Goal: Task Accomplishment & Management: Manage account settings

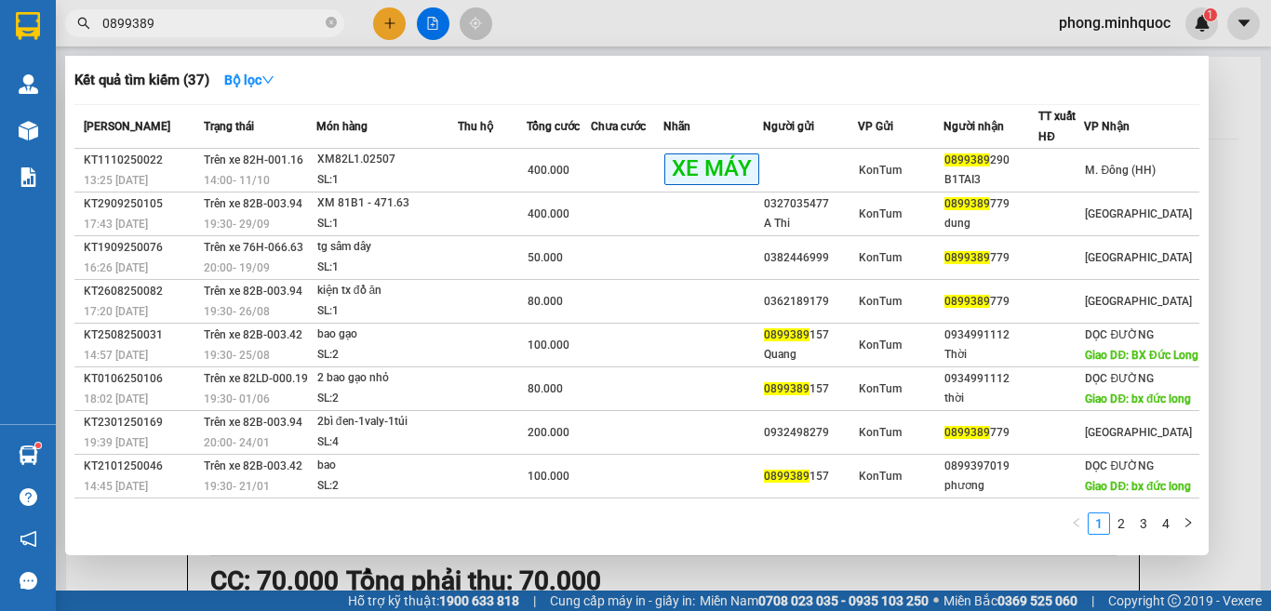
click at [386, 20] on div at bounding box center [635, 305] width 1271 height 611
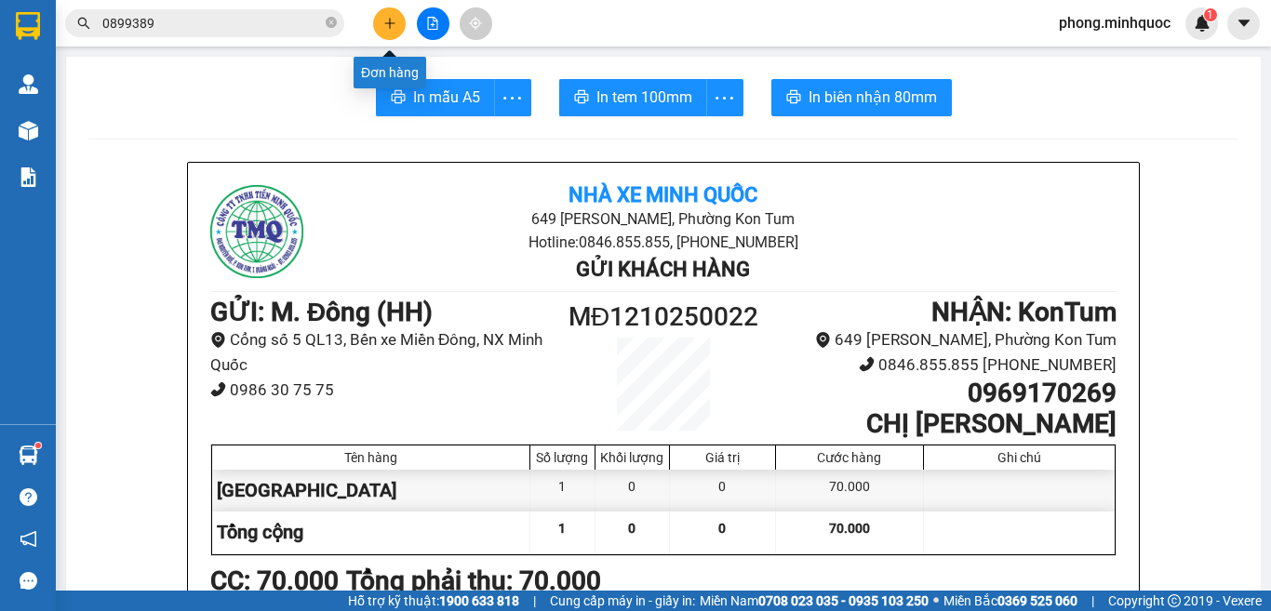
click at [384, 21] on icon "plus" at bounding box center [389, 23] width 13 height 13
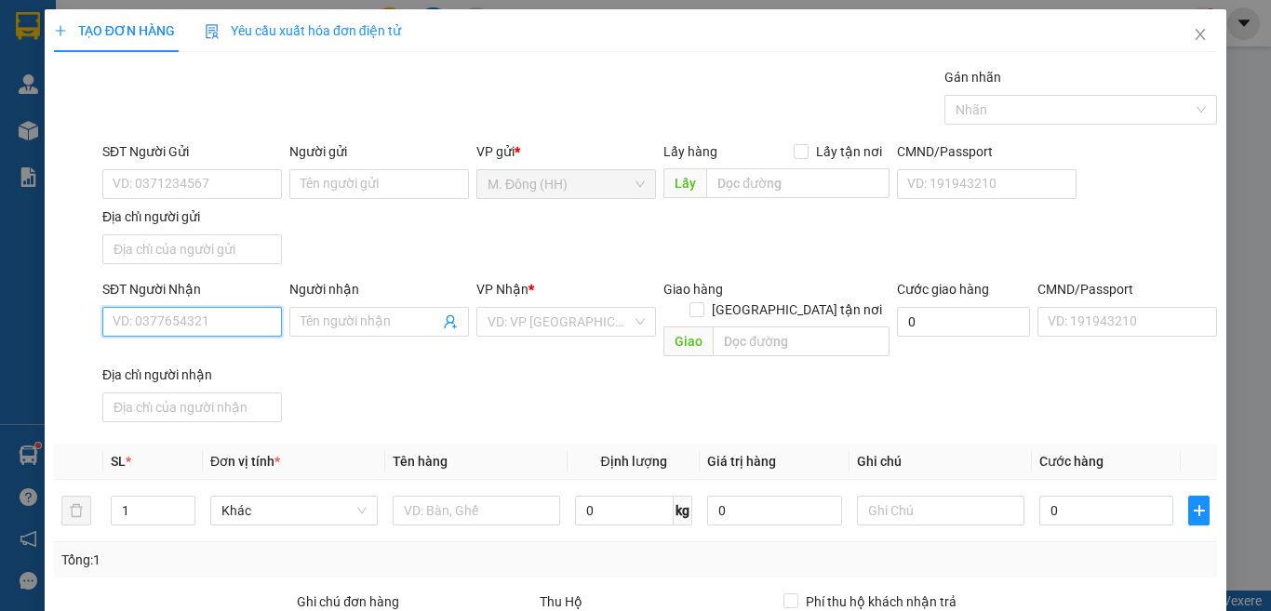
click at [190, 318] on input "SĐT Người Nhận" at bounding box center [192, 322] width 180 height 30
click at [140, 360] on div "0935466879 - DUY" at bounding box center [190, 359] width 154 height 20
type input "0935466879"
type input "DUY"
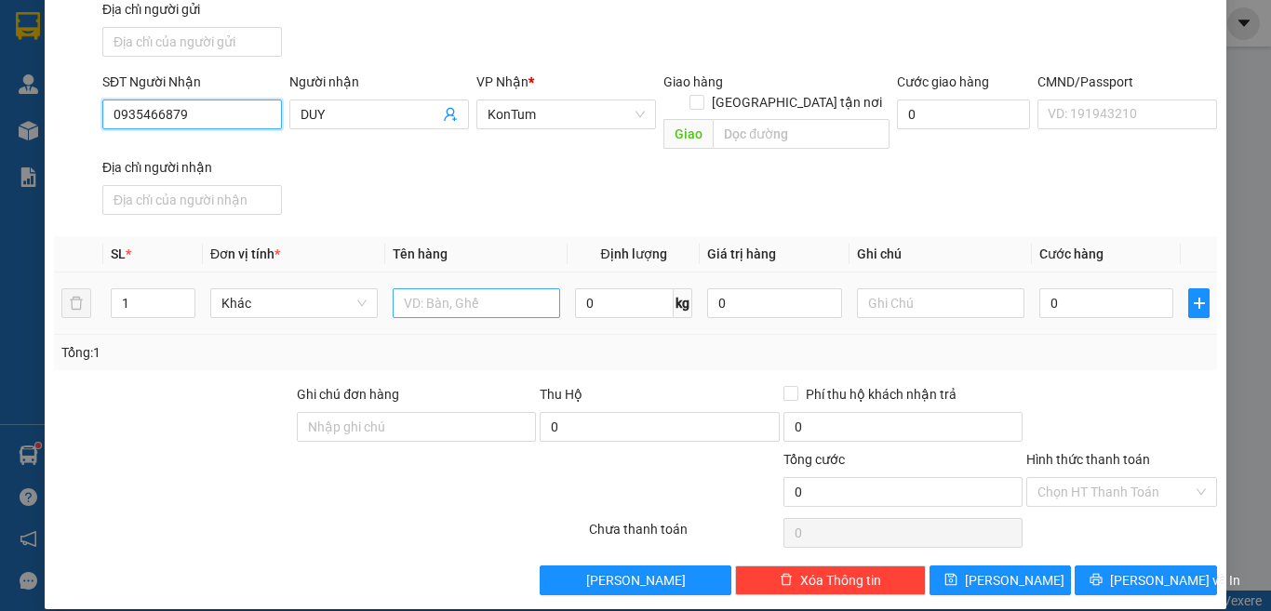
type input "0935466879"
click at [432, 289] on input "text" at bounding box center [477, 304] width 168 height 30
type input "BÓ THƯỚC LÁI"
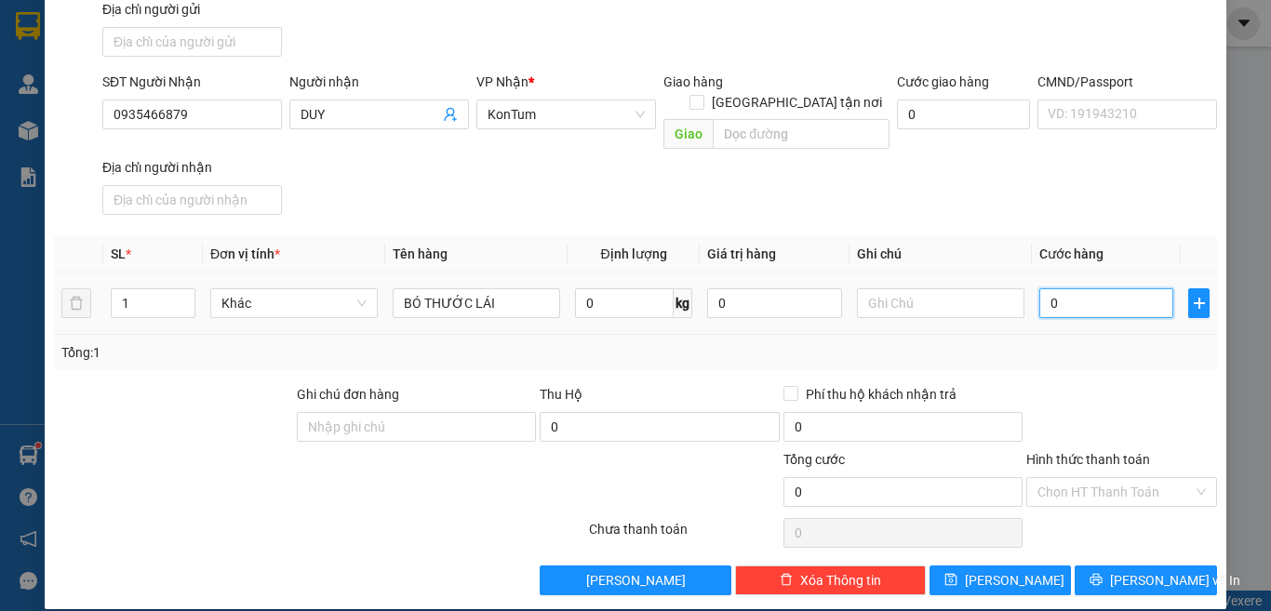
click at [1108, 289] on input "0" at bounding box center [1107, 304] width 134 height 30
type input "1"
type input "10"
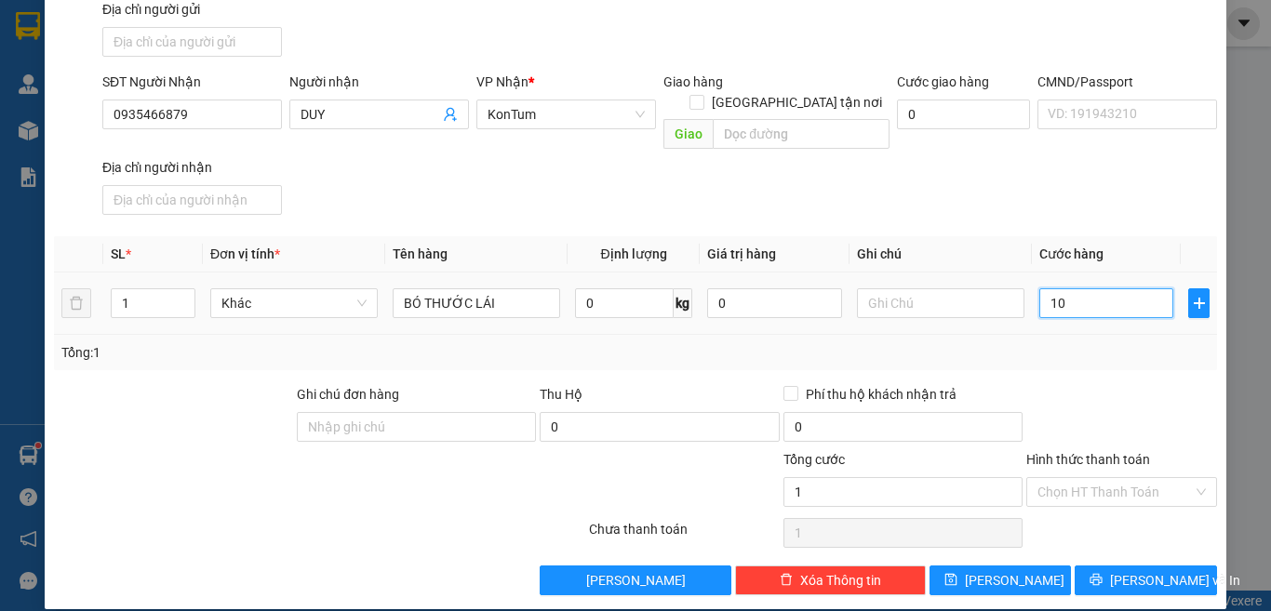
type input "10"
type input "100"
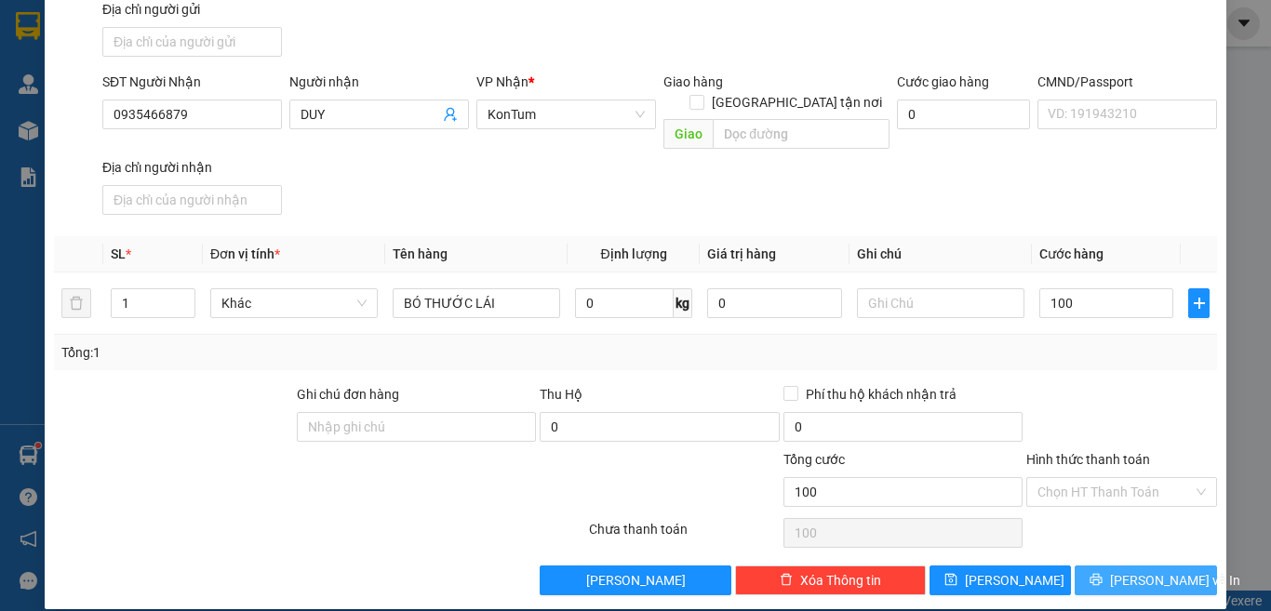
type input "100.000"
click at [1098, 573] on icon "printer" at bounding box center [1096, 579] width 13 height 13
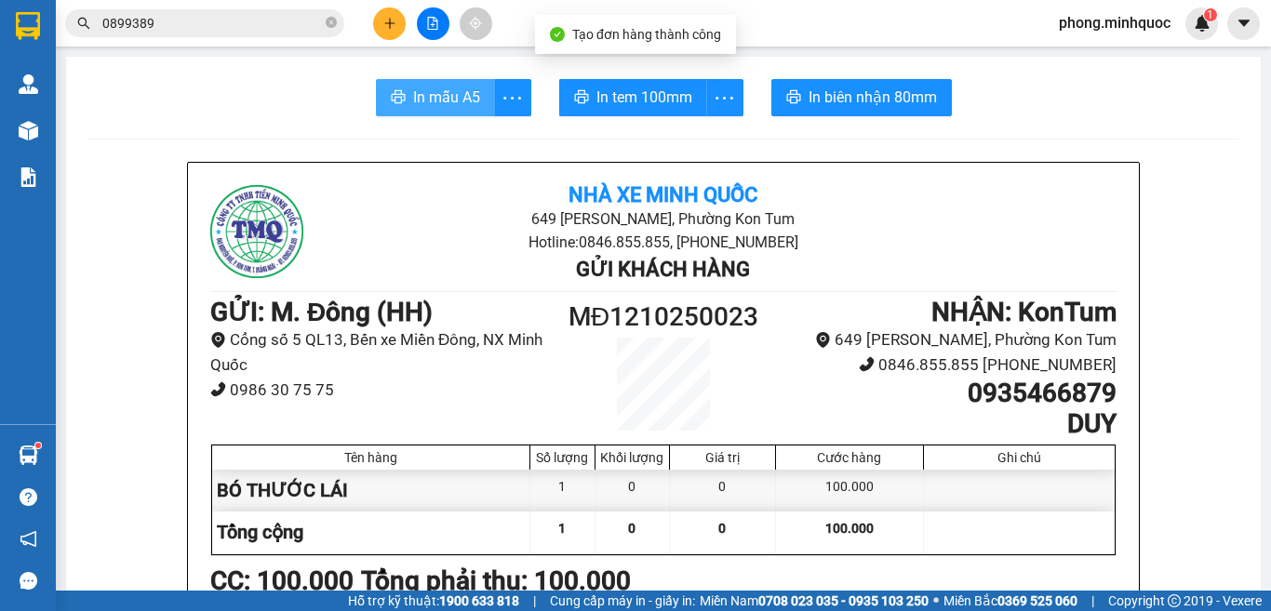
click at [438, 103] on span "In mẫu A5" at bounding box center [446, 97] width 67 height 23
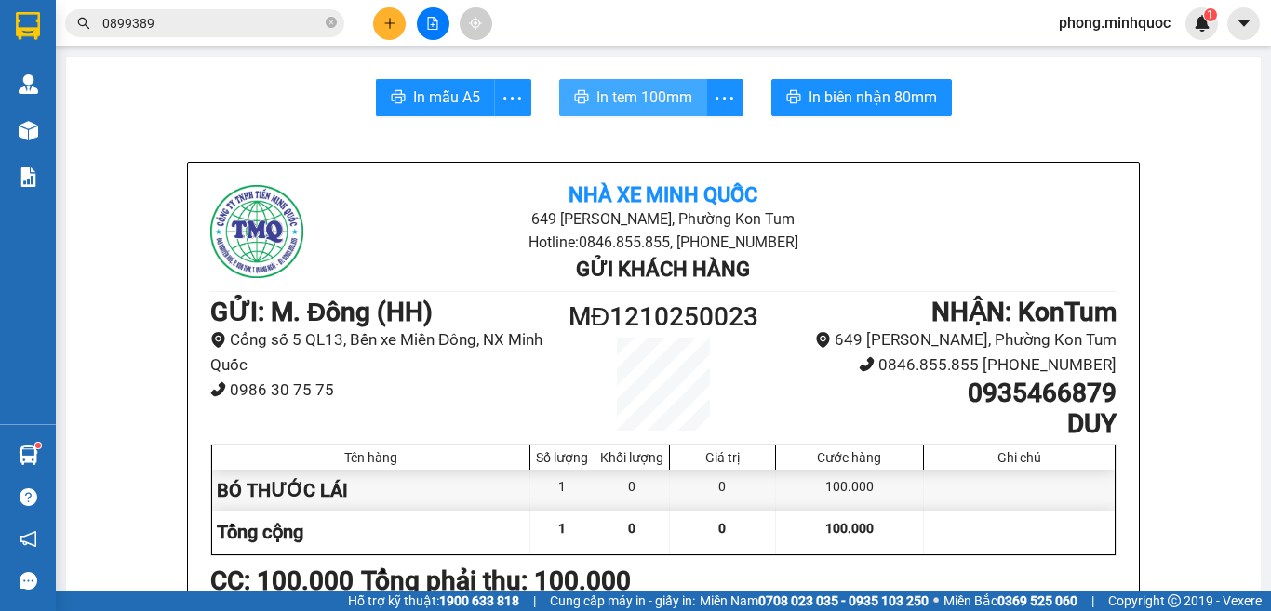
click at [630, 89] on span "In tem 100mm" at bounding box center [645, 97] width 96 height 23
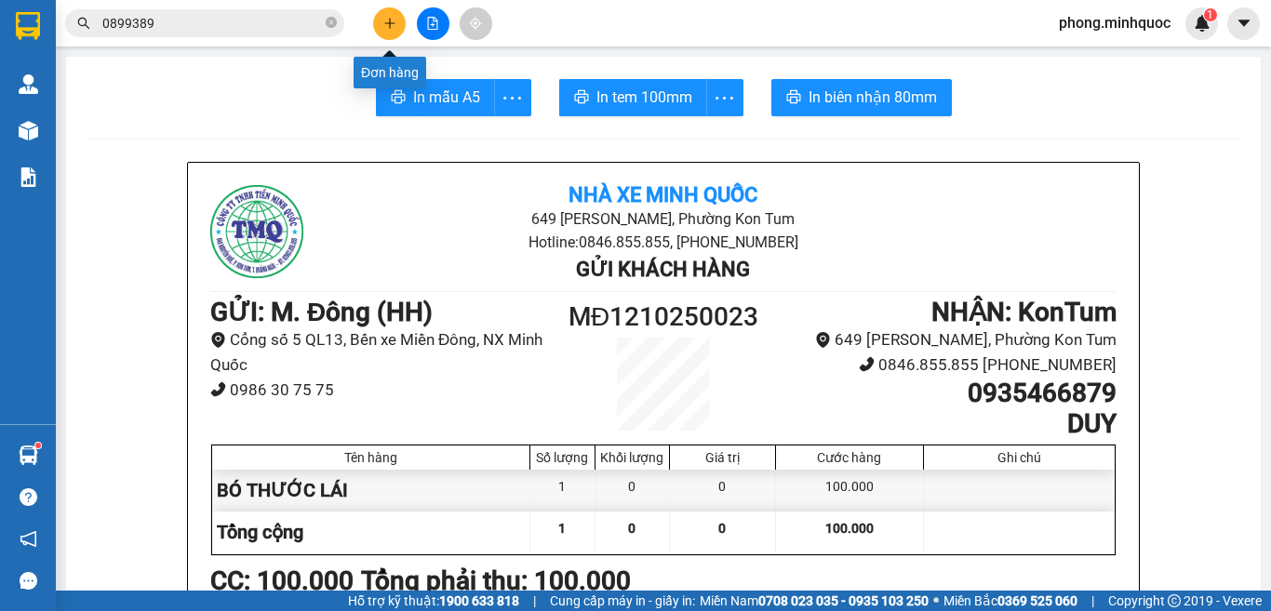
click at [388, 17] on icon "plus" at bounding box center [389, 23] width 13 height 13
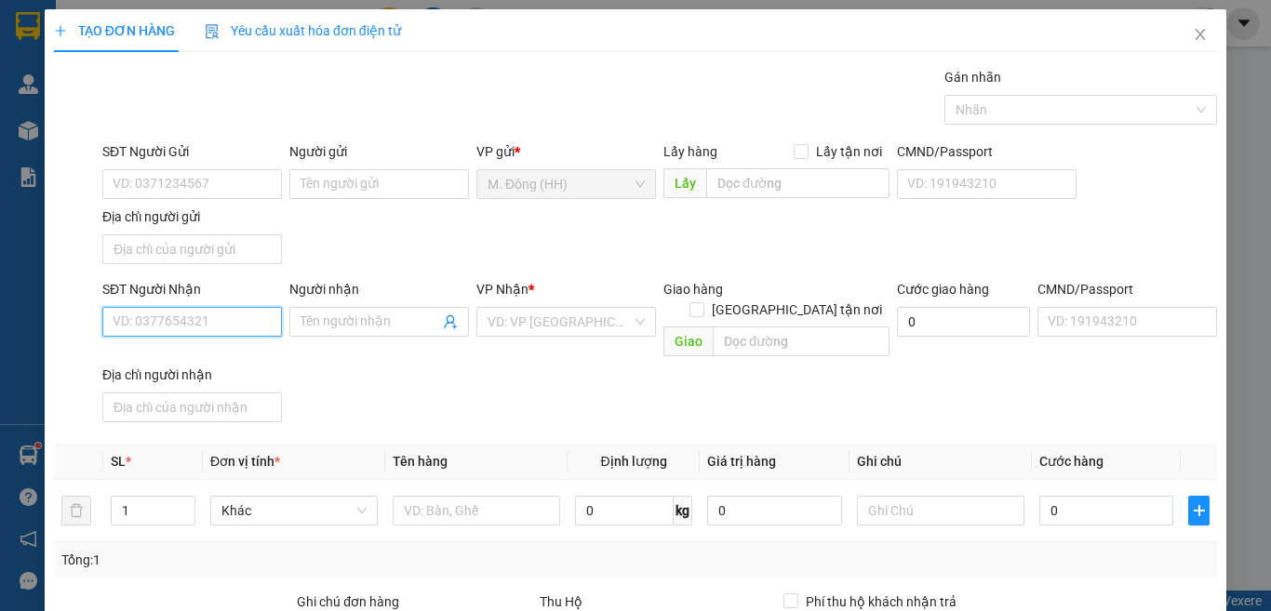
click at [212, 325] on input "SĐT Người Nhận" at bounding box center [192, 322] width 180 height 30
type input "0934111115"
click at [203, 361] on div "0934111115 - VIỆT TIẾN" at bounding box center [190, 359] width 154 height 20
type input "VIỆT TIẾN"
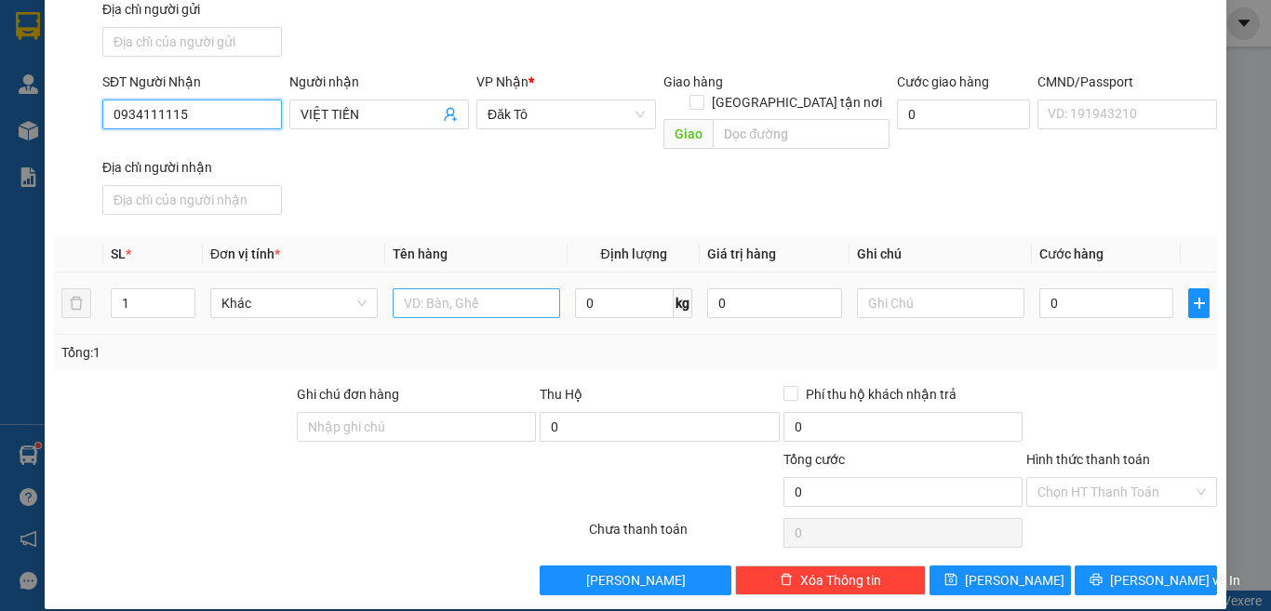
type input "0934111115"
click at [471, 289] on input "text" at bounding box center [477, 304] width 168 height 30
type input "BAO"
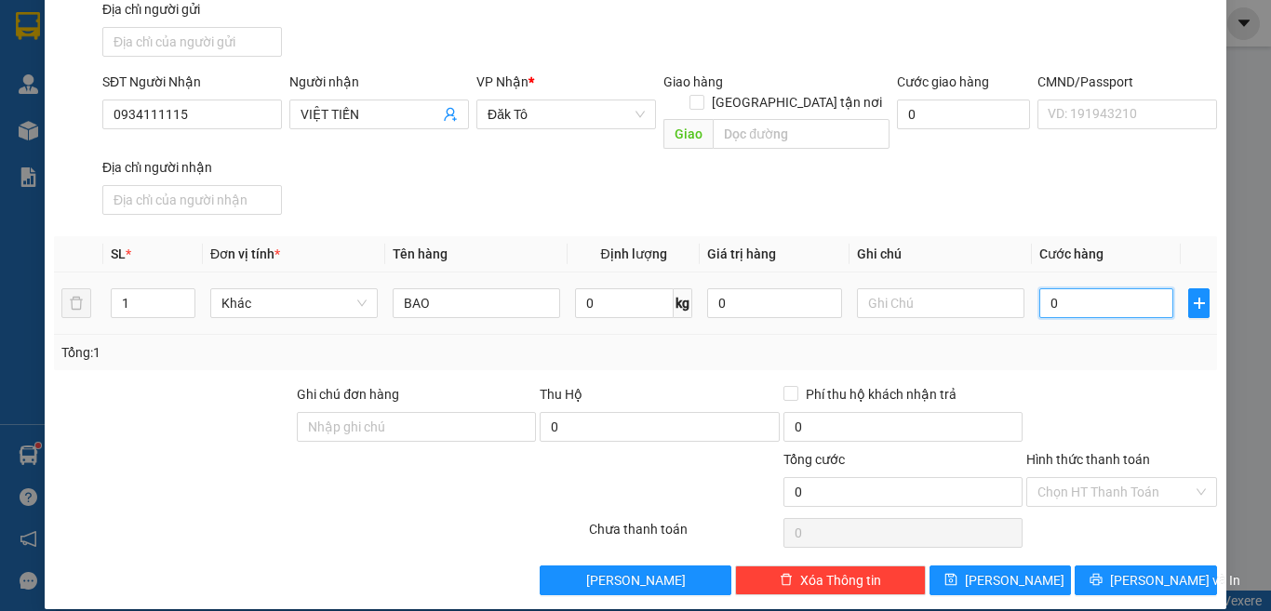
click at [1057, 289] on input "0" at bounding box center [1107, 304] width 134 height 30
type input "1"
type input "12"
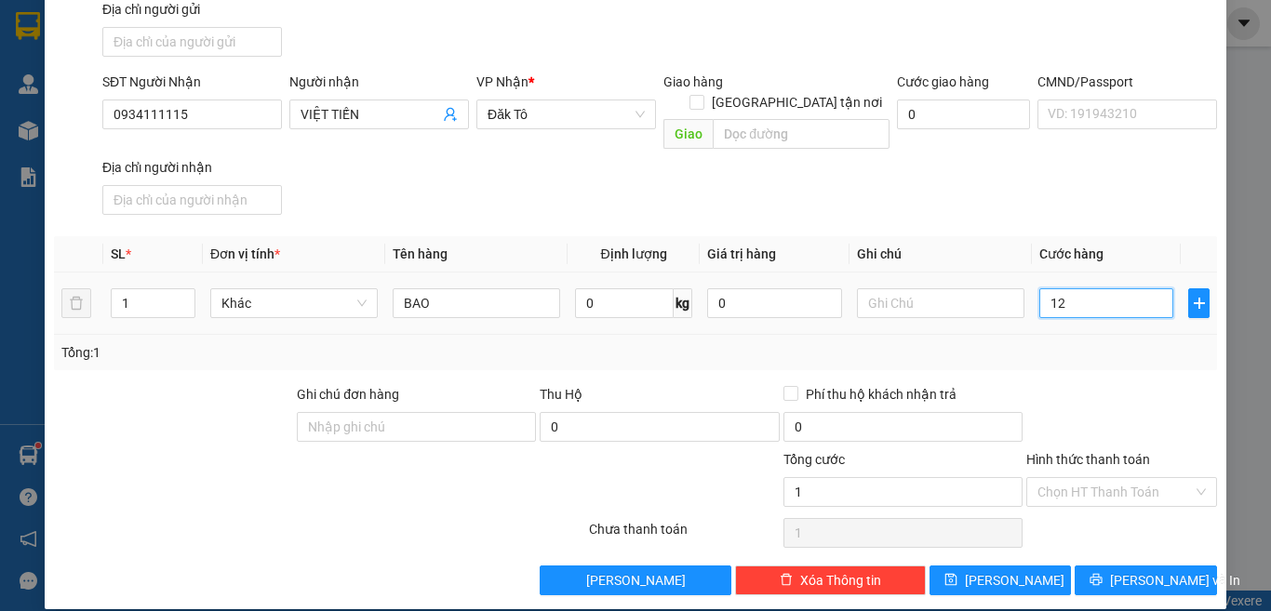
type input "12"
type input "120"
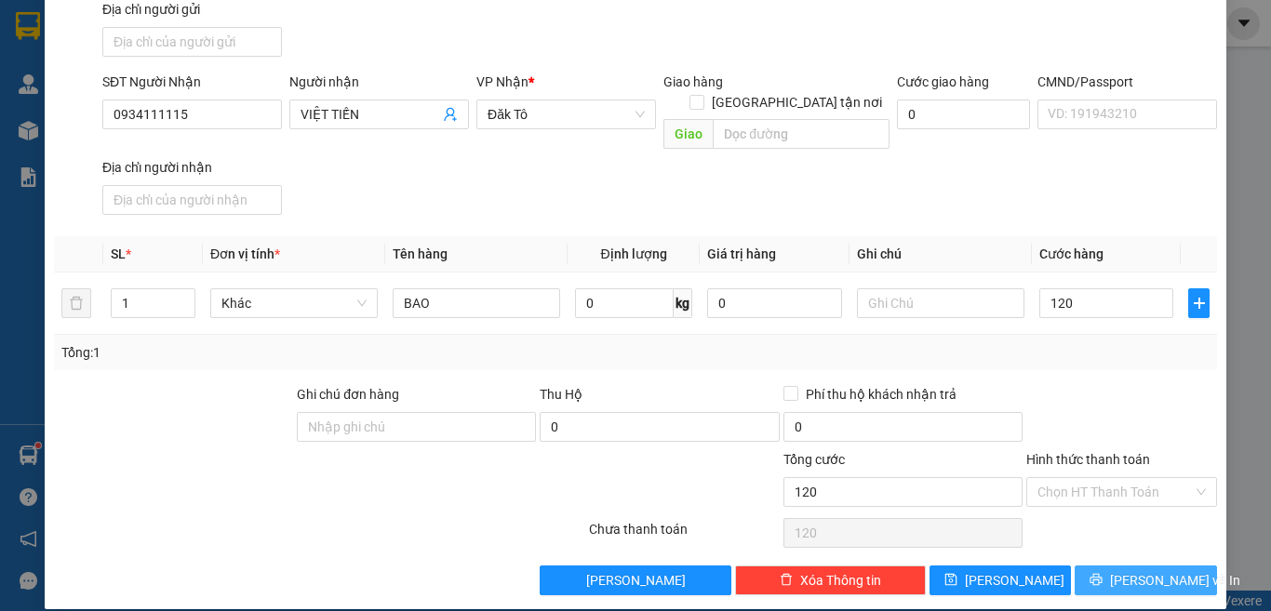
type input "120.000"
click at [1113, 566] on button "[PERSON_NAME] và In" at bounding box center [1146, 581] width 142 height 30
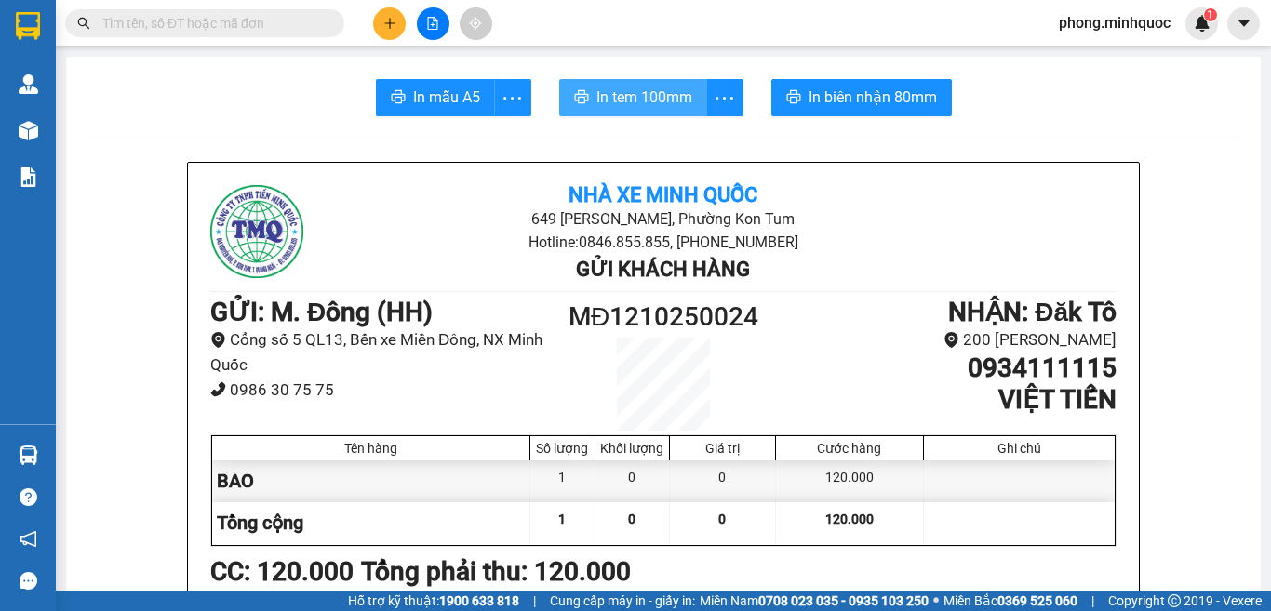
click at [631, 88] on span "In tem 100mm" at bounding box center [645, 97] width 96 height 23
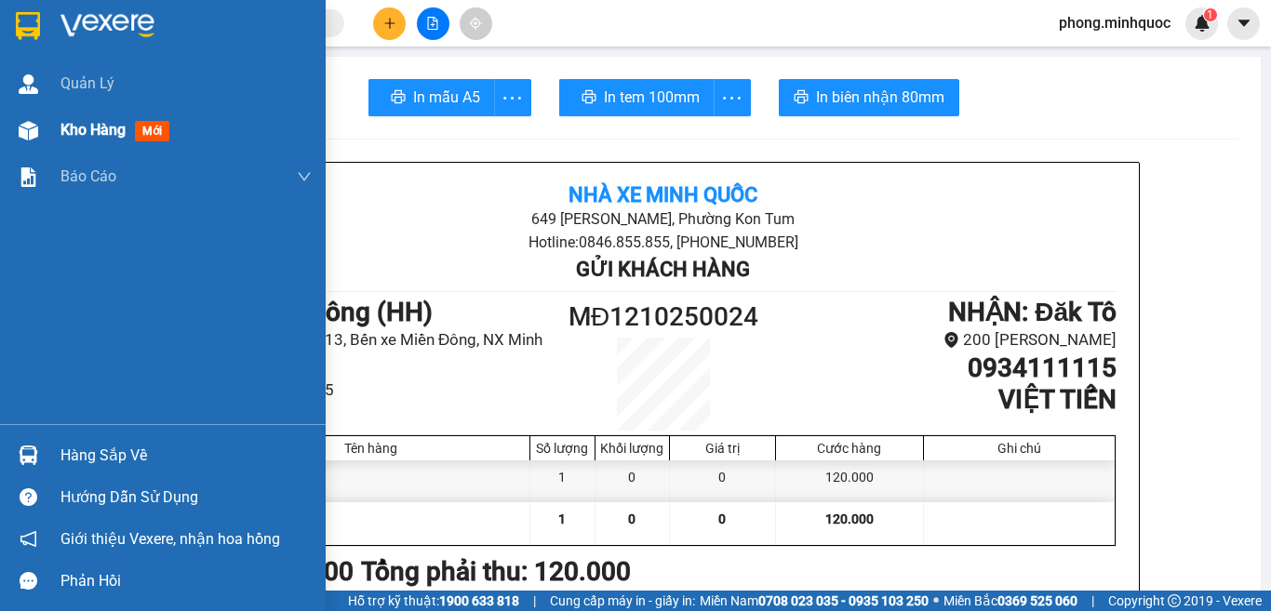
click at [154, 128] on span "mới" at bounding box center [152, 131] width 34 height 20
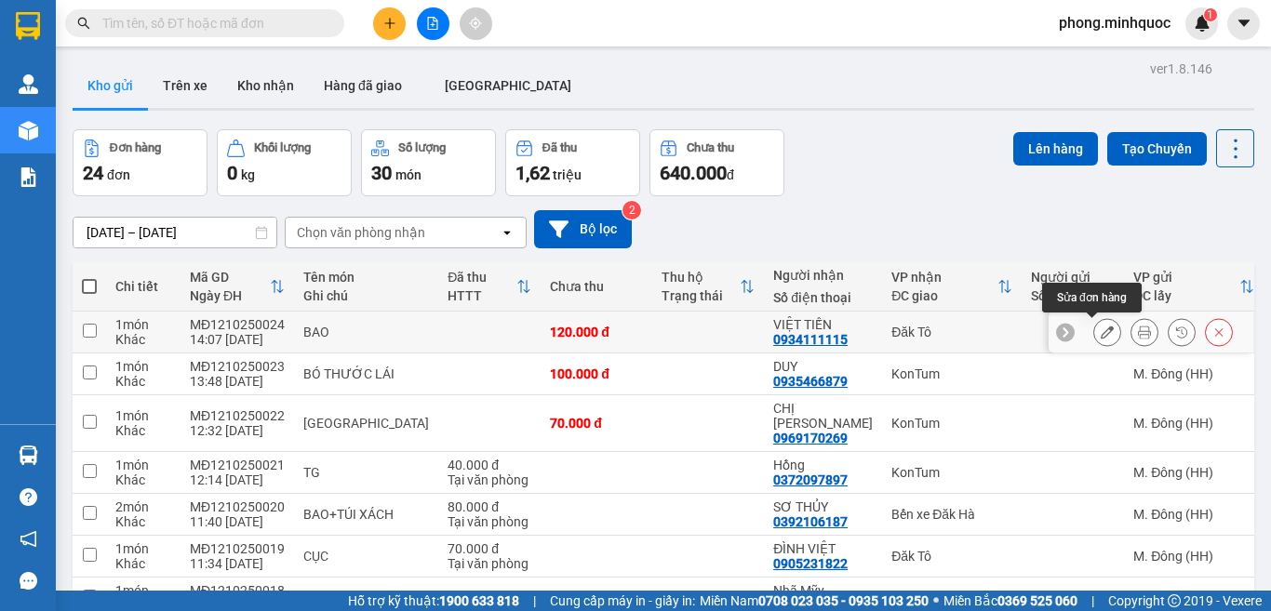
click at [1101, 329] on icon at bounding box center [1107, 332] width 13 height 13
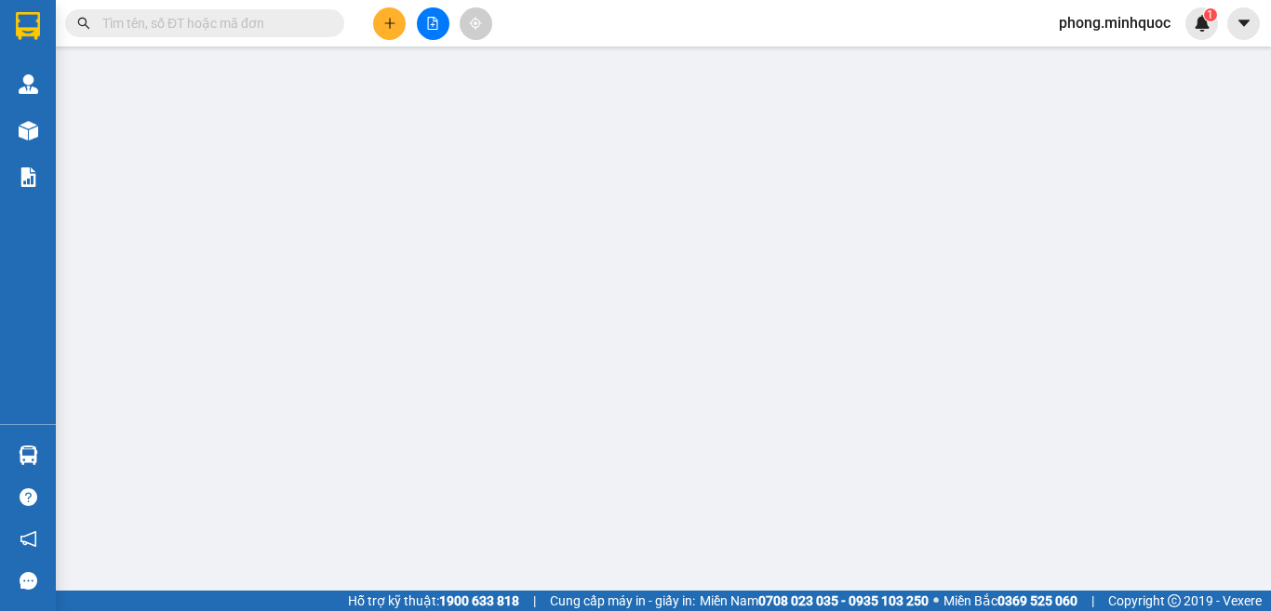
type input "0934111115"
type input "VIỆT TIẾN"
type input "0"
type input "120.000"
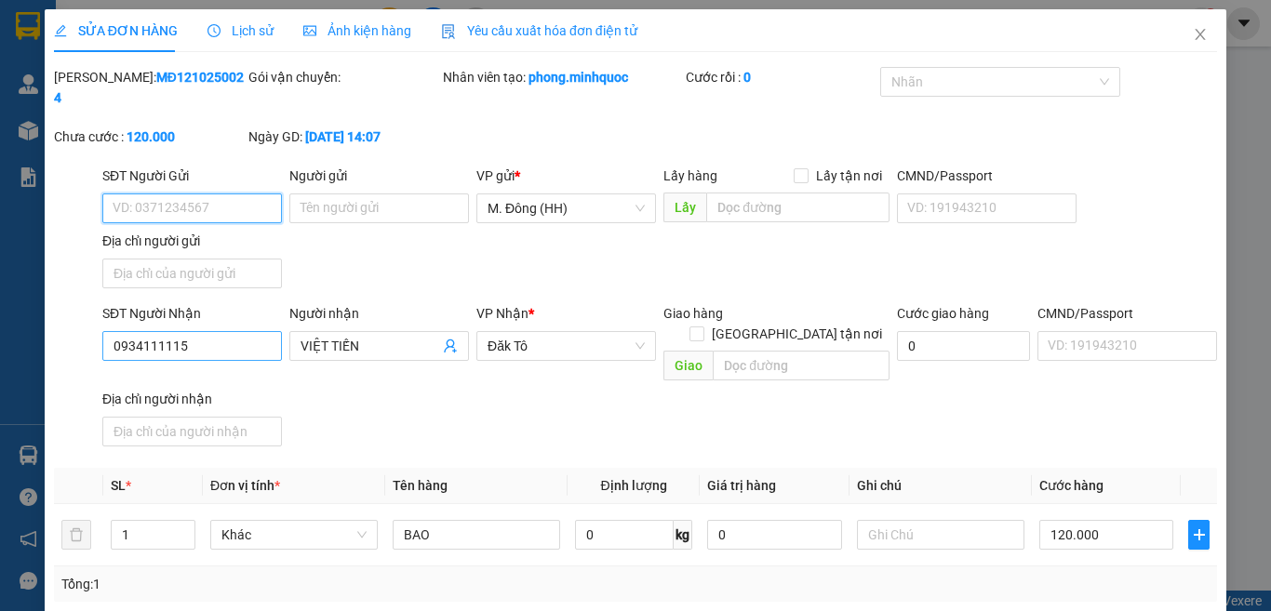
scroll to position [211, 0]
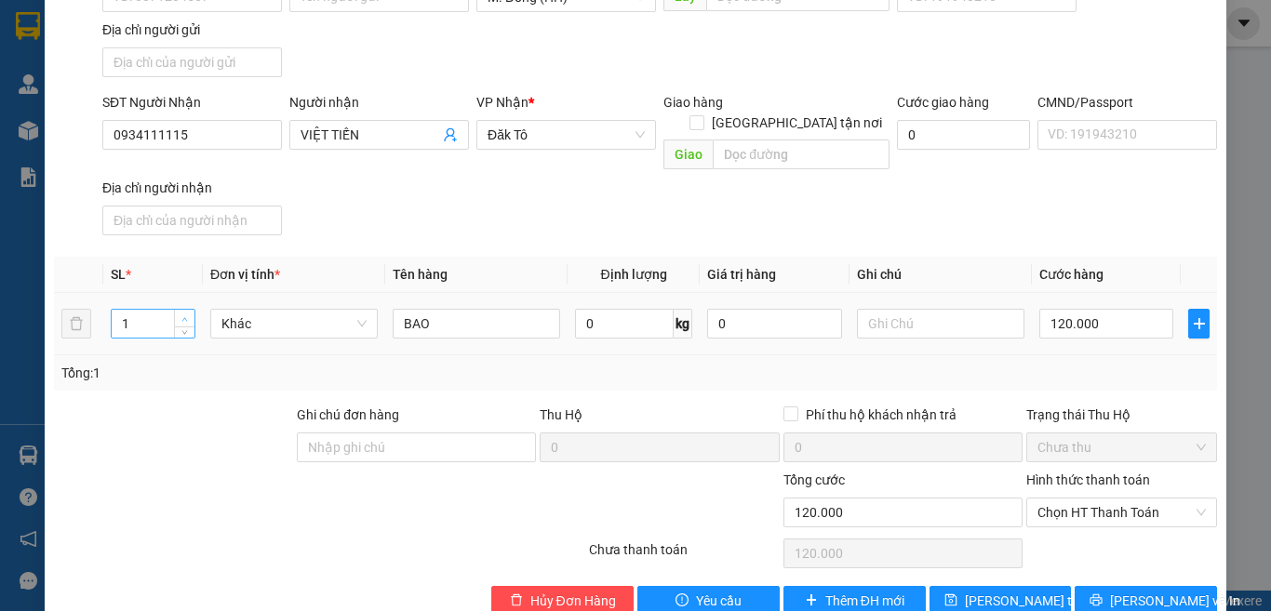
click at [183, 314] on span "up" at bounding box center [185, 319] width 11 height 11
type input "2"
click at [1134, 309] on input "120.000" at bounding box center [1107, 324] width 134 height 30
type input "0"
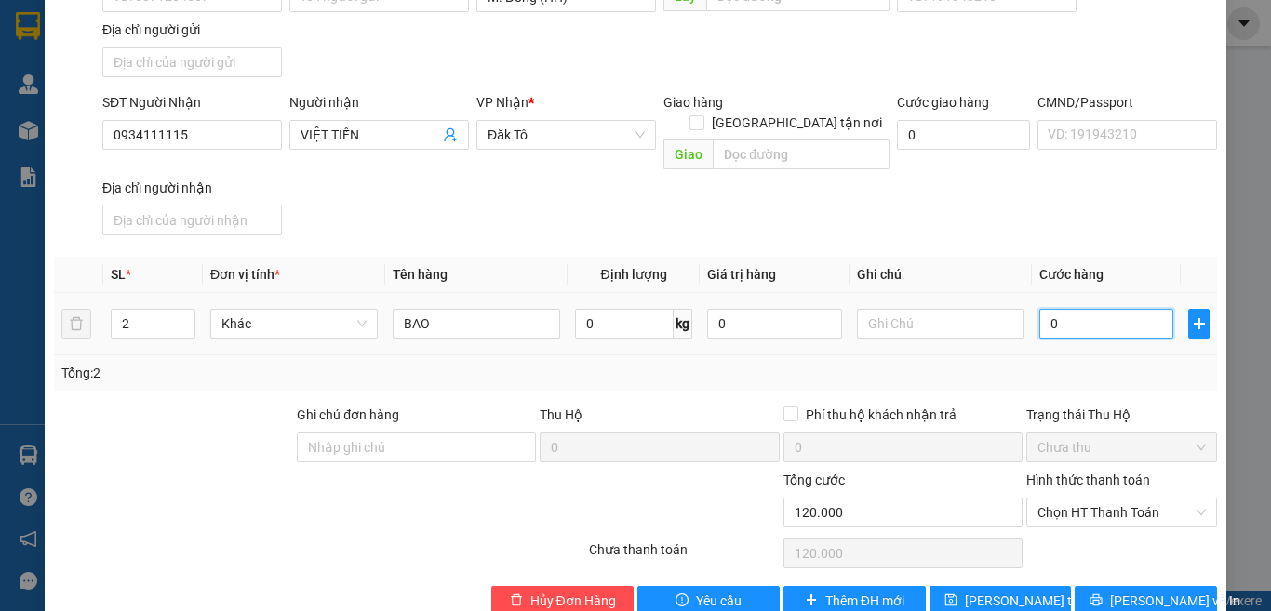
type input "0"
type input "02"
type input "2"
type input "020"
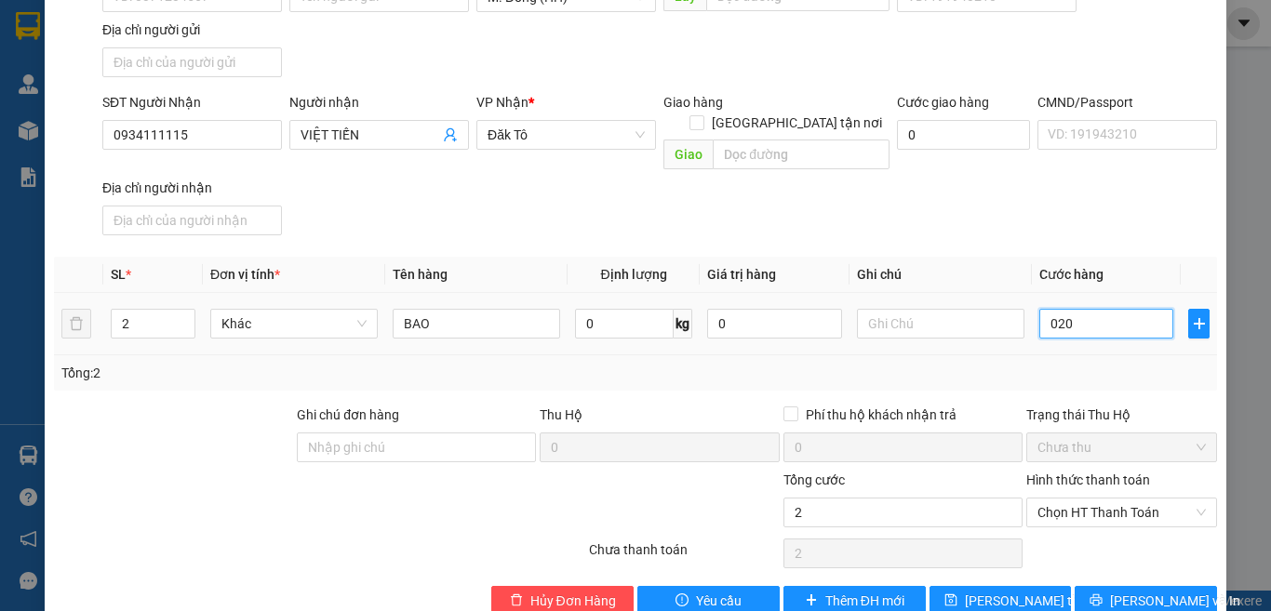
type input "20"
type input "0.200"
type input "200"
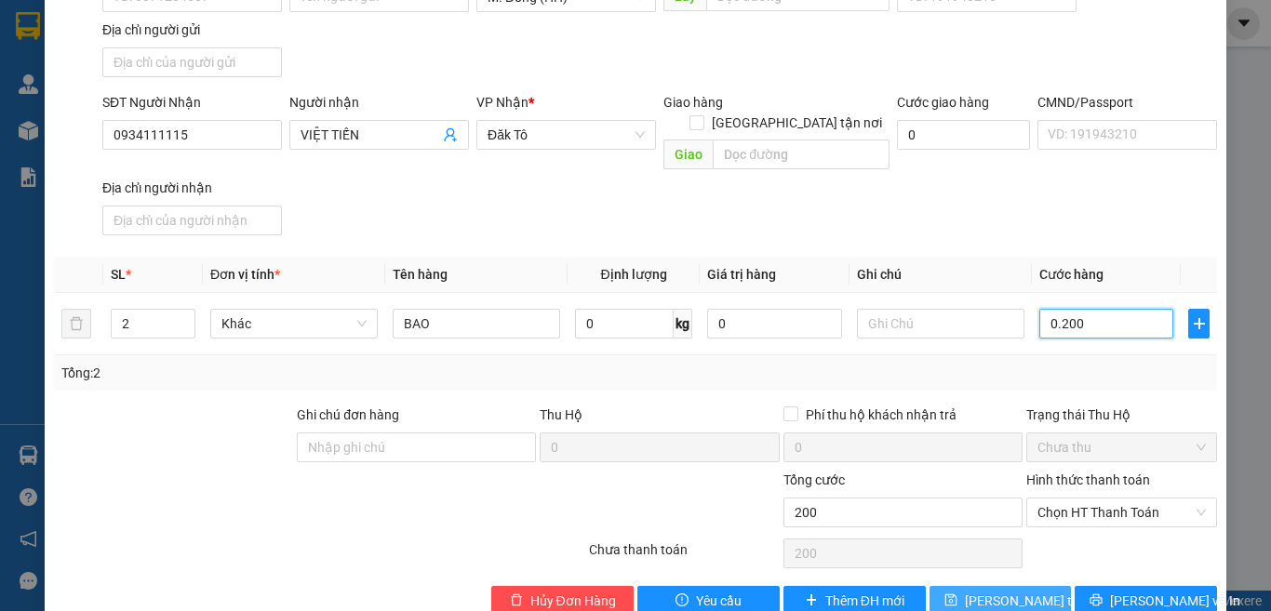
type input "0.200"
type input "200.000"
click at [998, 591] on span "[PERSON_NAME] đổi" at bounding box center [1039, 601] width 149 height 20
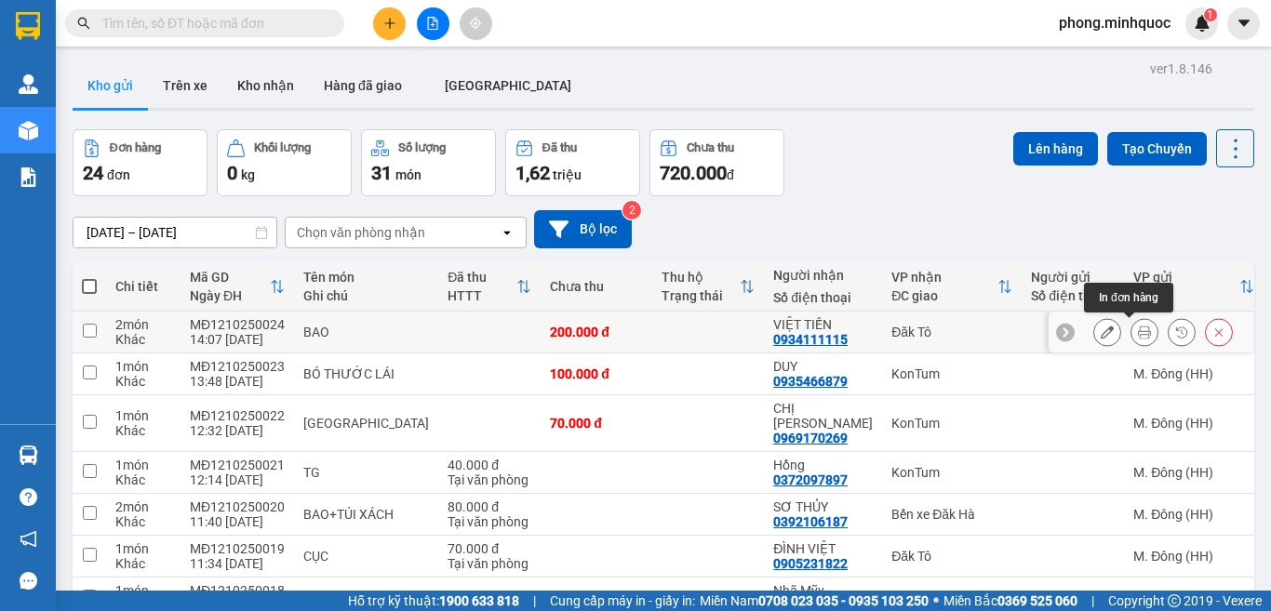
click at [1132, 329] on button at bounding box center [1145, 332] width 26 height 33
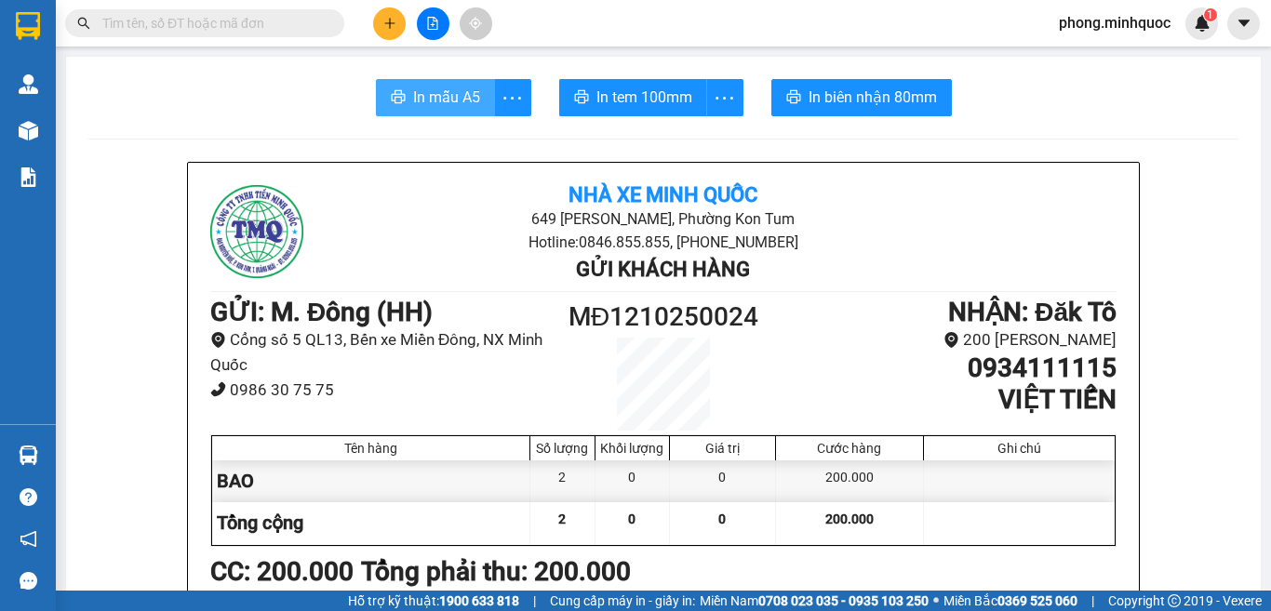
click at [423, 92] on span "In mẫu A5" at bounding box center [446, 97] width 67 height 23
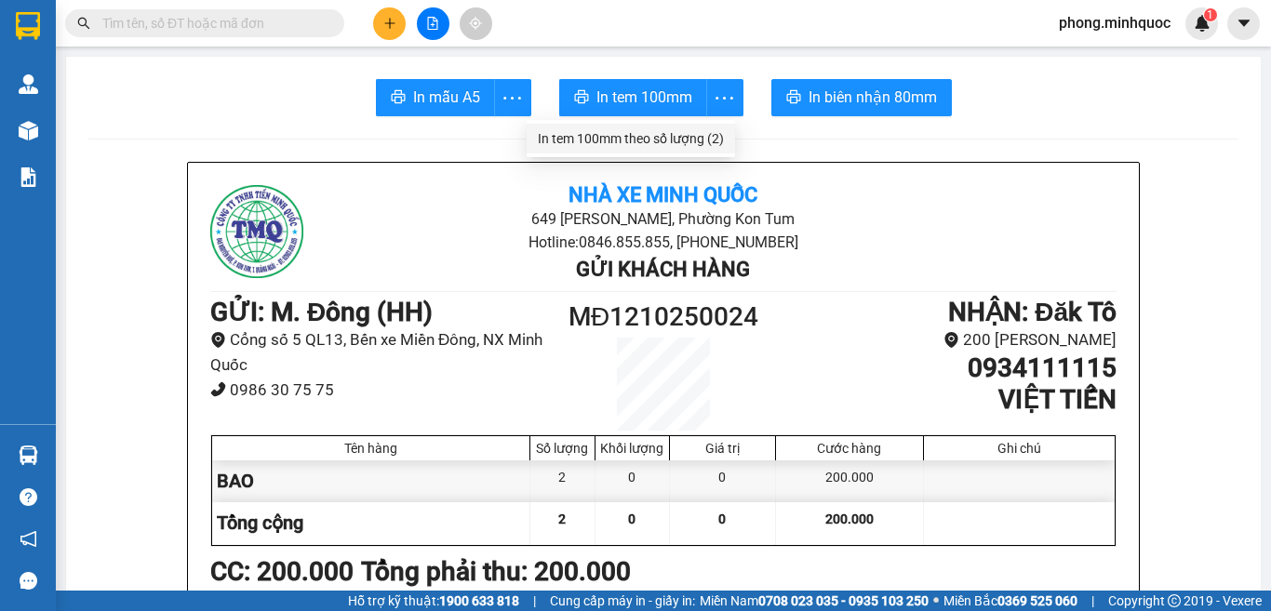
click at [716, 138] on div "In tem 100mm theo số lượng (2)" at bounding box center [631, 138] width 186 height 20
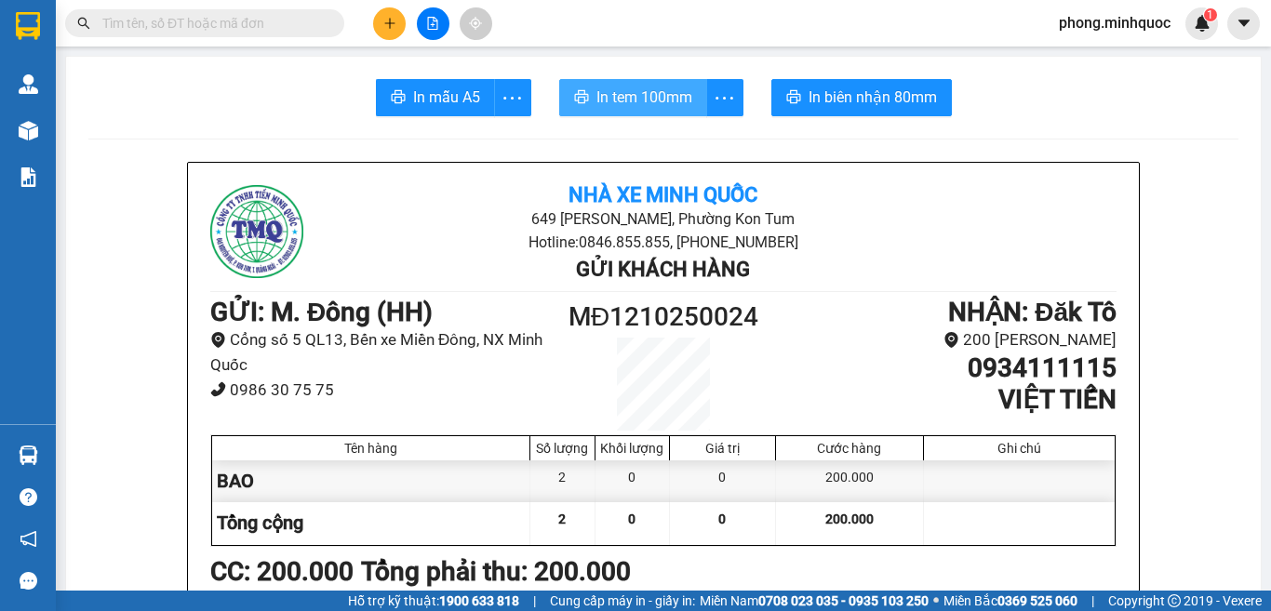
click at [649, 101] on span "In tem 100mm" at bounding box center [645, 97] width 96 height 23
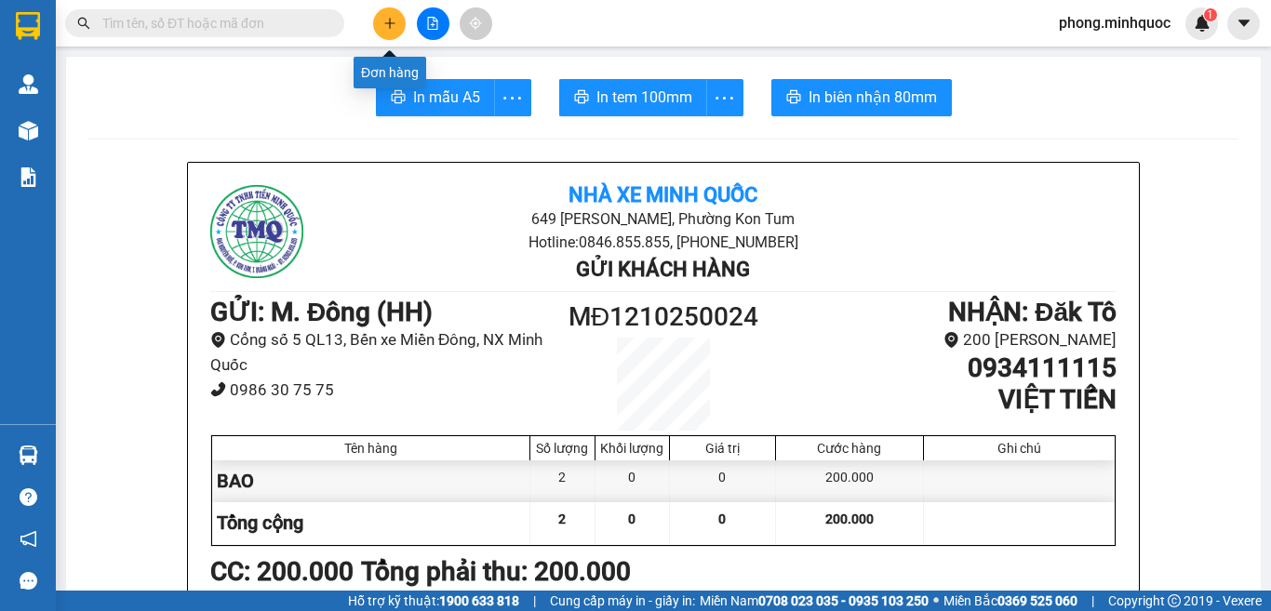
click at [386, 21] on icon "plus" at bounding box center [389, 23] width 13 height 13
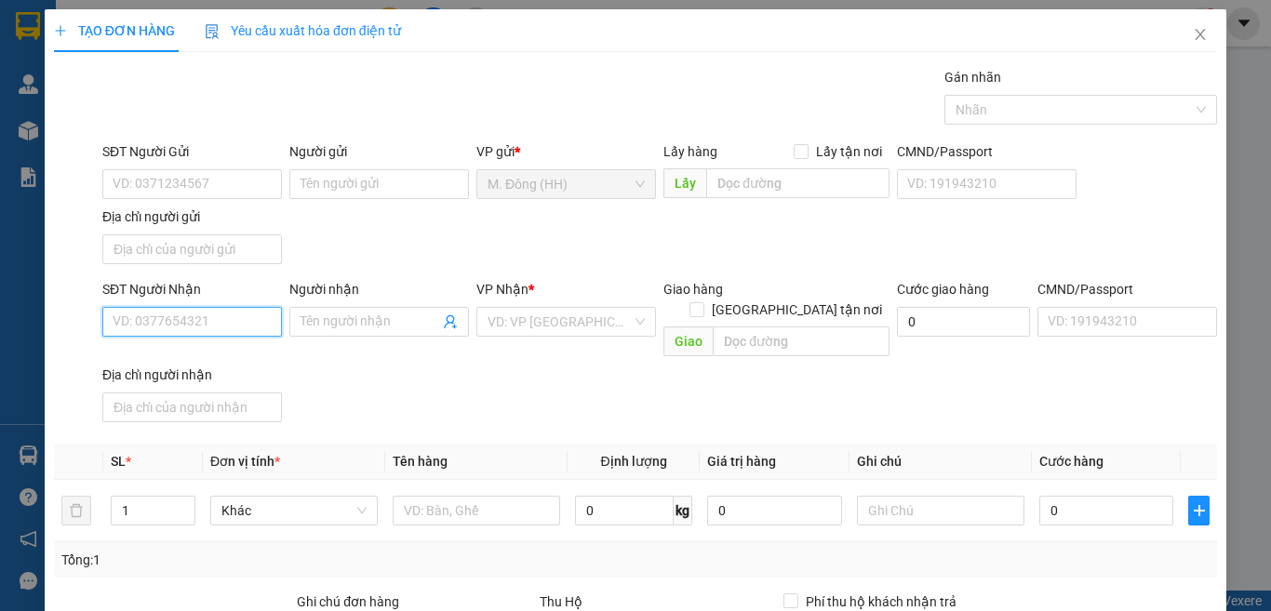
click at [186, 320] on input "SĐT Người Nhận" at bounding box center [192, 322] width 180 height 30
click at [195, 355] on div "0901958399 - Quan" at bounding box center [190, 359] width 154 height 20
type input "0901958399"
type input "Quan"
type input "0901958399"
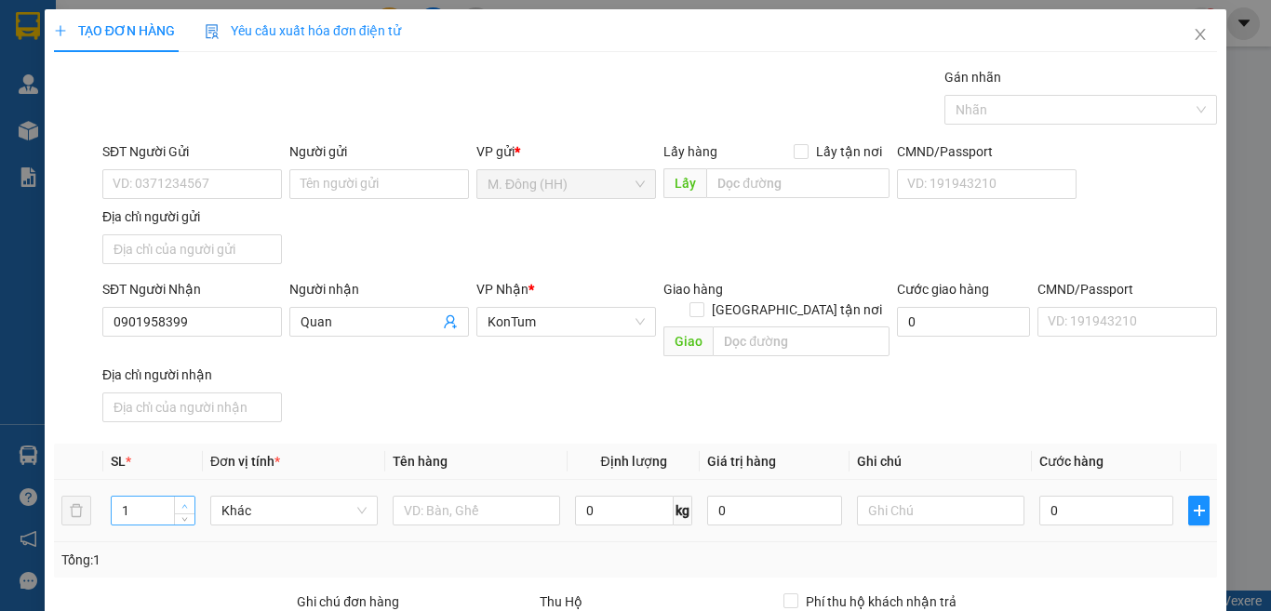
click at [180, 501] on span "up" at bounding box center [185, 506] width 11 height 11
type input "2"
click at [461, 496] on input "text" at bounding box center [477, 511] width 168 height 30
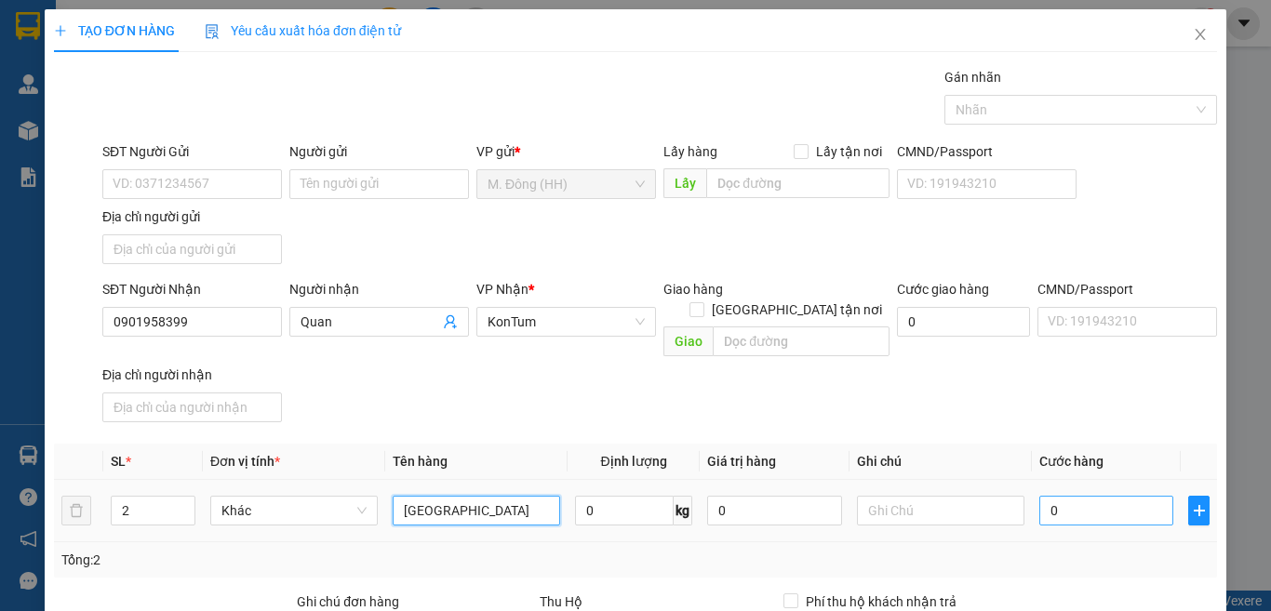
type input "[GEOGRAPHIC_DATA]"
click at [1060, 496] on input "0" at bounding box center [1107, 511] width 134 height 30
type input "1"
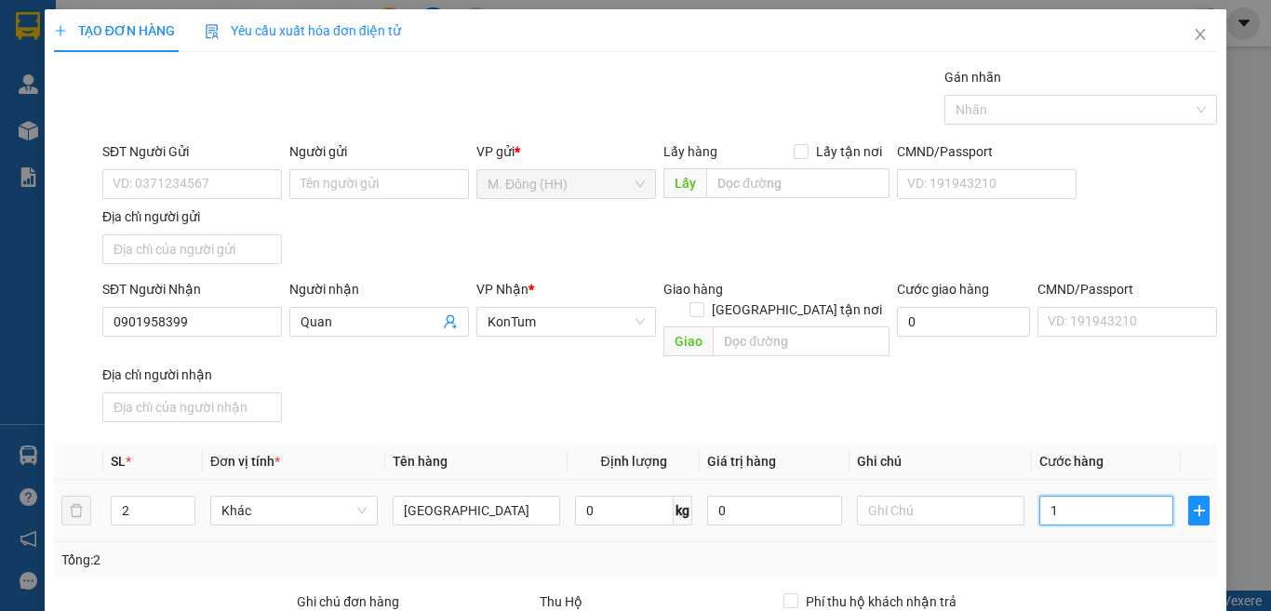
type input "10"
type input "100"
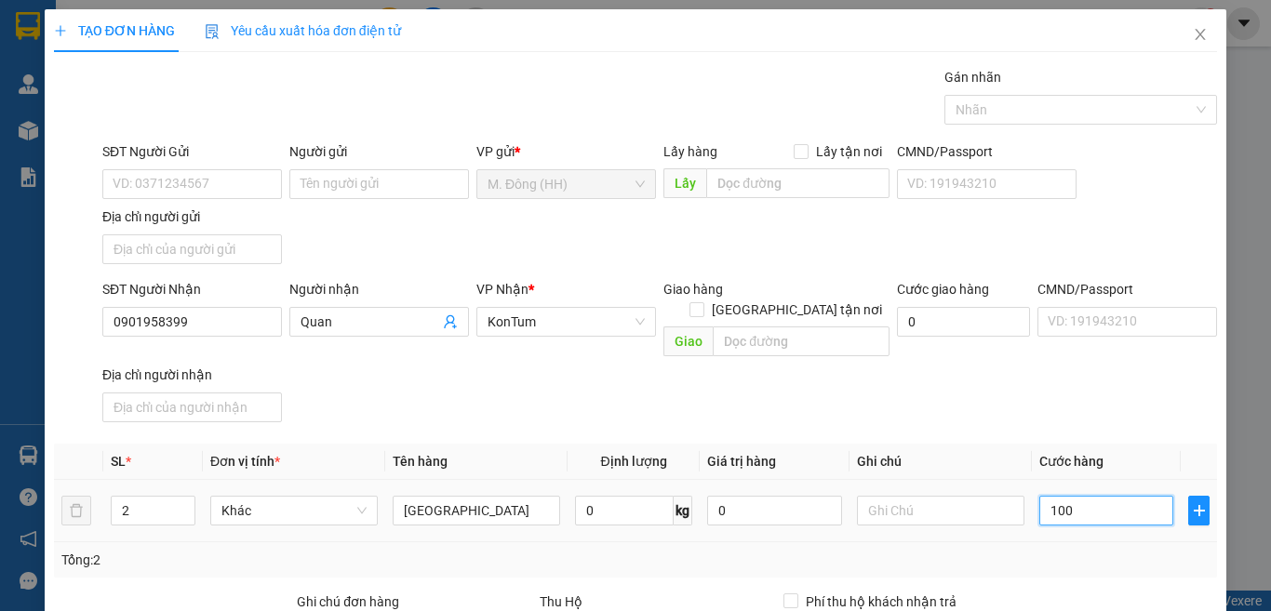
type input "100"
type input "100.000"
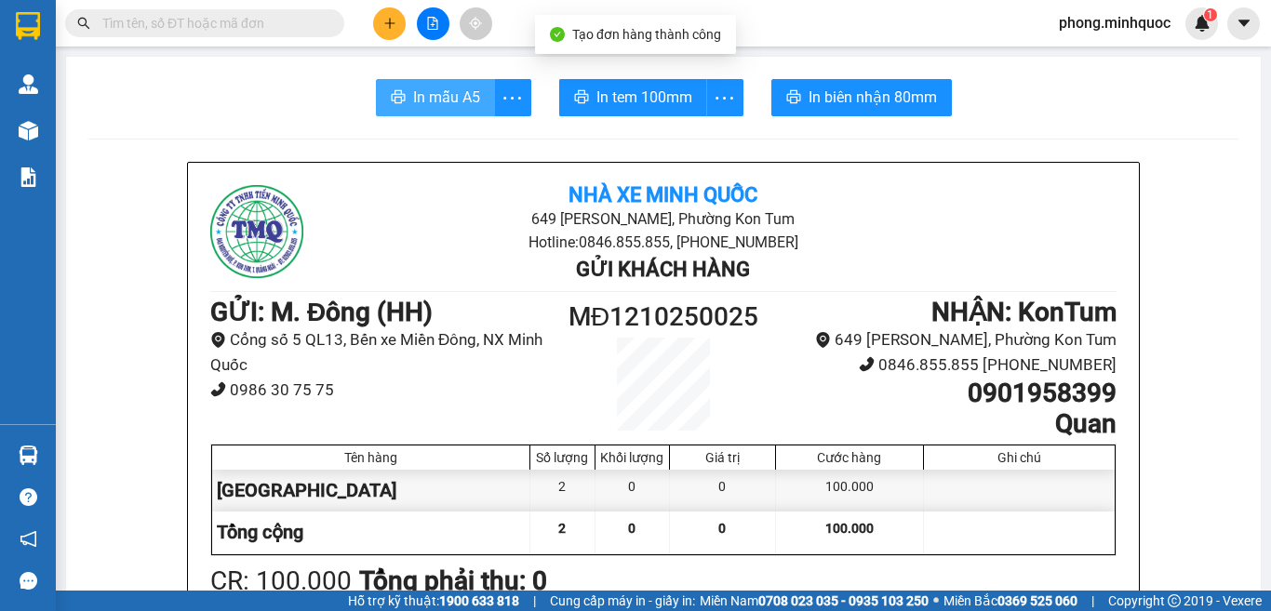
click at [445, 101] on span "In mẫu A5" at bounding box center [446, 97] width 67 height 23
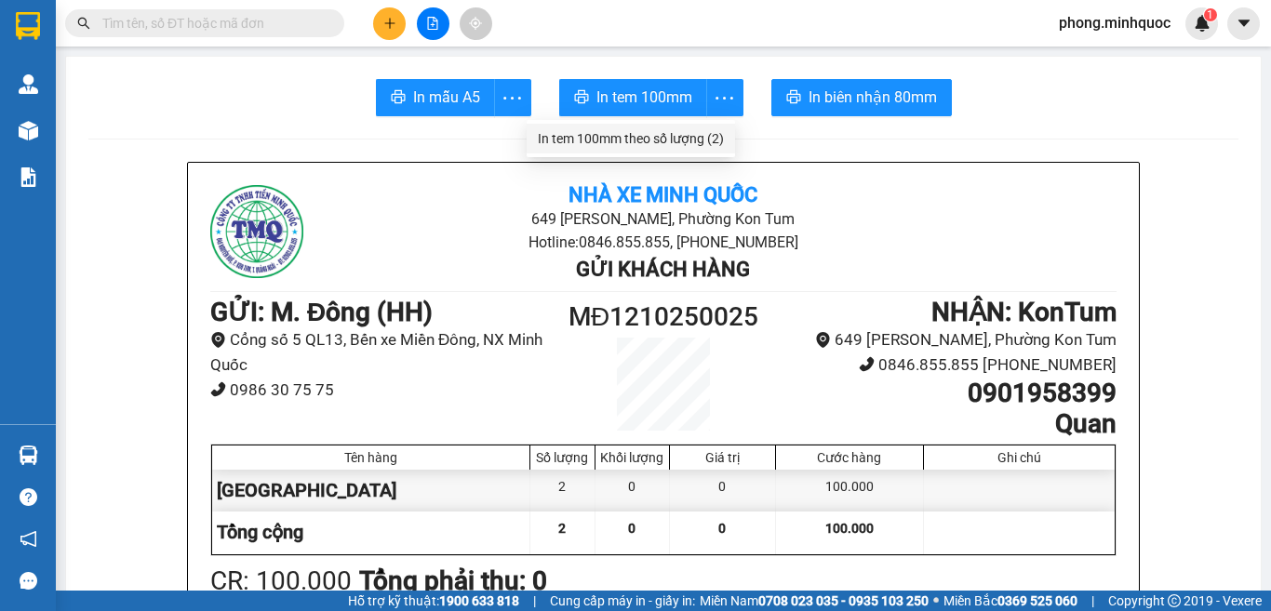
click at [714, 139] on div "In tem 100mm theo số lượng (2)" at bounding box center [631, 138] width 186 height 20
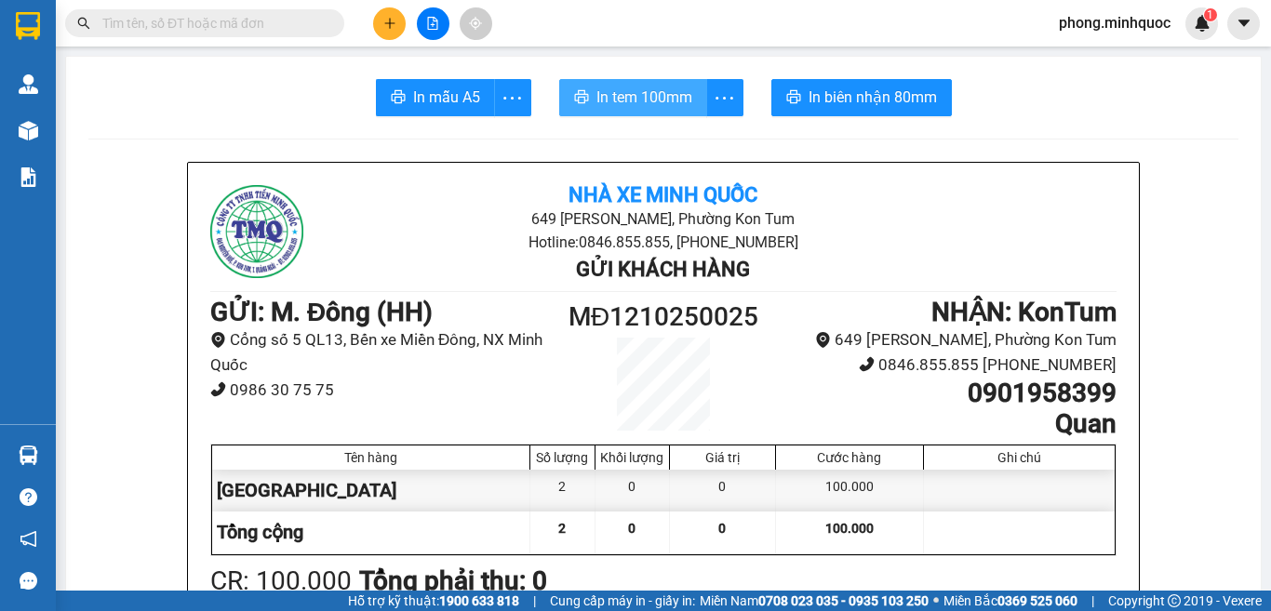
click at [658, 100] on span "In tem 100mm" at bounding box center [645, 97] width 96 height 23
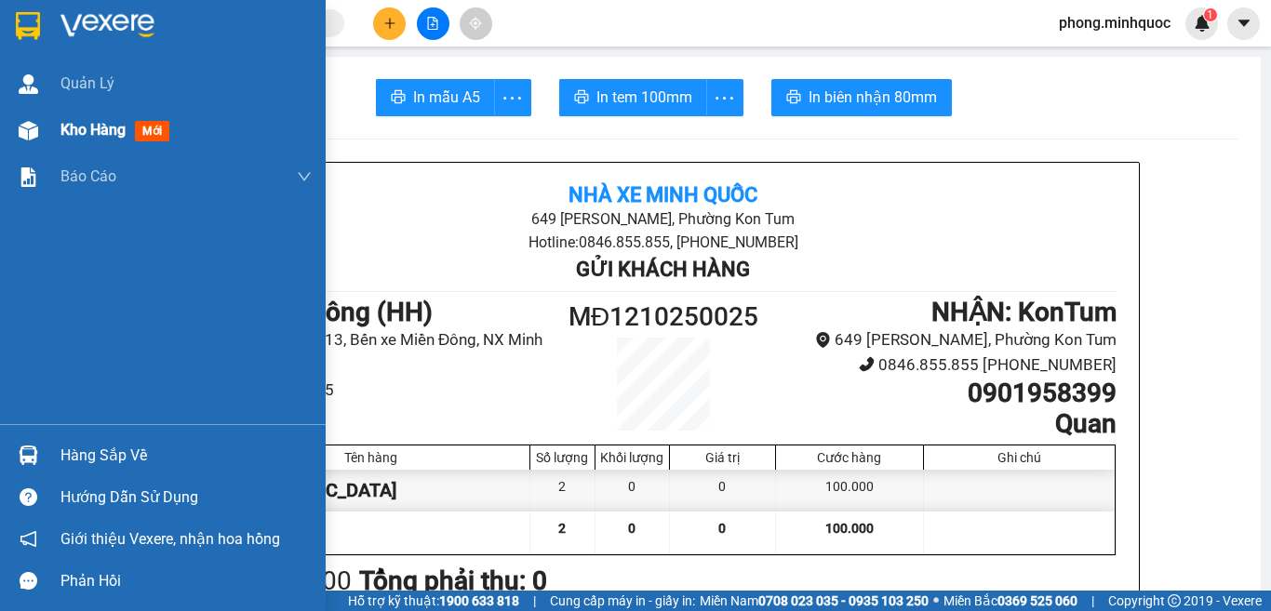
click at [148, 134] on span "mới" at bounding box center [152, 131] width 34 height 20
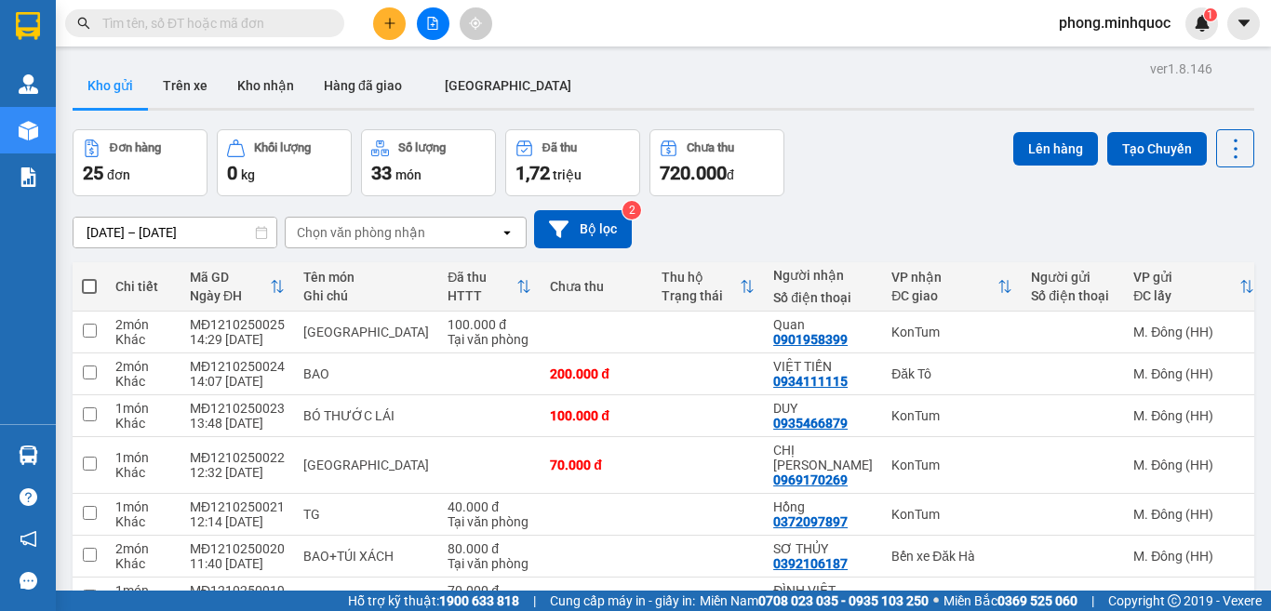
checkbox input "true"
click at [1049, 146] on button "Lên hàng" at bounding box center [1055, 149] width 85 height 34
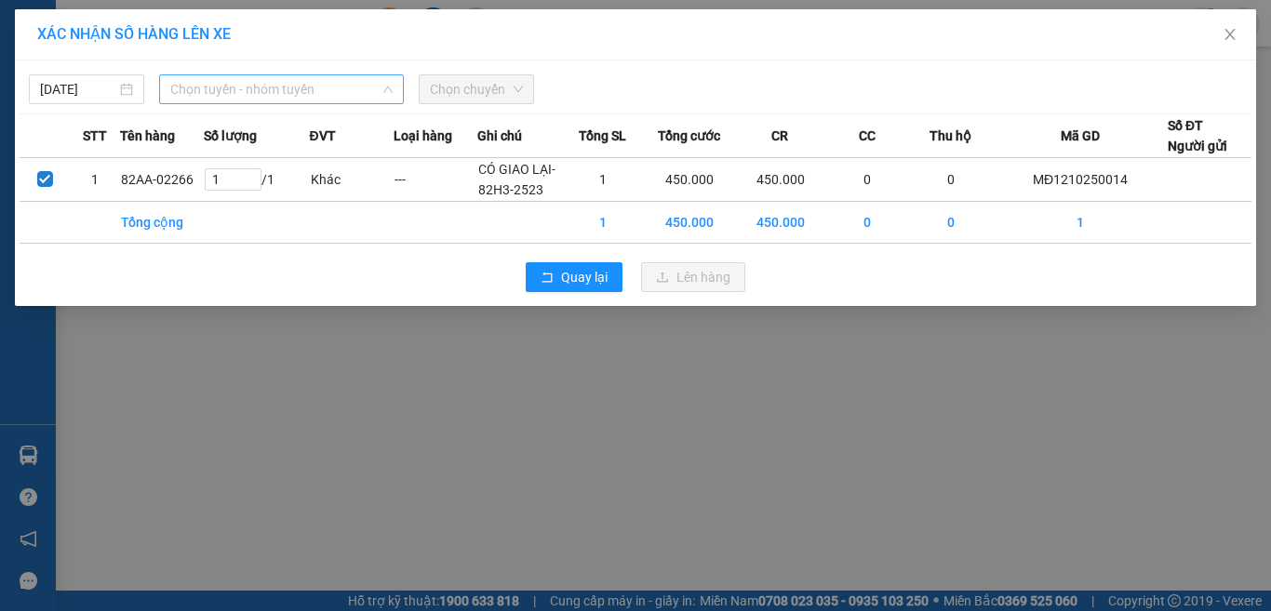
click at [248, 87] on span "Chọn tuyến - nhóm tuyến" at bounding box center [281, 89] width 222 height 28
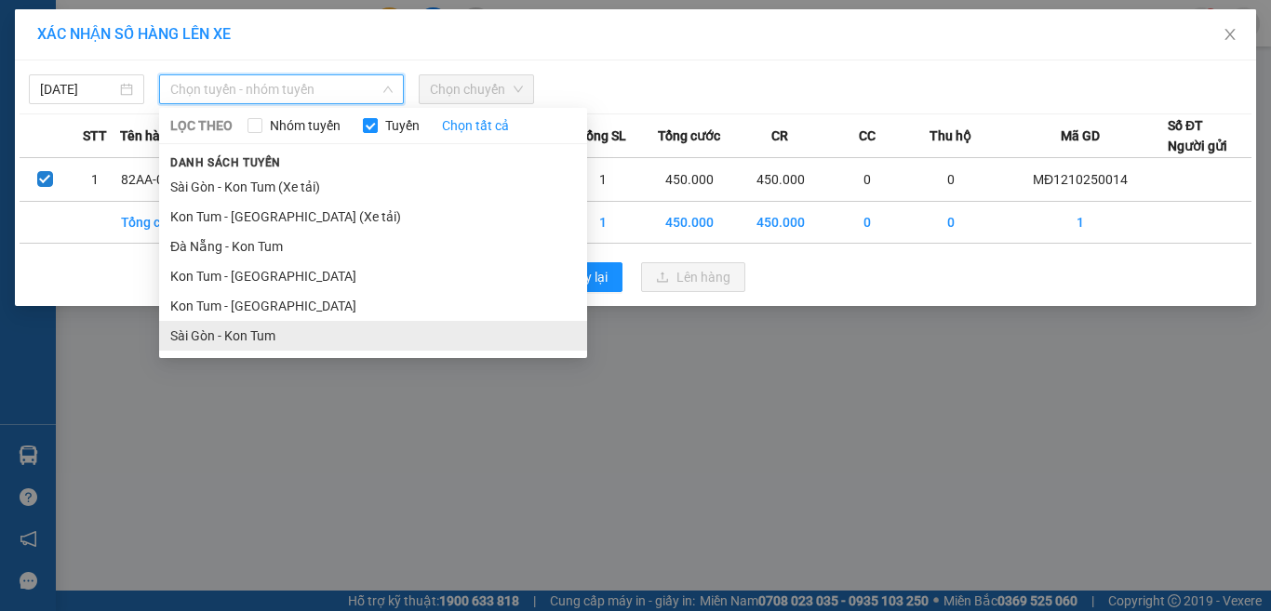
click at [215, 333] on li "Sài Gòn - Kon Tum" at bounding box center [373, 336] width 428 height 30
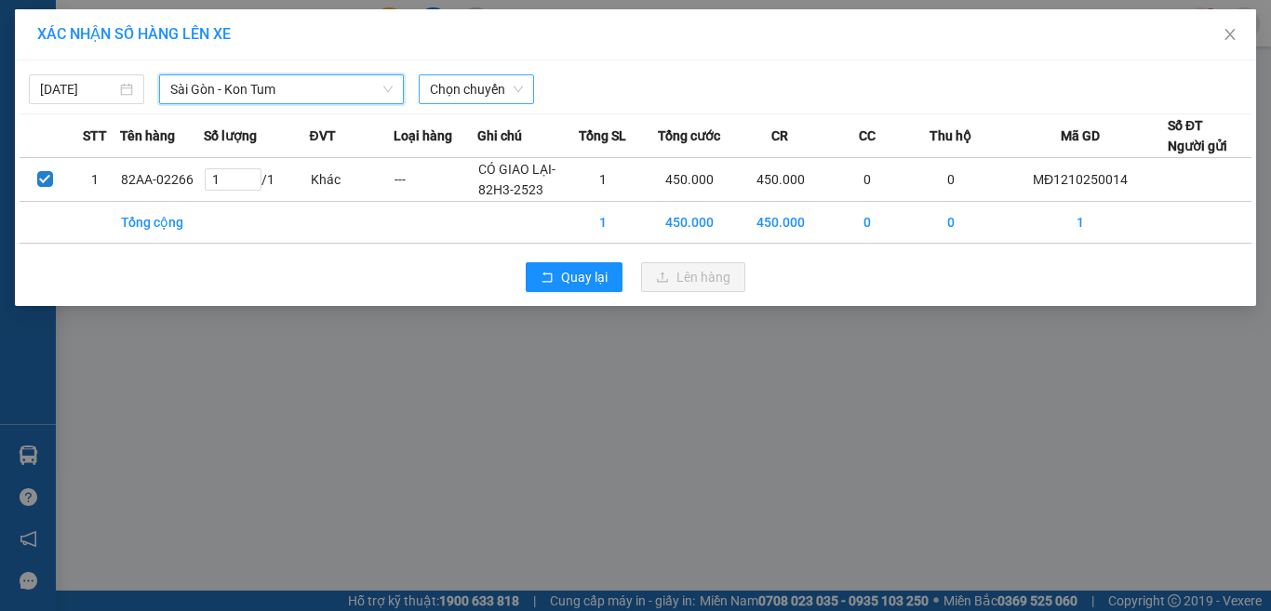
click at [457, 91] on span "Chọn chuyến" at bounding box center [476, 89] width 93 height 28
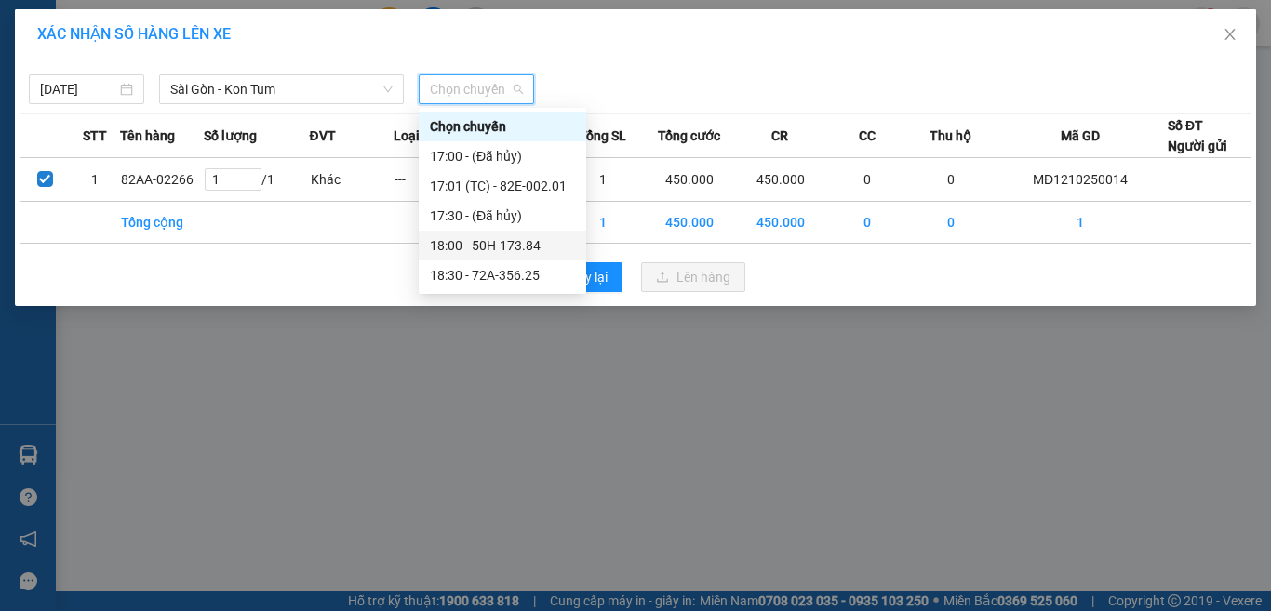
click at [452, 244] on div "18:00 - 50H-173.84" at bounding box center [502, 245] width 145 height 20
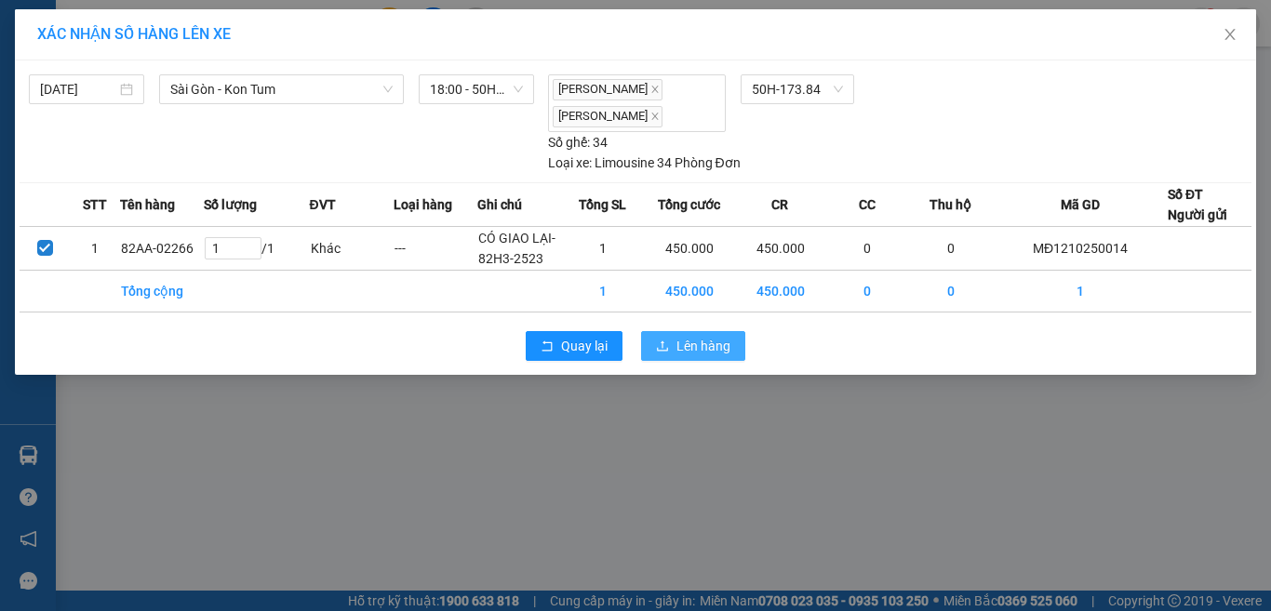
click at [674, 344] on button "Lên hàng" at bounding box center [693, 346] width 104 height 30
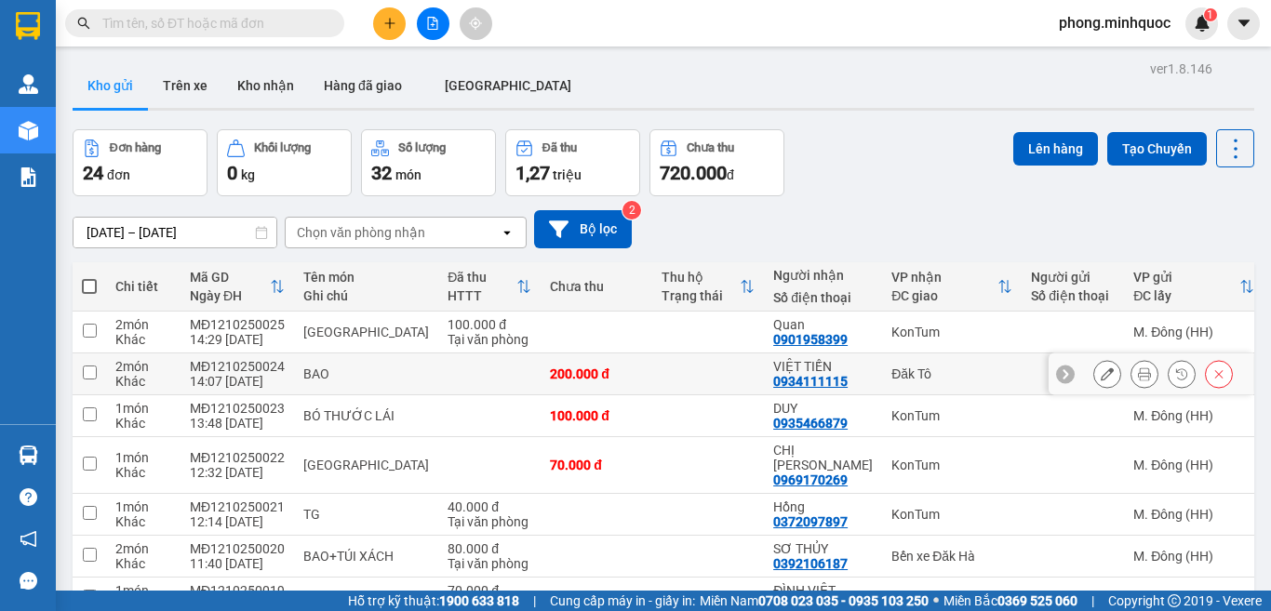
click at [89, 369] on input "checkbox" at bounding box center [90, 373] width 14 height 14
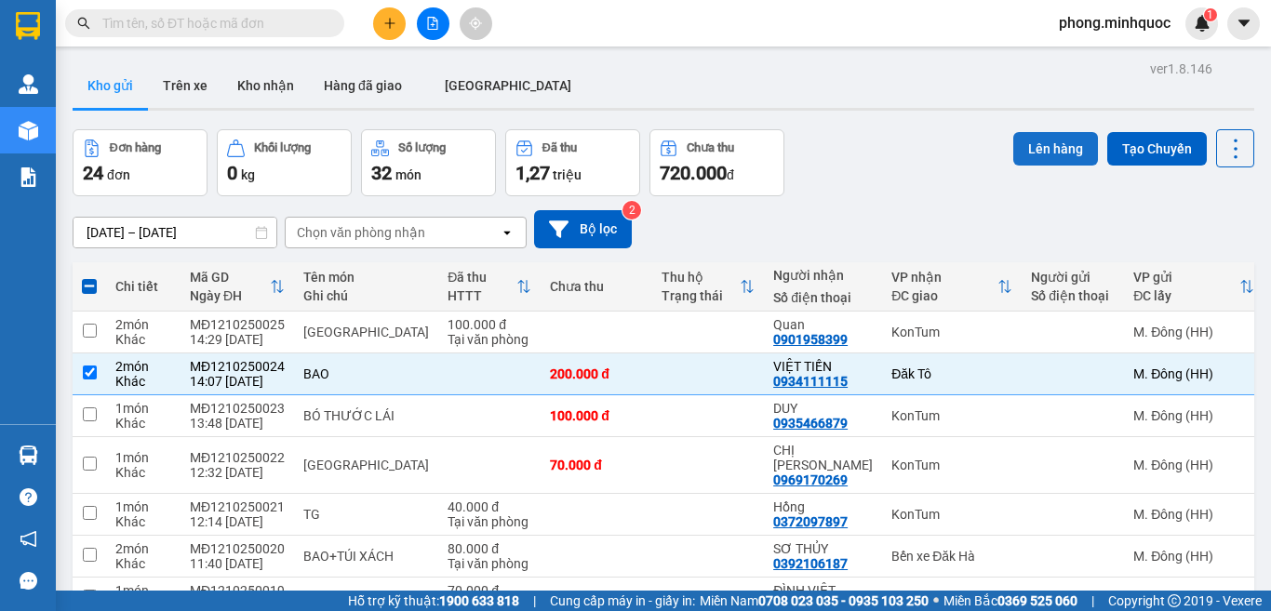
click at [1037, 147] on button "Lên hàng" at bounding box center [1055, 149] width 85 height 34
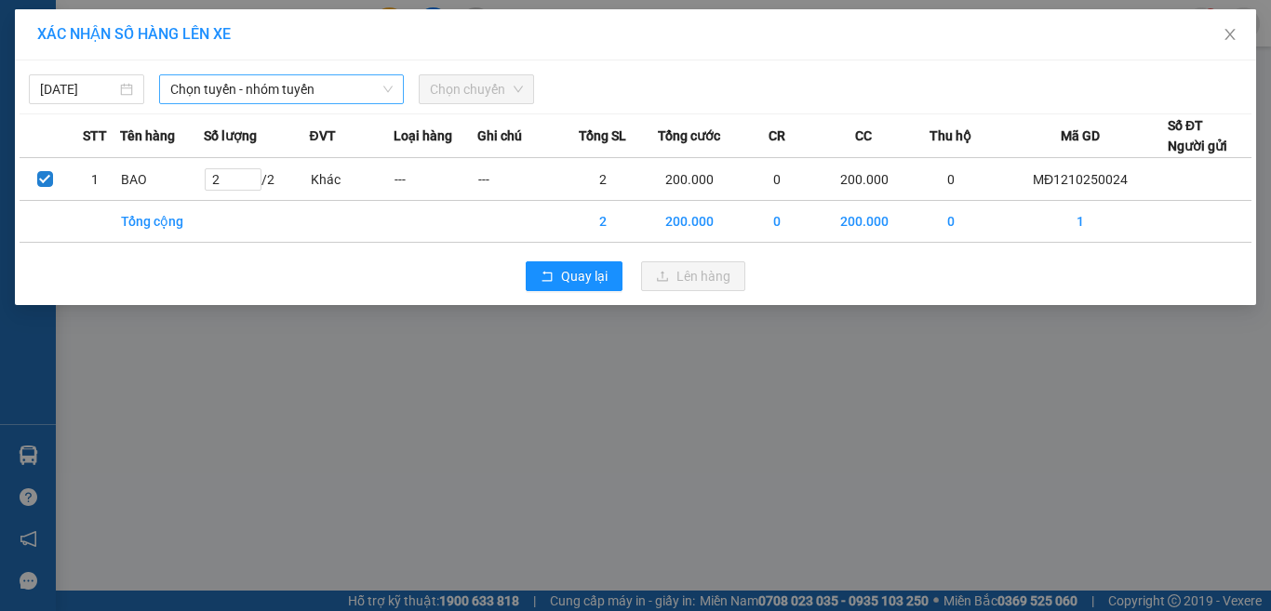
click at [244, 87] on span "Chọn tuyến - nhóm tuyến" at bounding box center [281, 89] width 222 height 28
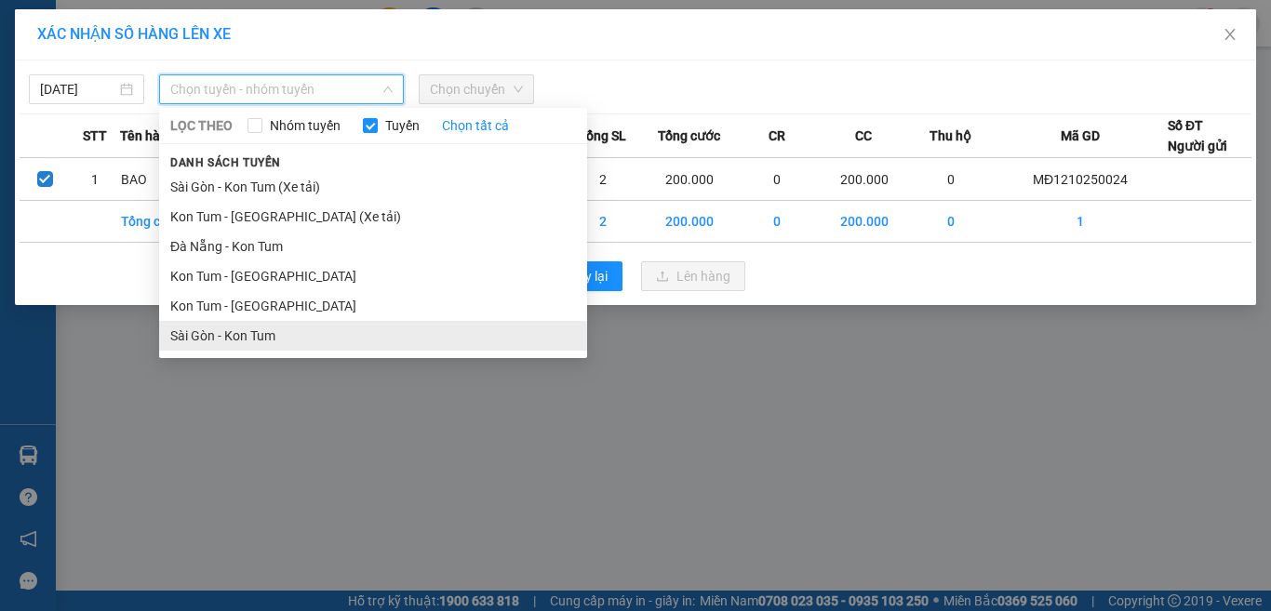
click at [225, 338] on li "Sài Gòn - Kon Tum" at bounding box center [373, 336] width 428 height 30
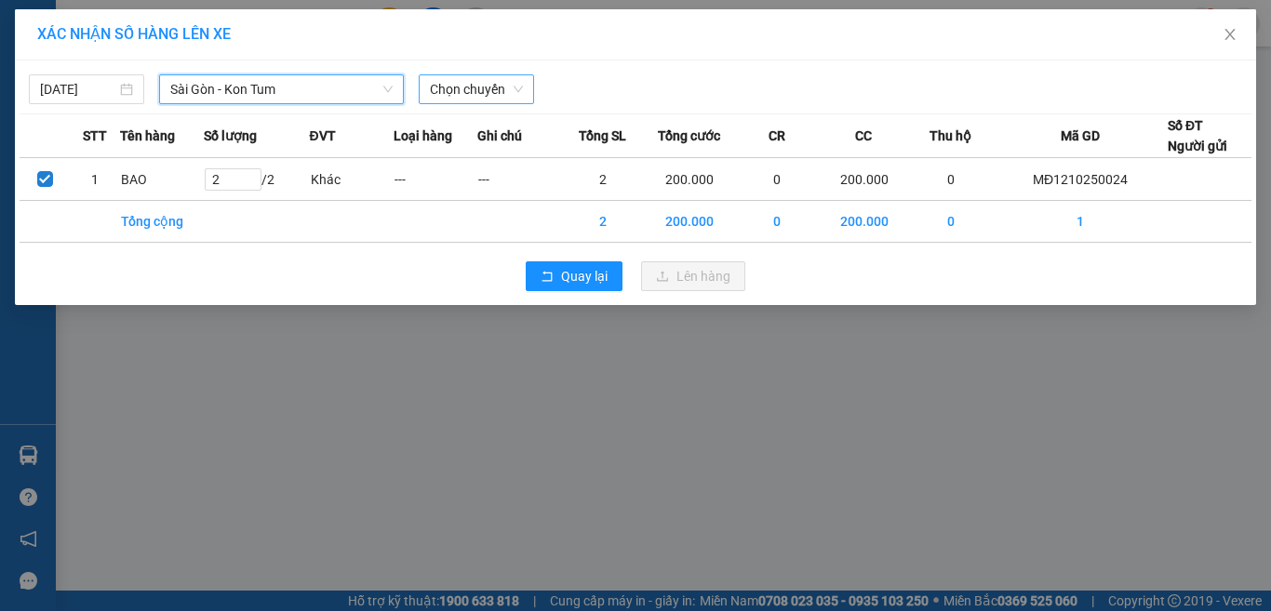
click at [475, 86] on span "Chọn chuyến" at bounding box center [476, 89] width 93 height 28
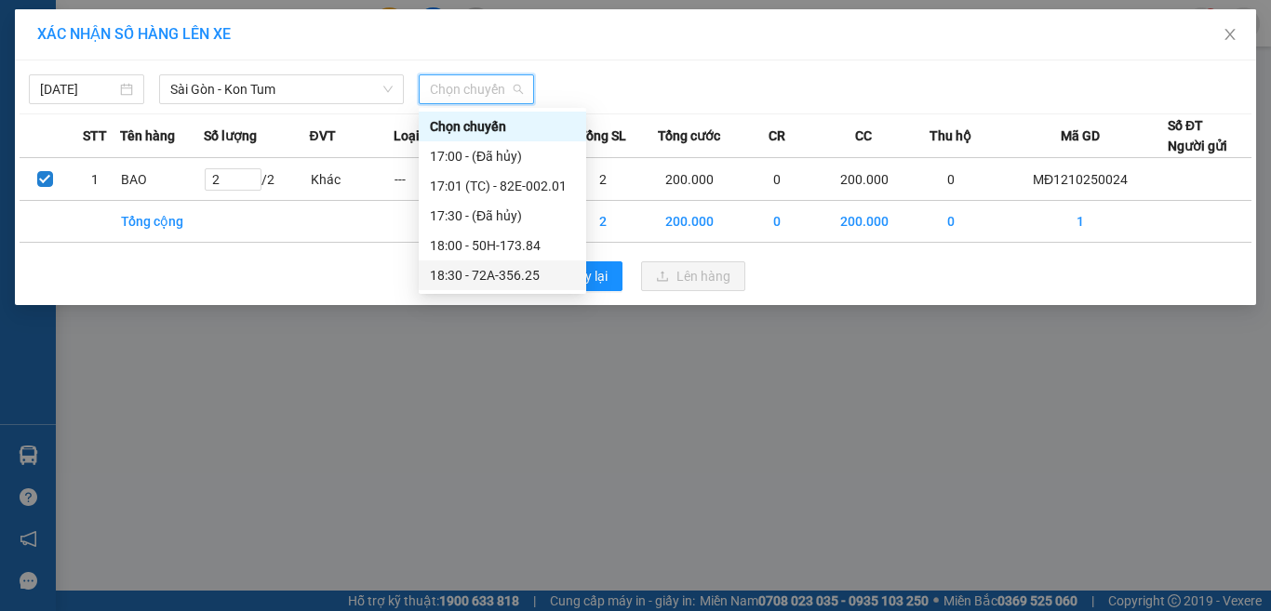
click at [476, 275] on div "18:30 - 72A-356.25" at bounding box center [502, 275] width 145 height 20
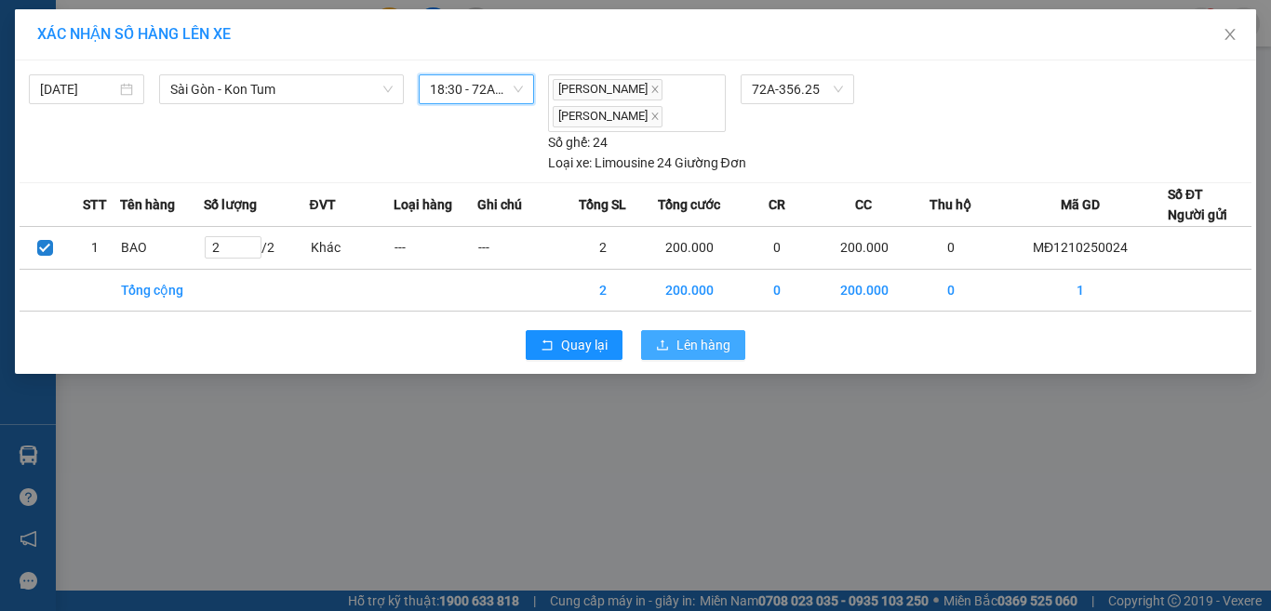
click at [685, 352] on span "Lên hàng" at bounding box center [704, 345] width 54 height 20
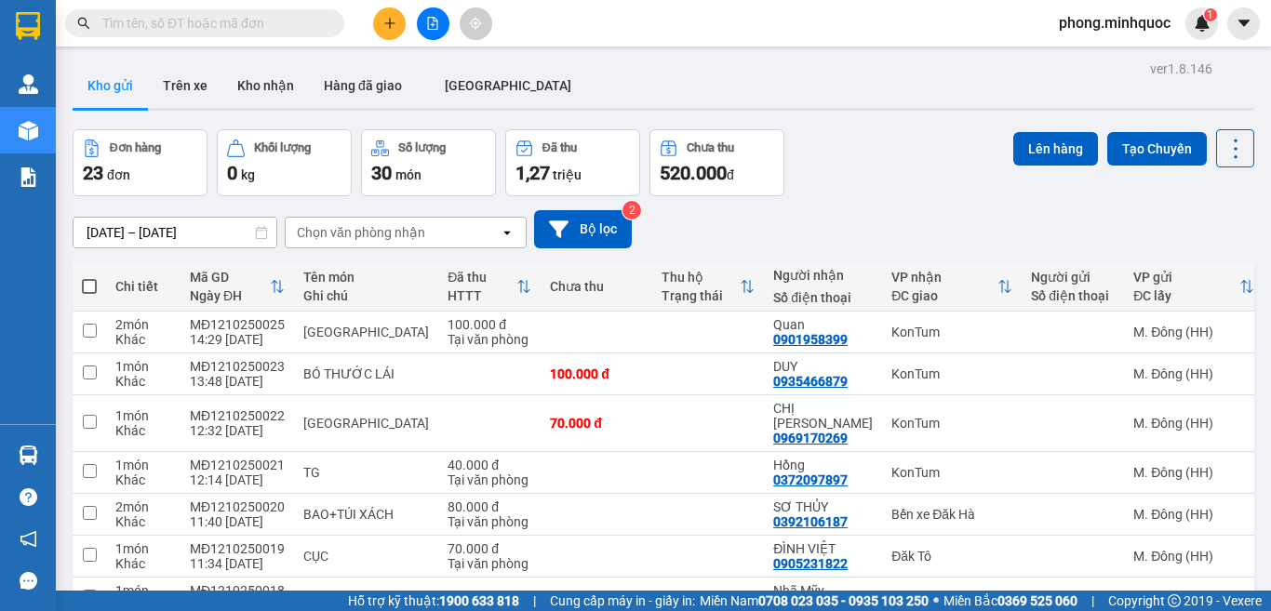
click at [1023, 142] on button "Lên hàng" at bounding box center [1055, 149] width 85 height 34
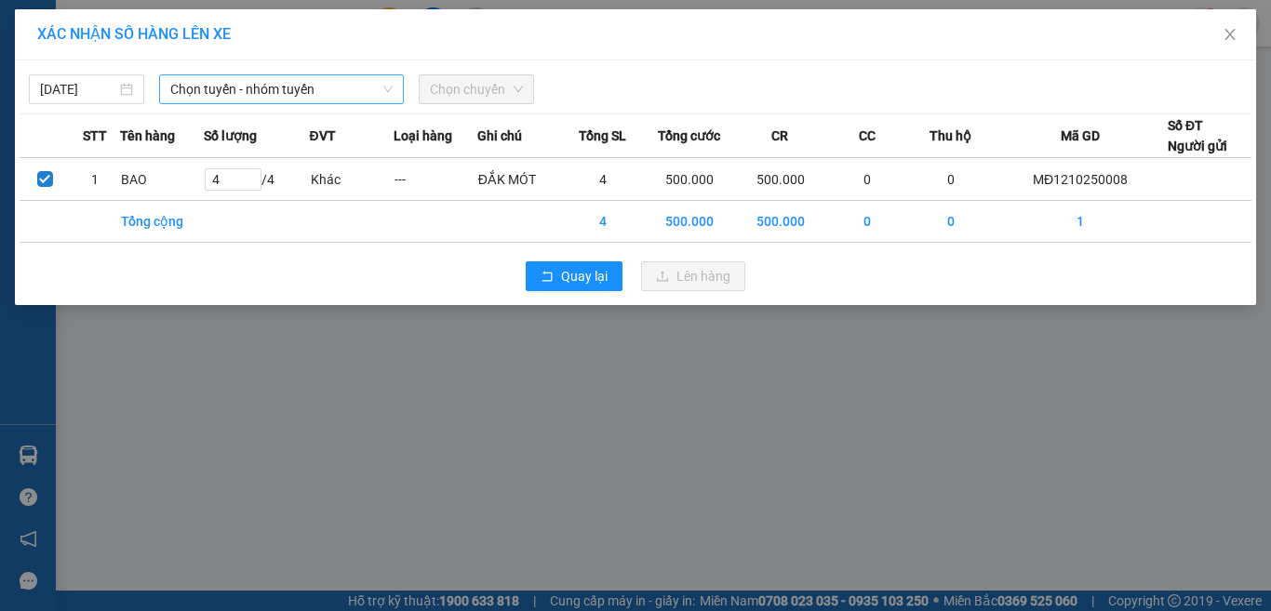
click at [232, 89] on span "Chọn tuyến - nhóm tuyến" at bounding box center [281, 89] width 222 height 28
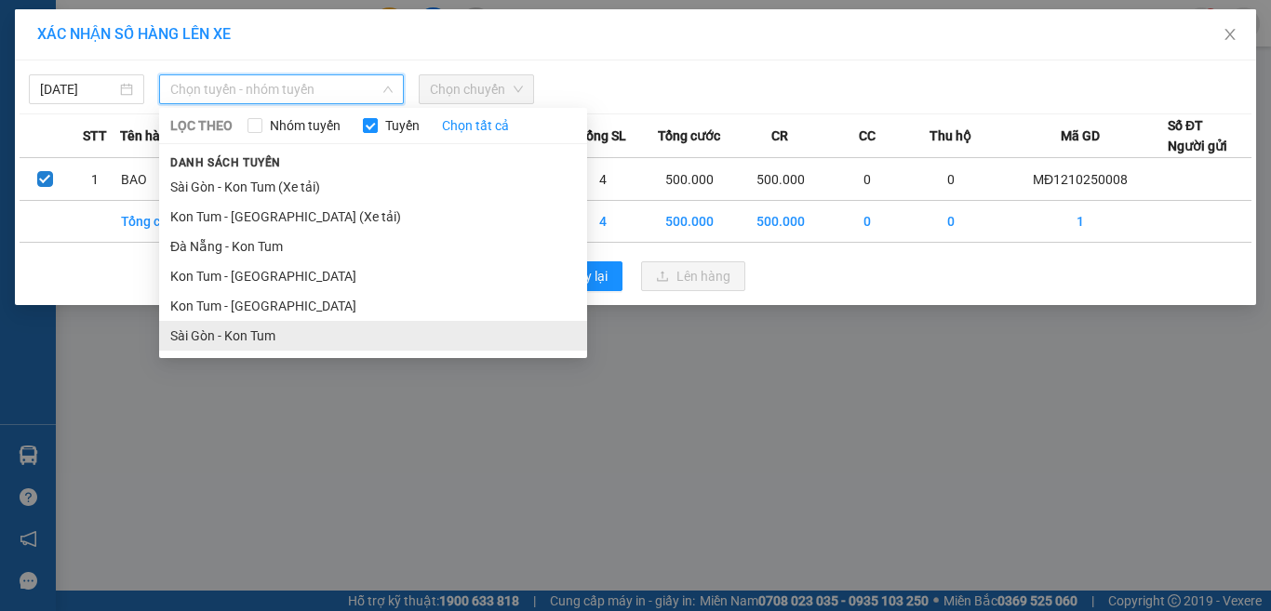
click at [210, 331] on li "Sài Gòn - Kon Tum" at bounding box center [373, 336] width 428 height 30
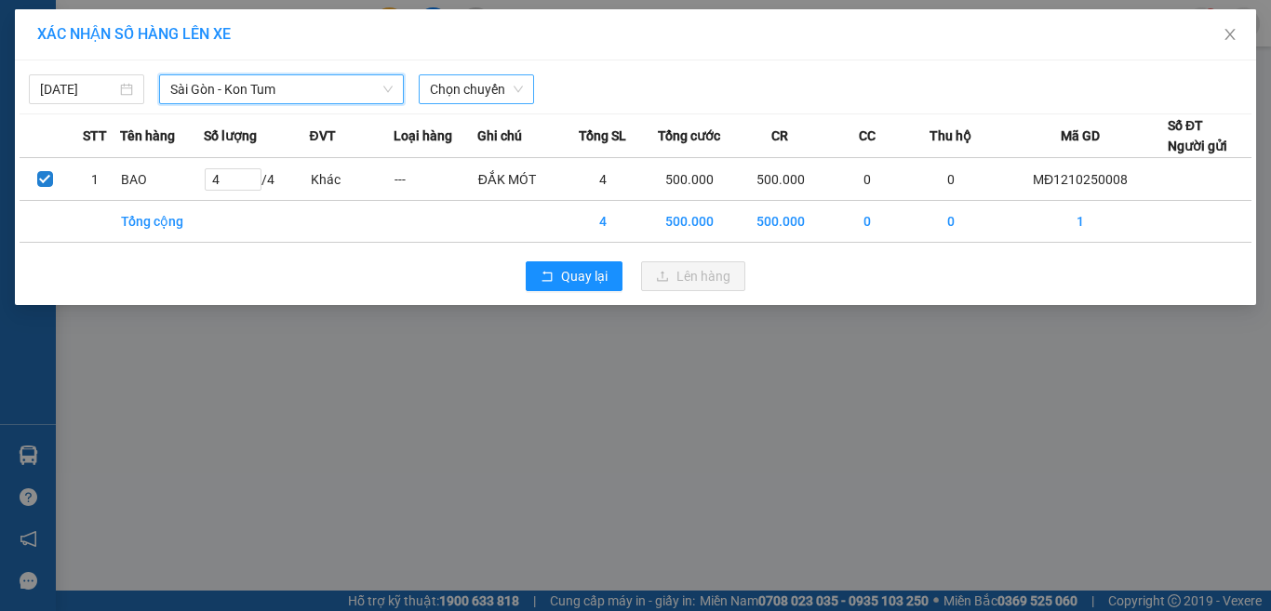
click at [469, 87] on span "Chọn chuyến" at bounding box center [476, 89] width 93 height 28
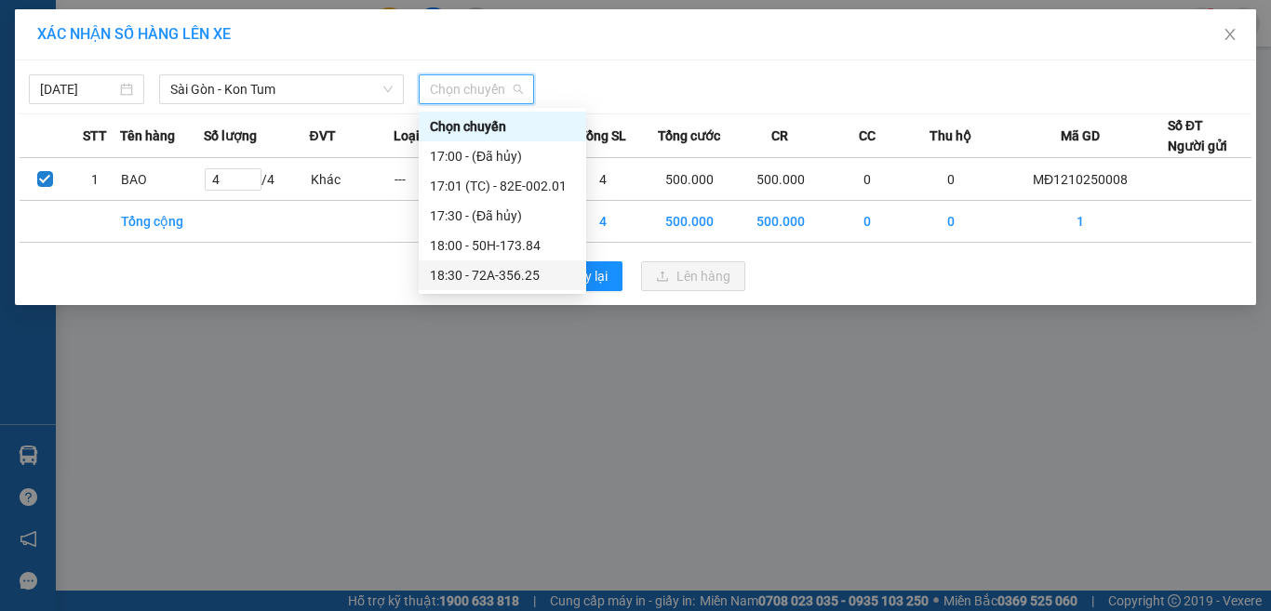
click at [490, 272] on div "18:30 - 72A-356.25" at bounding box center [502, 275] width 145 height 20
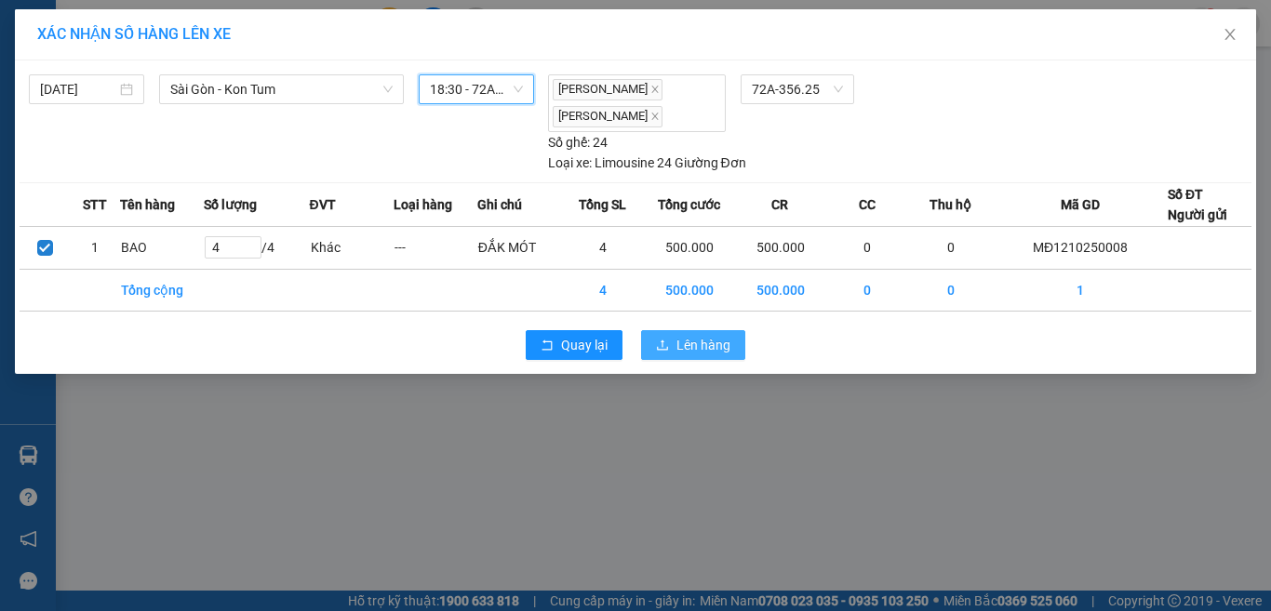
click at [700, 343] on span "Lên hàng" at bounding box center [704, 345] width 54 height 20
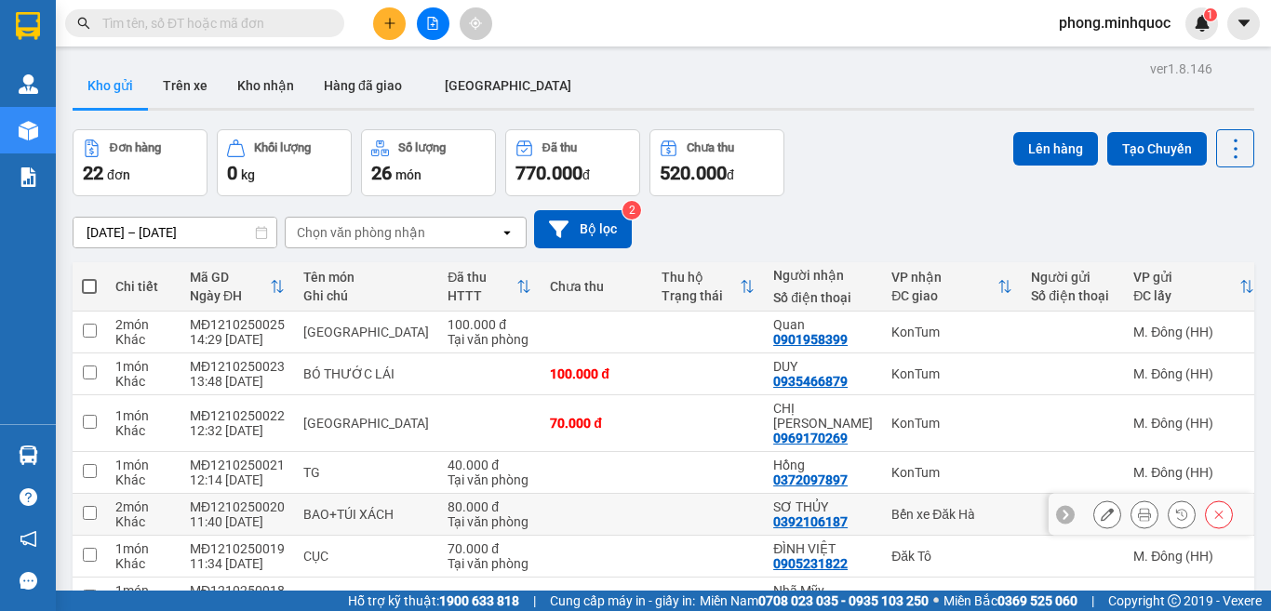
click at [92, 506] on input "checkbox" at bounding box center [90, 513] width 14 height 14
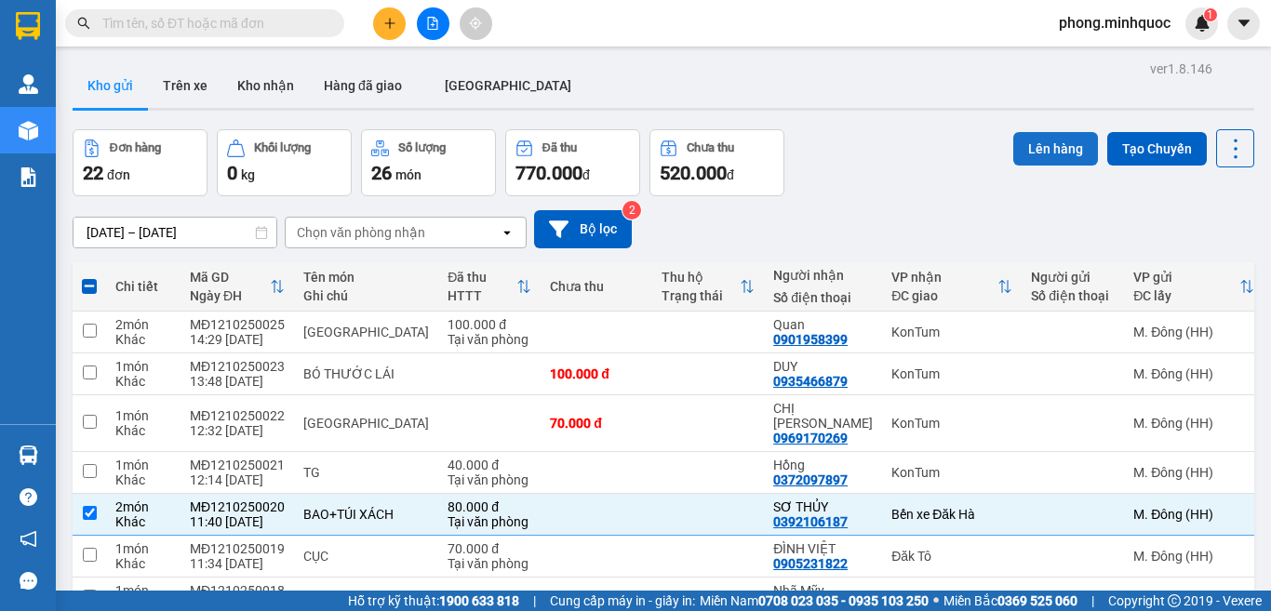
click at [1053, 142] on button "Lên hàng" at bounding box center [1055, 149] width 85 height 34
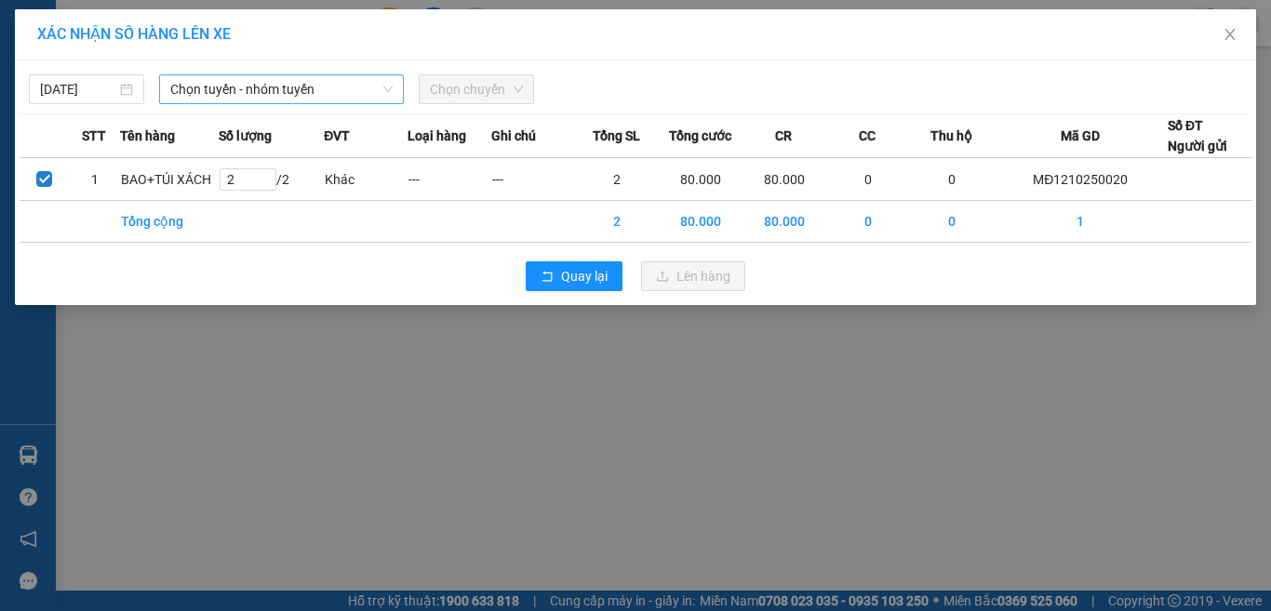
click at [229, 84] on span "Chọn tuyến - nhóm tuyến" at bounding box center [281, 89] width 222 height 28
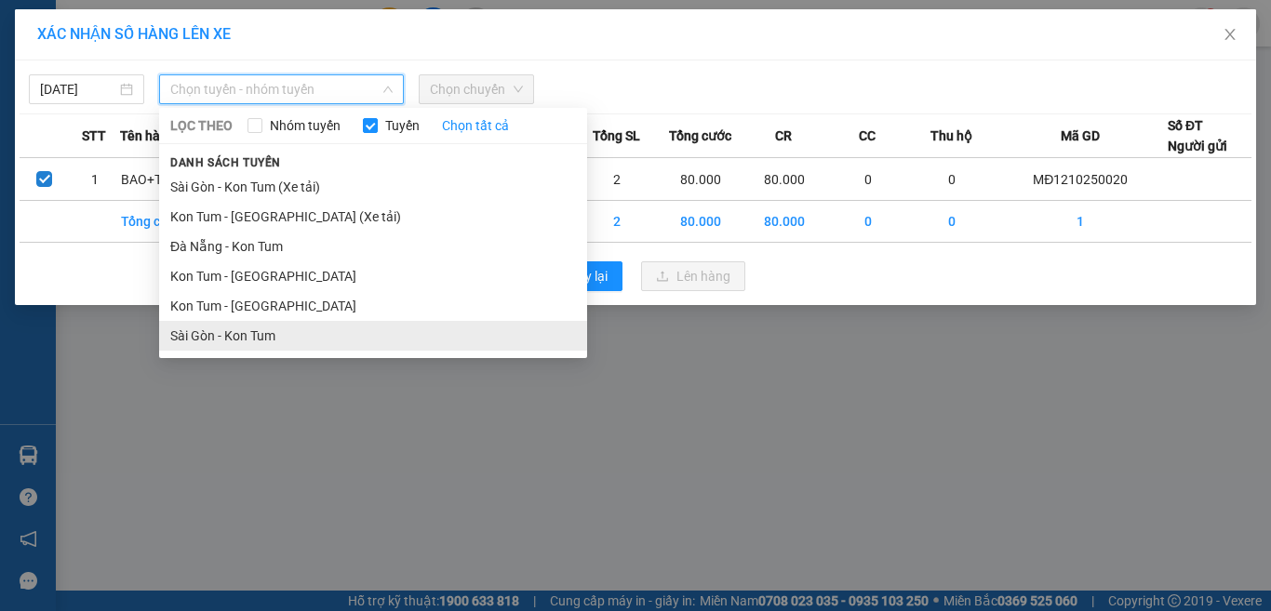
click at [189, 331] on li "Sài Gòn - Kon Tum" at bounding box center [373, 336] width 428 height 30
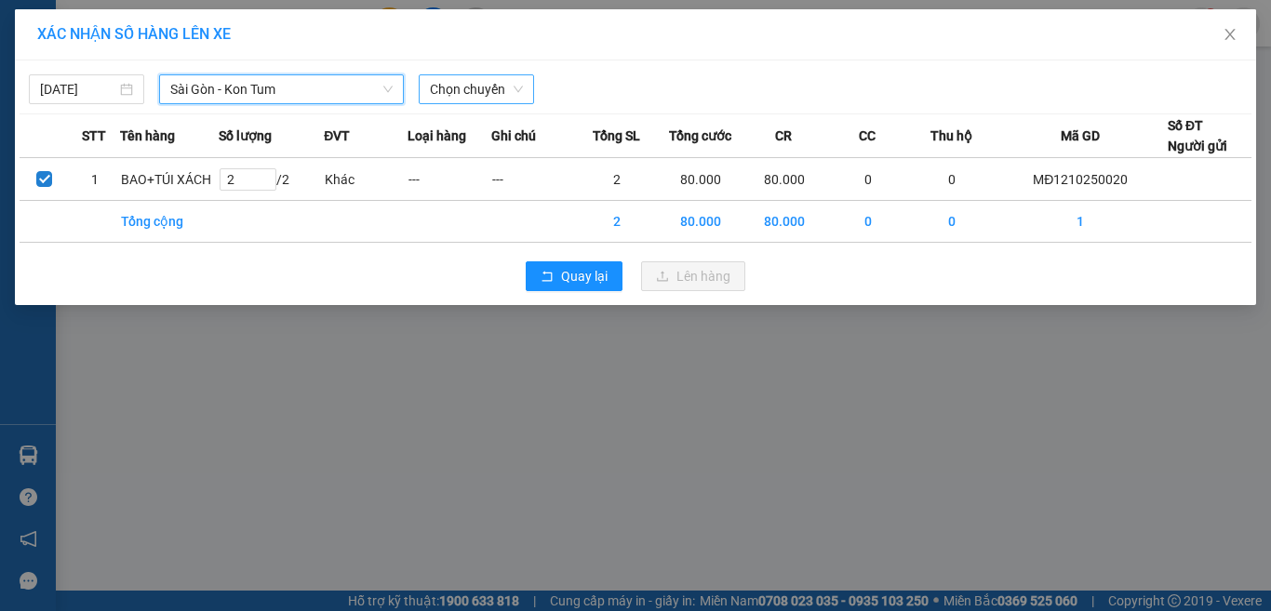
click at [474, 96] on span "Chọn chuyến" at bounding box center [476, 89] width 93 height 28
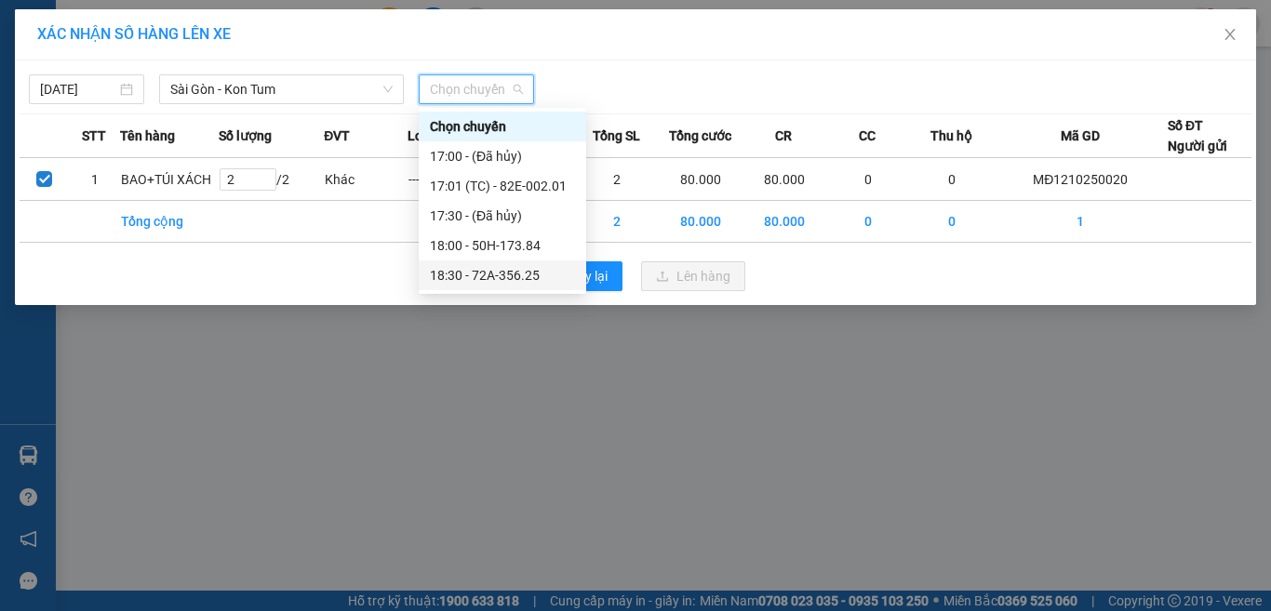
click at [453, 276] on div "18:30 - 72A-356.25" at bounding box center [502, 275] width 145 height 20
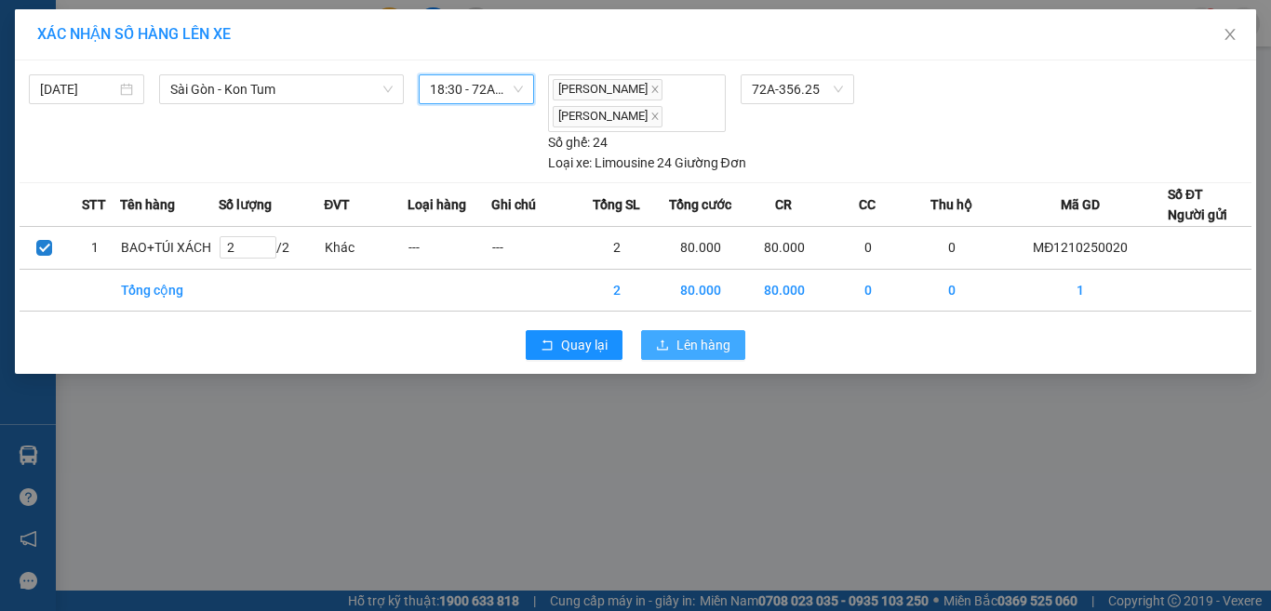
click at [679, 347] on span "Lên hàng" at bounding box center [704, 345] width 54 height 20
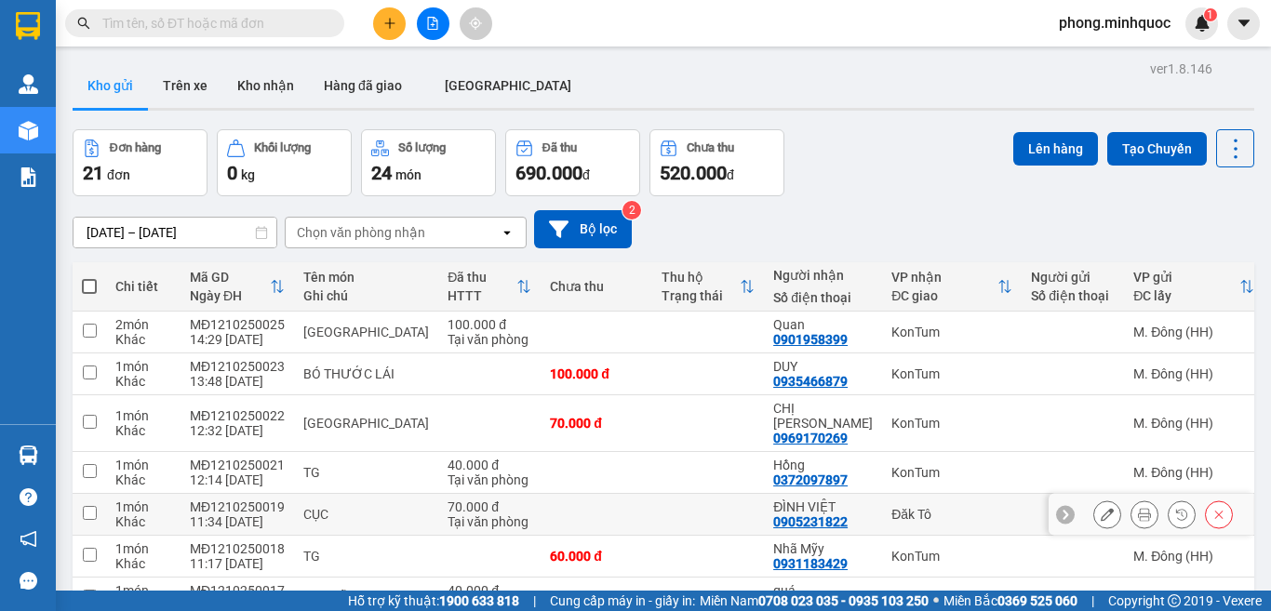
click at [85, 506] on input "checkbox" at bounding box center [90, 513] width 14 height 14
checkbox input "true"
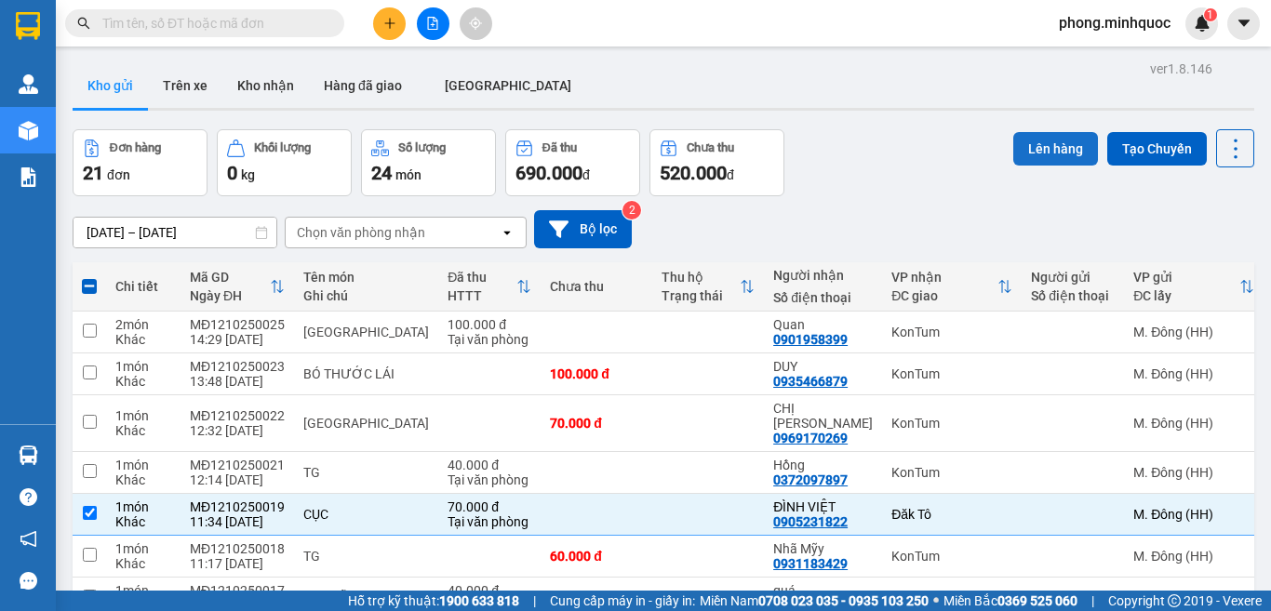
click at [1040, 138] on button "Lên hàng" at bounding box center [1055, 149] width 85 height 34
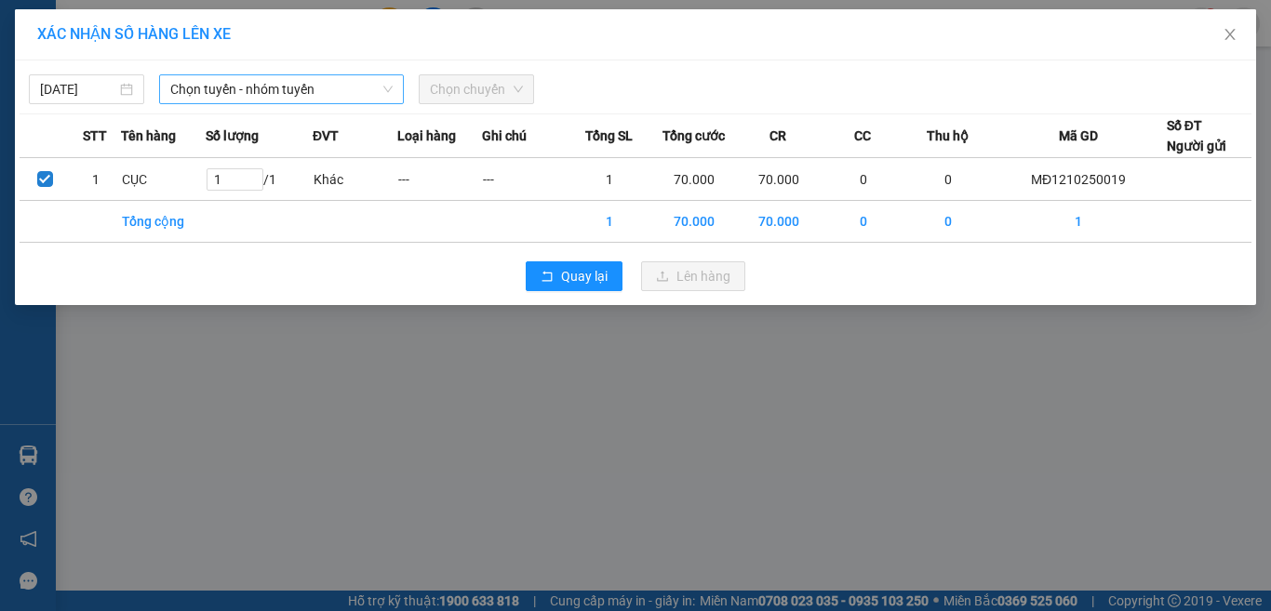
click at [235, 91] on span "Chọn tuyến - nhóm tuyến" at bounding box center [281, 89] width 222 height 28
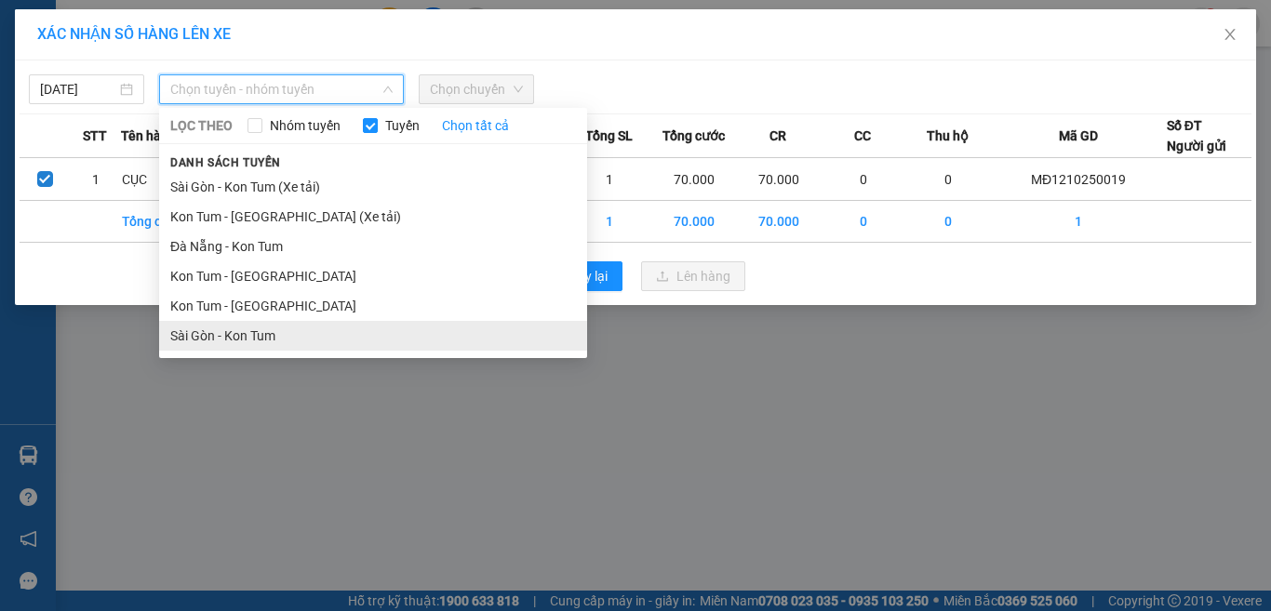
click at [235, 330] on li "Sài Gòn - Kon Tum" at bounding box center [373, 336] width 428 height 30
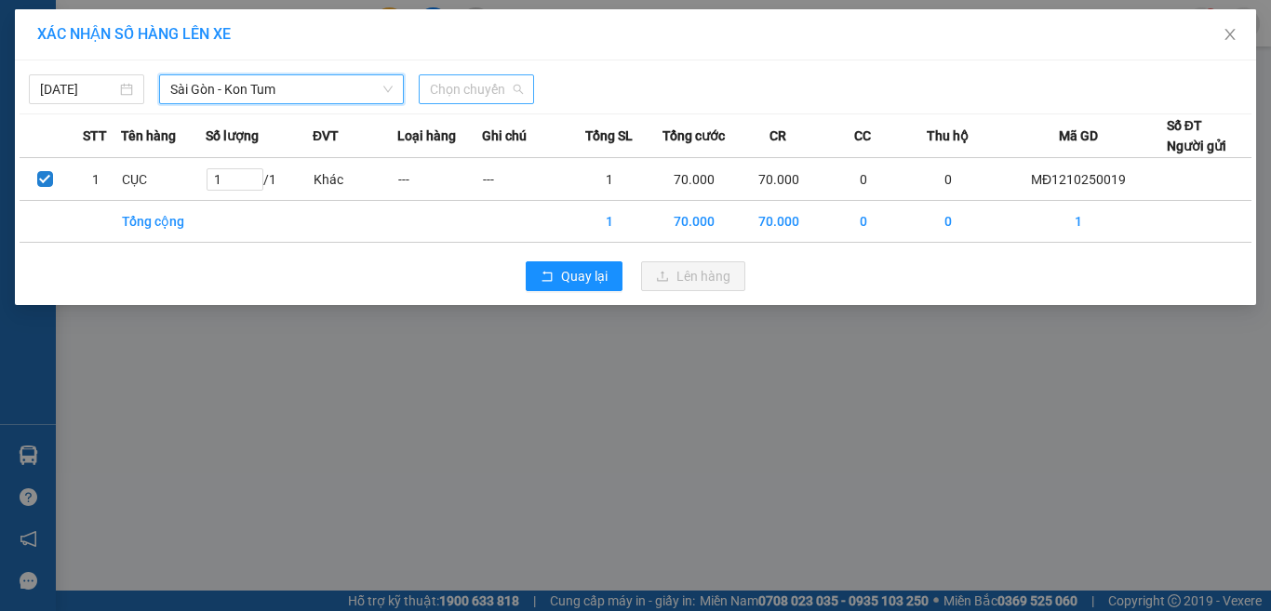
click at [454, 81] on span "Chọn chuyến" at bounding box center [476, 89] width 93 height 28
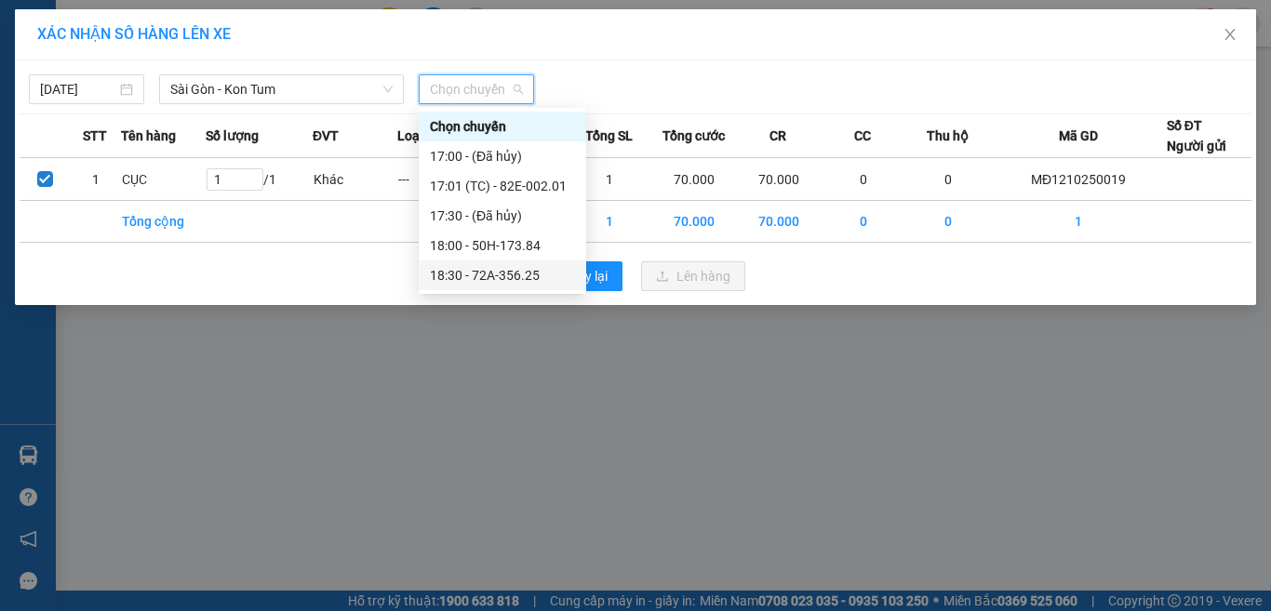
click at [468, 275] on div "18:30 - 72A-356.25" at bounding box center [502, 275] width 145 height 20
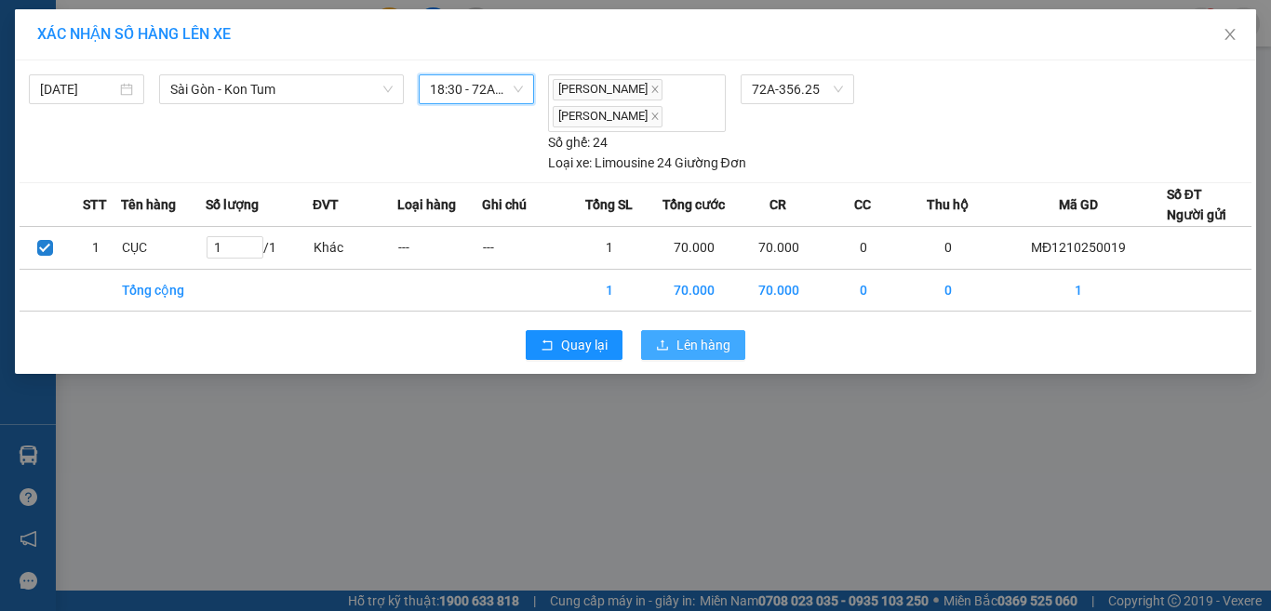
click at [685, 353] on span "Lên hàng" at bounding box center [704, 345] width 54 height 20
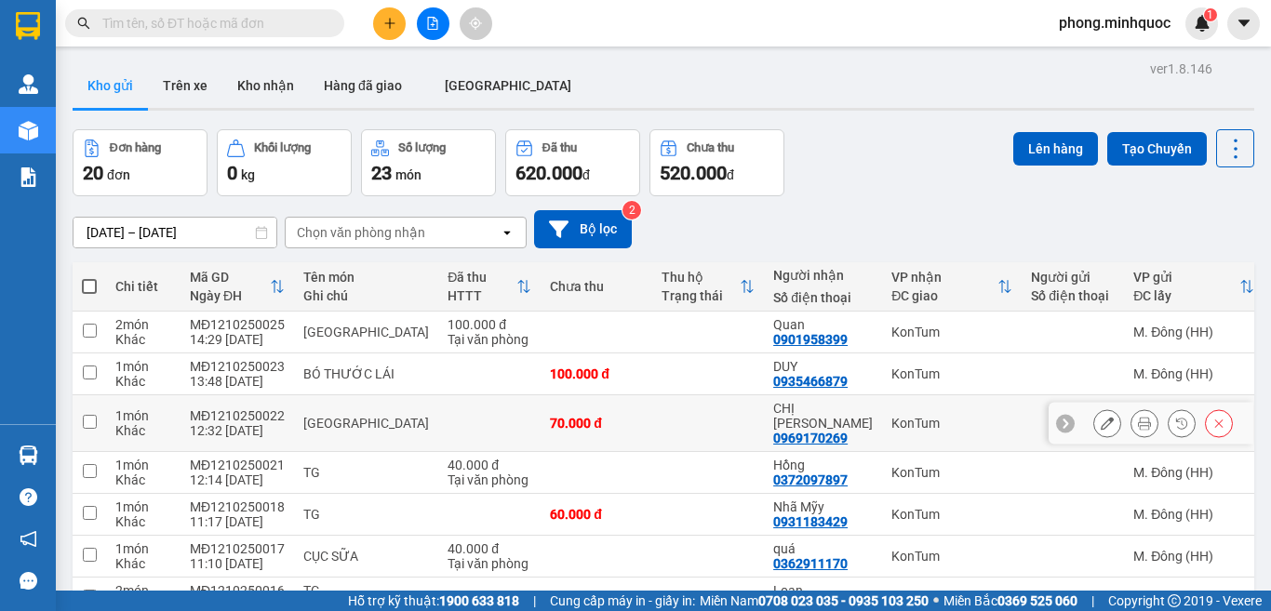
click at [92, 415] on input "checkbox" at bounding box center [90, 422] width 14 height 14
checkbox input "true"
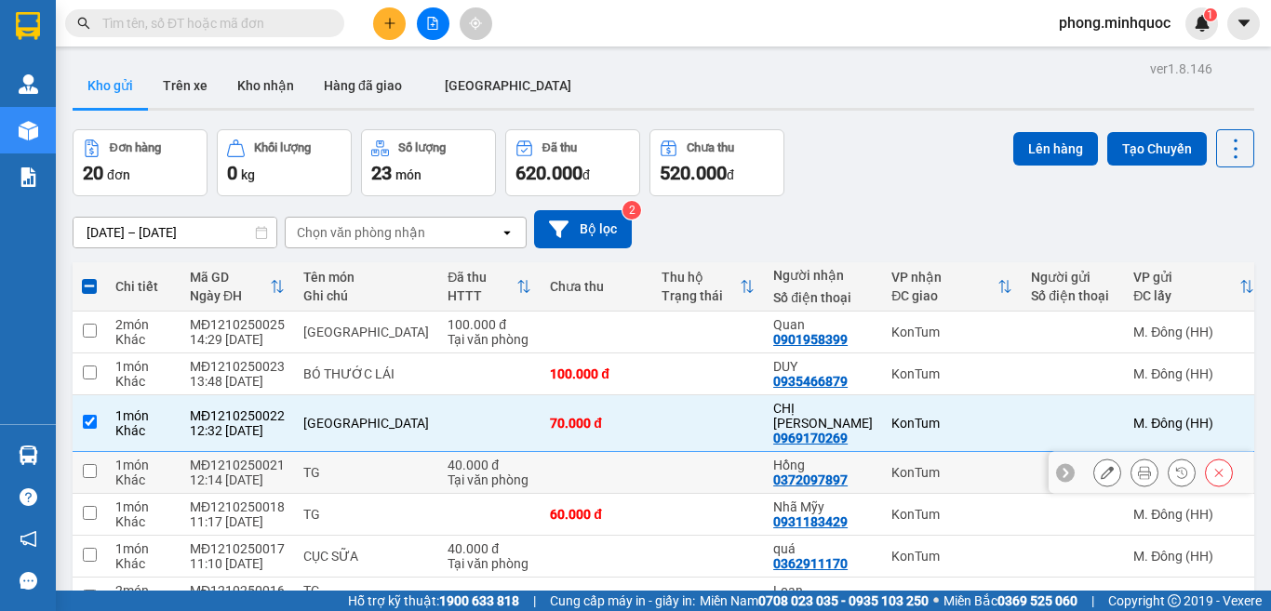
click at [83, 464] on input "checkbox" at bounding box center [90, 471] width 14 height 14
checkbox input "true"
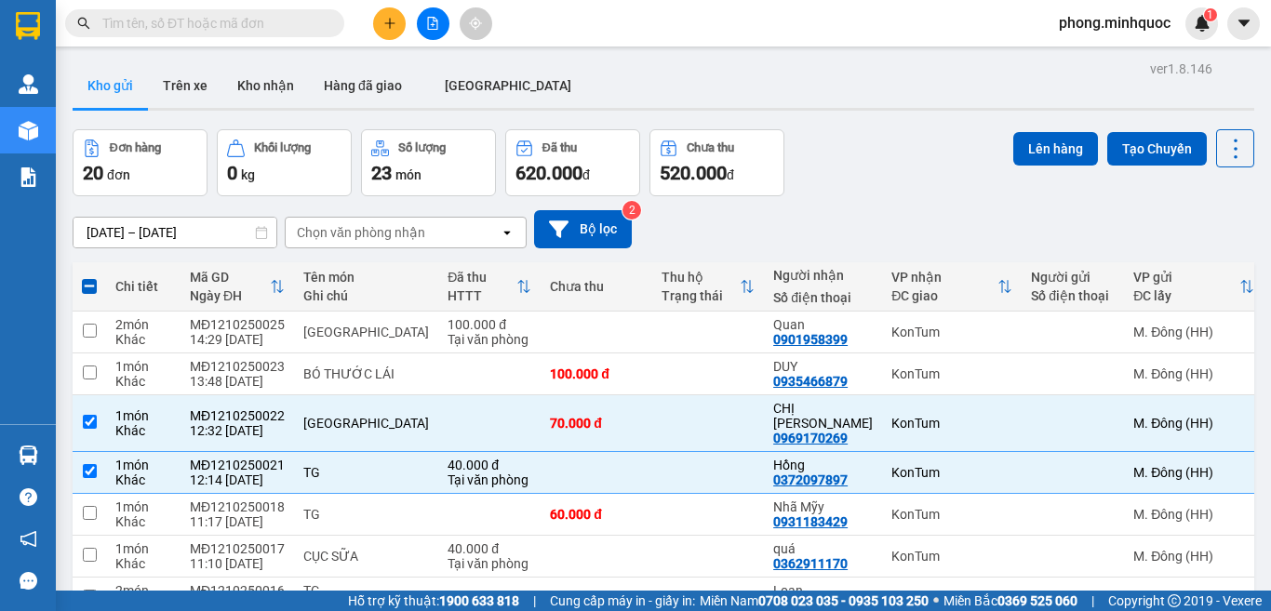
checkbox input "true"
click at [90, 590] on input "checkbox" at bounding box center [90, 597] width 14 height 14
checkbox input "true"
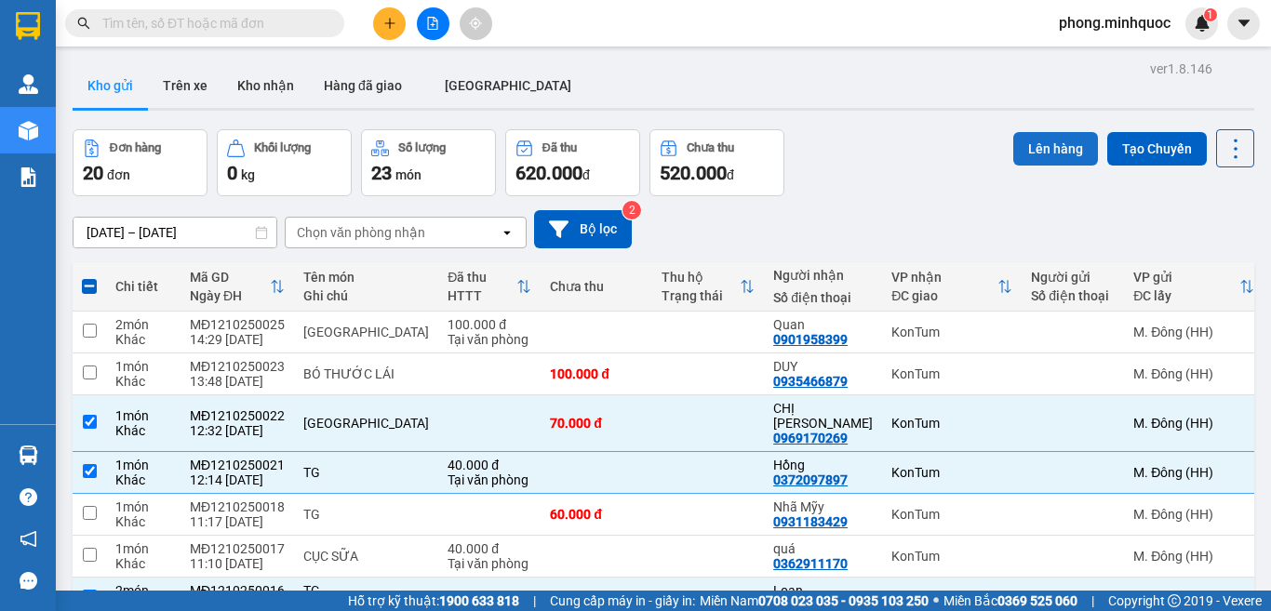
click at [1027, 145] on button "Lên hàng" at bounding box center [1055, 149] width 85 height 34
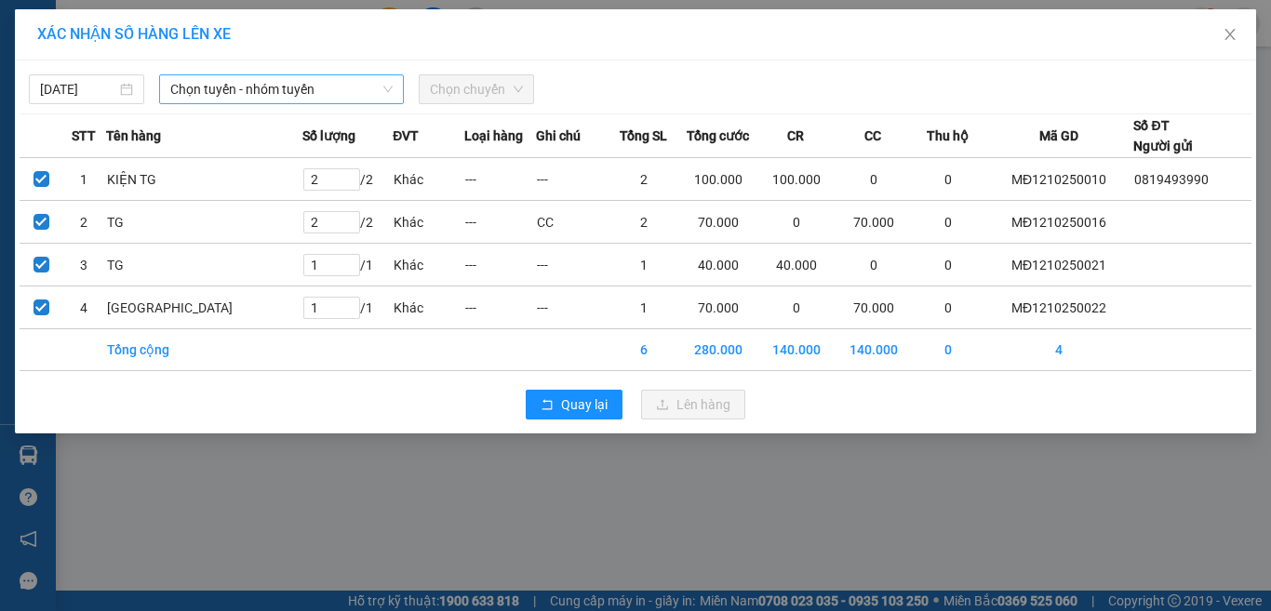
click at [269, 89] on span "Chọn tuyến - nhóm tuyến" at bounding box center [281, 89] width 222 height 28
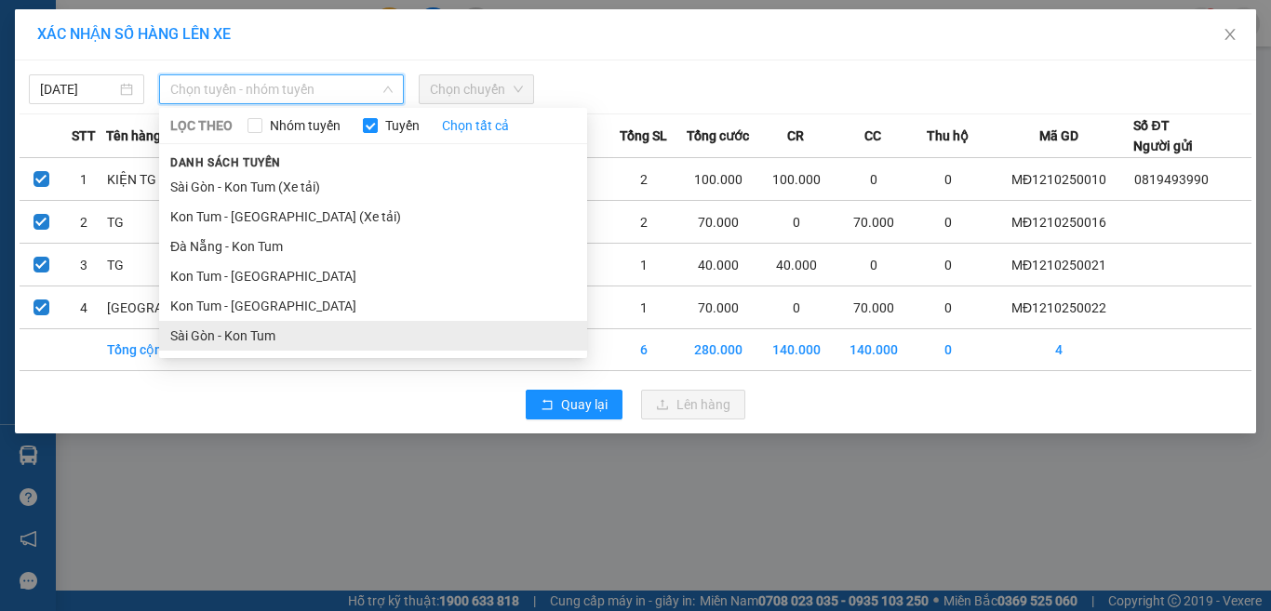
click at [265, 339] on li "Sài Gòn - Kon Tum" at bounding box center [373, 336] width 428 height 30
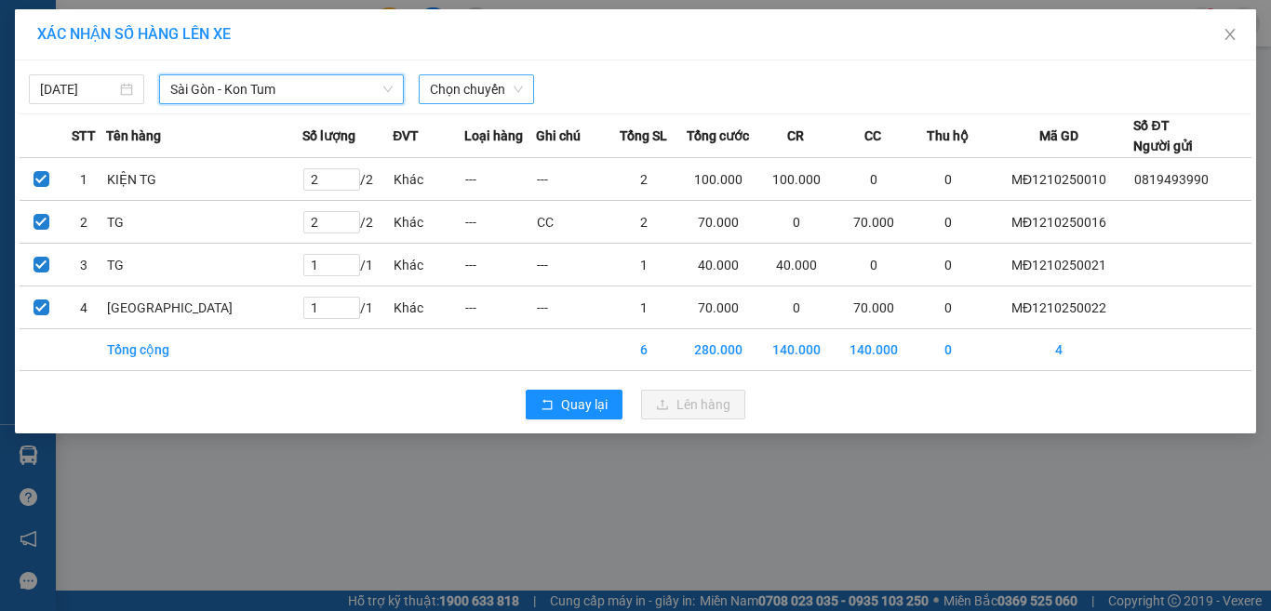
click at [476, 91] on span "Chọn chuyến" at bounding box center [476, 89] width 93 height 28
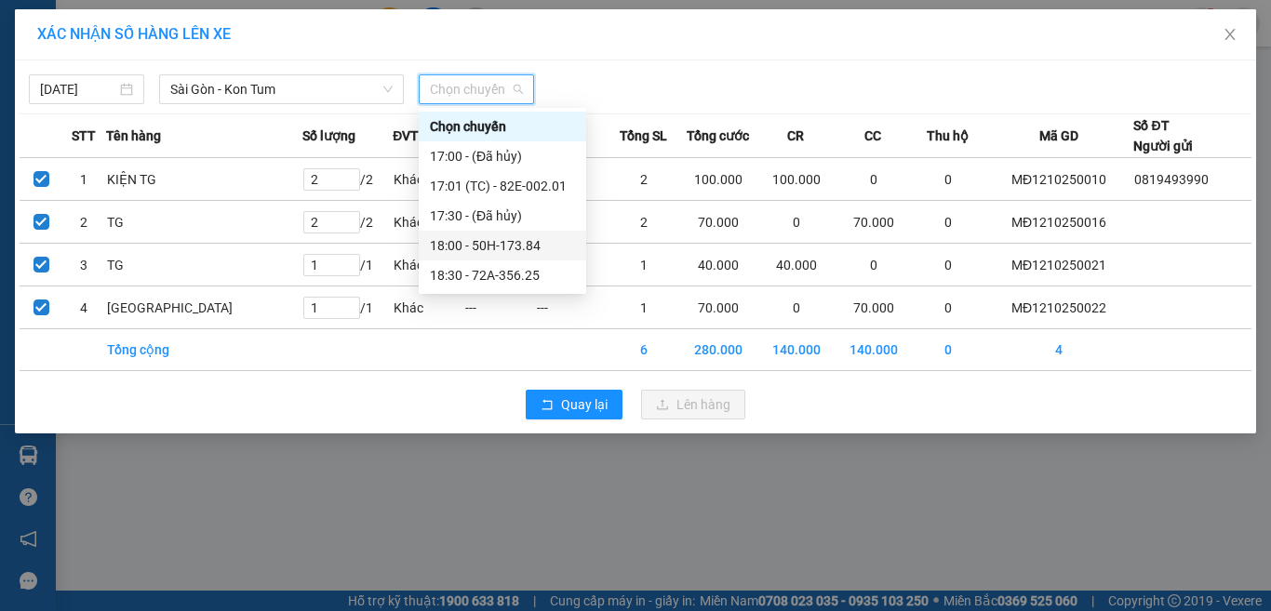
click at [463, 245] on div "18:00 - 50H-173.84" at bounding box center [502, 245] width 145 height 20
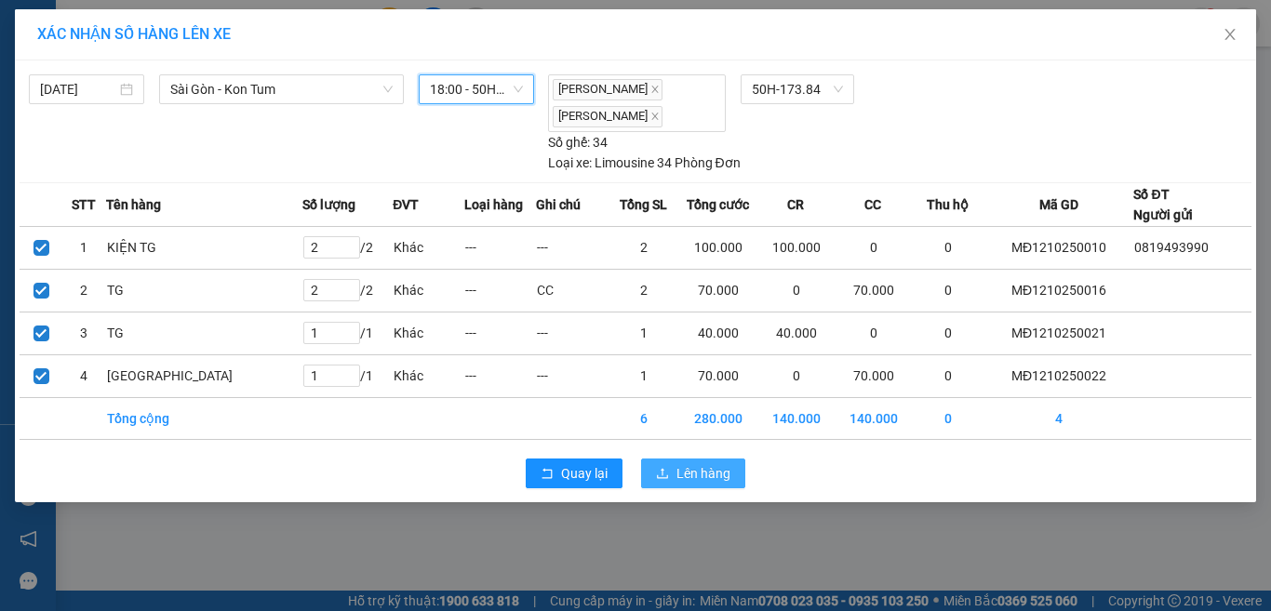
click at [705, 467] on span "Lên hàng" at bounding box center [704, 473] width 54 height 20
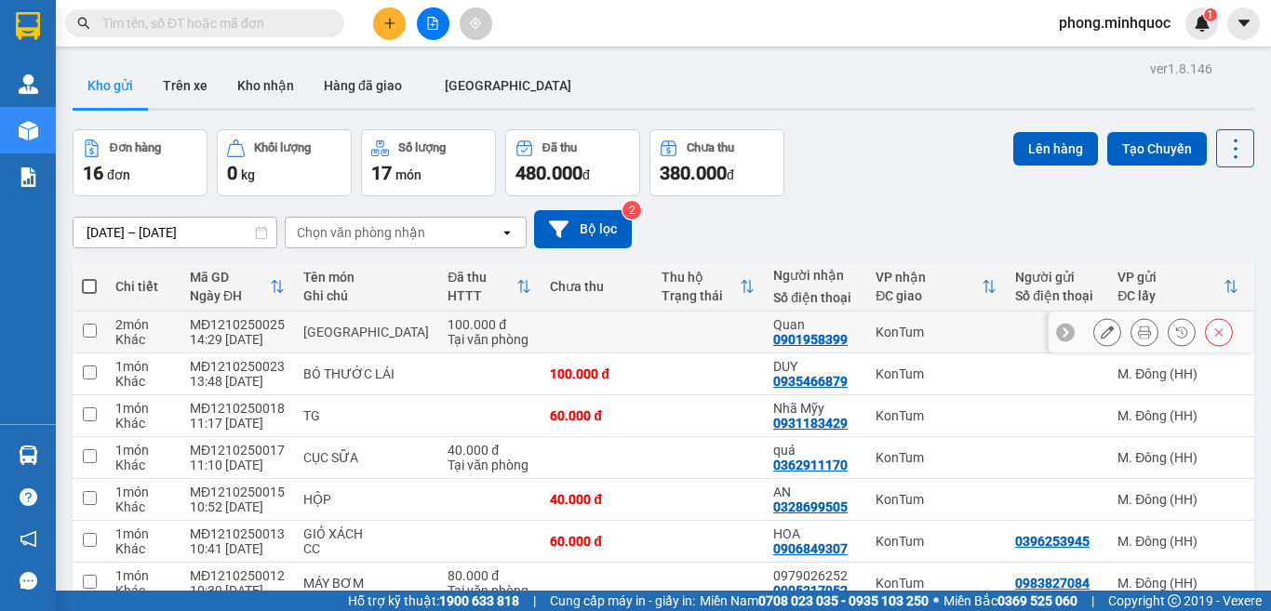
click at [88, 330] on input "checkbox" at bounding box center [90, 331] width 14 height 14
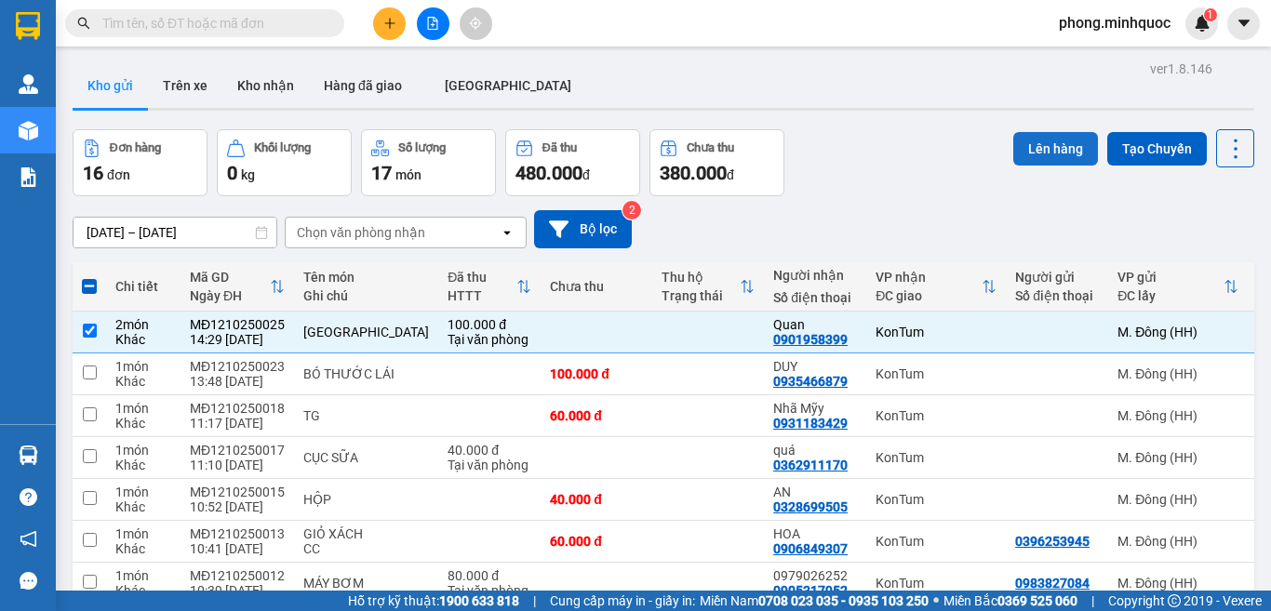
click at [1047, 152] on button "Lên hàng" at bounding box center [1055, 149] width 85 height 34
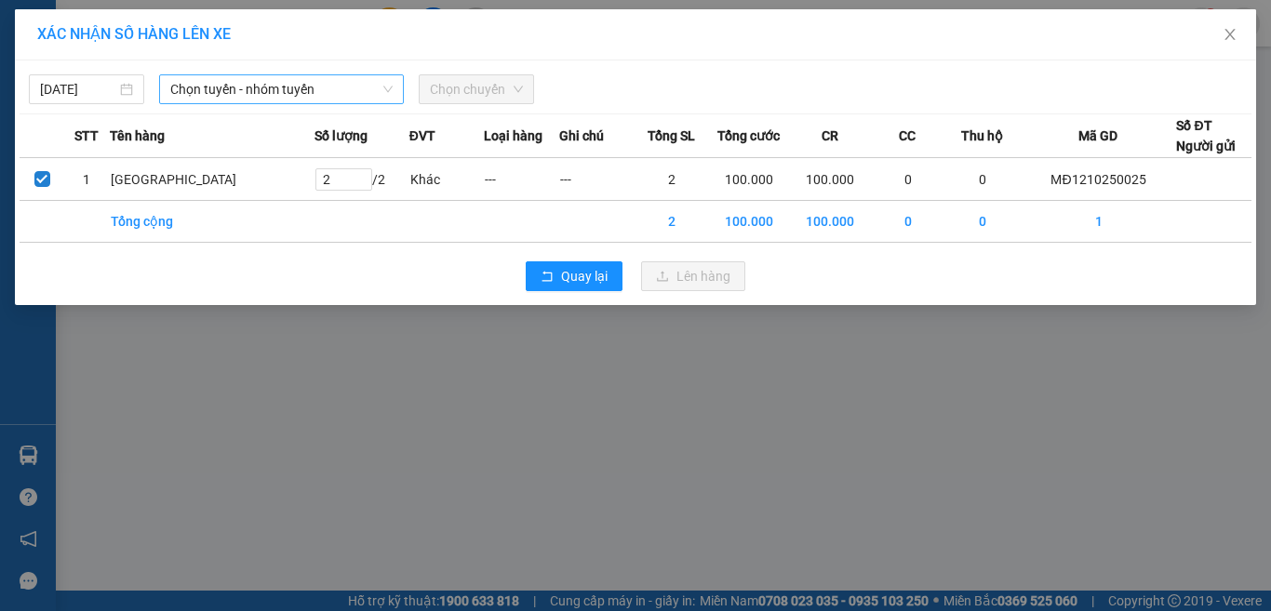
click at [352, 93] on span "Chọn tuyến - nhóm tuyến" at bounding box center [281, 89] width 222 height 28
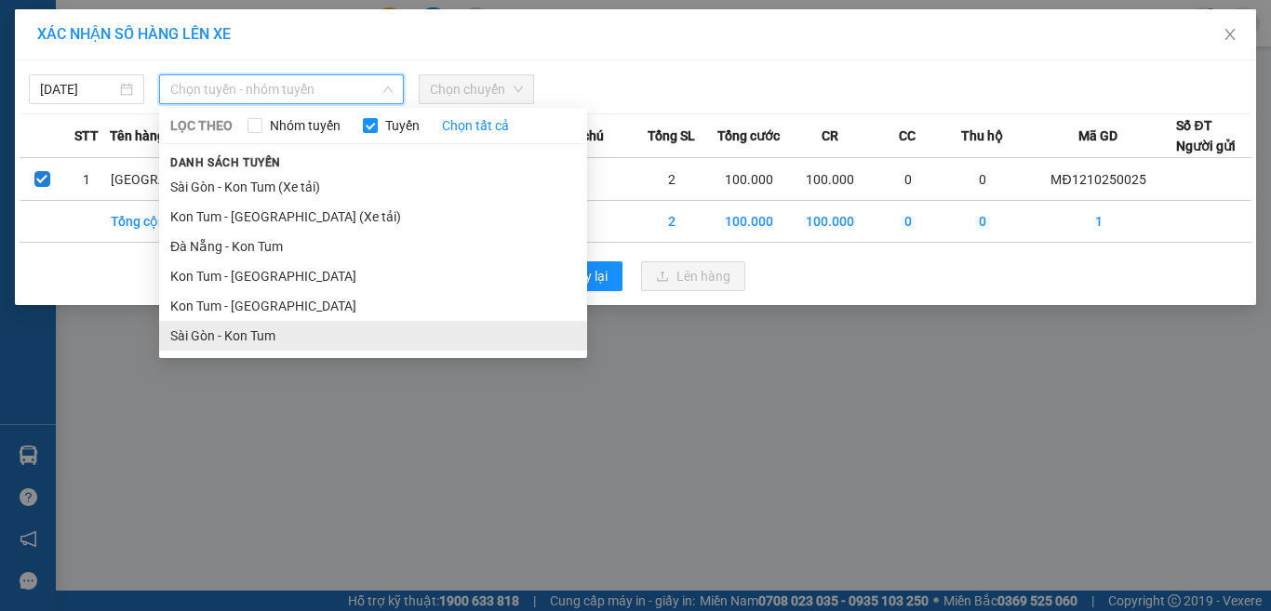
click at [301, 331] on li "Sài Gòn - Kon Tum" at bounding box center [373, 336] width 428 height 30
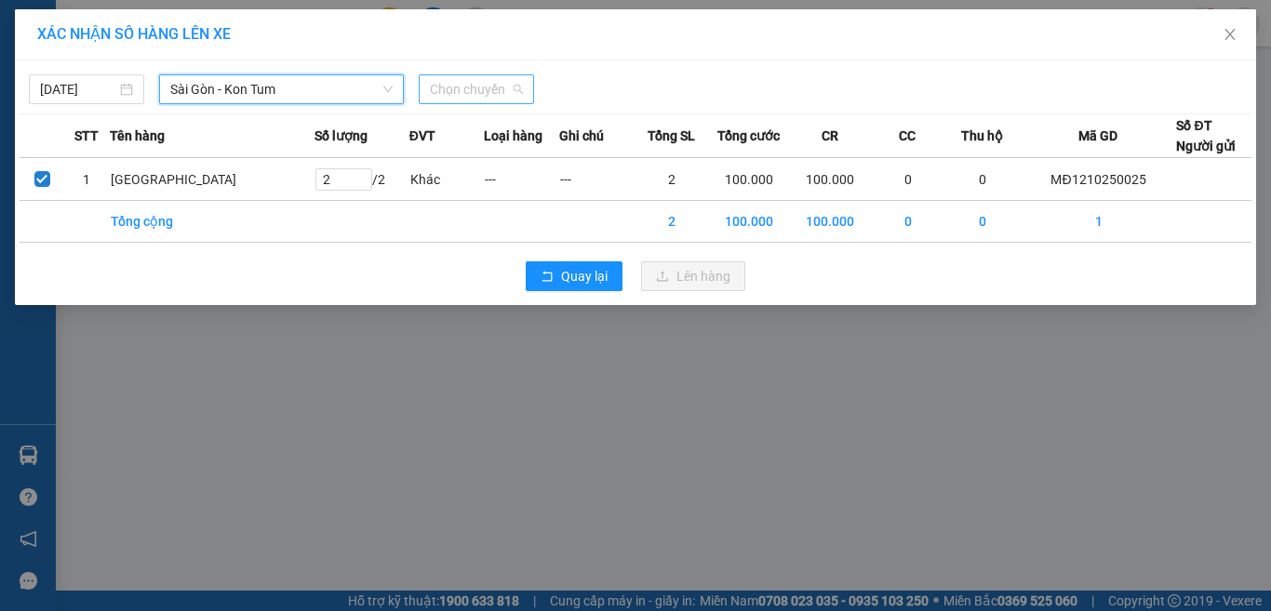
click at [463, 92] on span "Chọn chuyến" at bounding box center [476, 89] width 93 height 28
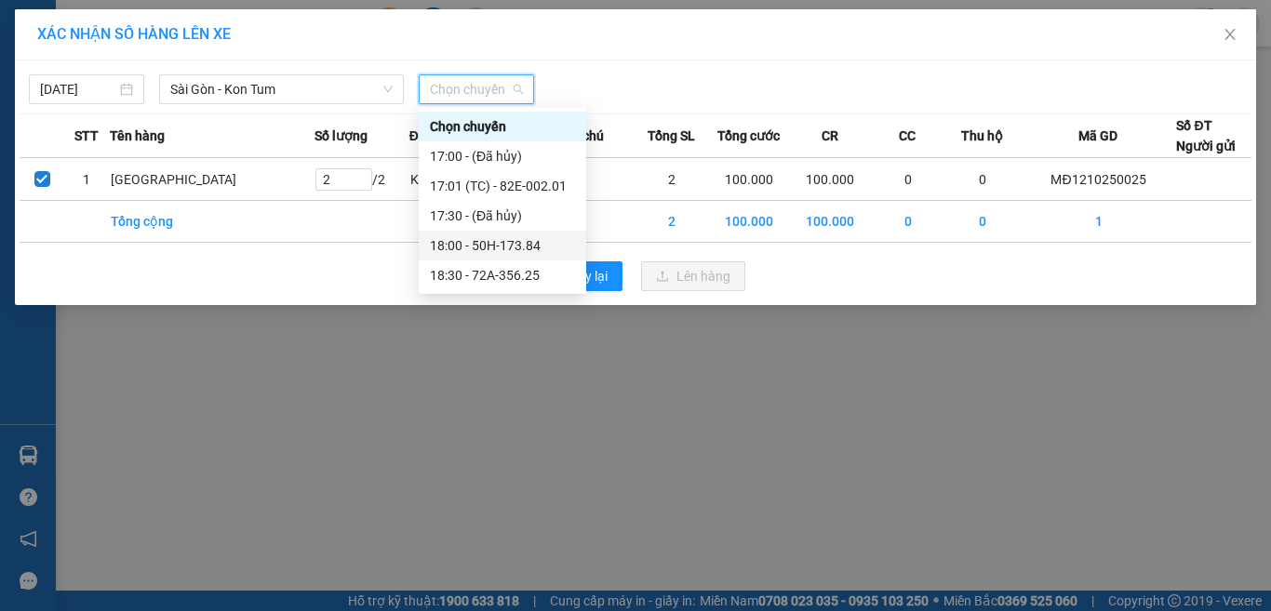
click at [470, 241] on div "18:00 - 50H-173.84" at bounding box center [502, 245] width 145 height 20
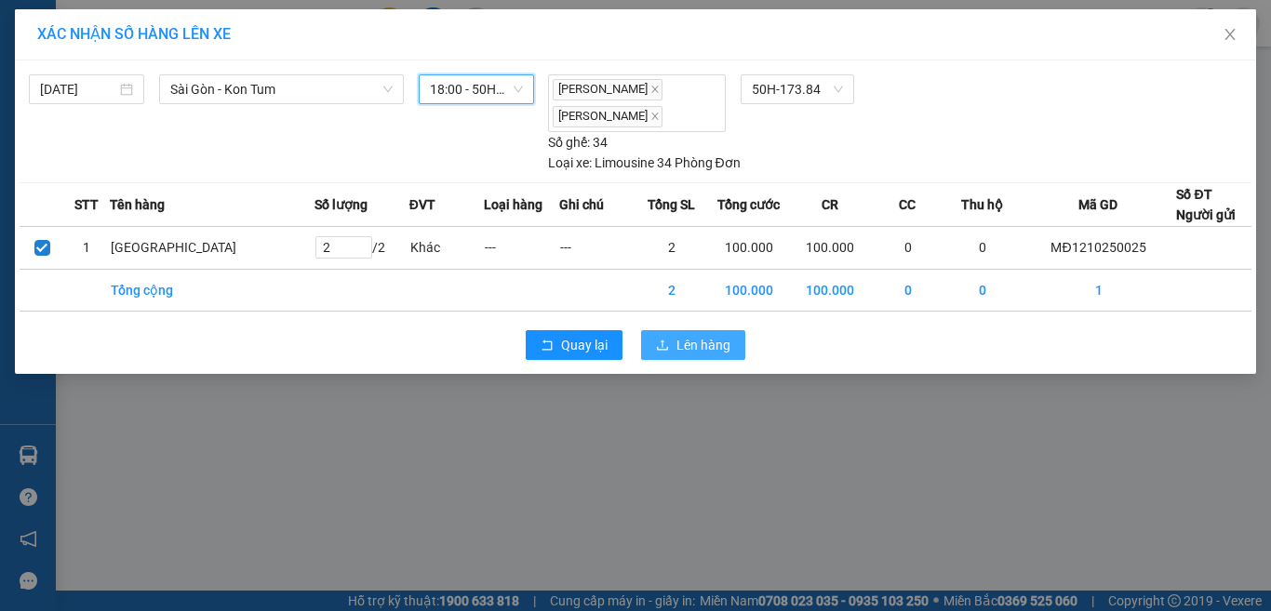
click at [682, 340] on span "Lên hàng" at bounding box center [704, 345] width 54 height 20
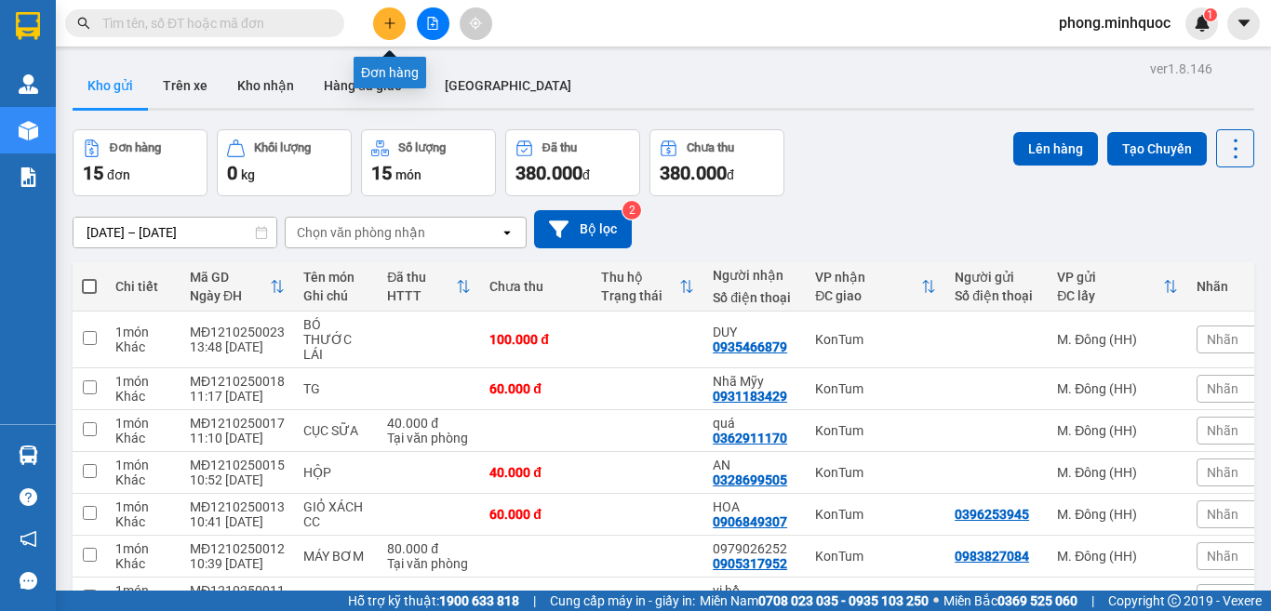
click at [391, 21] on icon "plus" at bounding box center [389, 23] width 13 height 13
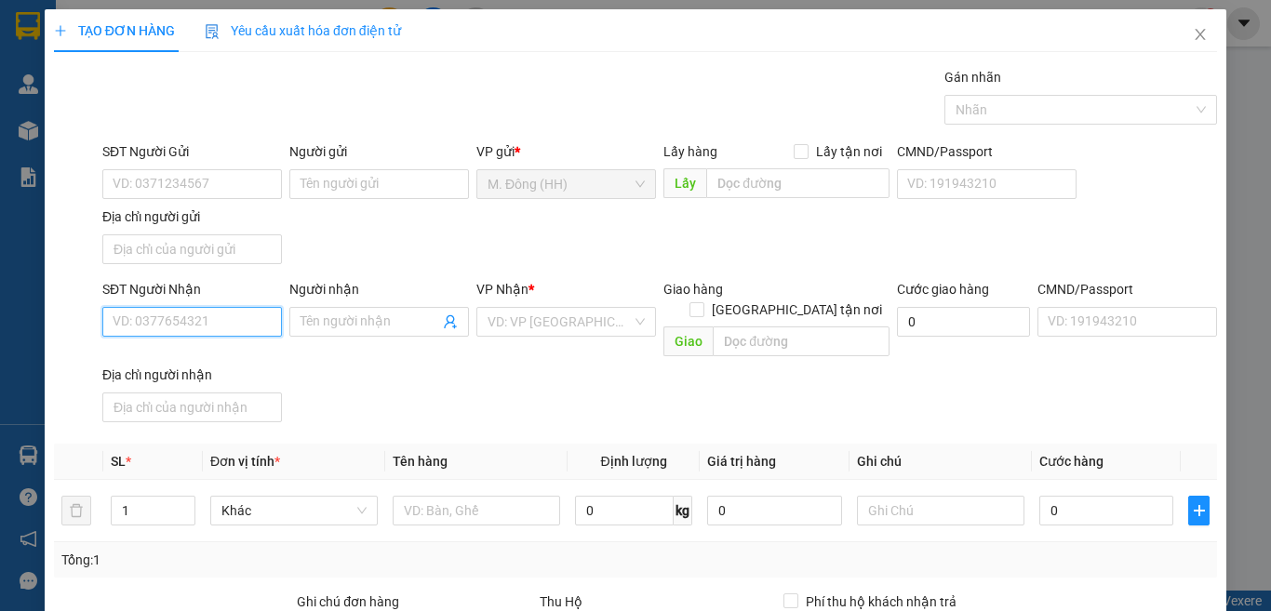
click at [244, 319] on input "SĐT Người Nhận" at bounding box center [192, 322] width 180 height 30
type input "0"
click at [186, 354] on div "0934770377 - Hải" at bounding box center [190, 359] width 154 height 20
type input "0934770377"
type input "Hải"
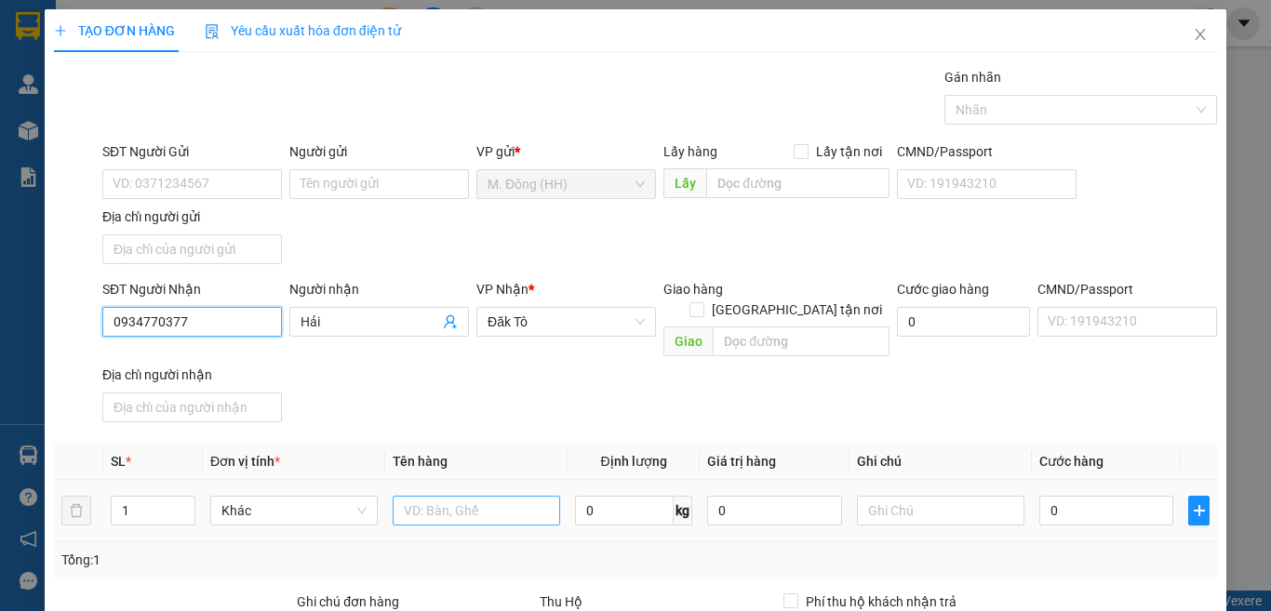
type input "0934770377"
click at [466, 496] on input "text" at bounding box center [477, 511] width 168 height 30
type input "HỘP"
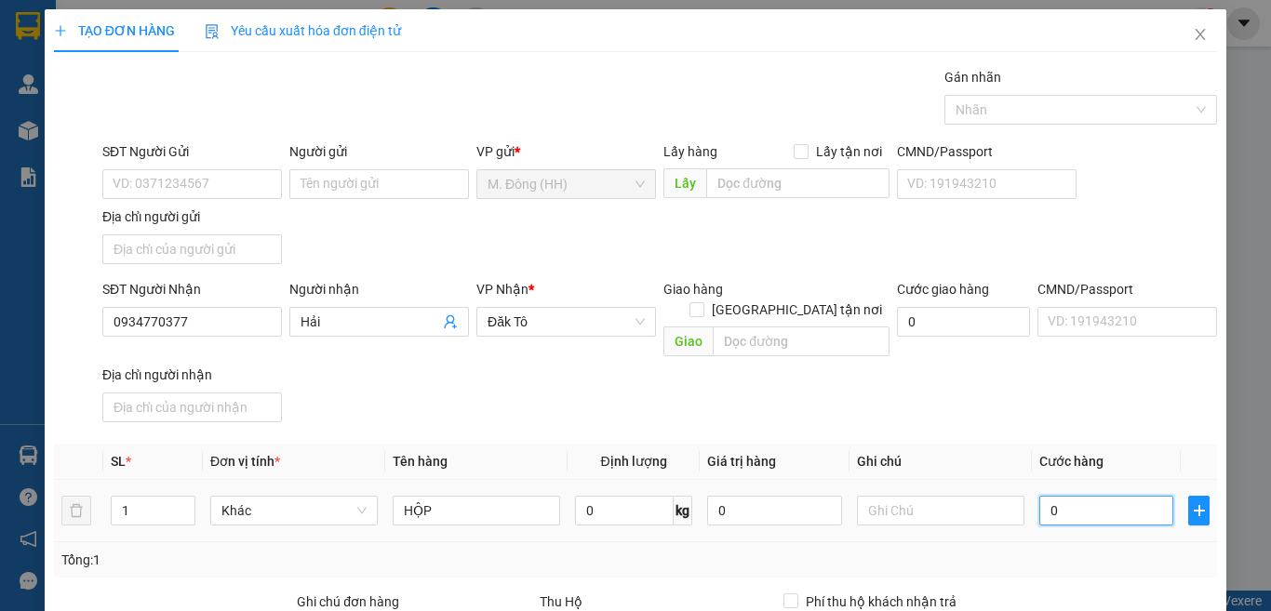
click at [1054, 496] on input "0" at bounding box center [1107, 511] width 134 height 30
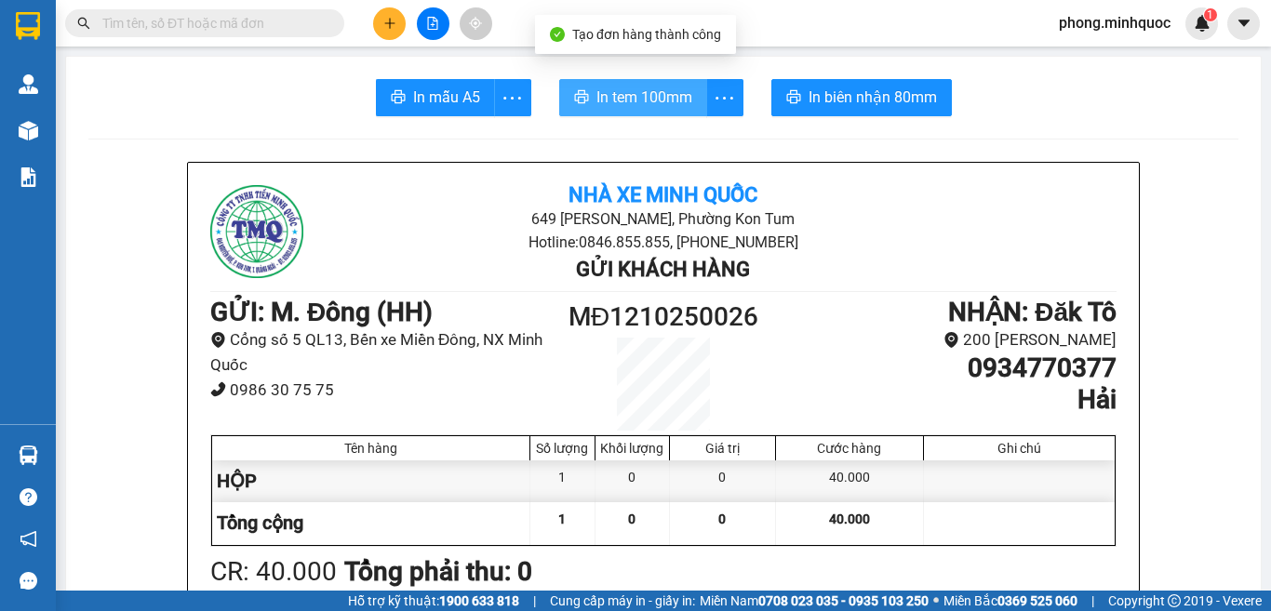
click at [637, 99] on span "In tem 100mm" at bounding box center [645, 97] width 96 height 23
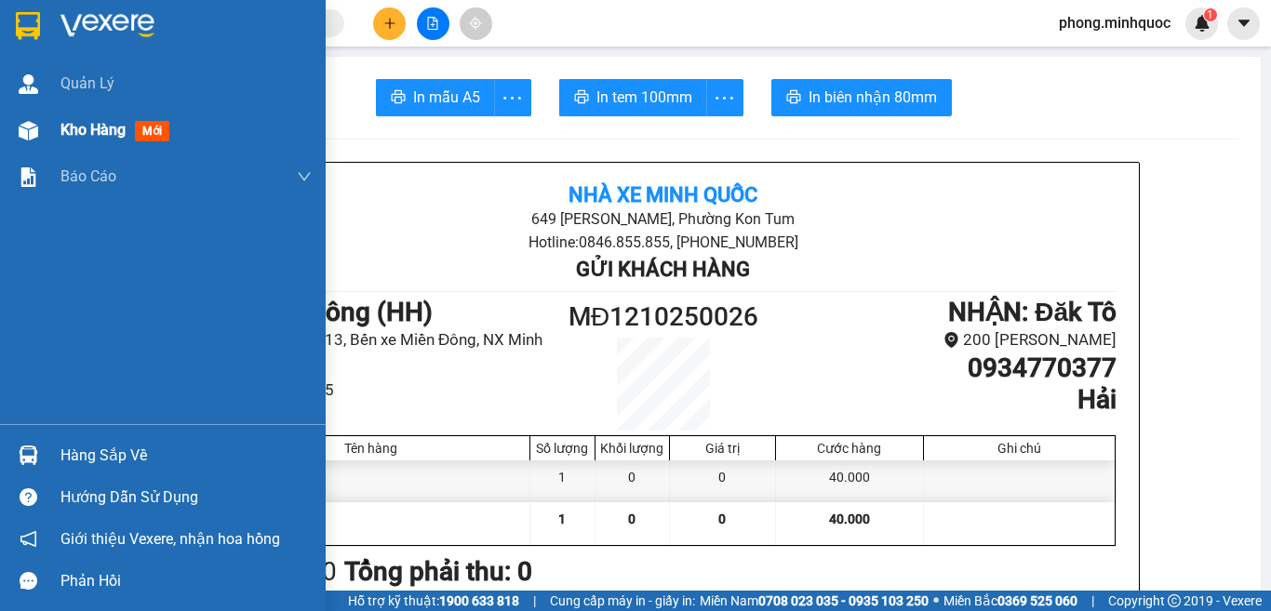
click at [146, 131] on span "mới" at bounding box center [152, 131] width 34 height 20
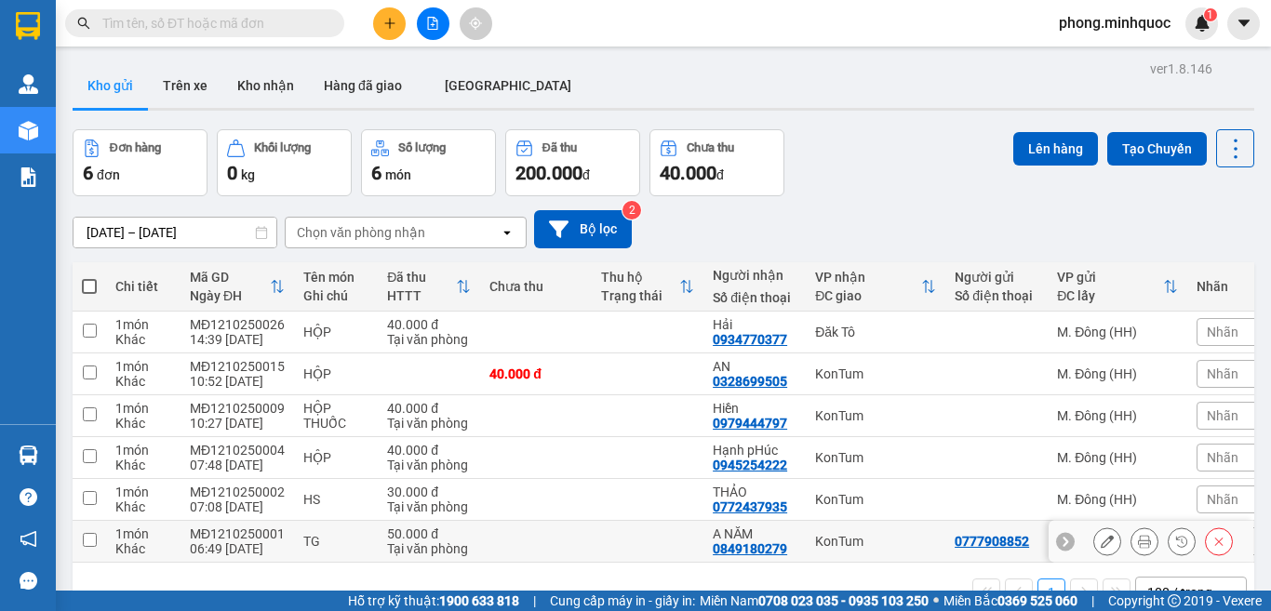
click at [87, 533] on input "checkbox" at bounding box center [90, 540] width 14 height 14
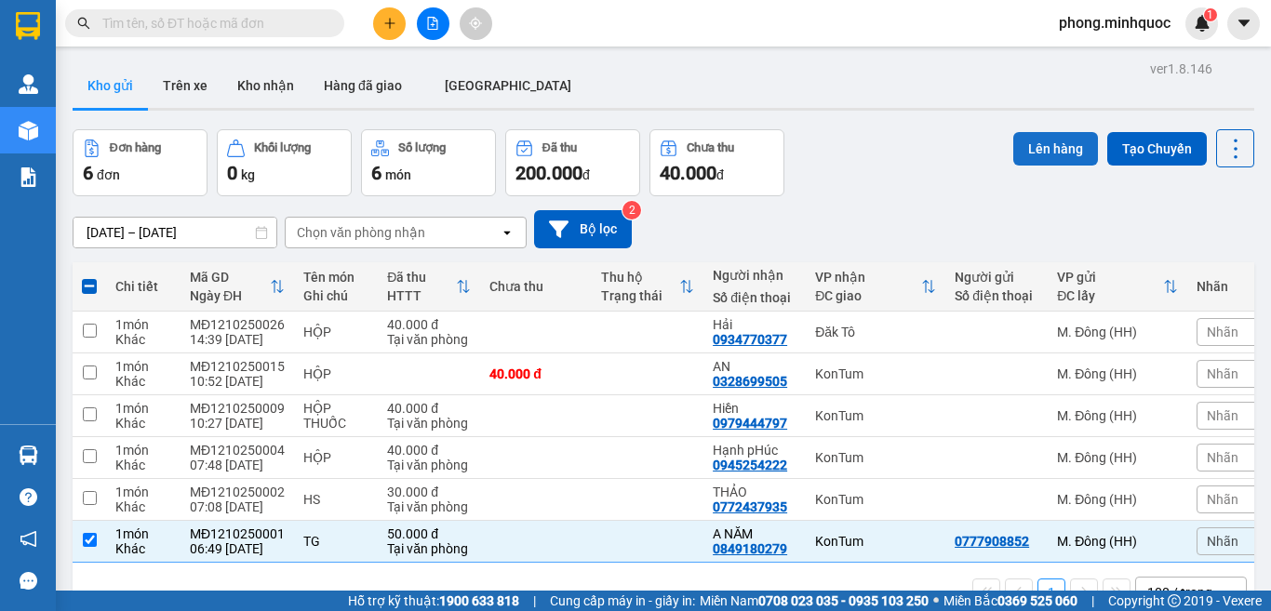
click at [1020, 132] on button "Lên hàng" at bounding box center [1055, 149] width 85 height 34
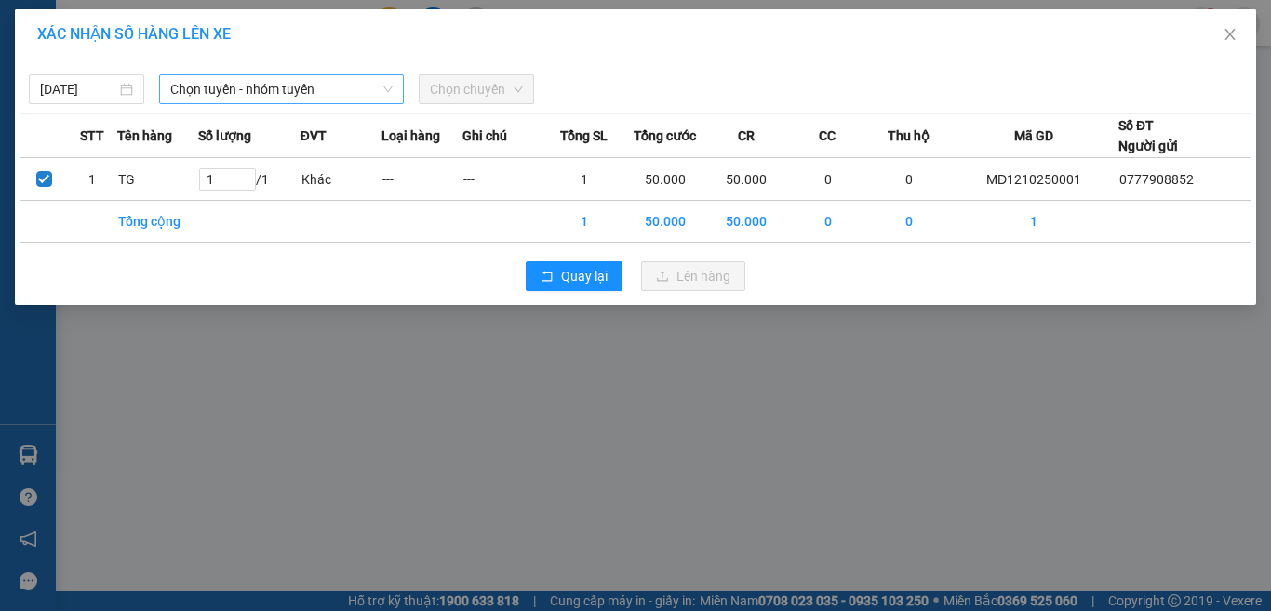
click at [233, 90] on span "Chọn tuyến - nhóm tuyến" at bounding box center [281, 89] width 222 height 28
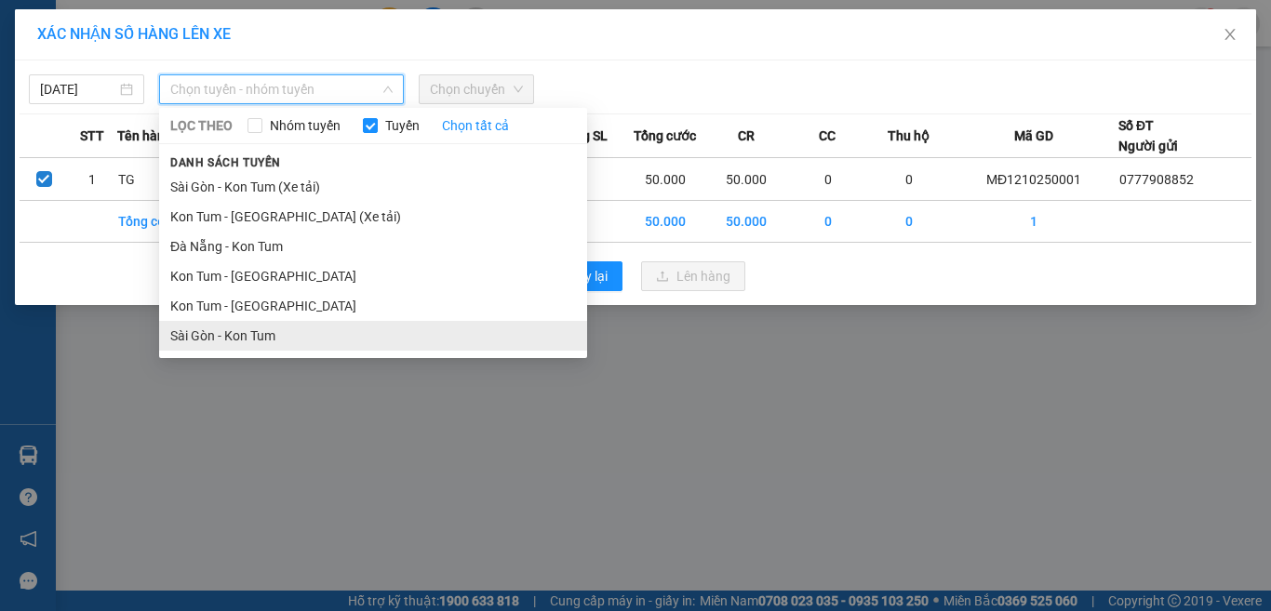
click at [235, 338] on li "Sài Gòn - Kon Tum" at bounding box center [373, 336] width 428 height 30
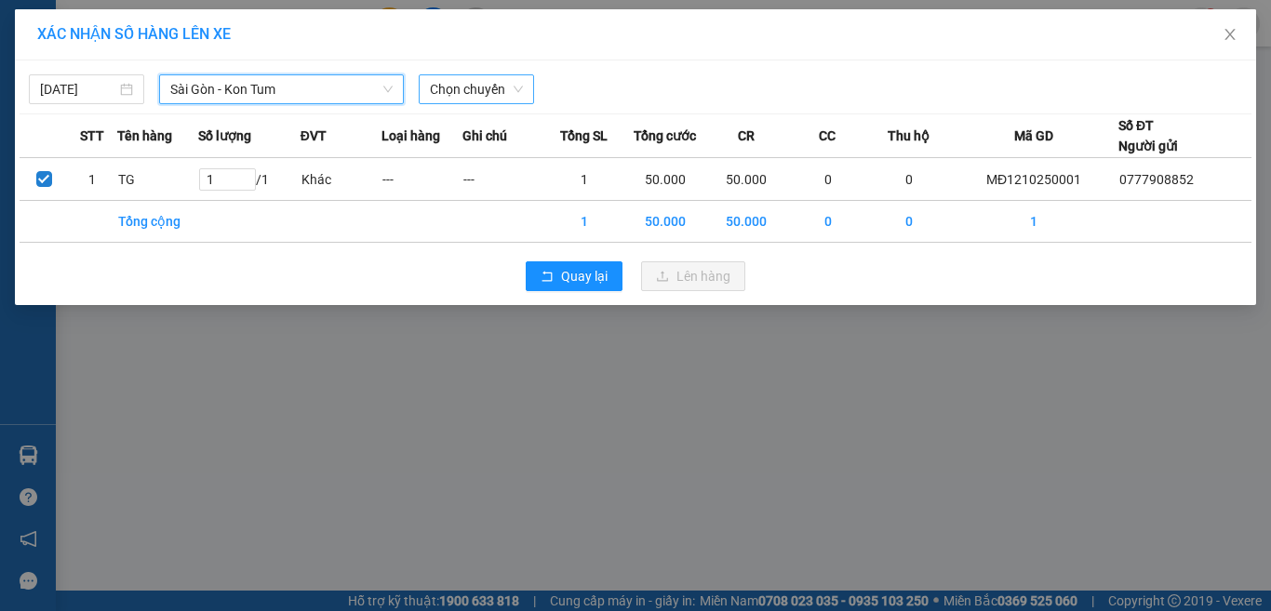
click at [487, 96] on span "Chọn chuyến" at bounding box center [476, 89] width 93 height 28
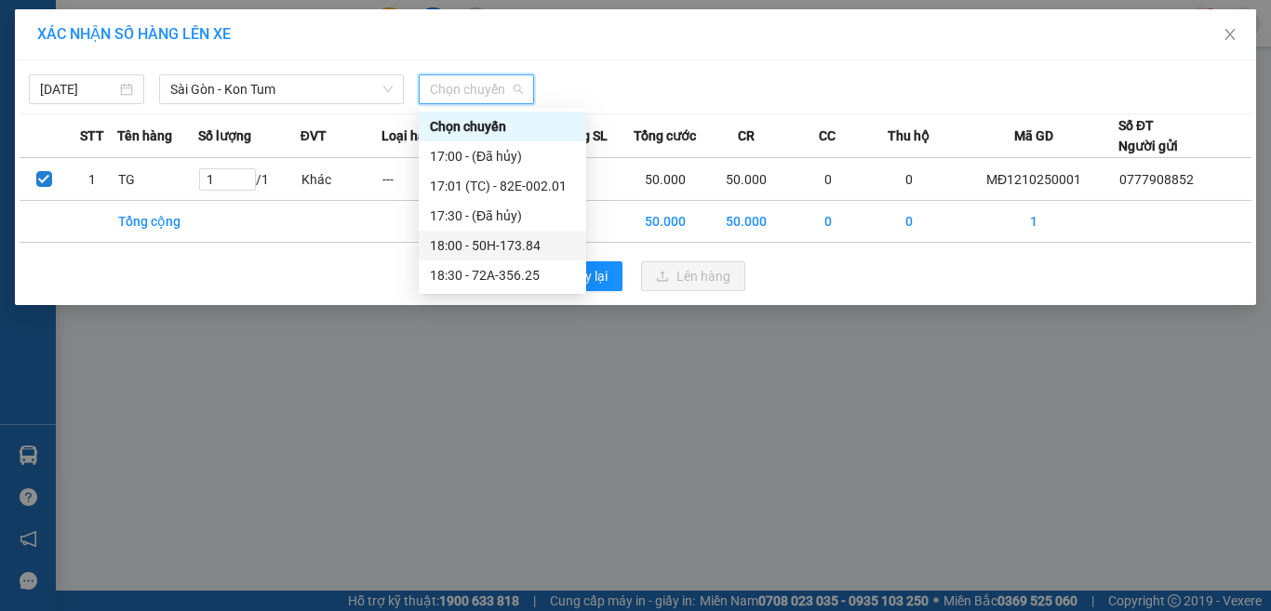
click at [488, 247] on div "18:00 - 50H-173.84" at bounding box center [502, 245] width 145 height 20
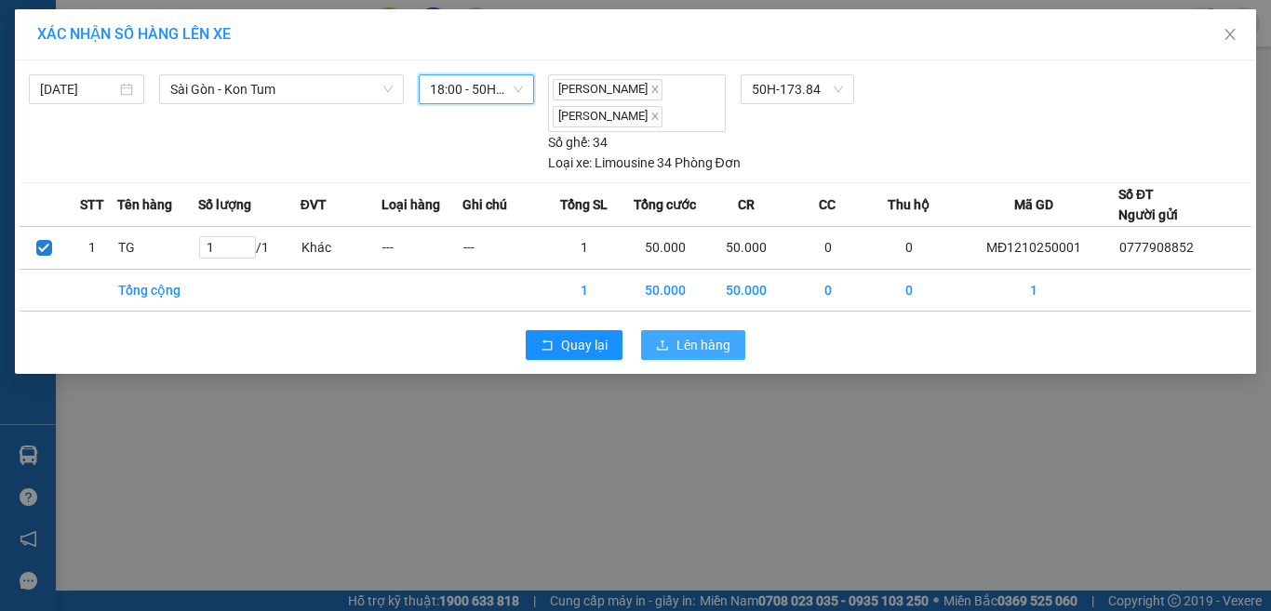
click at [683, 350] on span "Lên hàng" at bounding box center [704, 345] width 54 height 20
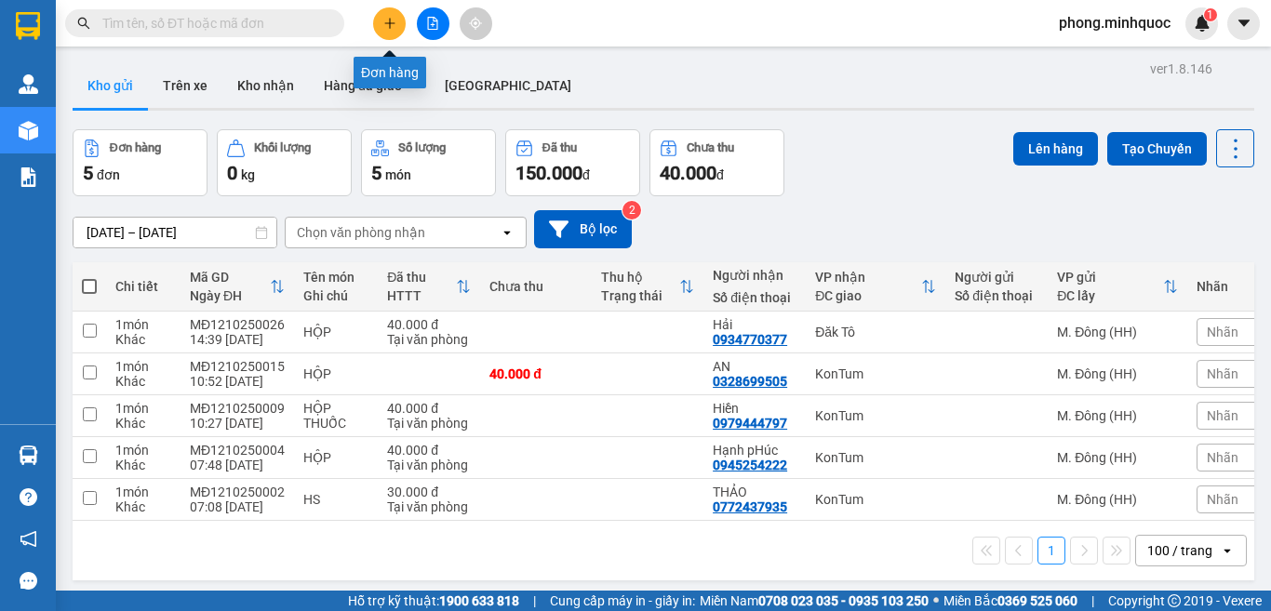
click at [385, 26] on icon "plus" at bounding box center [389, 23] width 13 height 13
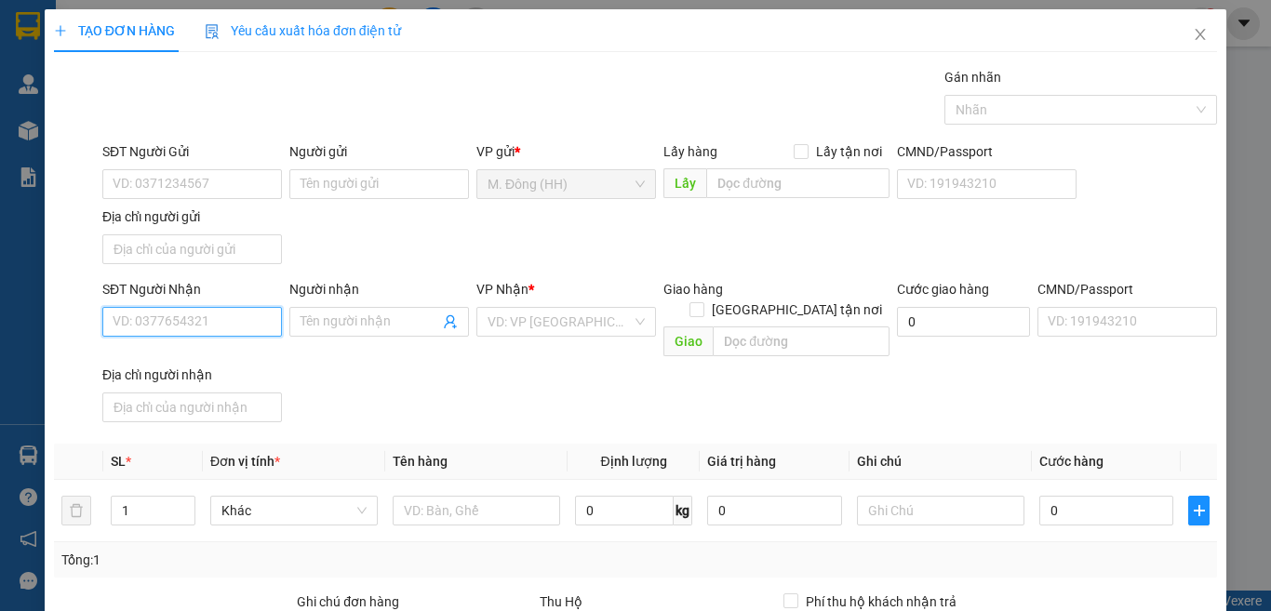
click at [143, 332] on input "SĐT Người Nhận" at bounding box center [192, 322] width 180 height 30
type input "0376760934"
click at [192, 356] on div "0376760934 - quốc" at bounding box center [190, 359] width 154 height 20
type input "quốc"
type input "0376760934"
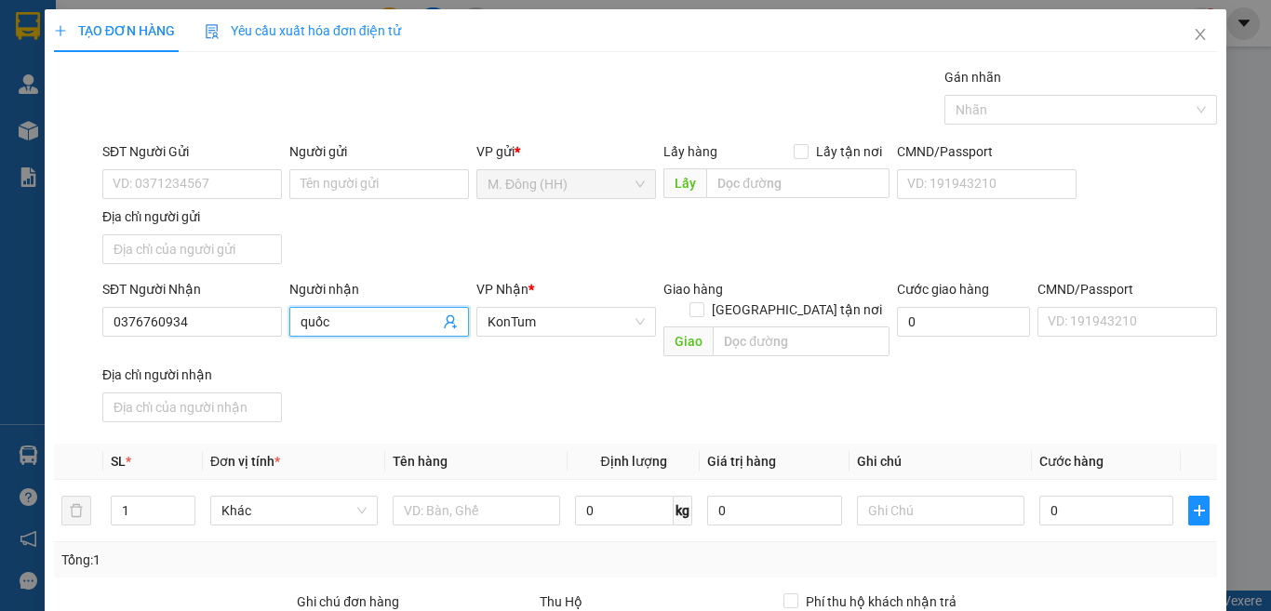
click at [405, 324] on input "quốc" at bounding box center [370, 322] width 139 height 20
type input "q"
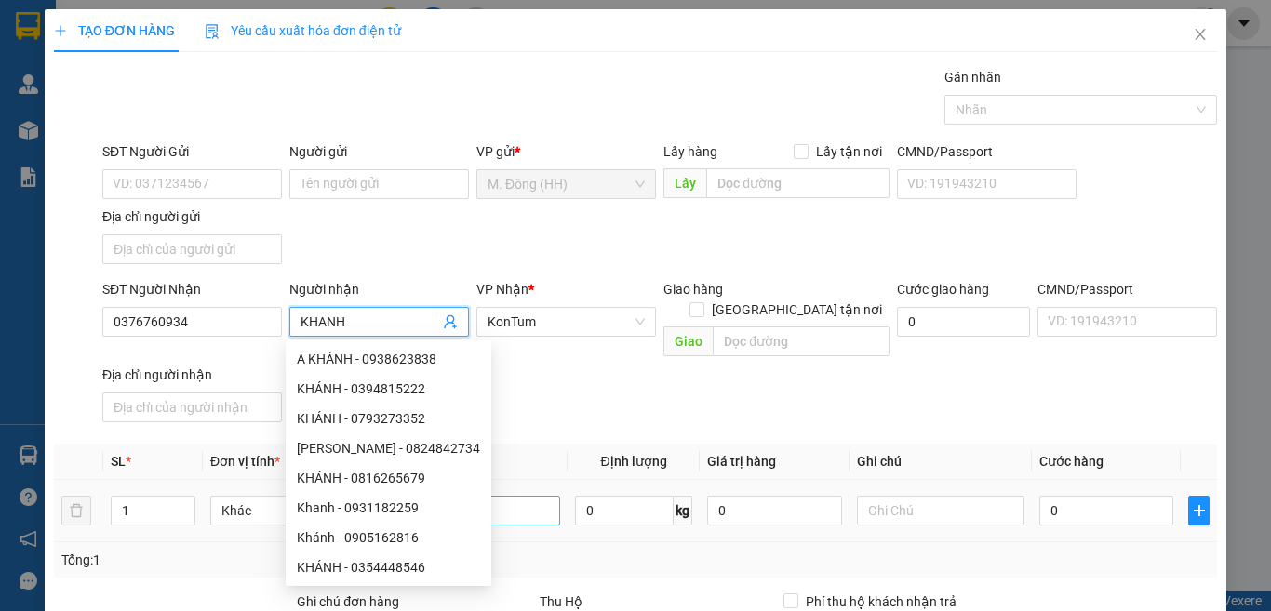
type input "KHANH"
click at [499, 496] on input "text" at bounding box center [477, 511] width 168 height 30
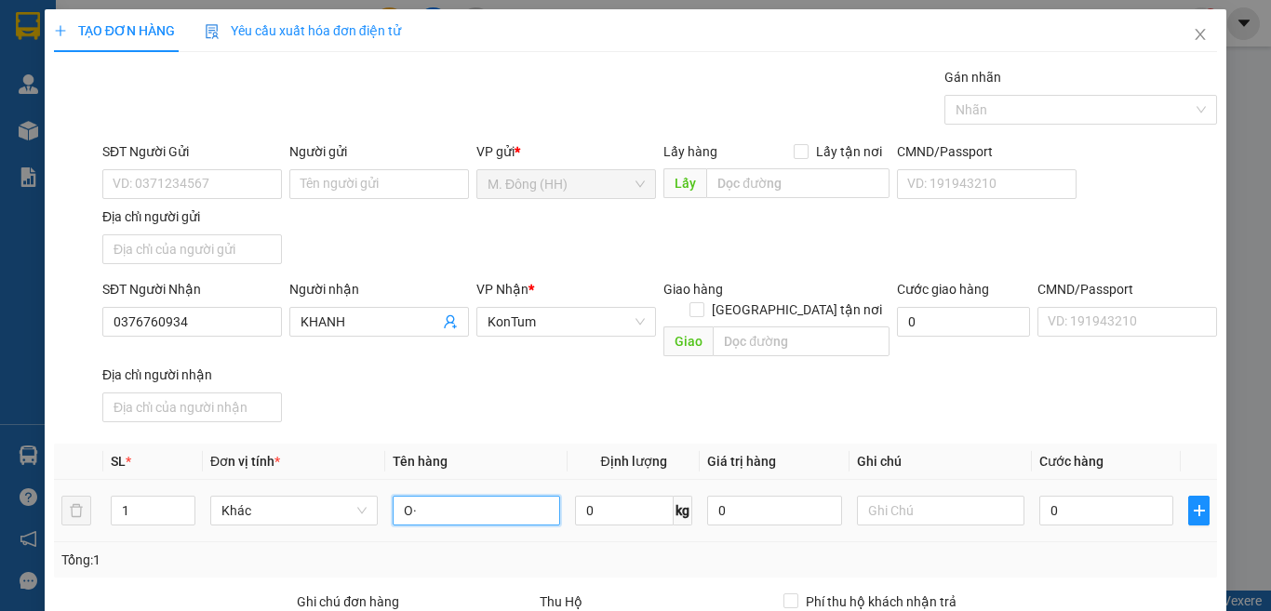
type input "O"
type input "Ô"
type input "ỐNG NHỰA NHỎ"
click at [1092, 496] on input "0" at bounding box center [1107, 511] width 134 height 30
type input "5"
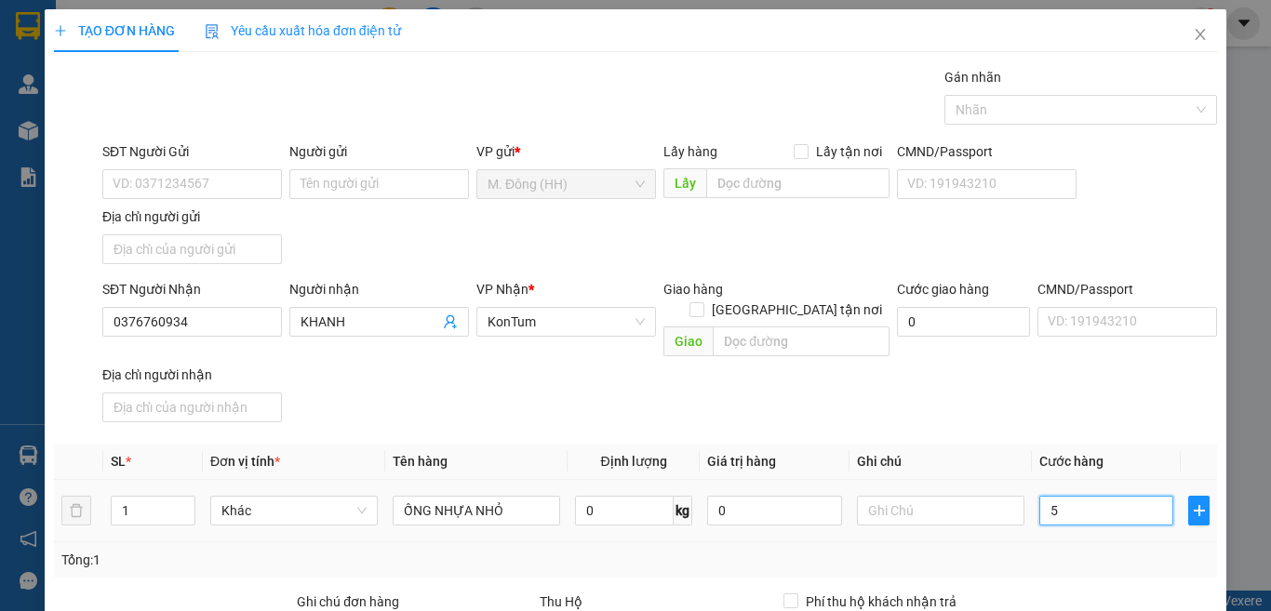
type input "5"
type input "50"
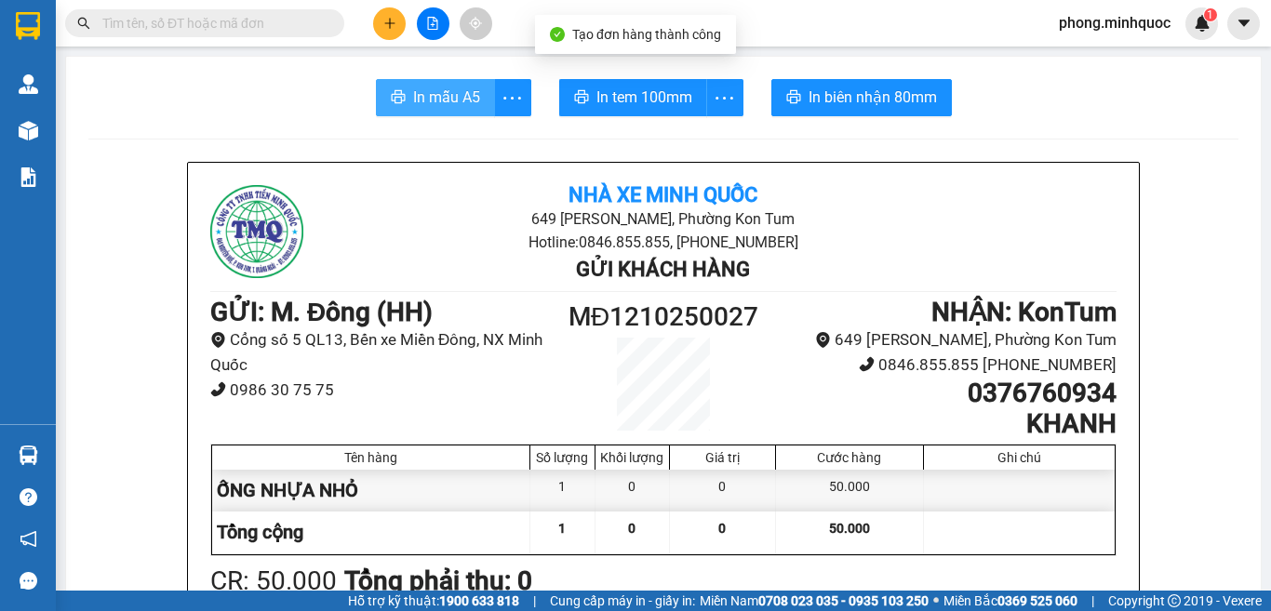
click at [444, 90] on span "In mẫu A5" at bounding box center [446, 97] width 67 height 23
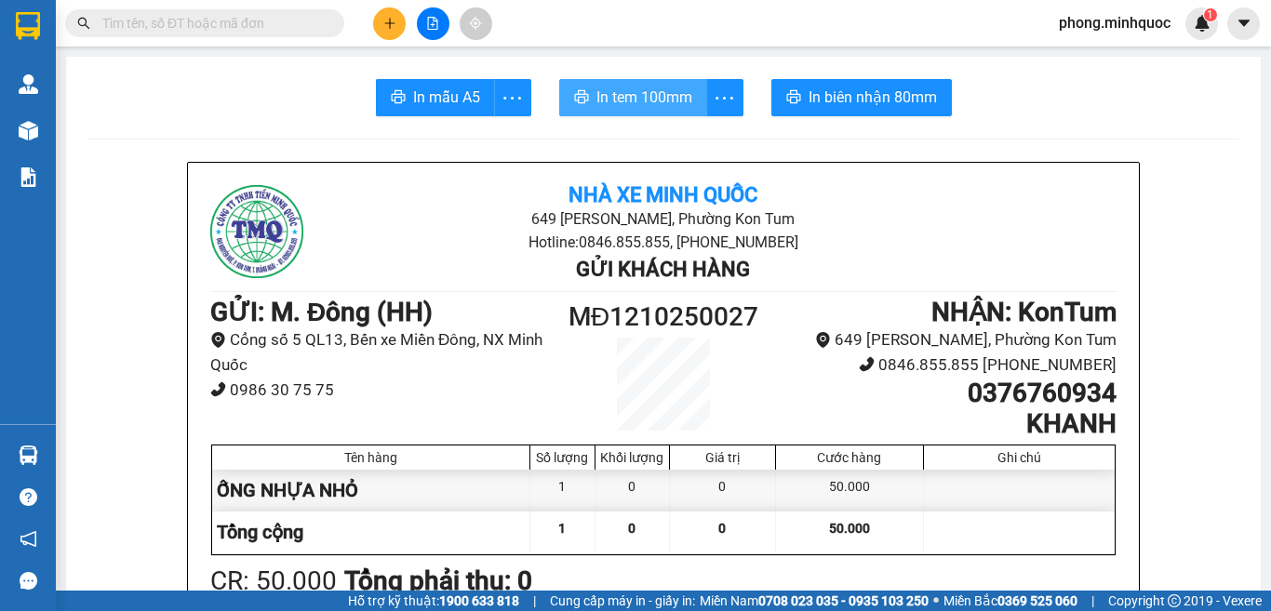
click at [649, 98] on span "In tem 100mm" at bounding box center [645, 97] width 96 height 23
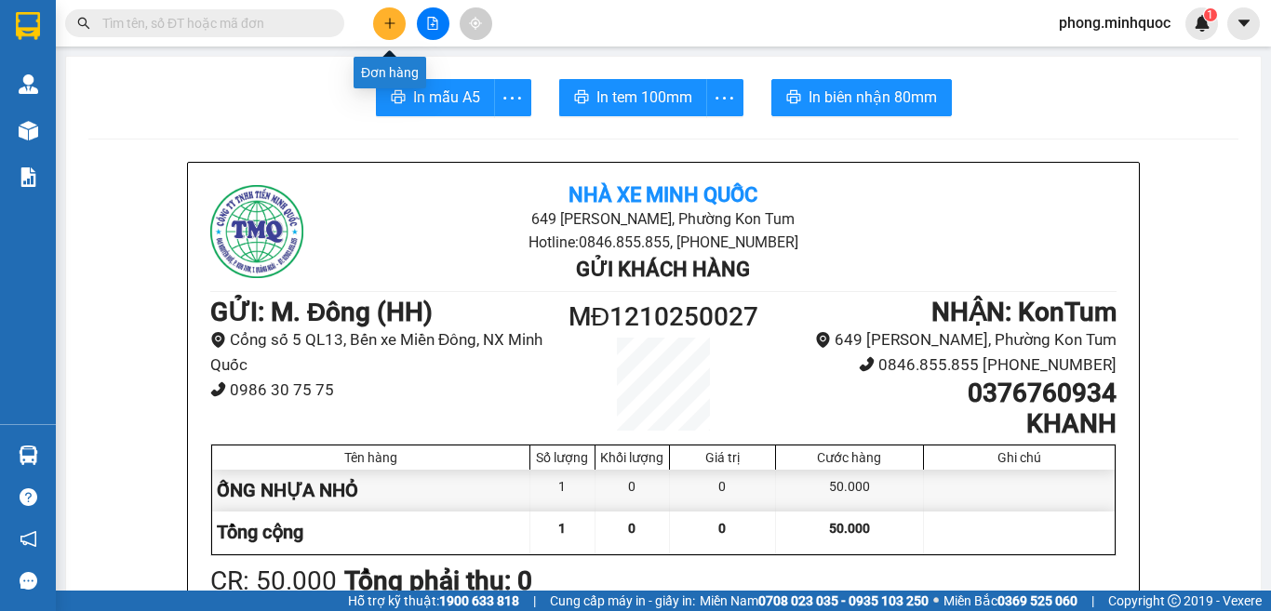
click at [389, 23] on icon "plus" at bounding box center [389, 22] width 10 height 1
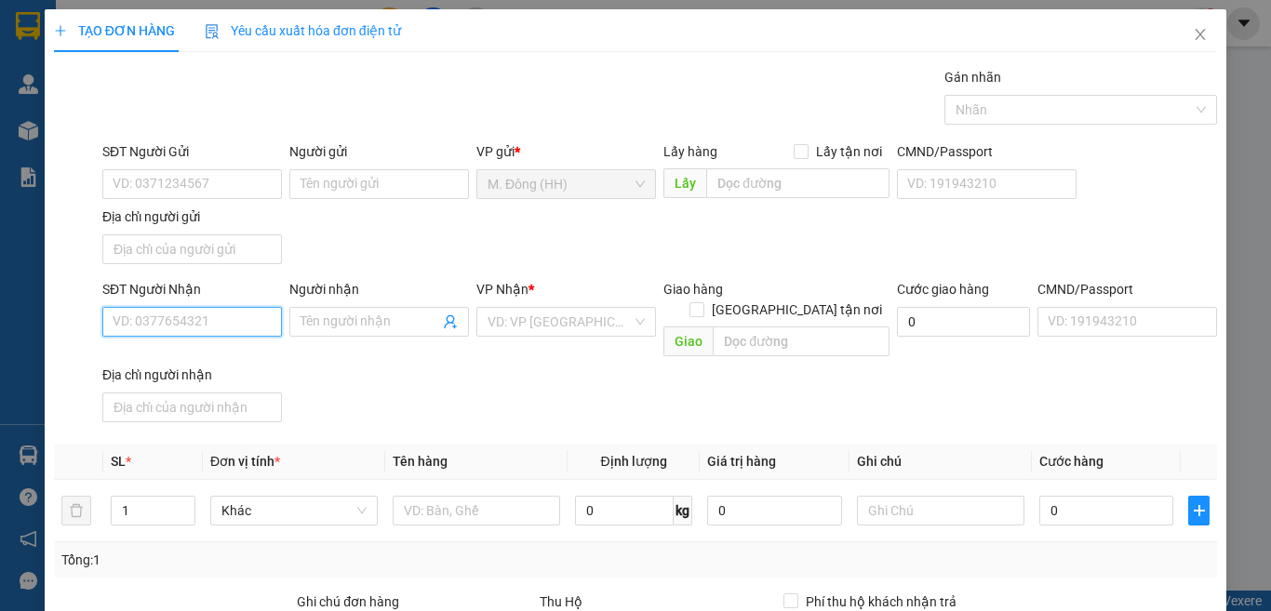
click at [221, 319] on input "SĐT Người Nhận" at bounding box center [192, 322] width 180 height 30
type input "0905433677"
click at [187, 361] on div "0905433677 - LA" at bounding box center [190, 359] width 154 height 20
type input "LA"
type input "0905433677"
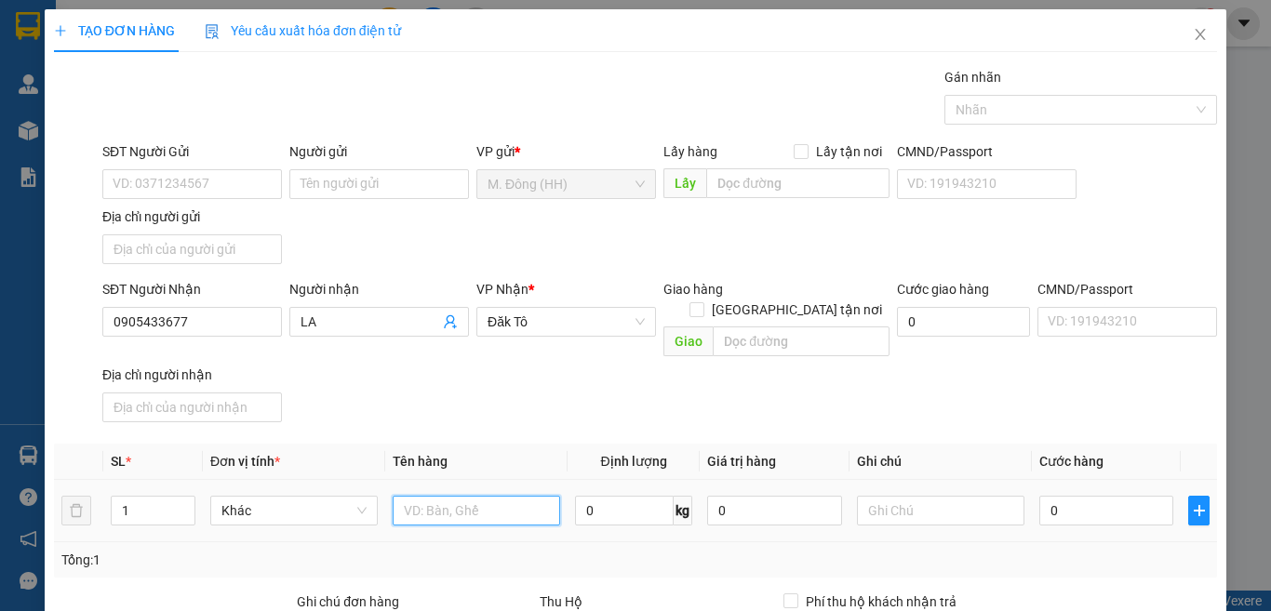
click at [421, 496] on input "text" at bounding box center [477, 511] width 168 height 30
type input "HỘP"
click at [1075, 496] on input "0" at bounding box center [1107, 511] width 134 height 30
type input "4"
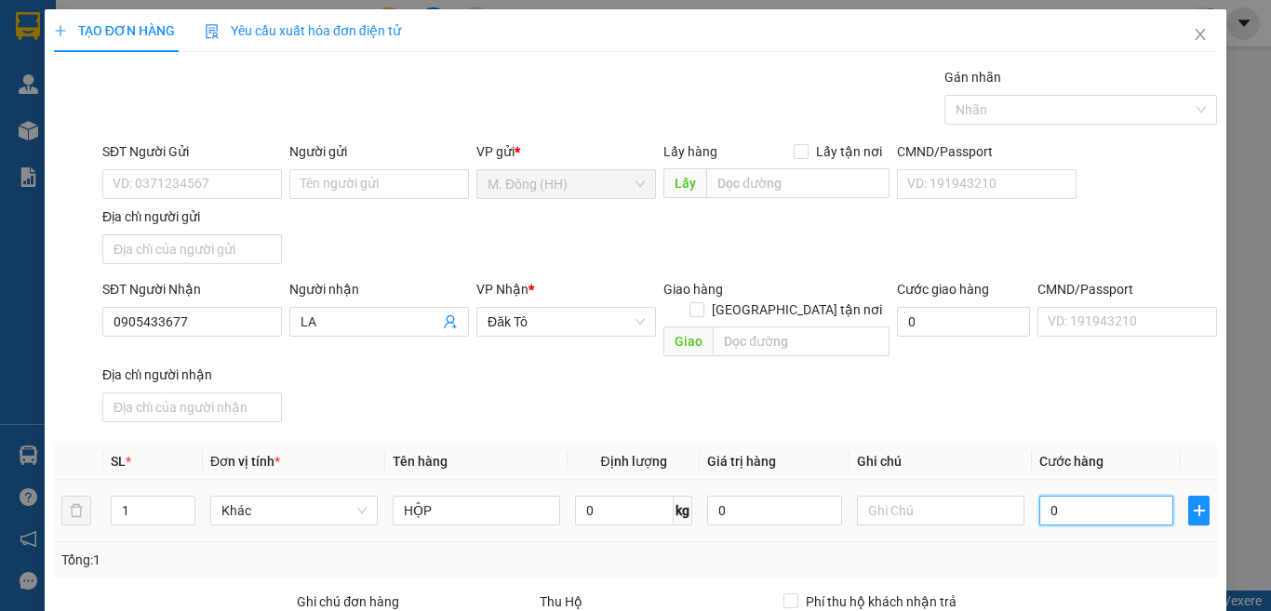
type input "4"
type input "40"
type input "40.000"
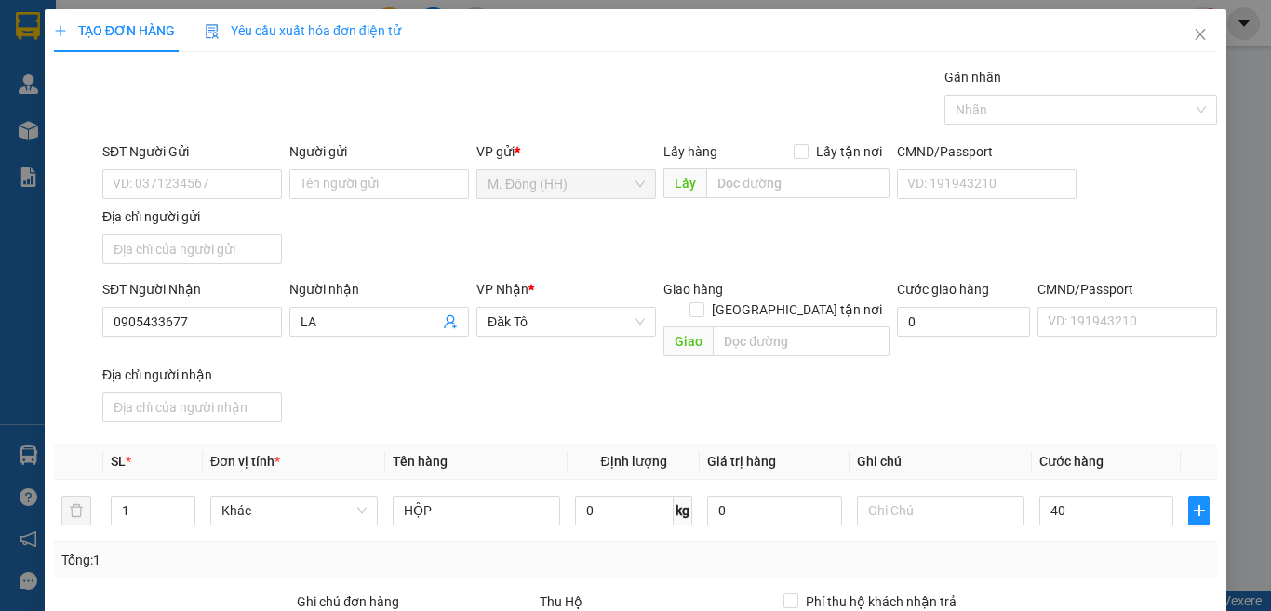
type input "40.000"
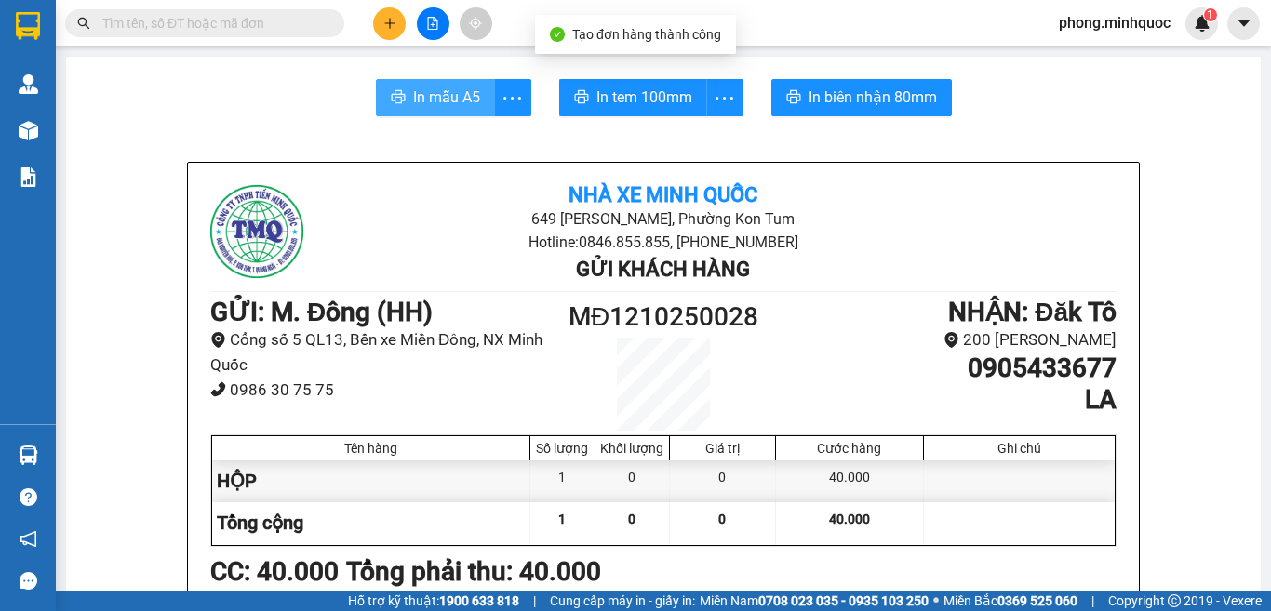
click at [460, 107] on span "In mẫu A5" at bounding box center [446, 97] width 67 height 23
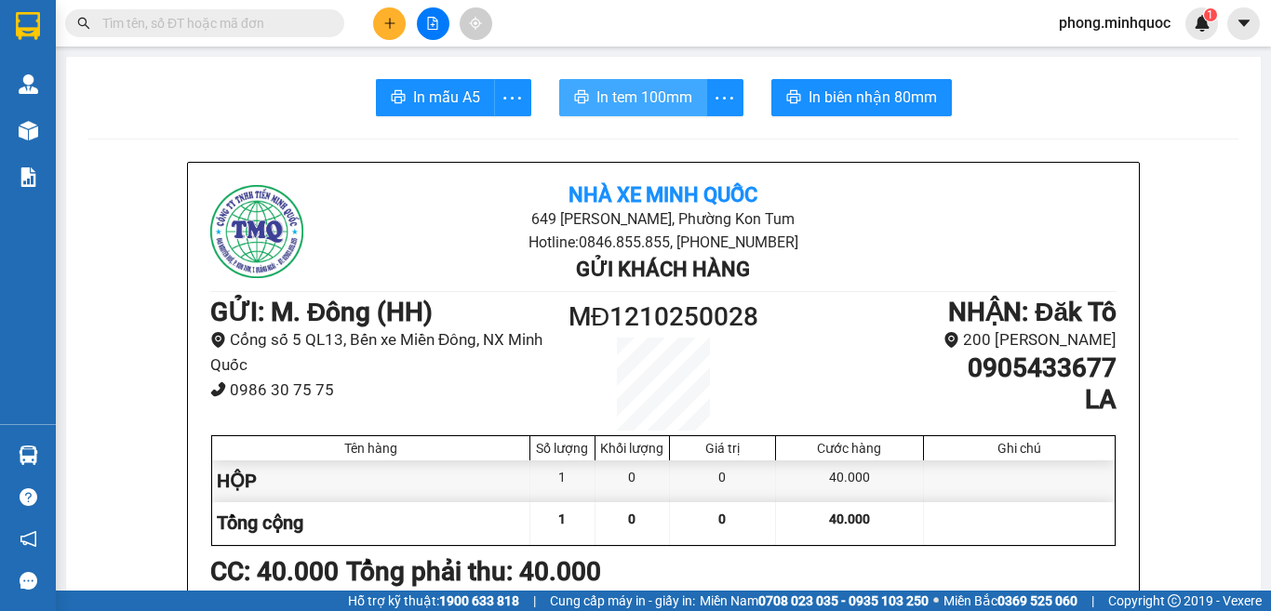
click at [624, 104] on span "In tem 100mm" at bounding box center [645, 97] width 96 height 23
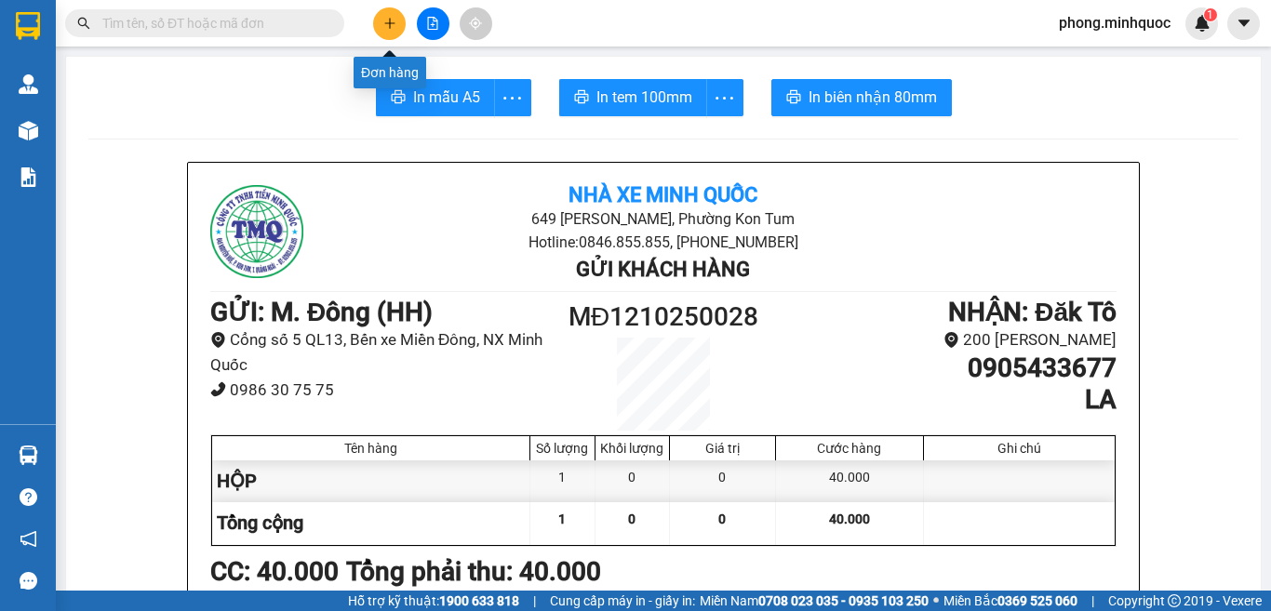
click at [391, 27] on icon "plus" at bounding box center [389, 23] width 13 height 13
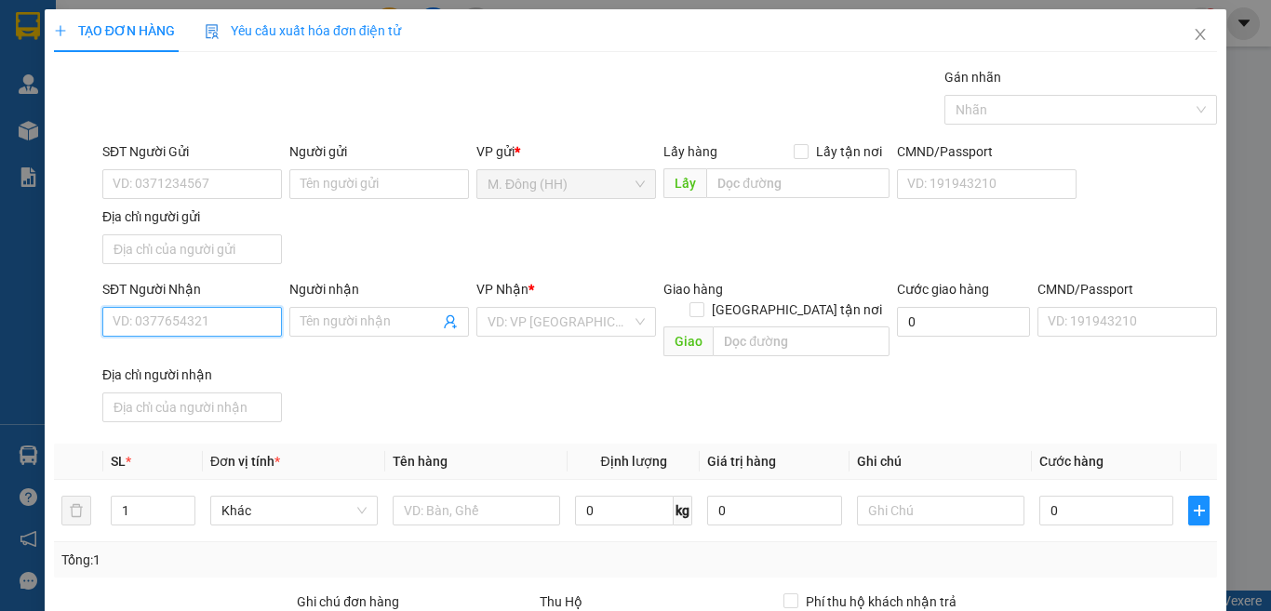
click at [171, 320] on input "SĐT Người Nhận" at bounding box center [192, 322] width 180 height 30
type input "0981175758"
click at [330, 313] on input "Người nhận" at bounding box center [370, 322] width 139 height 20
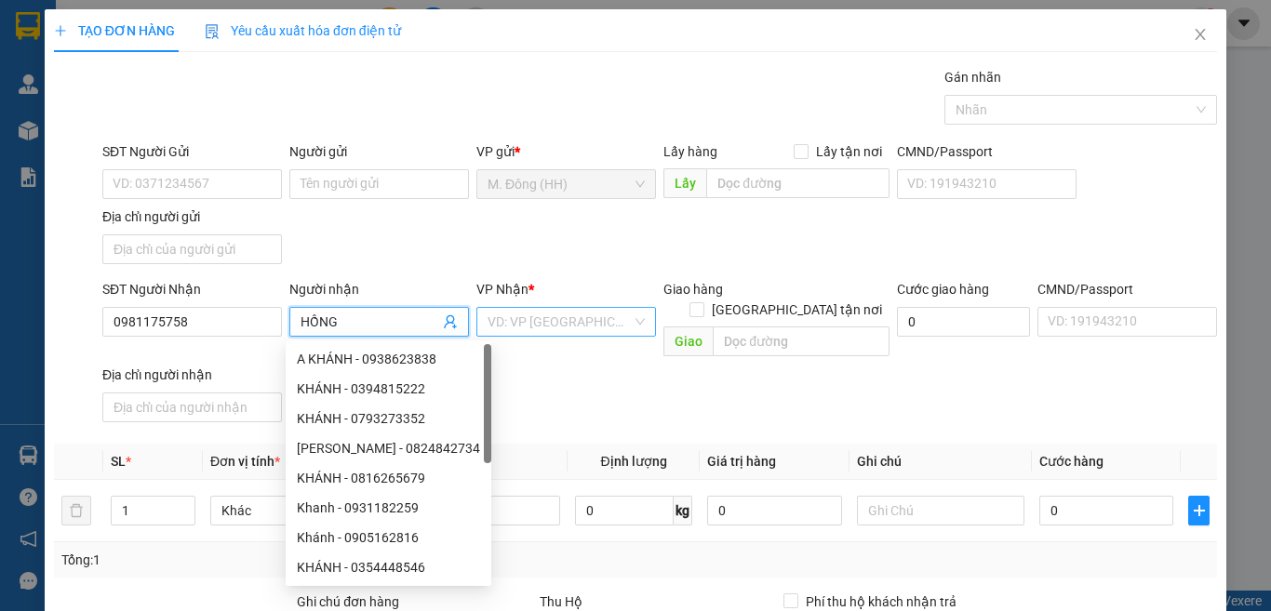
type input "HỒNG"
click at [569, 324] on input "search" at bounding box center [560, 322] width 144 height 28
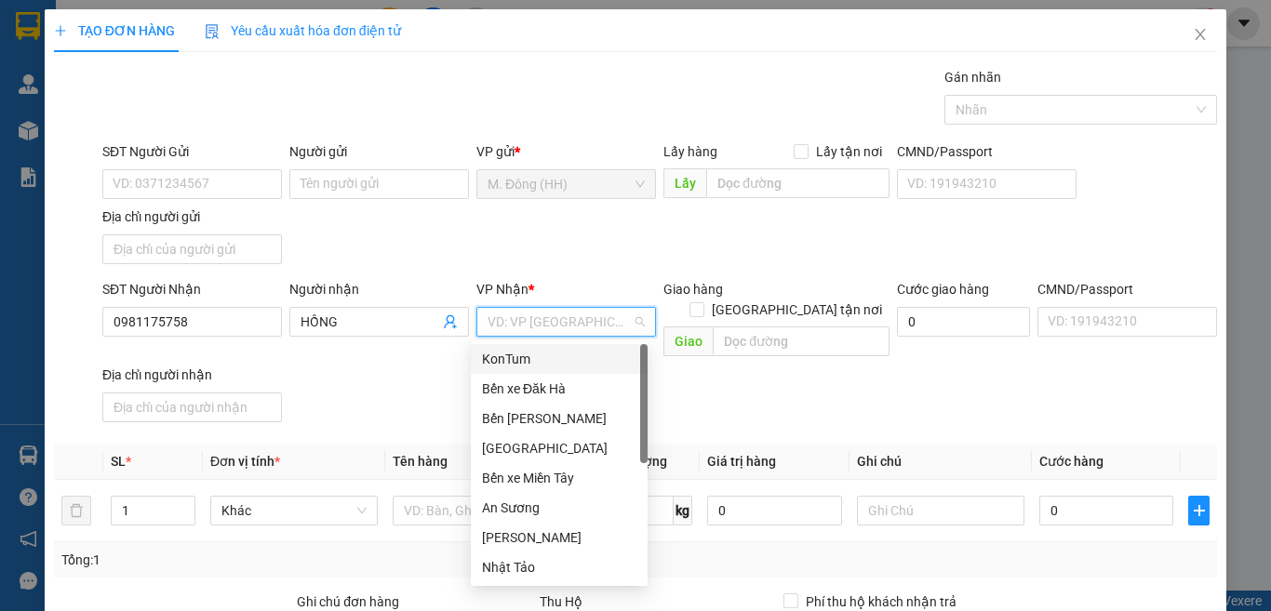
click at [557, 362] on div "KonTum" at bounding box center [559, 359] width 154 height 20
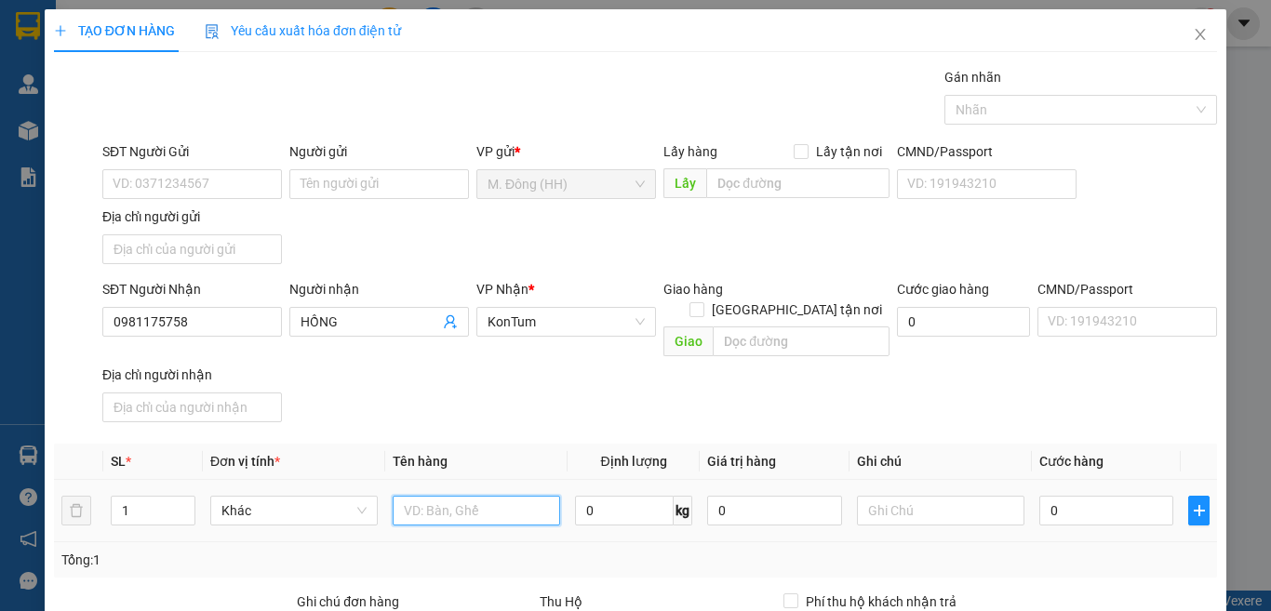
click at [471, 496] on input "text" at bounding box center [477, 511] width 168 height 30
type input "[GEOGRAPHIC_DATA]"
click at [1070, 496] on input "0" at bounding box center [1107, 511] width 134 height 30
type input "6"
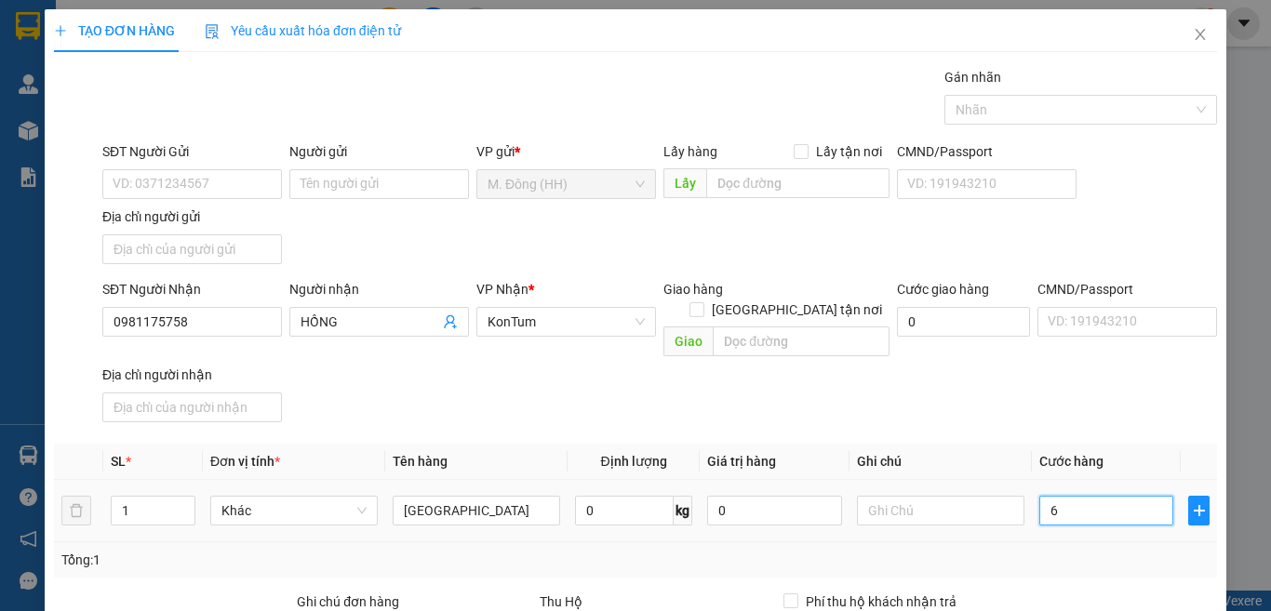
type input "6"
type input "60"
type input "60.000"
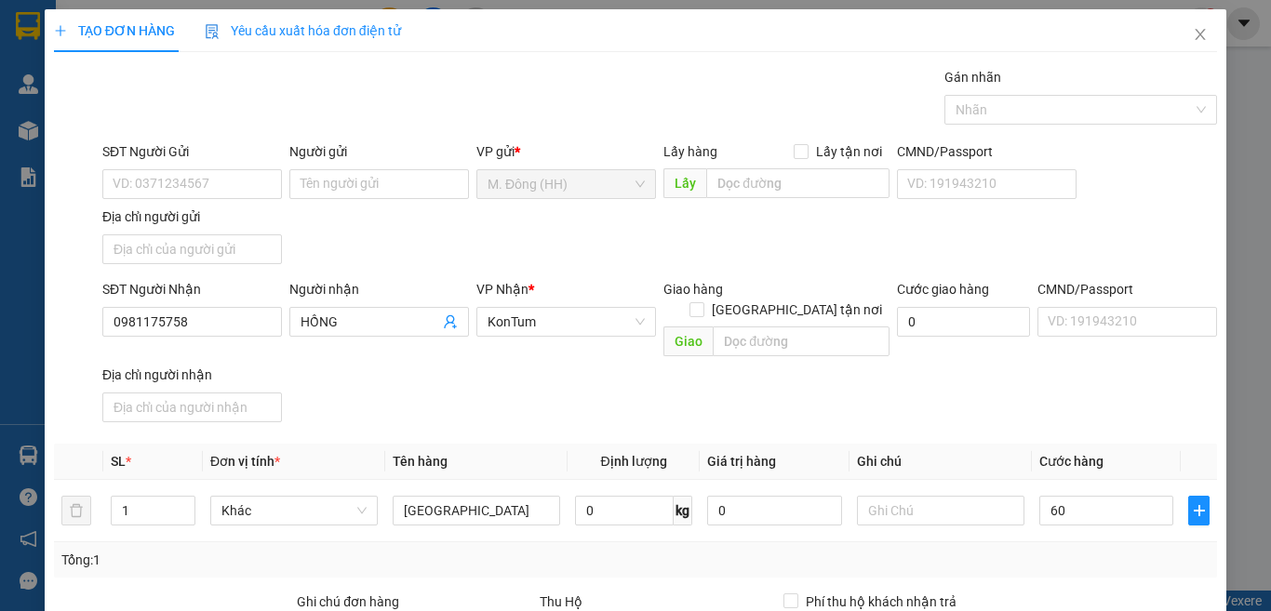
type input "60.000"
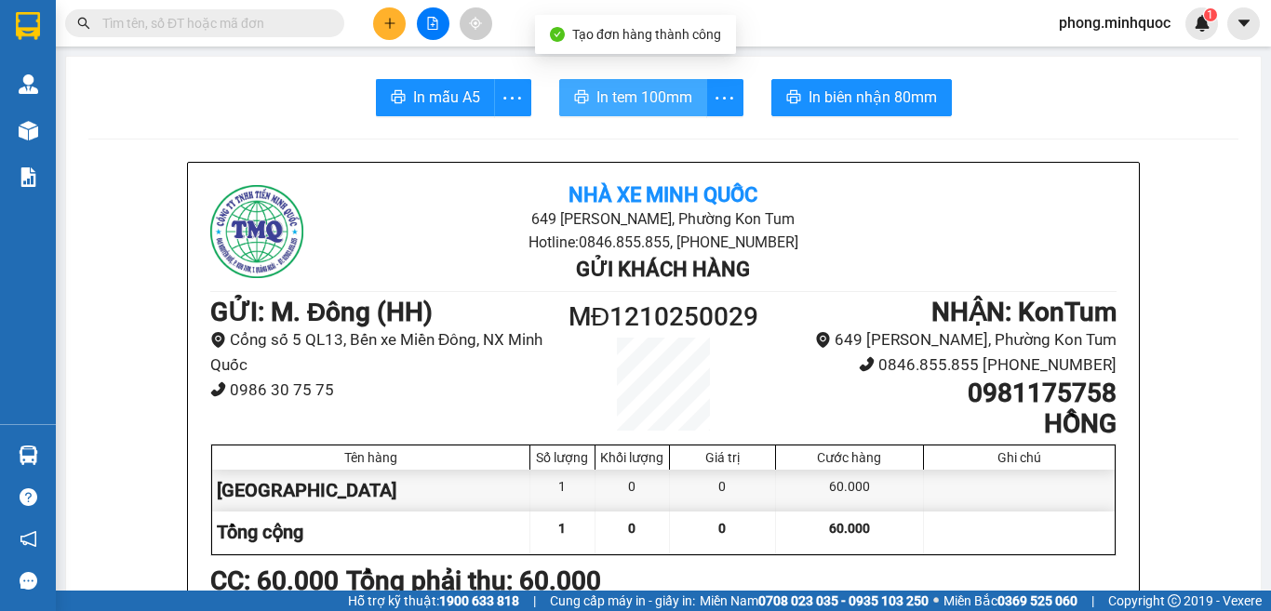
click at [635, 104] on span "In tem 100mm" at bounding box center [645, 97] width 96 height 23
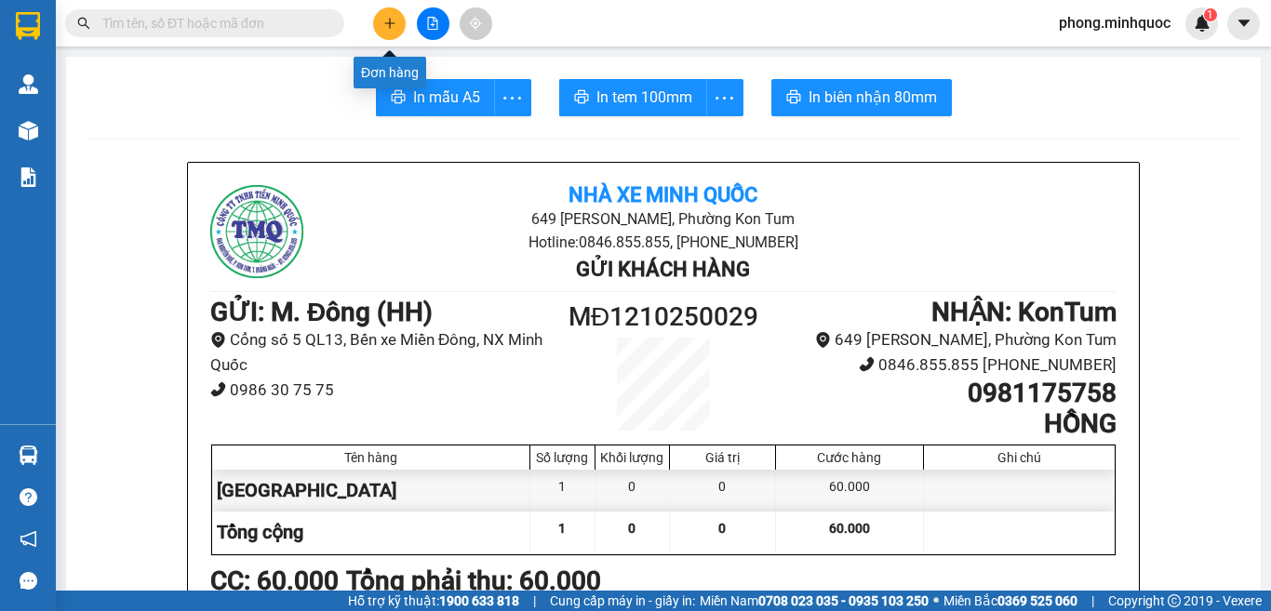
click at [389, 24] on icon "plus" at bounding box center [389, 23] width 13 height 13
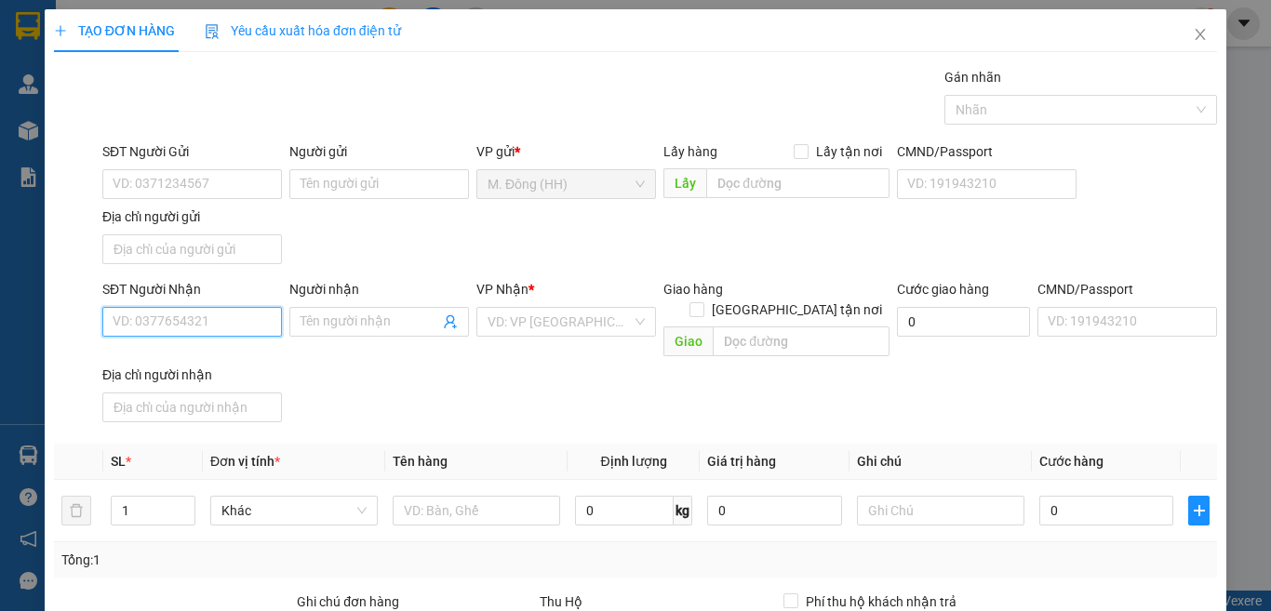
click at [205, 317] on input "SĐT Người Nhận" at bounding box center [192, 322] width 180 height 30
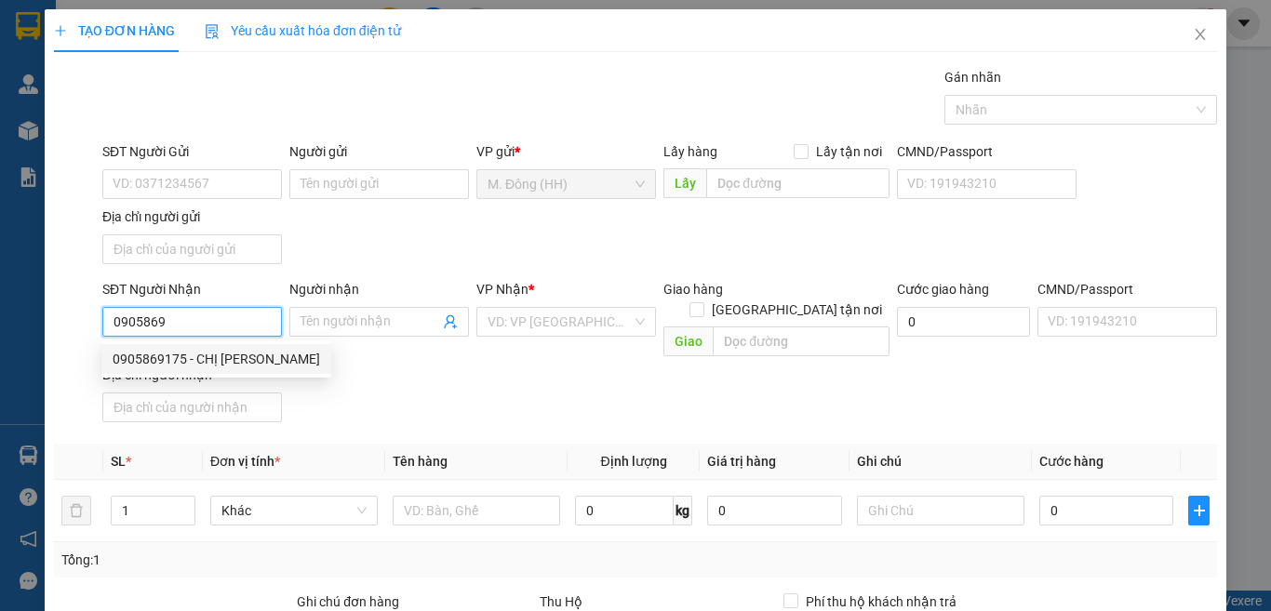
click at [170, 358] on div "0905869175 - CHỊ HƯƠNG" at bounding box center [217, 359] width 208 height 20
type input "0905869175"
type input "[PERSON_NAME]"
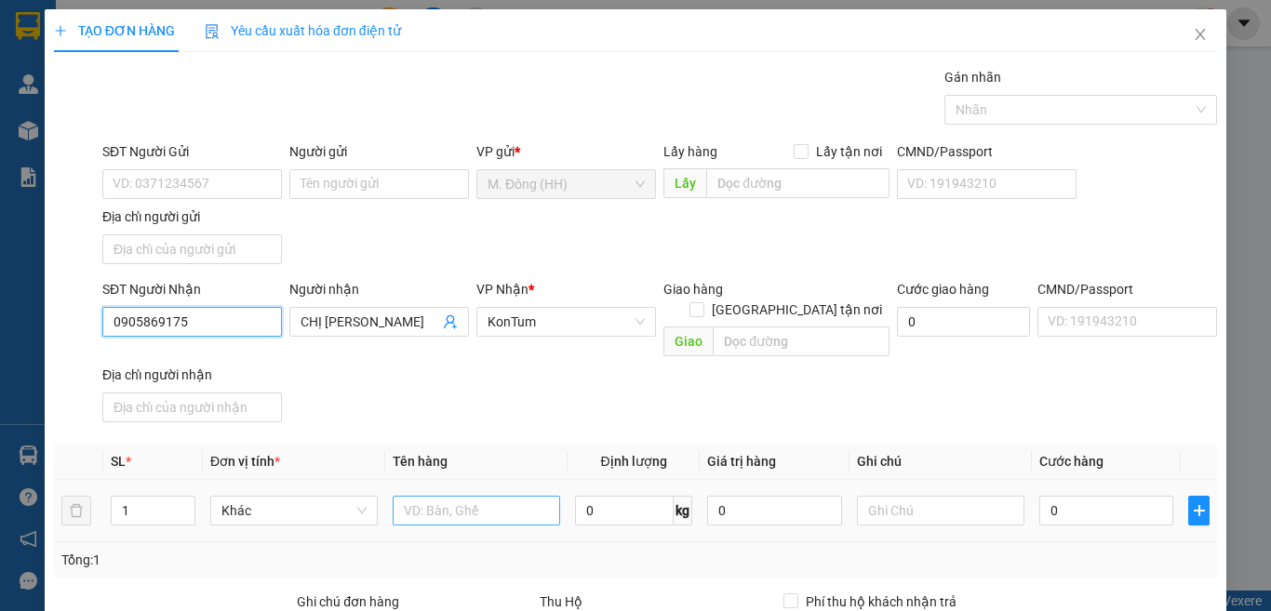
type input "0905869175"
click at [448, 496] on input "text" at bounding box center [477, 511] width 168 height 30
type input "HỘP"
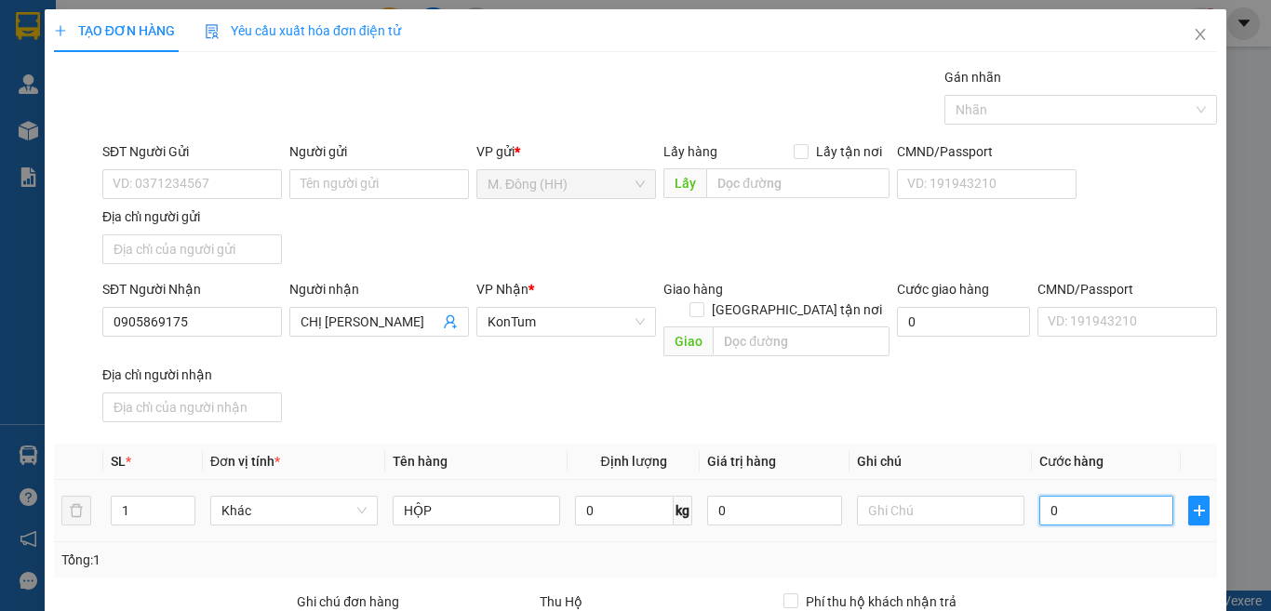
click at [1095, 496] on input "0" at bounding box center [1107, 511] width 134 height 30
type input "3"
type input "30"
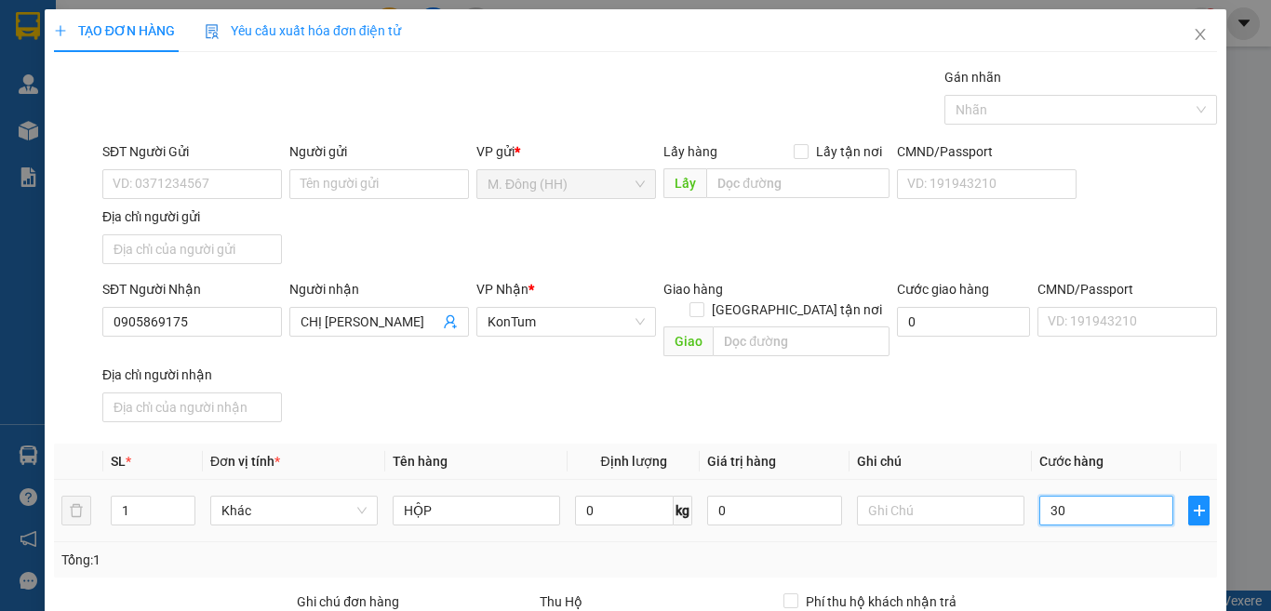
type input "30"
type input "30.000"
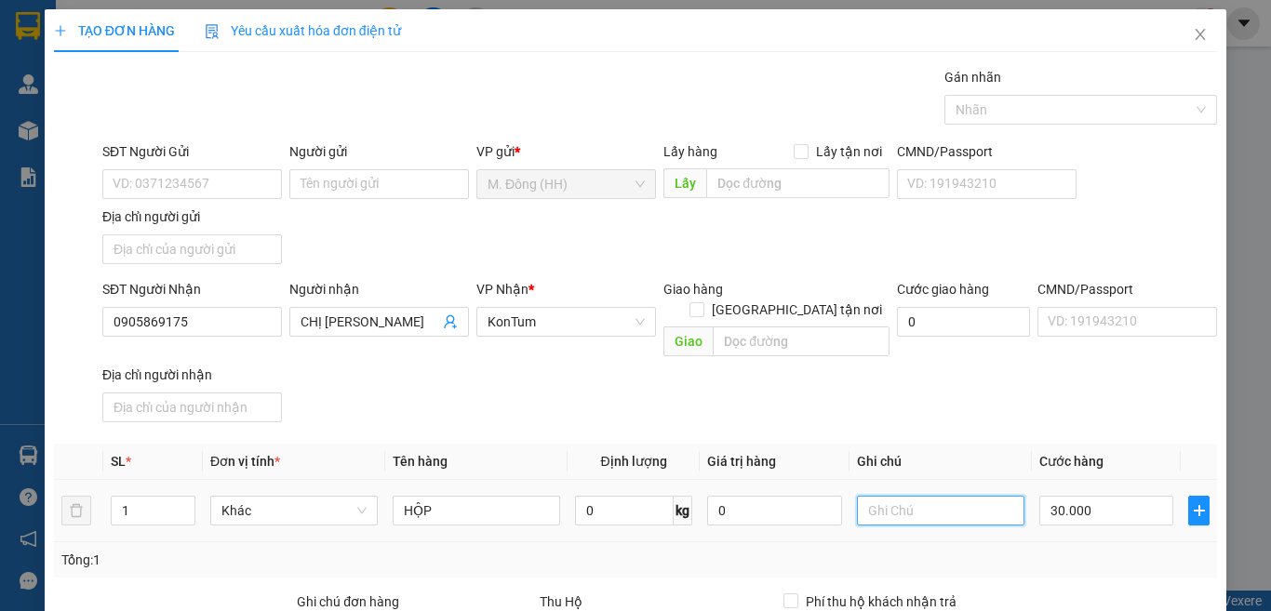
click at [922, 496] on input "text" at bounding box center [941, 511] width 168 height 30
type input "CC"
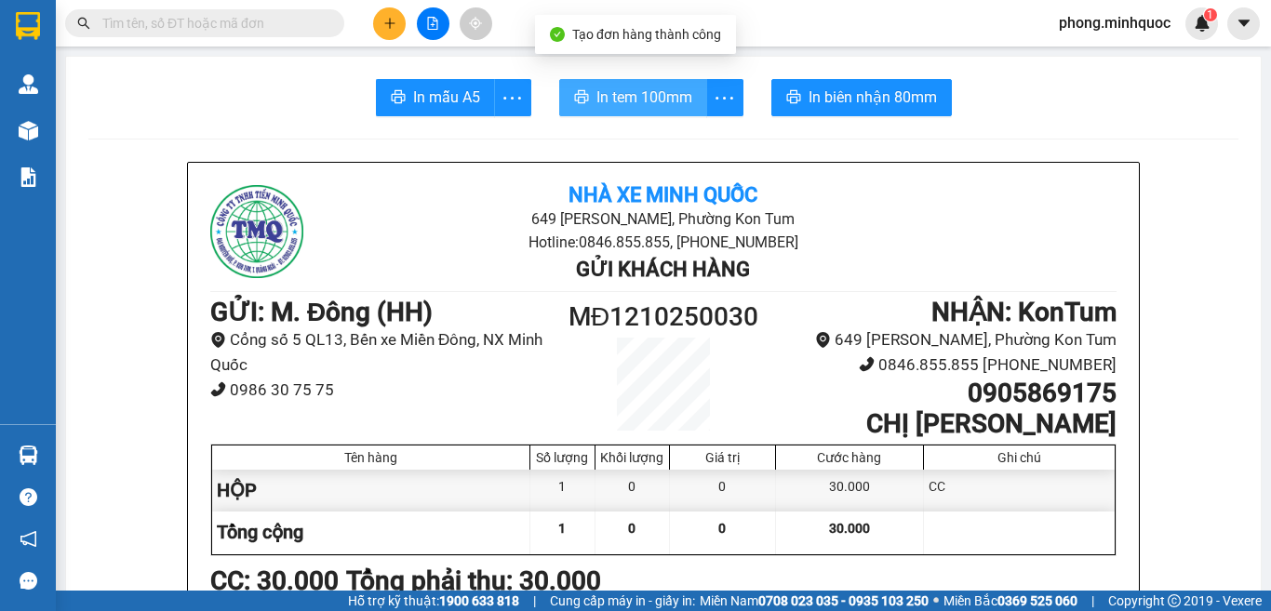
click at [611, 94] on span "In tem 100mm" at bounding box center [645, 97] width 96 height 23
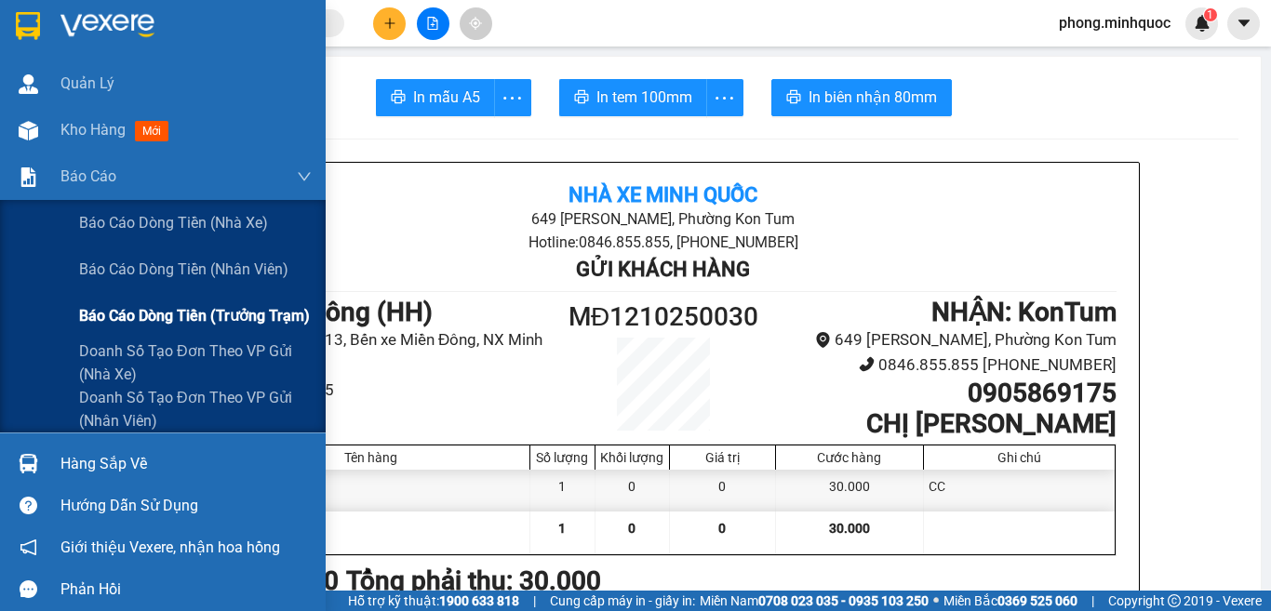
click at [137, 315] on span "Báo cáo dòng tiền (trưởng trạm)" at bounding box center [194, 315] width 231 height 23
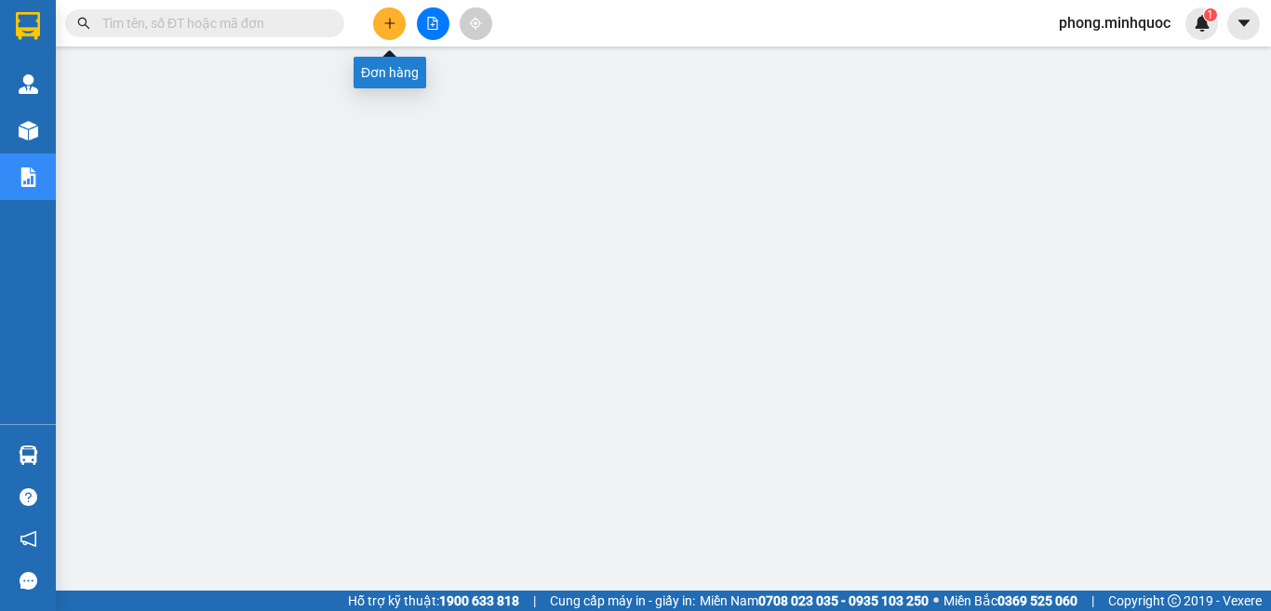
click at [396, 15] on button at bounding box center [389, 23] width 33 height 33
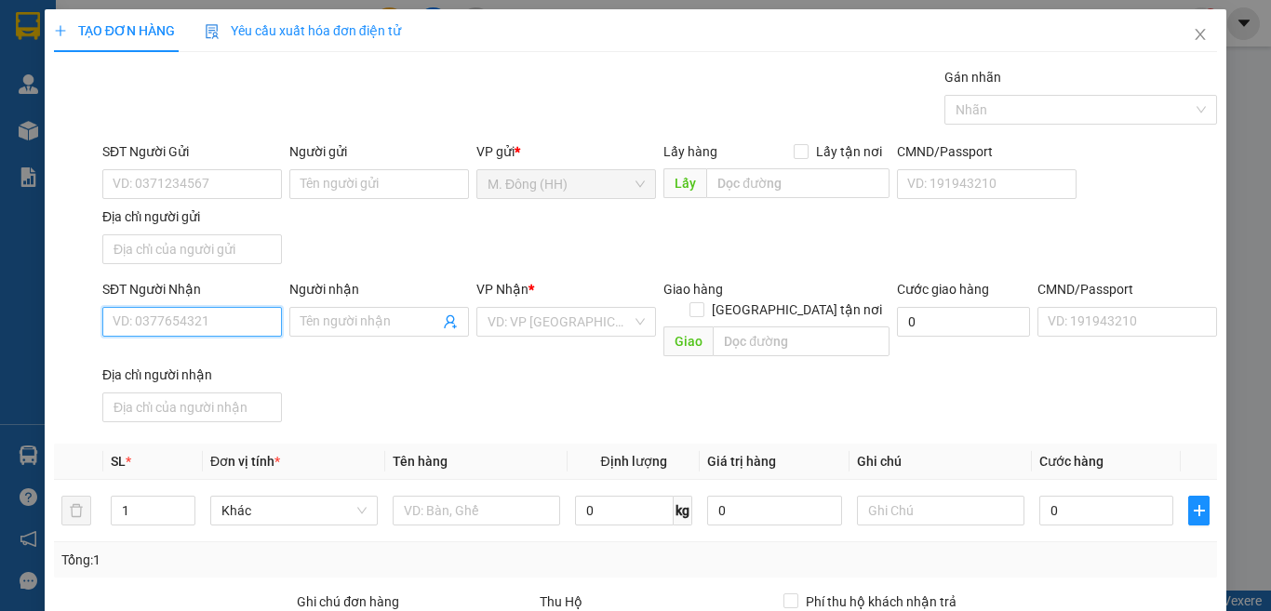
click at [159, 315] on input "SĐT Người Nhận" at bounding box center [192, 322] width 180 height 30
click at [165, 353] on div "0905158339 - chi" at bounding box center [190, 359] width 154 height 20
type input "0905158339"
type input "chi"
type input "0905158339"
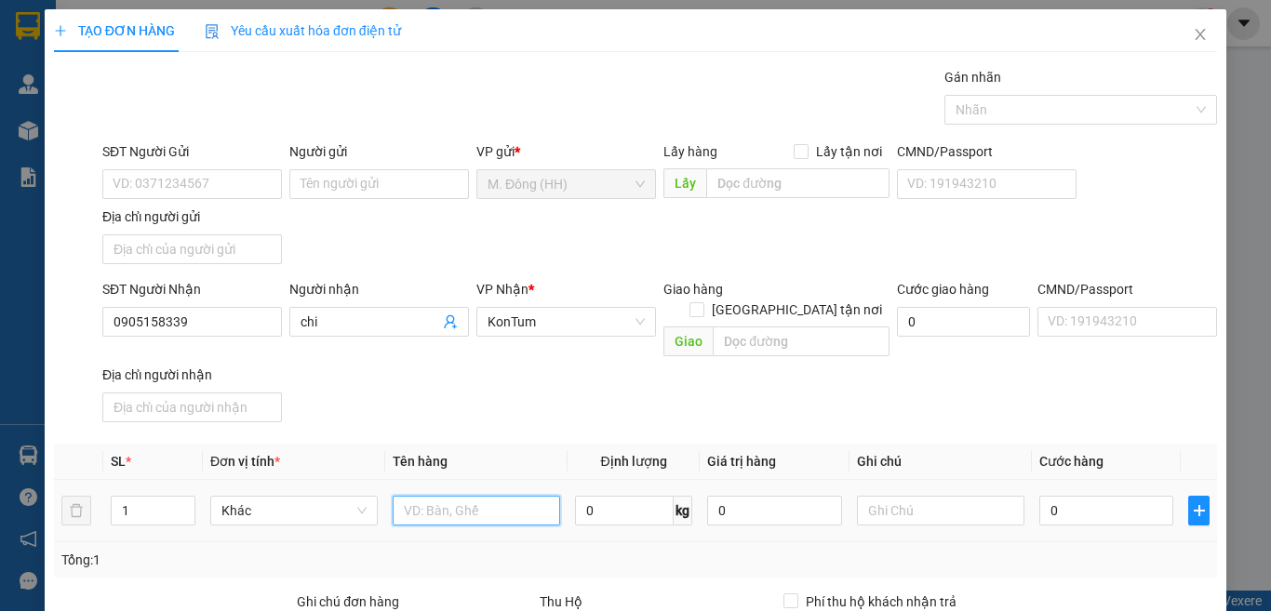
click at [483, 496] on input "text" at bounding box center [477, 511] width 168 height 30
type input "CỤC"
click at [1084, 496] on input "0" at bounding box center [1107, 511] width 134 height 30
type input "5"
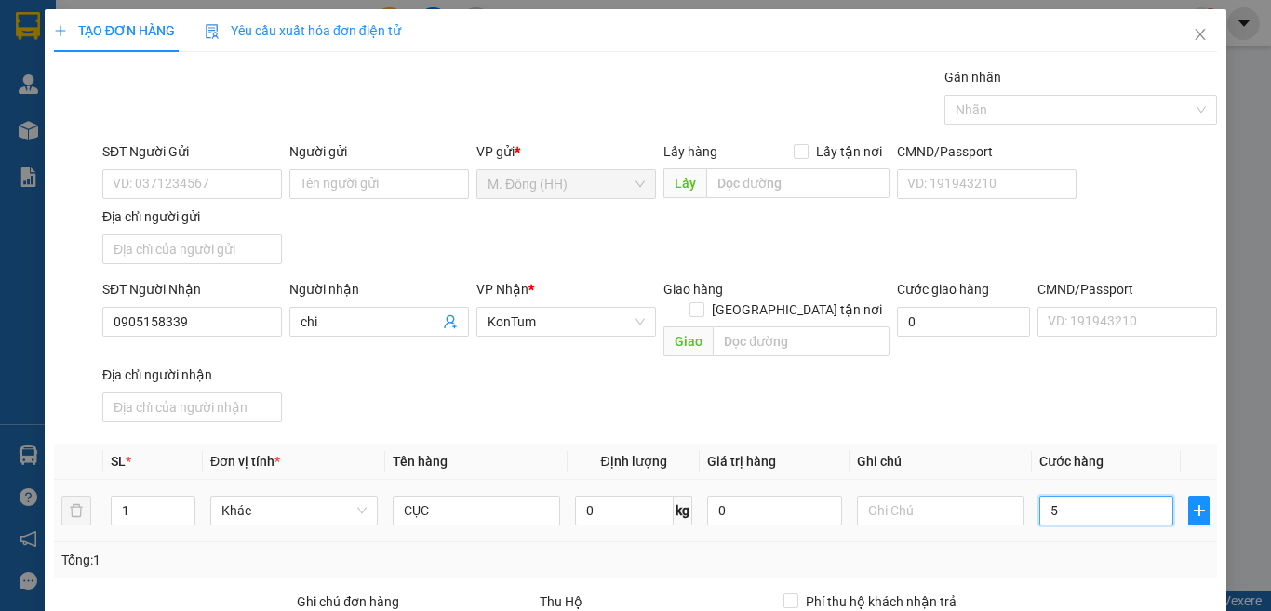
type input "5"
type input "50"
type input "50.000"
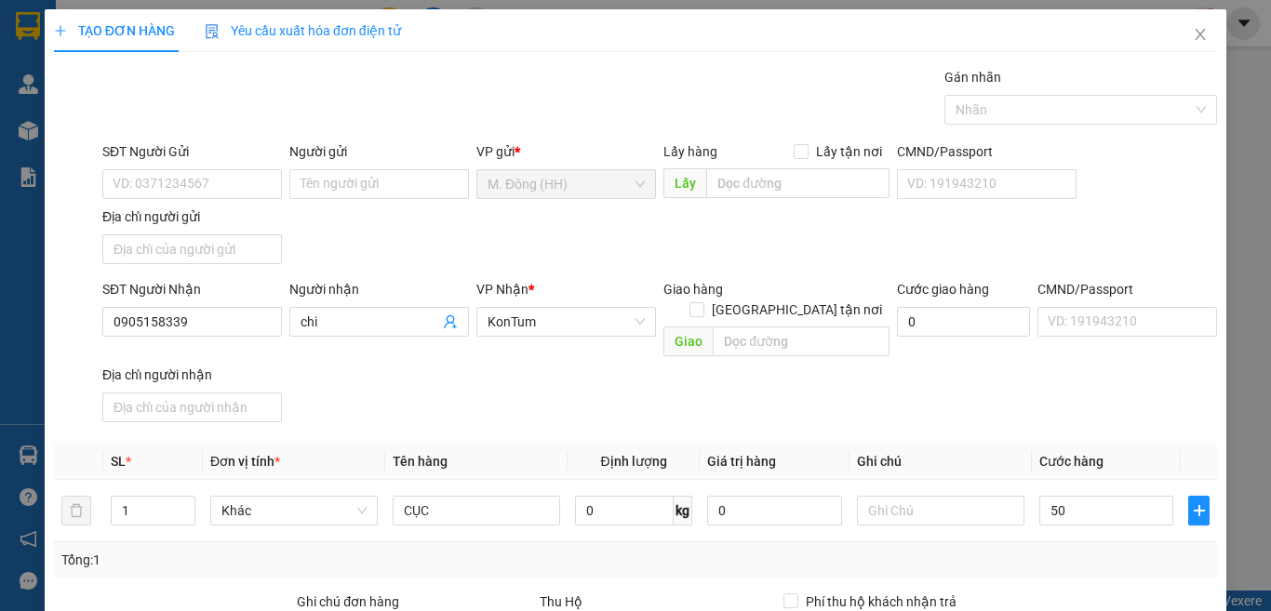
type input "50.000"
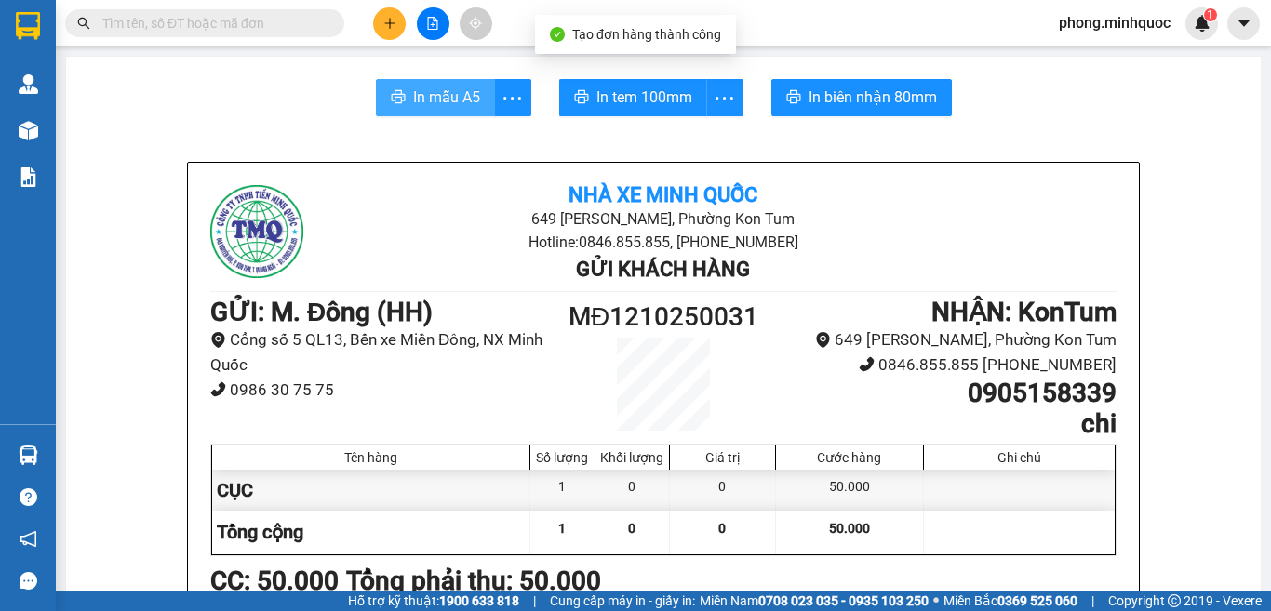
click at [453, 98] on span "In mẫu A5" at bounding box center [446, 97] width 67 height 23
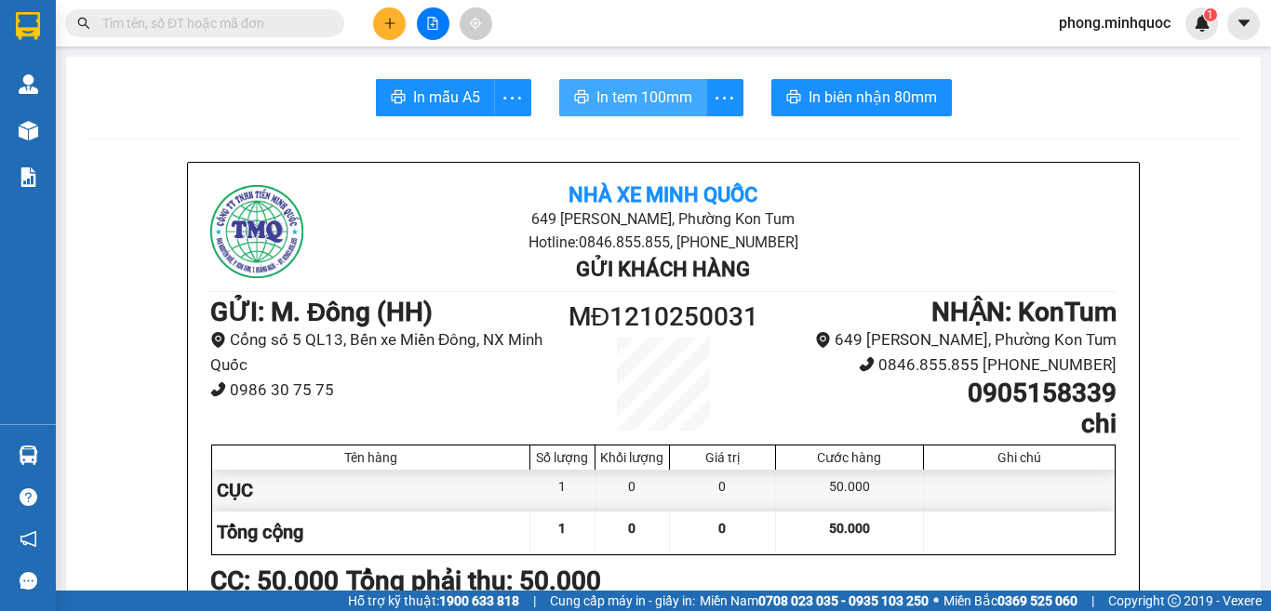
click at [667, 95] on span "In tem 100mm" at bounding box center [645, 97] width 96 height 23
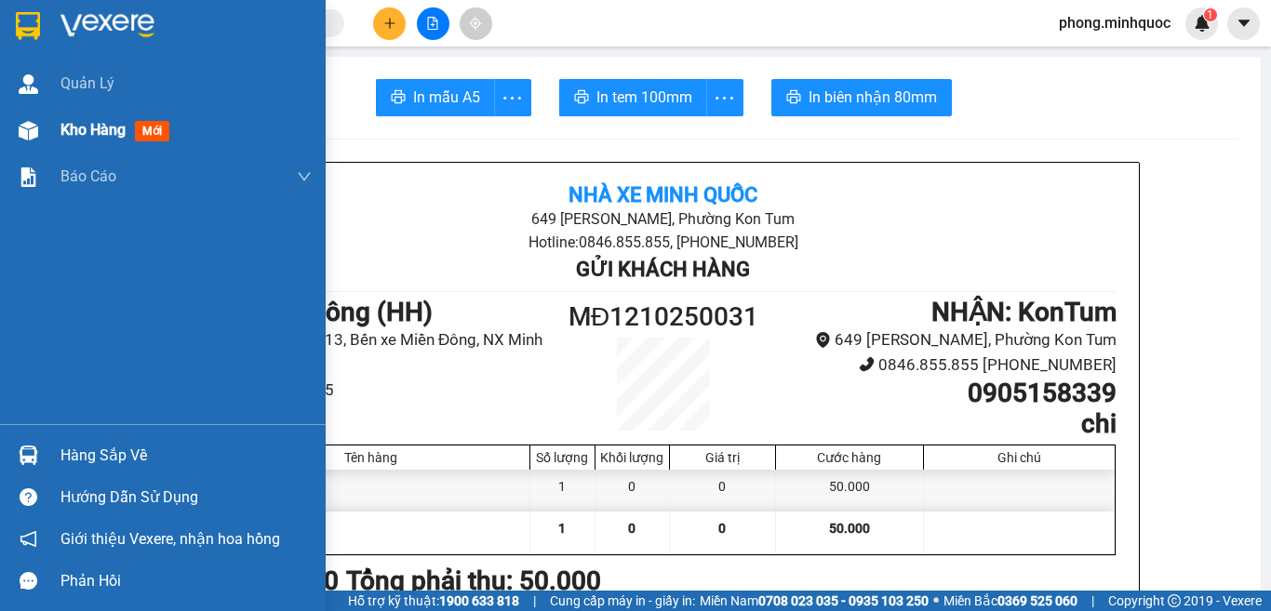
click at [147, 128] on span "mới" at bounding box center [152, 131] width 34 height 20
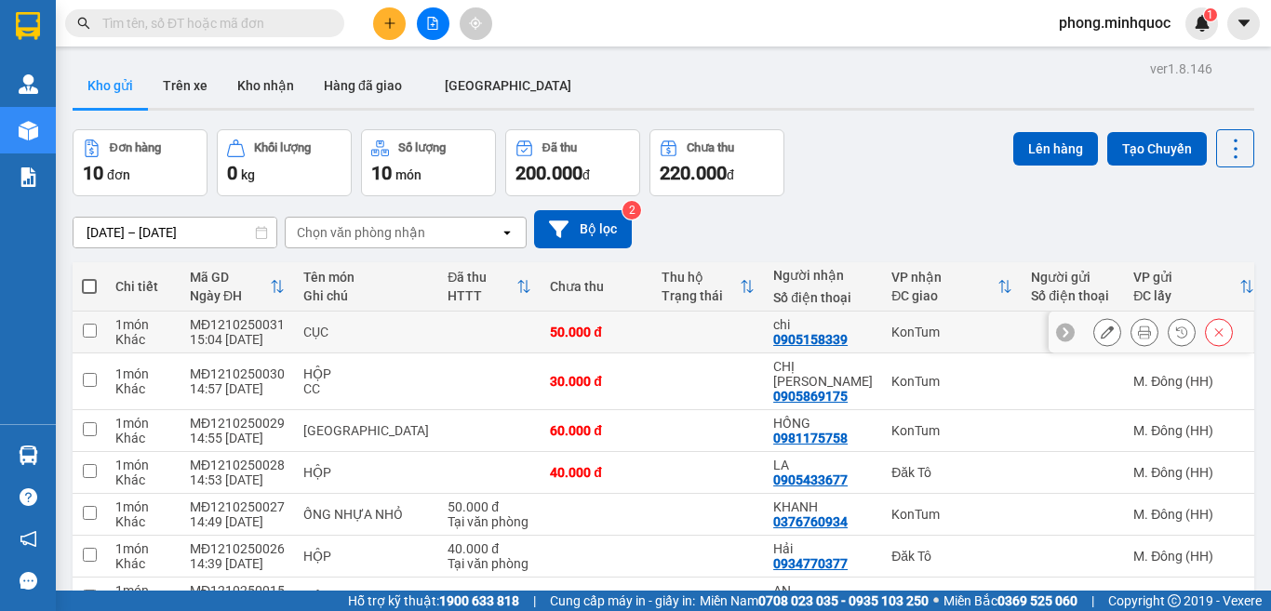
click at [88, 324] on input "checkbox" at bounding box center [90, 331] width 14 height 14
checkbox input "true"
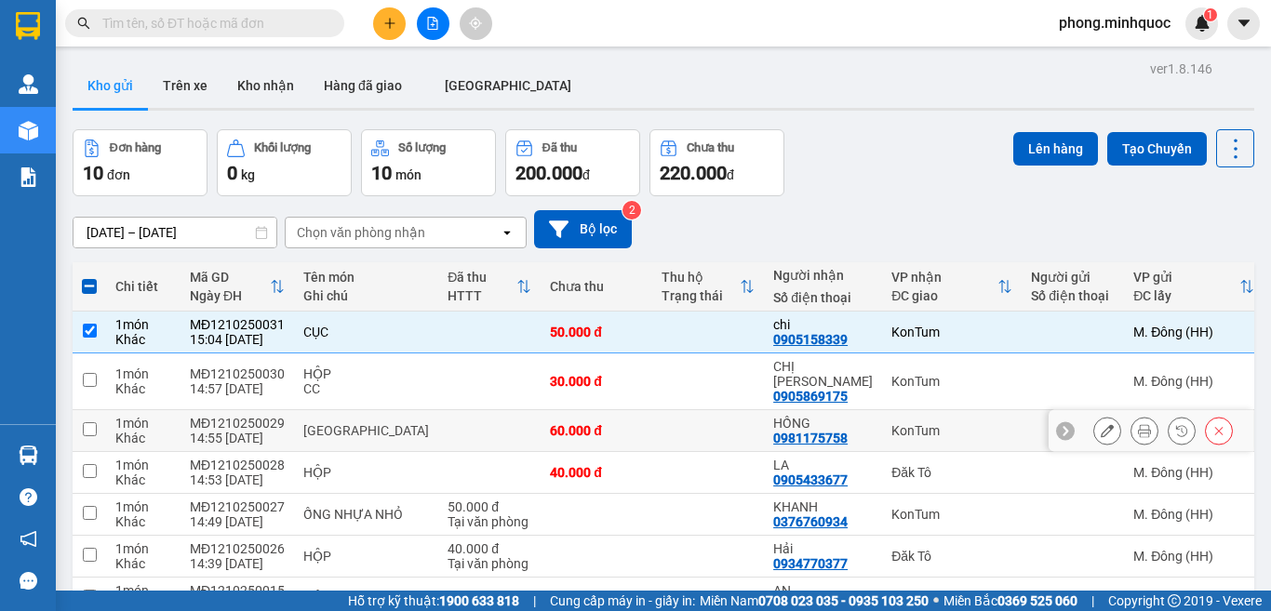
click at [88, 423] on input "checkbox" at bounding box center [90, 430] width 14 height 14
checkbox input "true"
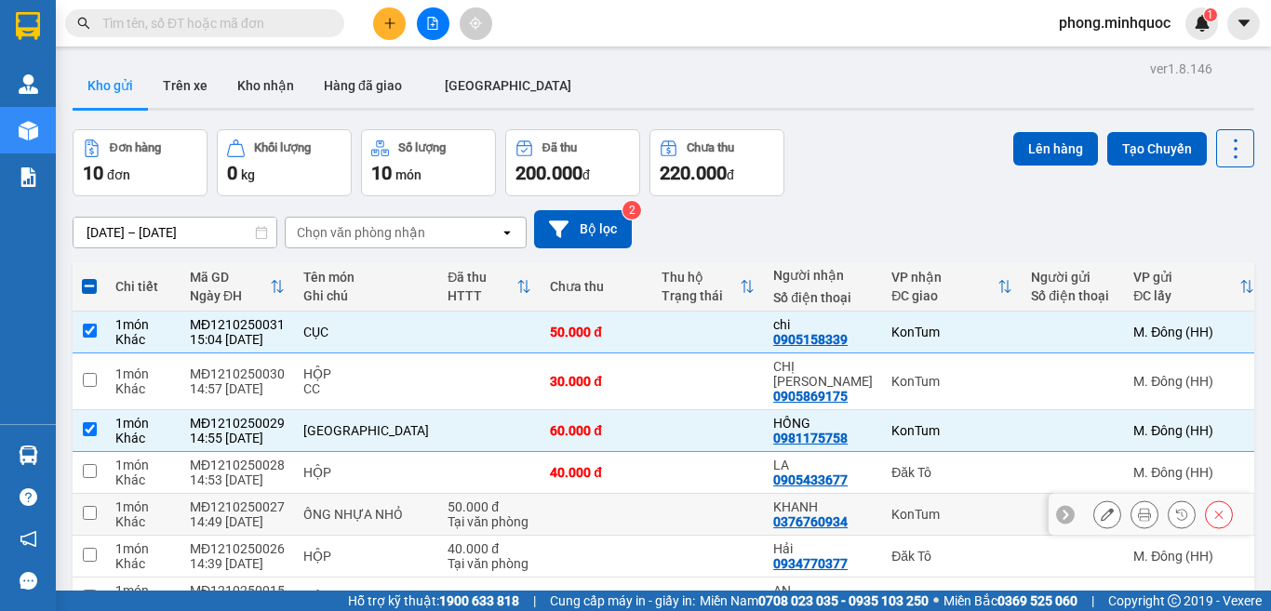
click at [88, 506] on input "checkbox" at bounding box center [90, 513] width 14 height 14
checkbox input "true"
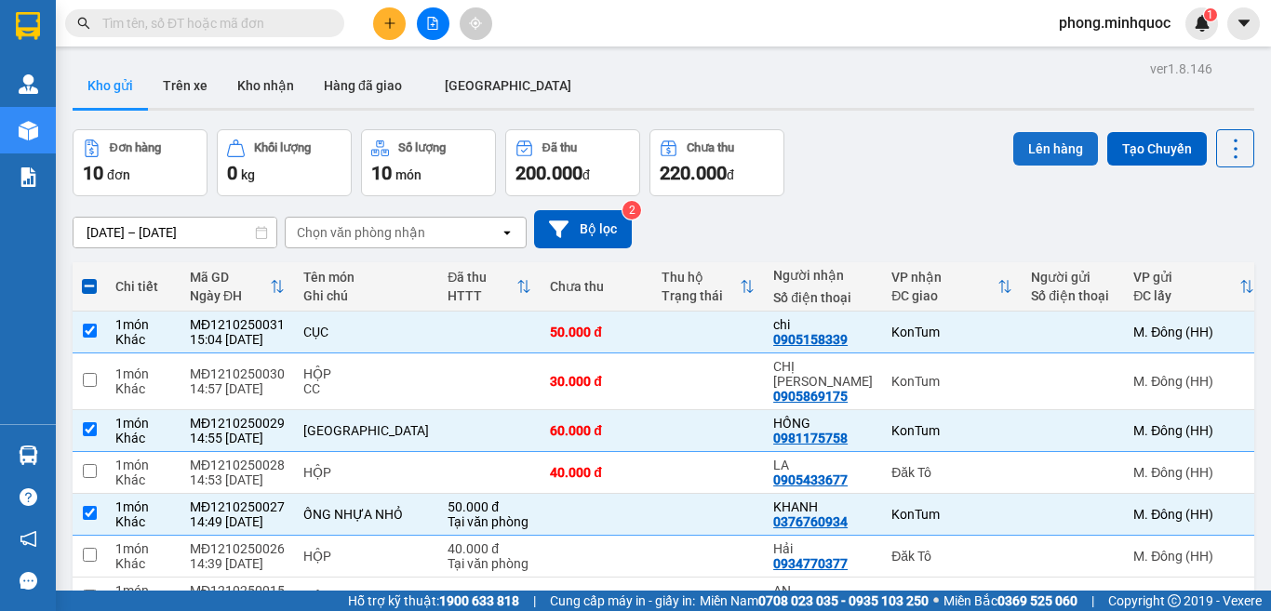
click at [1039, 149] on button "Lên hàng" at bounding box center [1055, 149] width 85 height 34
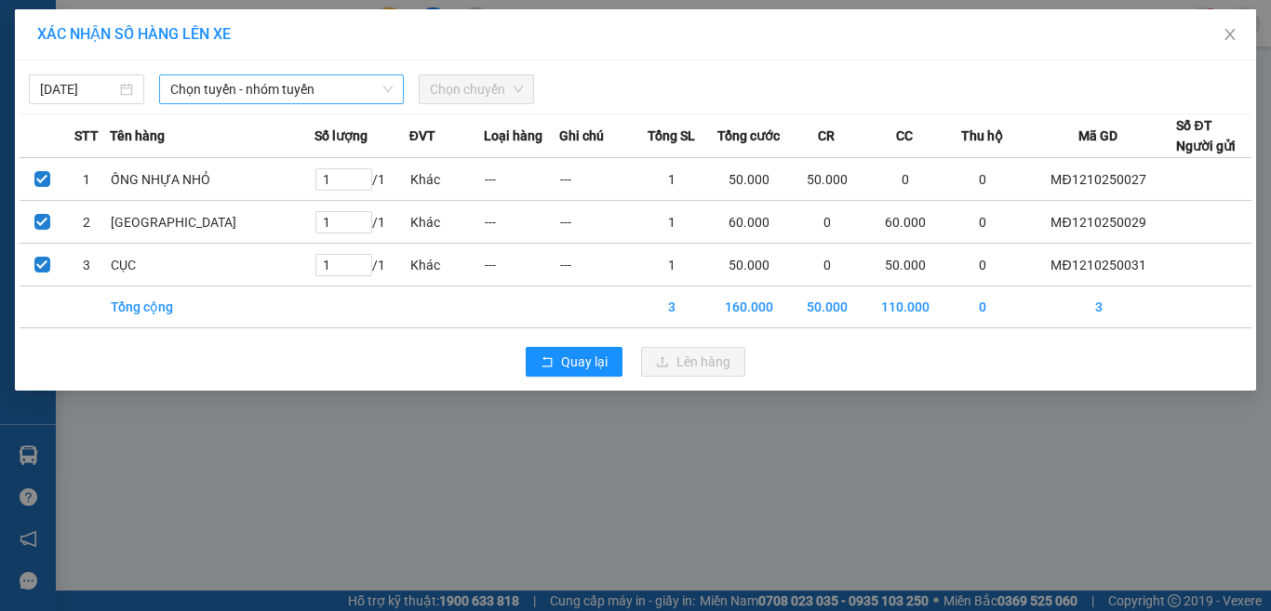
click at [267, 99] on span "Chọn tuyến - nhóm tuyến" at bounding box center [281, 89] width 222 height 28
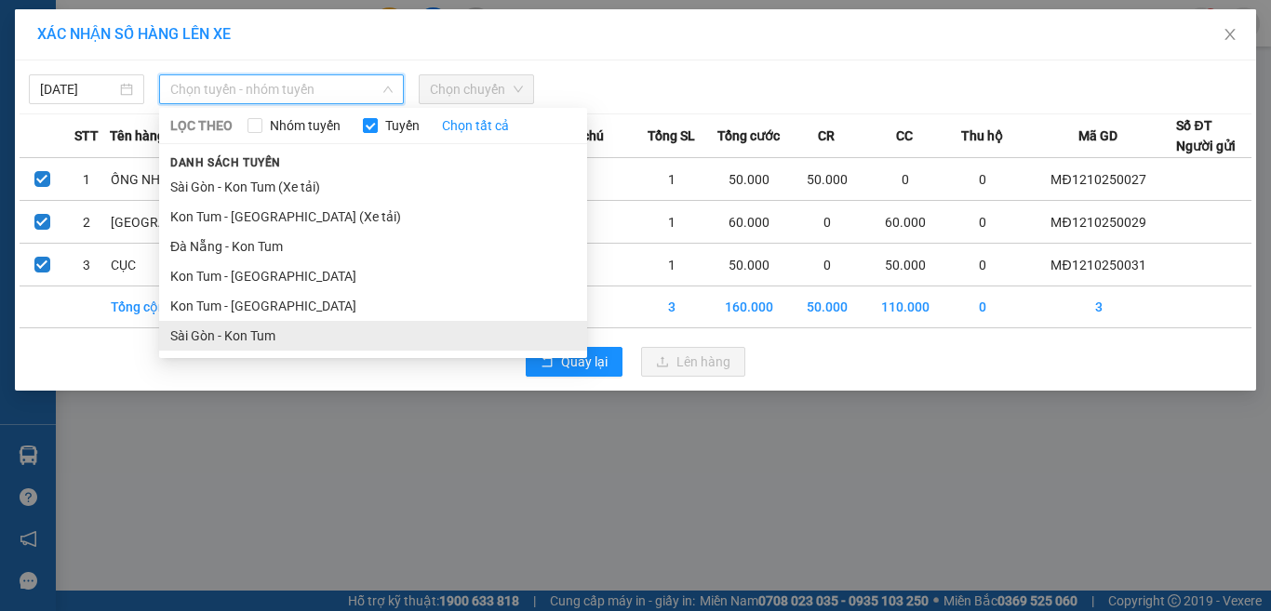
click at [248, 339] on li "Sài Gòn - Kon Tum" at bounding box center [373, 336] width 428 height 30
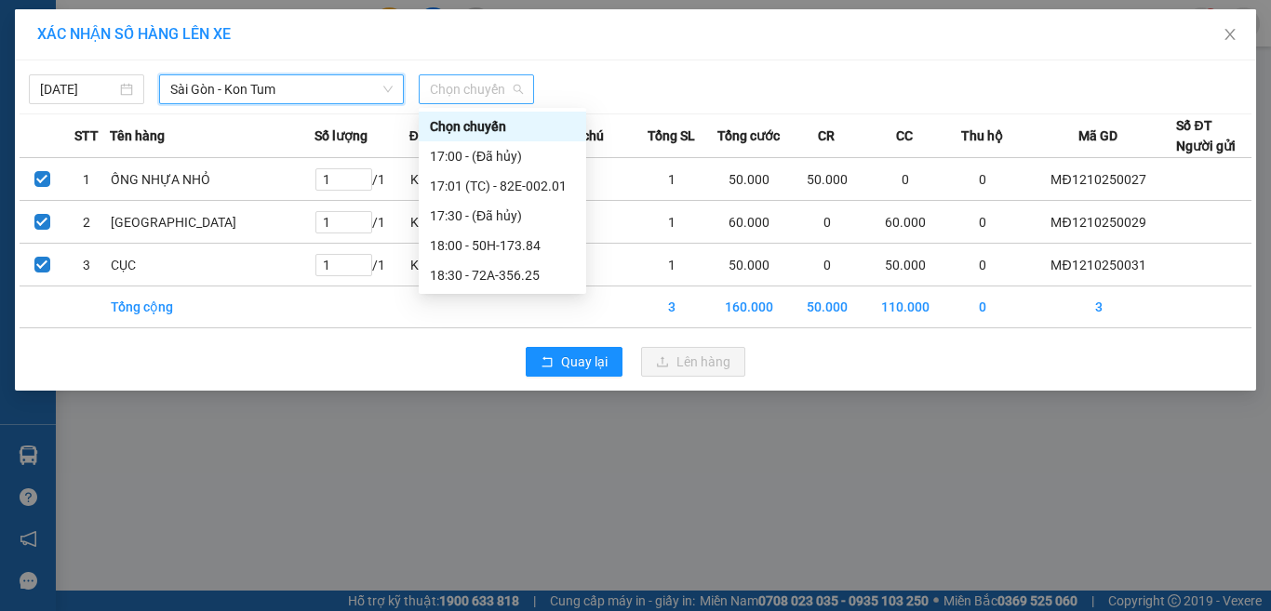
click at [487, 91] on span "Chọn chuyến" at bounding box center [476, 89] width 93 height 28
click at [487, 243] on div "18:00 - 50H-173.84" at bounding box center [502, 245] width 145 height 20
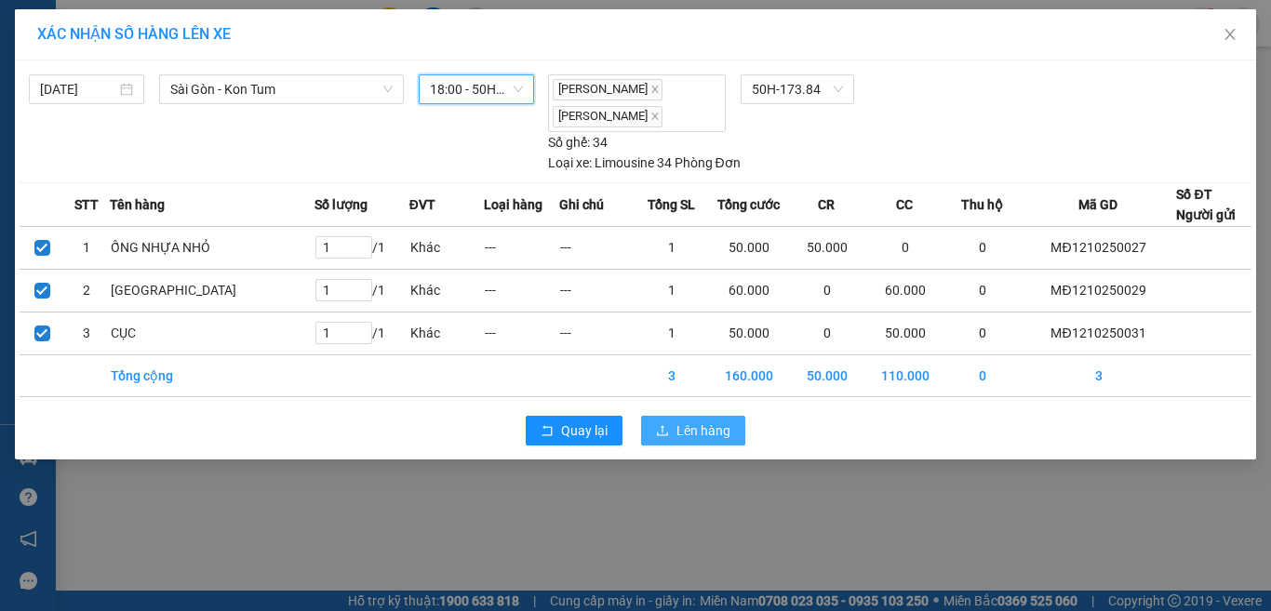
click at [698, 428] on span "Lên hàng" at bounding box center [704, 431] width 54 height 20
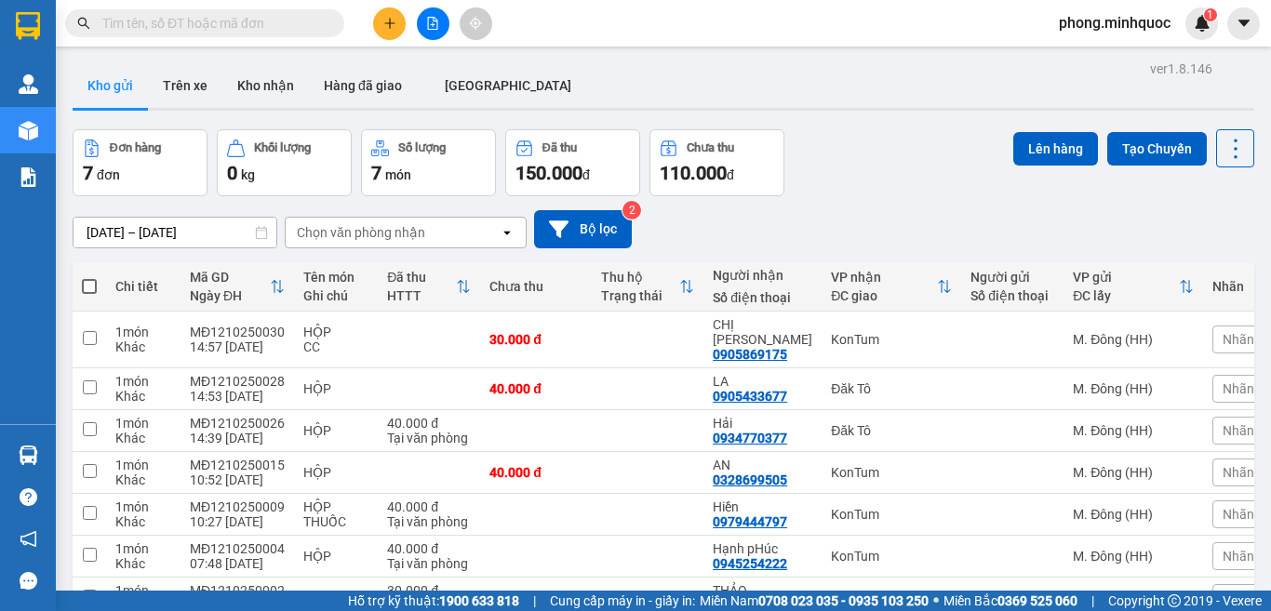
click at [235, 26] on input "text" at bounding box center [212, 23] width 220 height 20
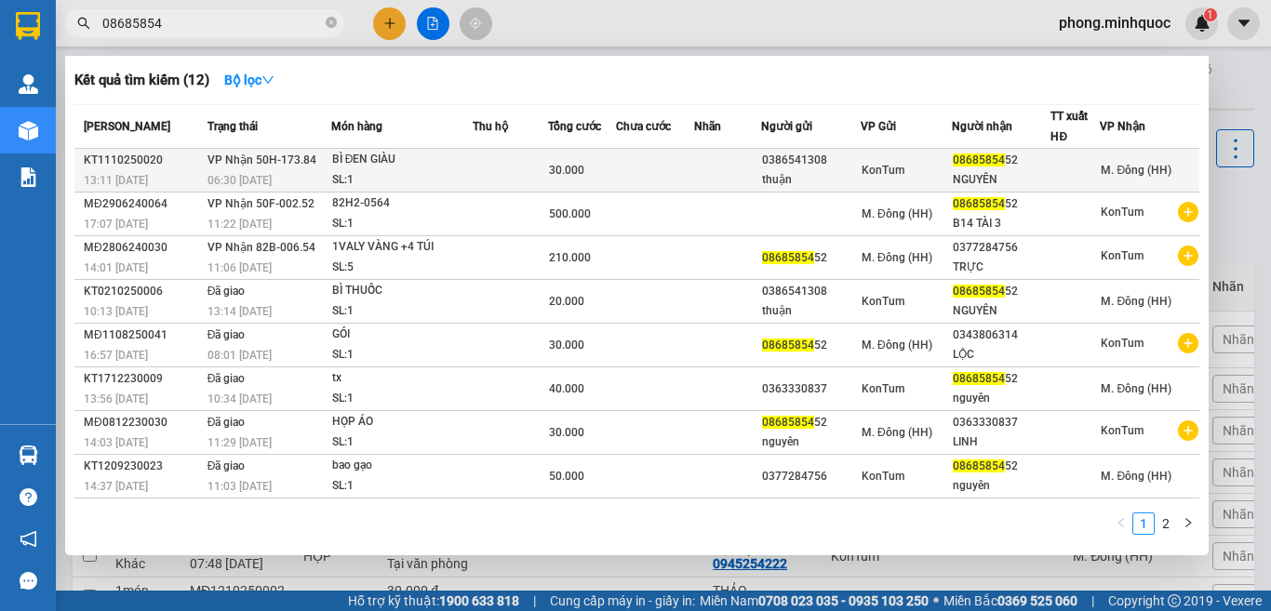
type input "08685854"
click at [448, 167] on div "BÌ ĐEN GIÀU" at bounding box center [402, 160] width 140 height 20
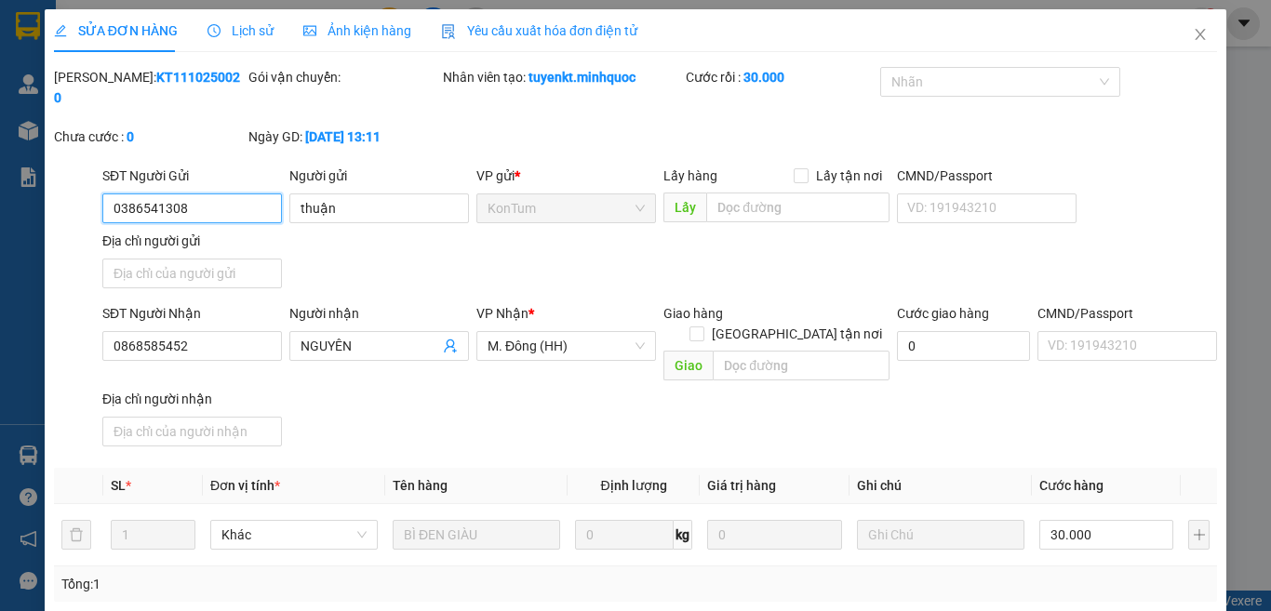
type input "0386541308"
type input "thuận"
type input "0868585452"
type input "NGUYÊN"
type input "0"
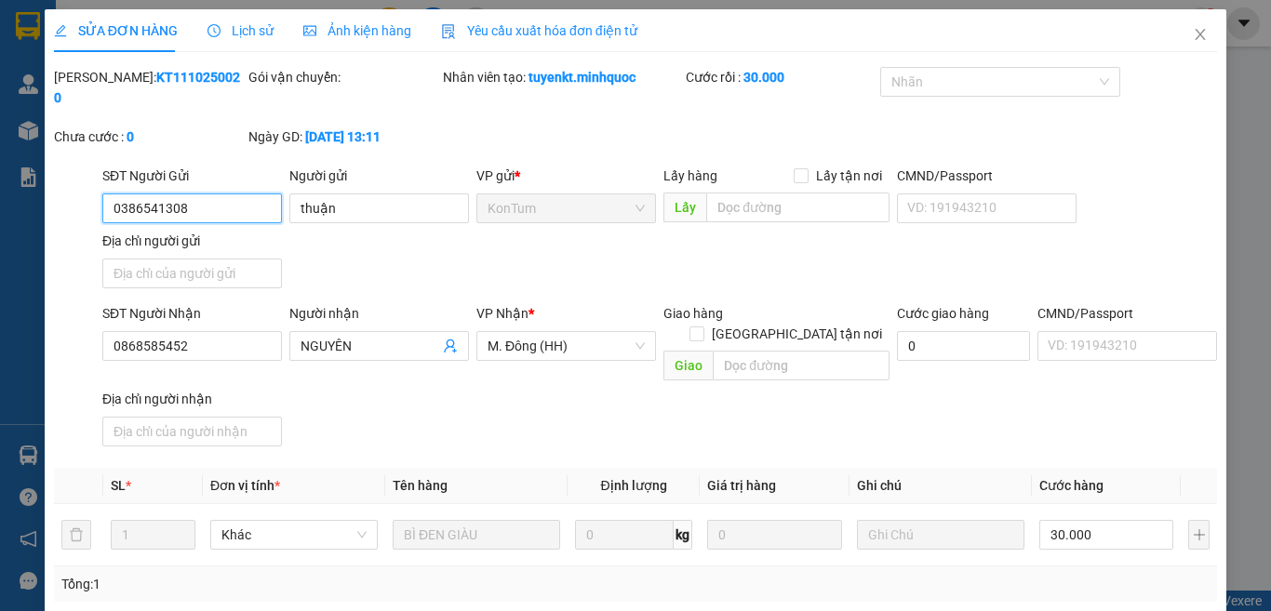
type input "30.000"
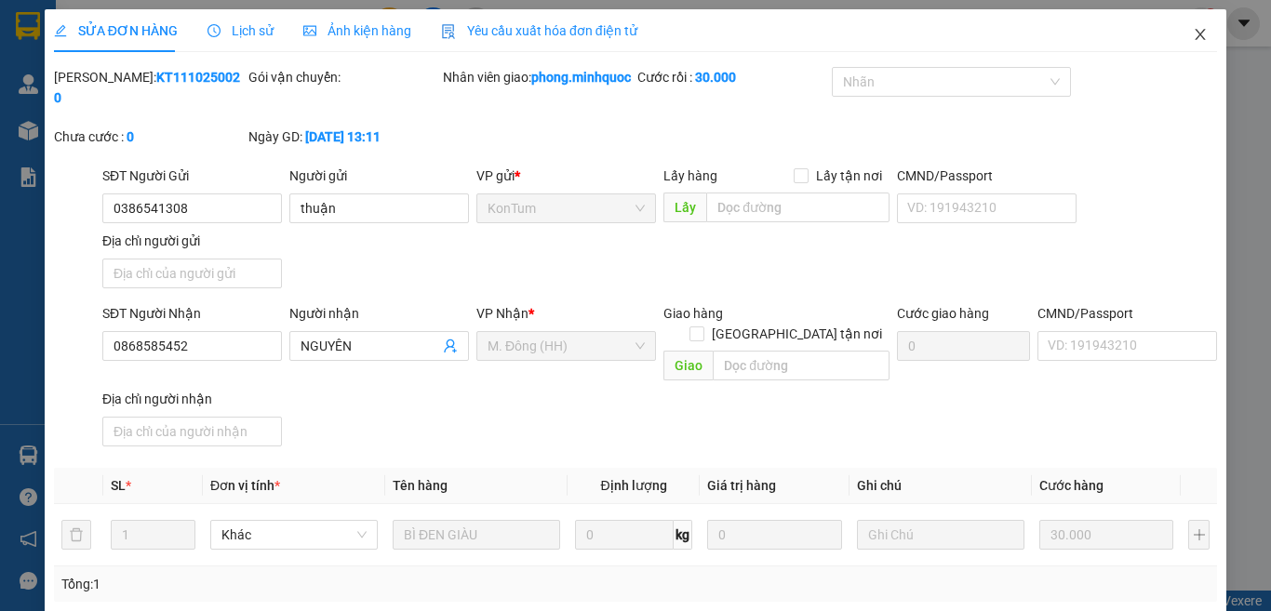
click at [1193, 31] on icon "close" at bounding box center [1200, 34] width 15 height 15
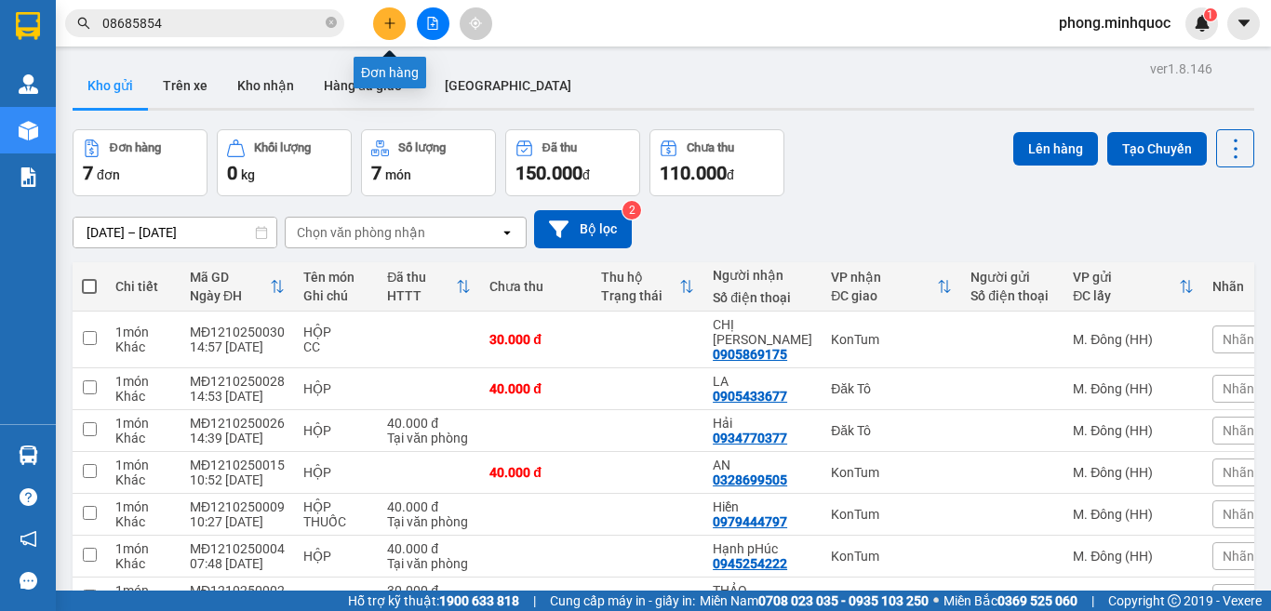
click at [392, 22] on icon "plus" at bounding box center [389, 23] width 13 height 13
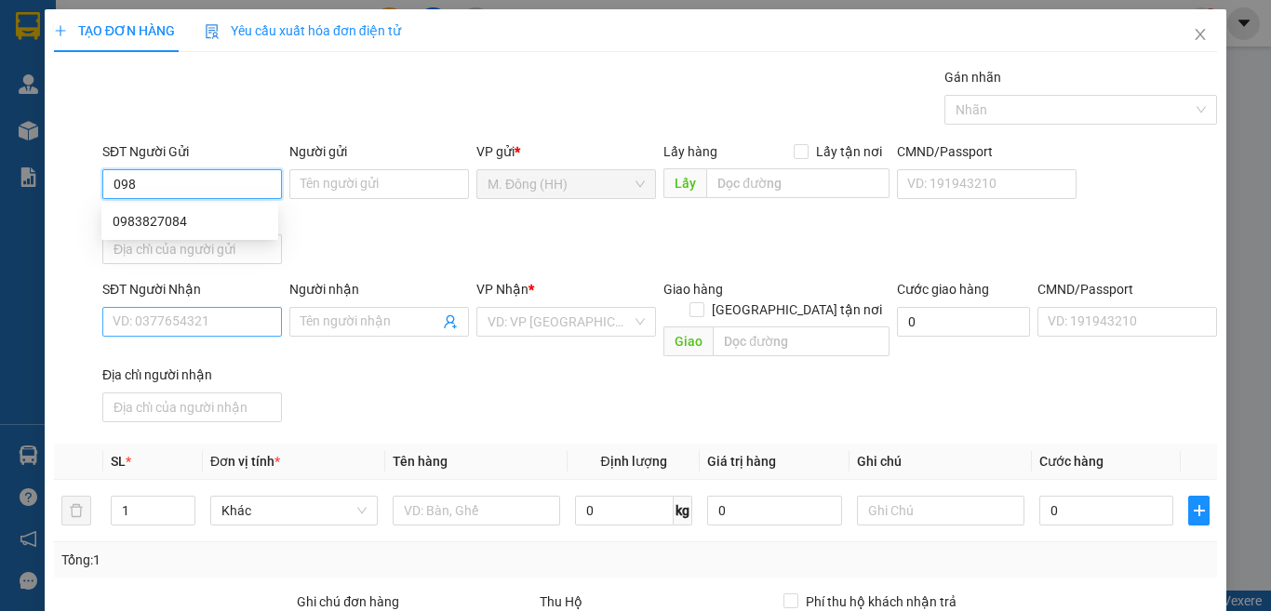
type input "098"
click at [161, 326] on input "SĐT Người Nhận" at bounding box center [192, 322] width 180 height 30
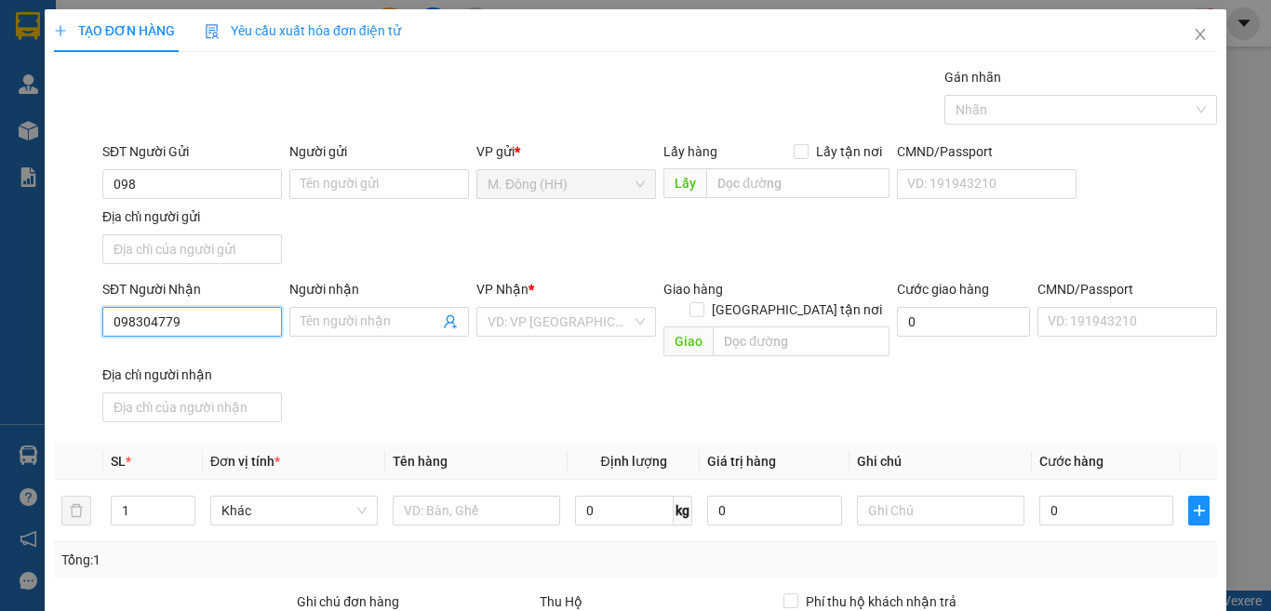
type input "0983047797"
click at [207, 351] on div "0983047797 - TÀI" at bounding box center [190, 359] width 154 height 20
type input "TÀI"
type input "0983047797"
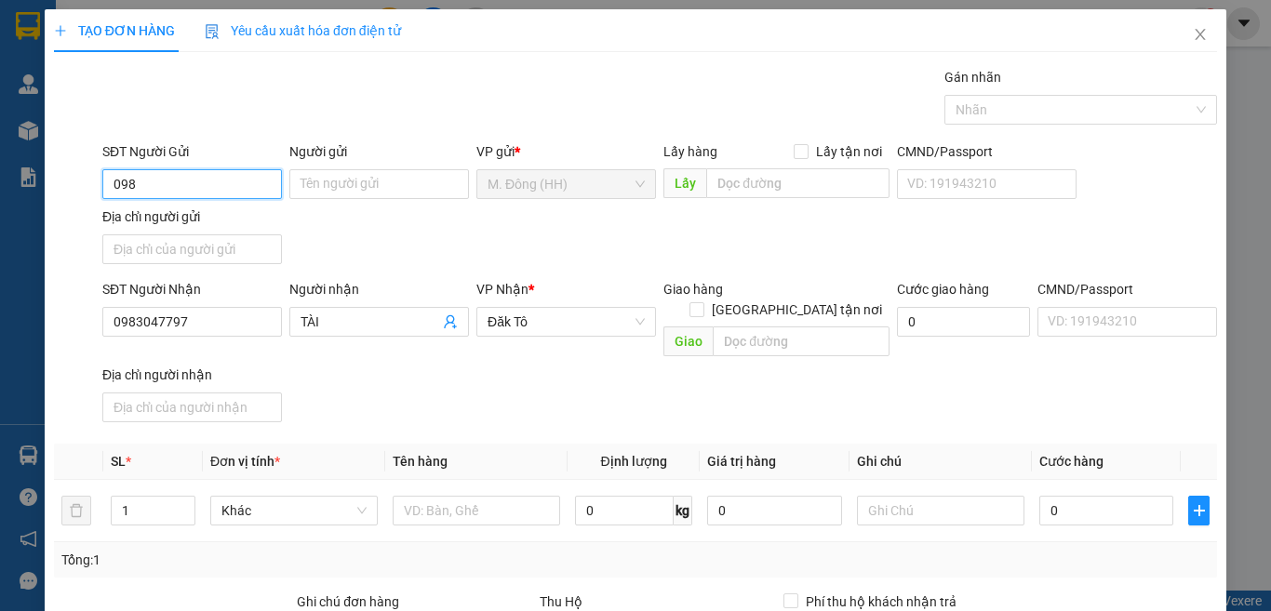
click at [218, 185] on input "098" at bounding box center [192, 184] width 180 height 30
type input "0"
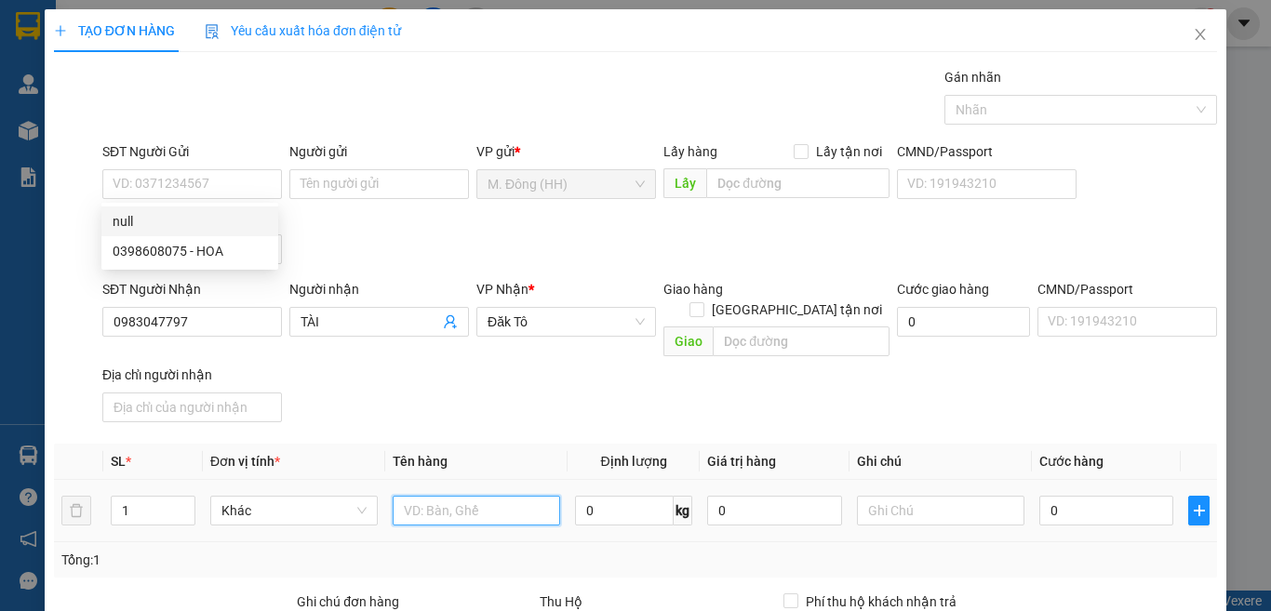
click at [471, 496] on input "text" at bounding box center [477, 511] width 168 height 30
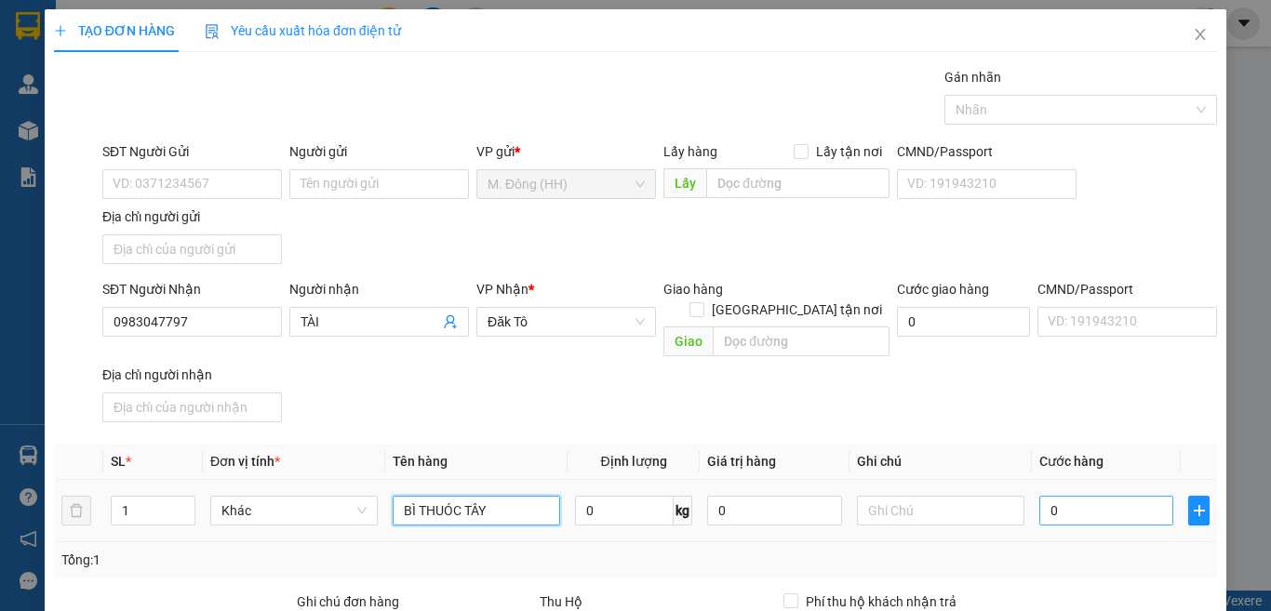
type input "BÌ [PERSON_NAME]"
click at [1088, 496] on input "0" at bounding box center [1107, 511] width 134 height 30
type input "1"
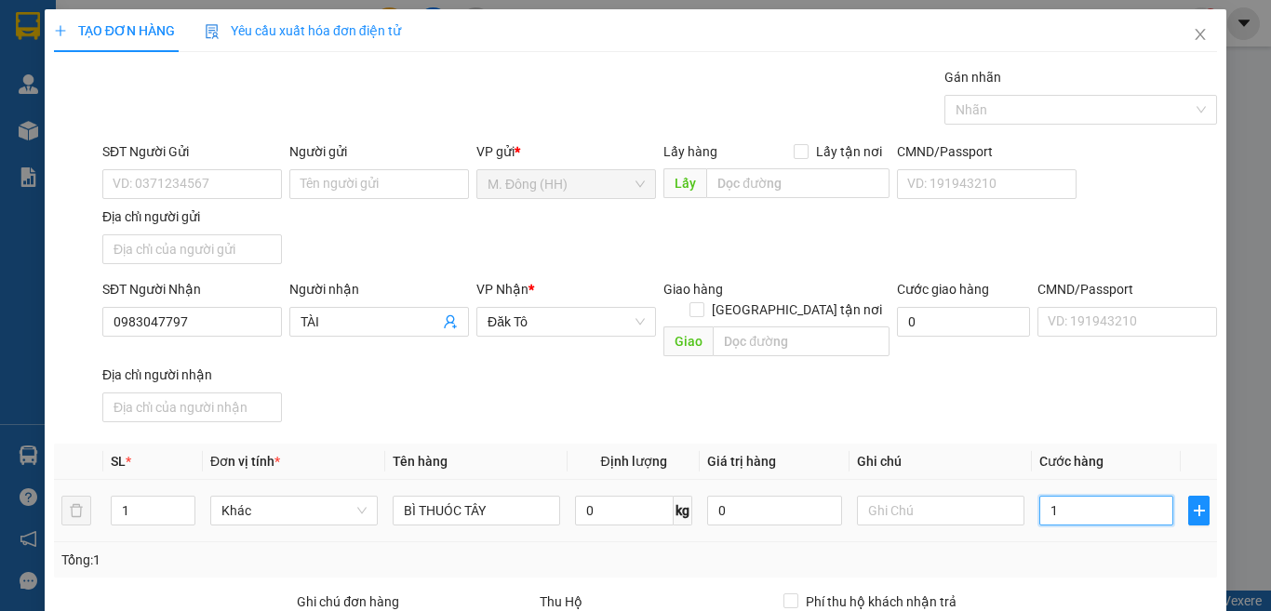
type input "0"
type input "02"
type input "2"
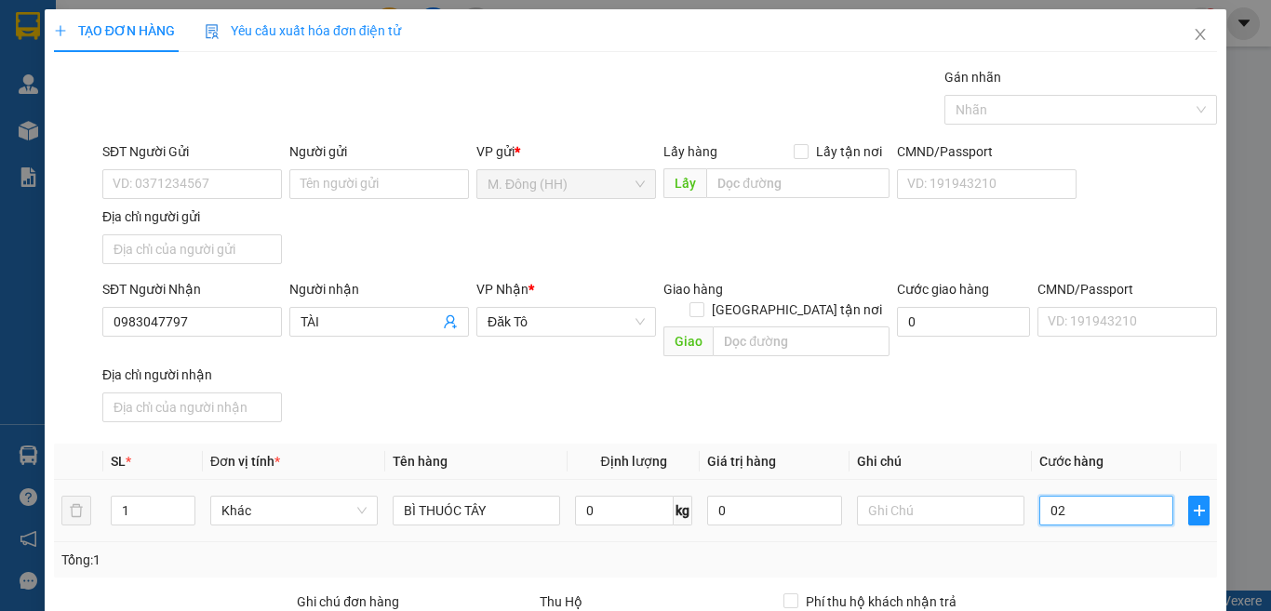
type input "2"
type input "020"
type input "20"
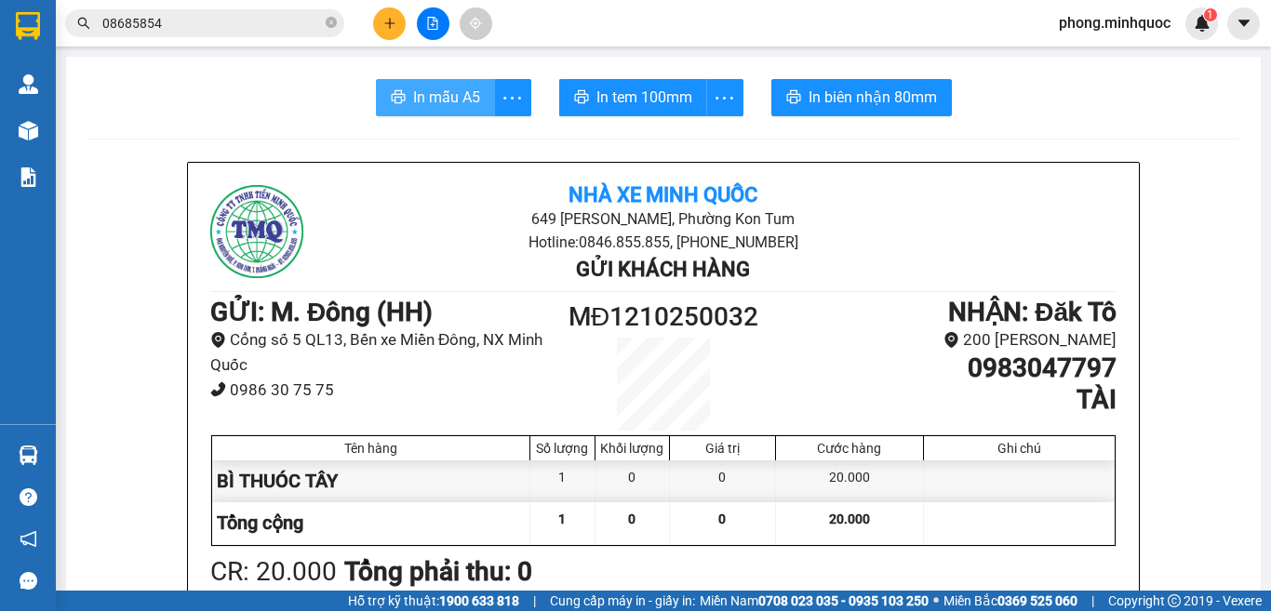
click at [450, 101] on span "In mẫu A5" at bounding box center [446, 97] width 67 height 23
click at [623, 96] on span "In tem 100mm" at bounding box center [645, 97] width 96 height 23
click at [389, 27] on icon "plus" at bounding box center [389, 23] width 13 height 13
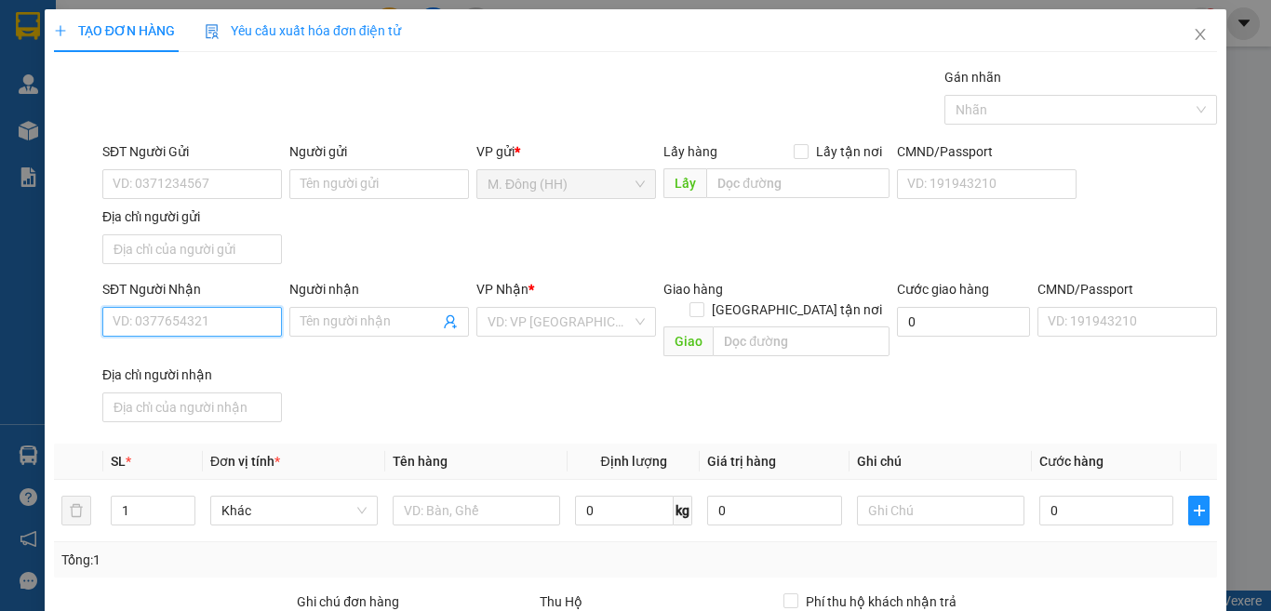
click at [167, 309] on input "SĐT Người Nhận" at bounding box center [192, 322] width 180 height 30
click at [167, 358] on div "0918701602 - HƯNG" at bounding box center [190, 359] width 154 height 20
type input "0918701602"
type input "HƯNG"
type input "0918701602"
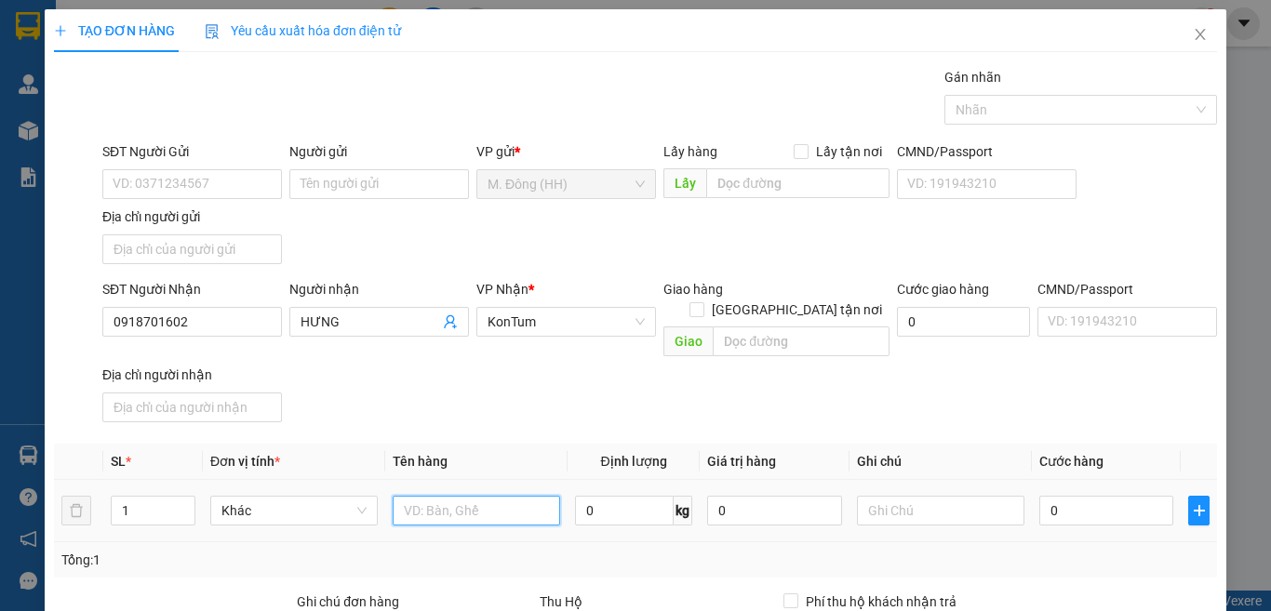
click at [514, 496] on input "text" at bounding box center [477, 511] width 168 height 30
type input "TG"
click at [1100, 496] on input "0" at bounding box center [1107, 511] width 134 height 30
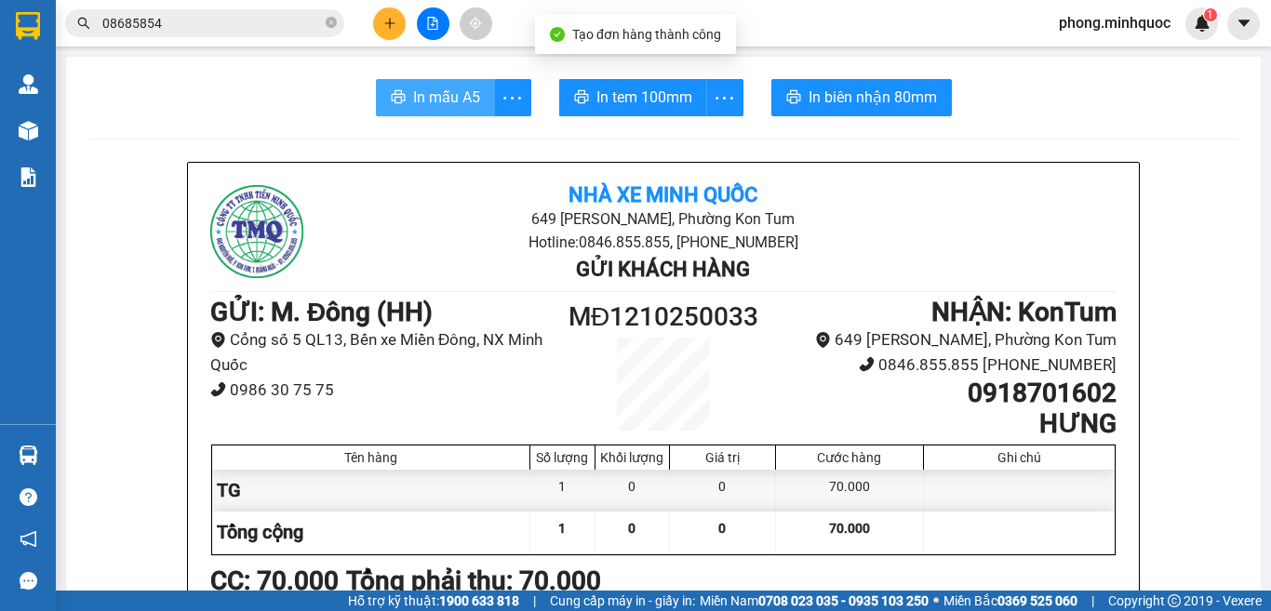
click at [434, 95] on span "In mẫu A5" at bounding box center [446, 97] width 67 height 23
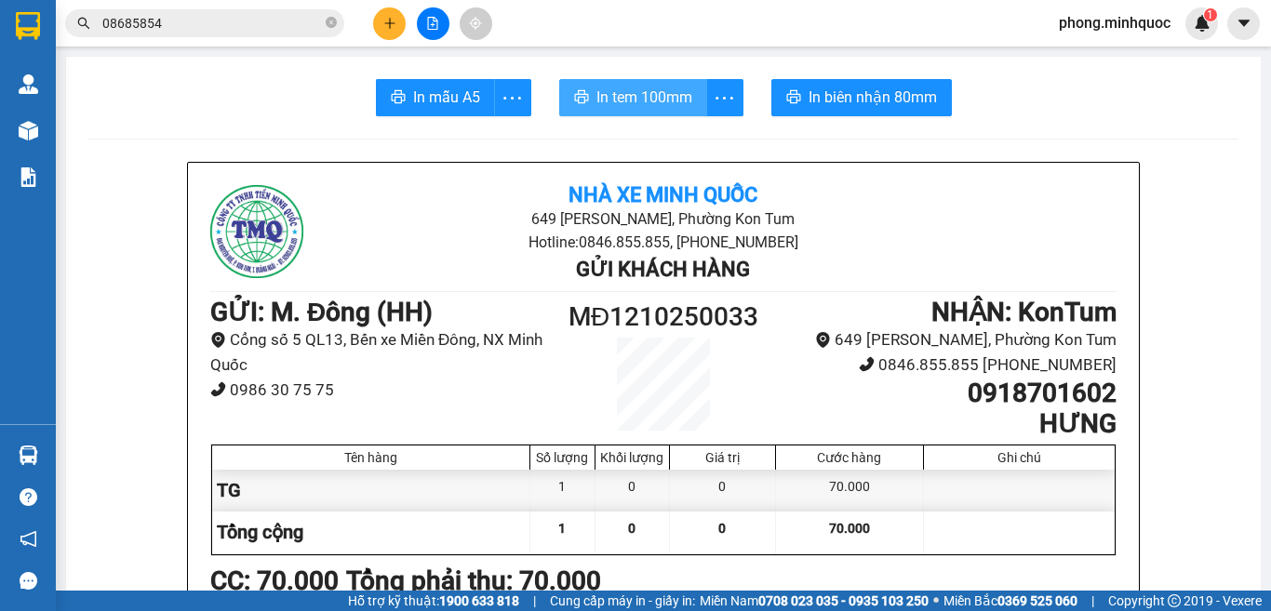
click at [618, 99] on span "In tem 100mm" at bounding box center [645, 97] width 96 height 23
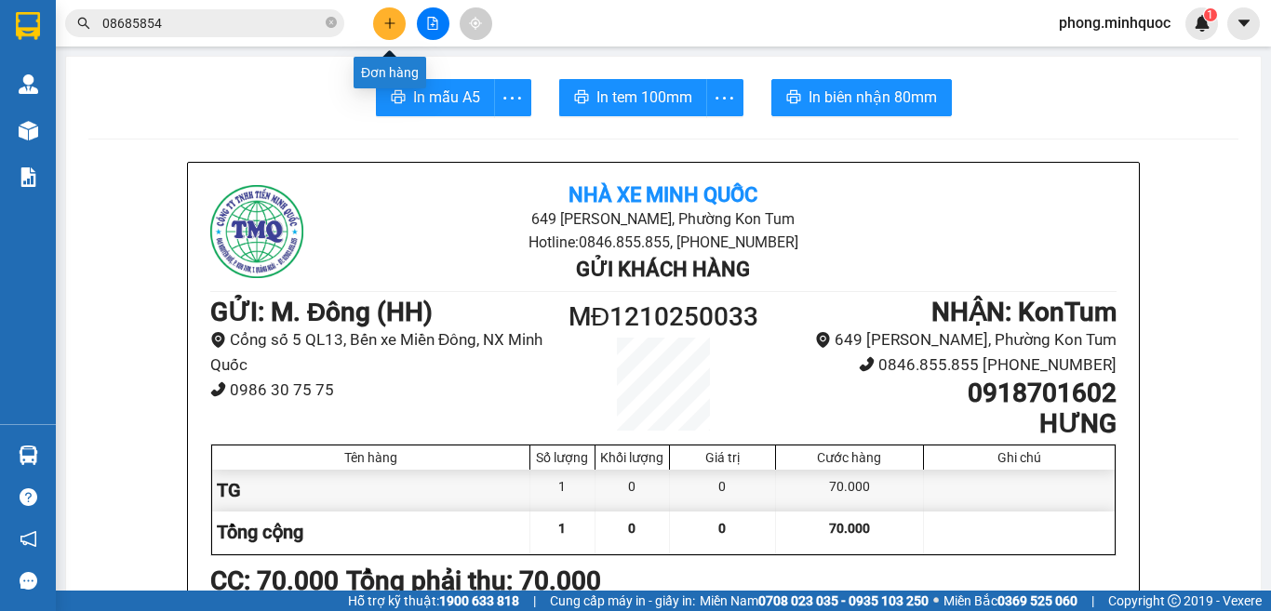
click at [386, 17] on icon "plus" at bounding box center [389, 23] width 13 height 13
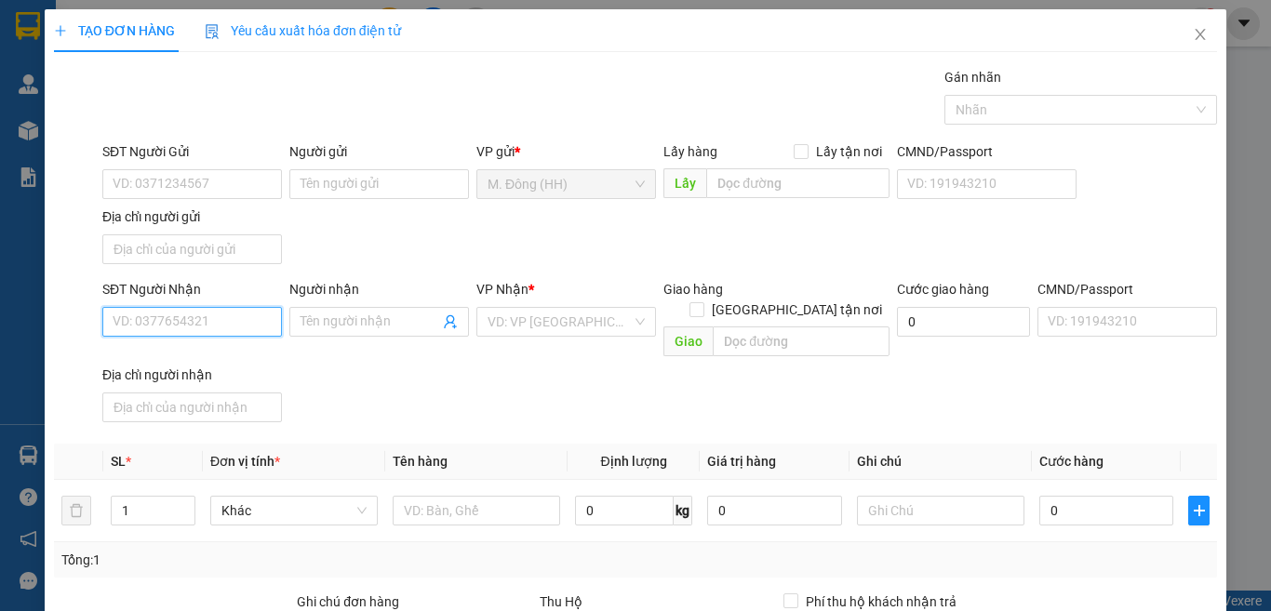
click at [221, 325] on input "SĐT Người Nhận" at bounding box center [192, 322] width 180 height 30
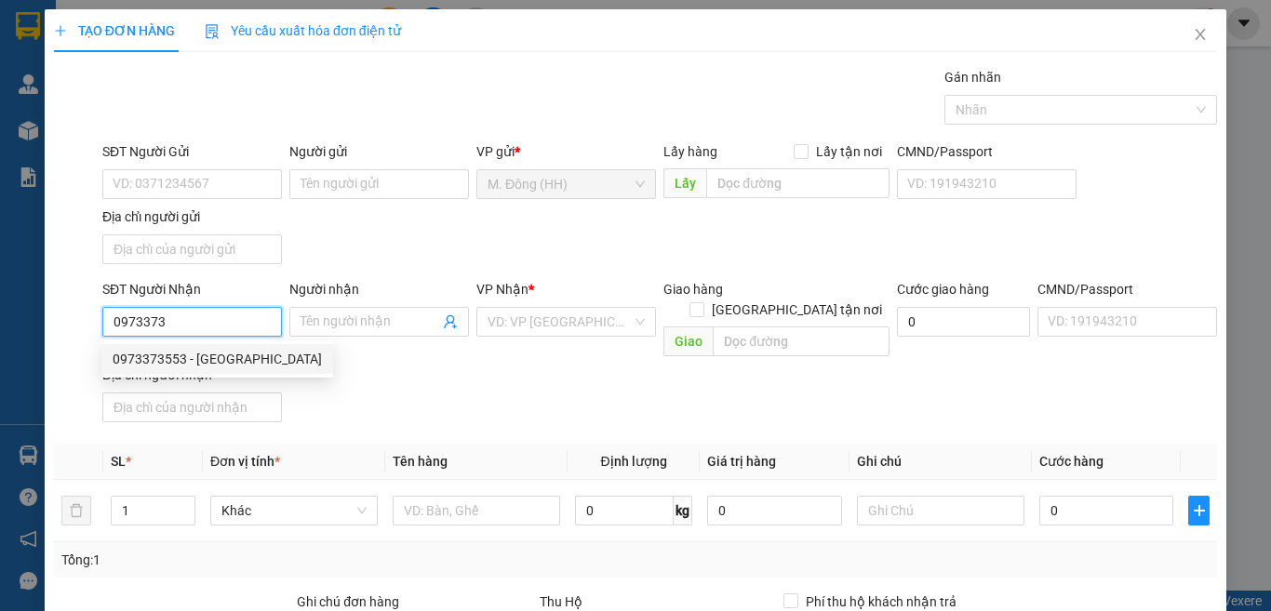
click at [179, 356] on div "0973373553 - HOÀNG ANH" at bounding box center [217, 359] width 209 height 20
type input "0973373553"
type input "HOÀNG ANH"
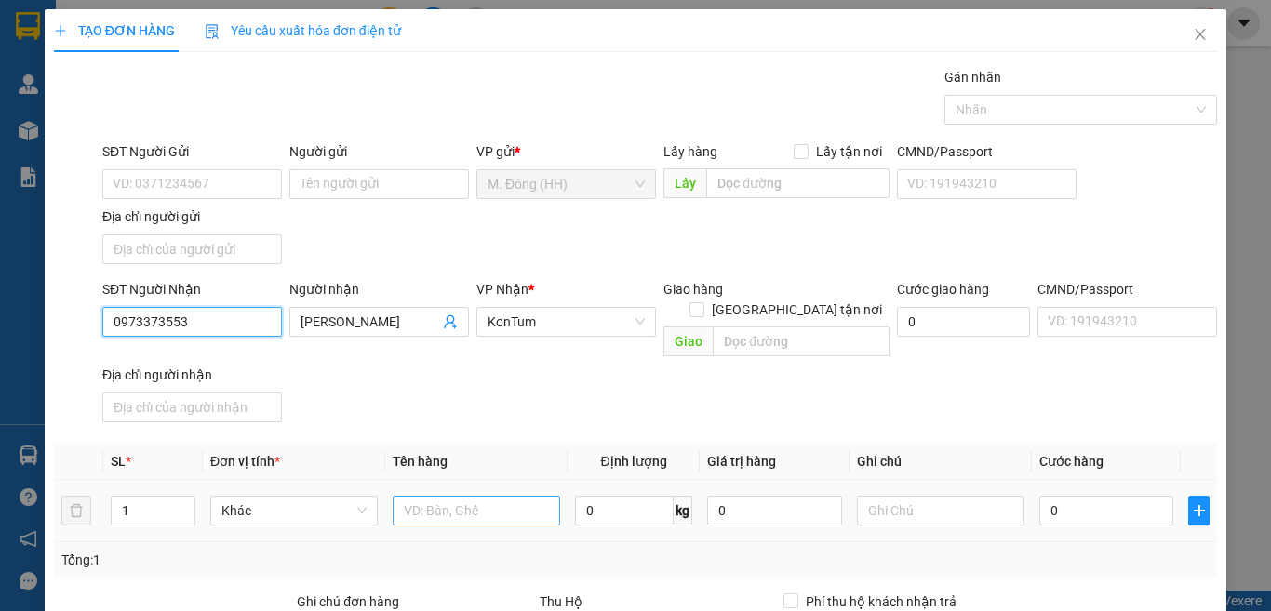
type input "0973373553"
click at [510, 496] on input "text" at bounding box center [477, 511] width 168 height 30
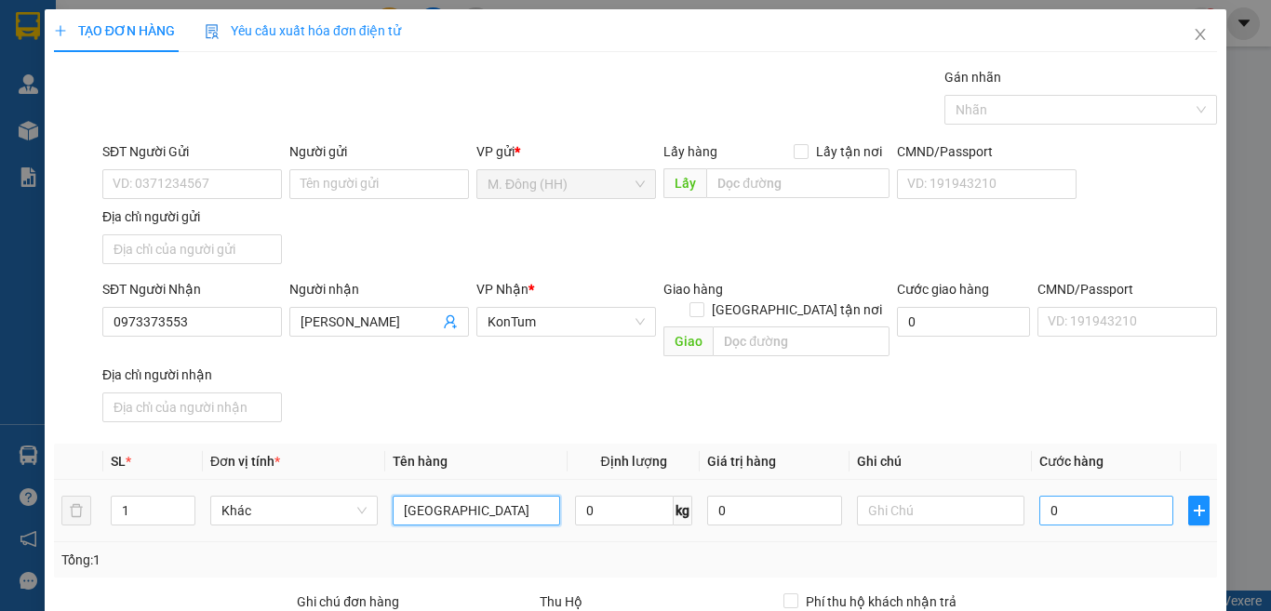
type input "[GEOGRAPHIC_DATA]"
click at [1046, 496] on input "0" at bounding box center [1107, 511] width 134 height 30
type input "6"
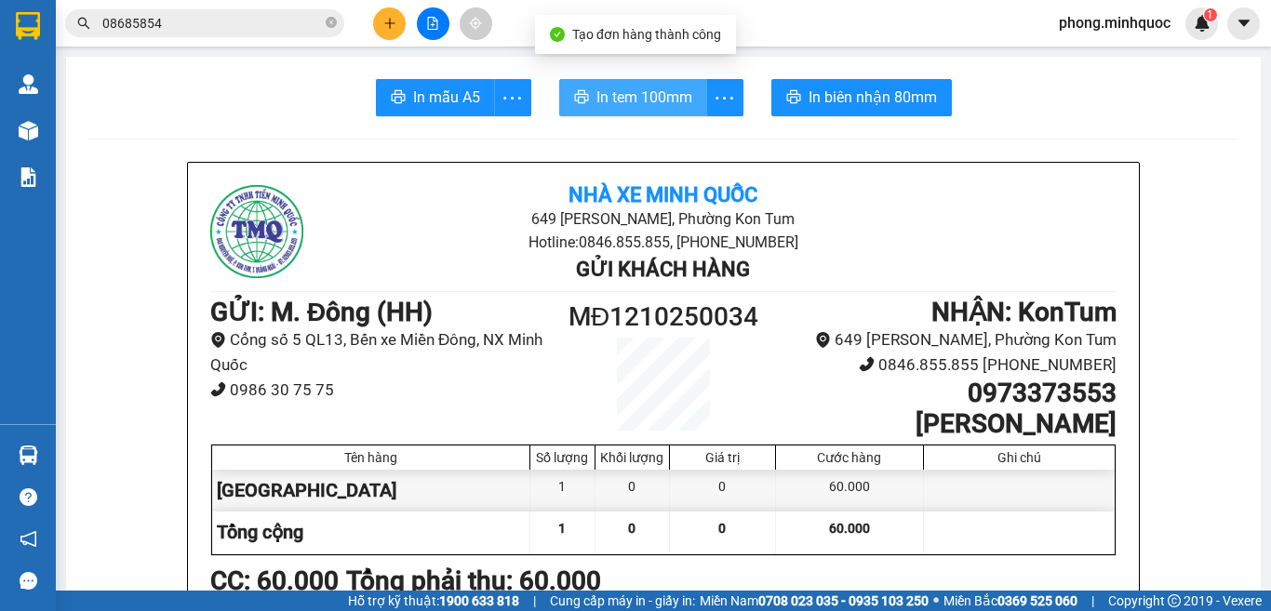
click at [621, 97] on span "In tem 100mm" at bounding box center [645, 97] width 96 height 23
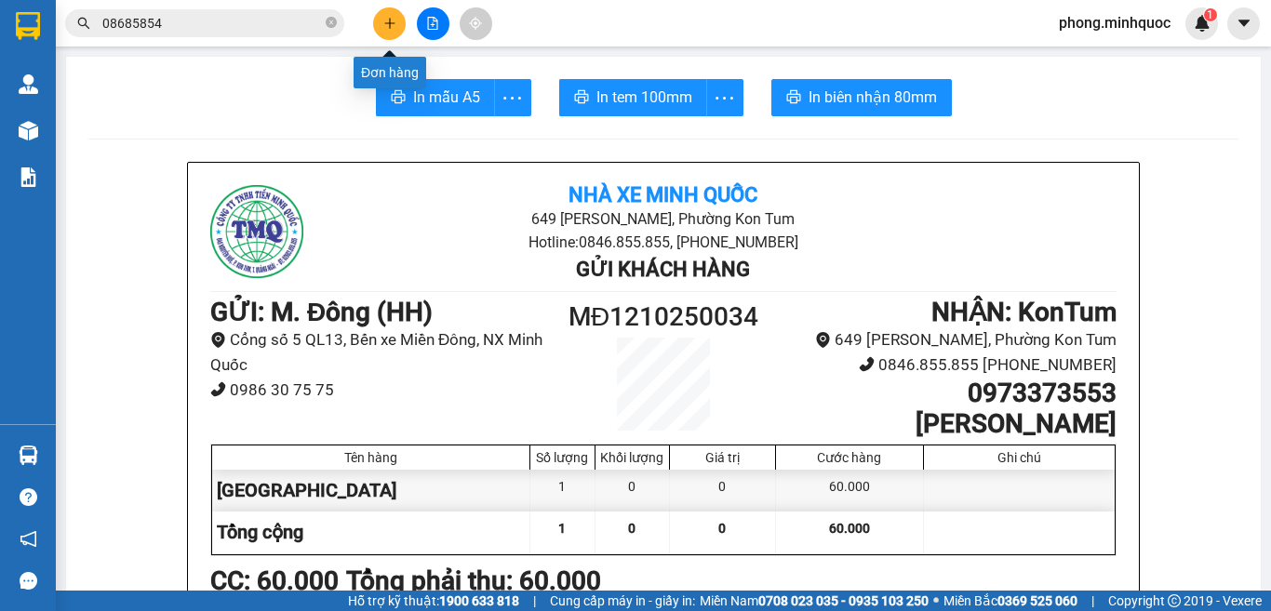
click at [379, 23] on button at bounding box center [389, 23] width 33 height 33
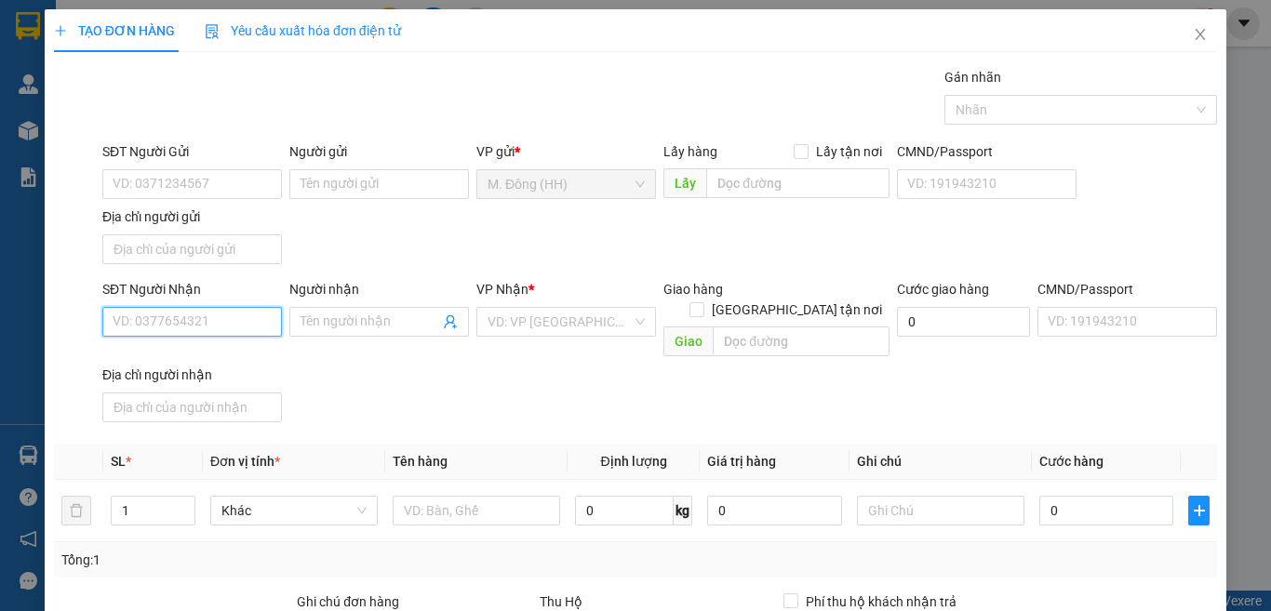
click at [210, 329] on input "SĐT Người Nhận" at bounding box center [192, 322] width 180 height 30
click at [175, 353] on div "0383499199 - THẢO" at bounding box center [190, 359] width 154 height 20
type input "0383499199"
type input "THẢO"
type input "0383499199"
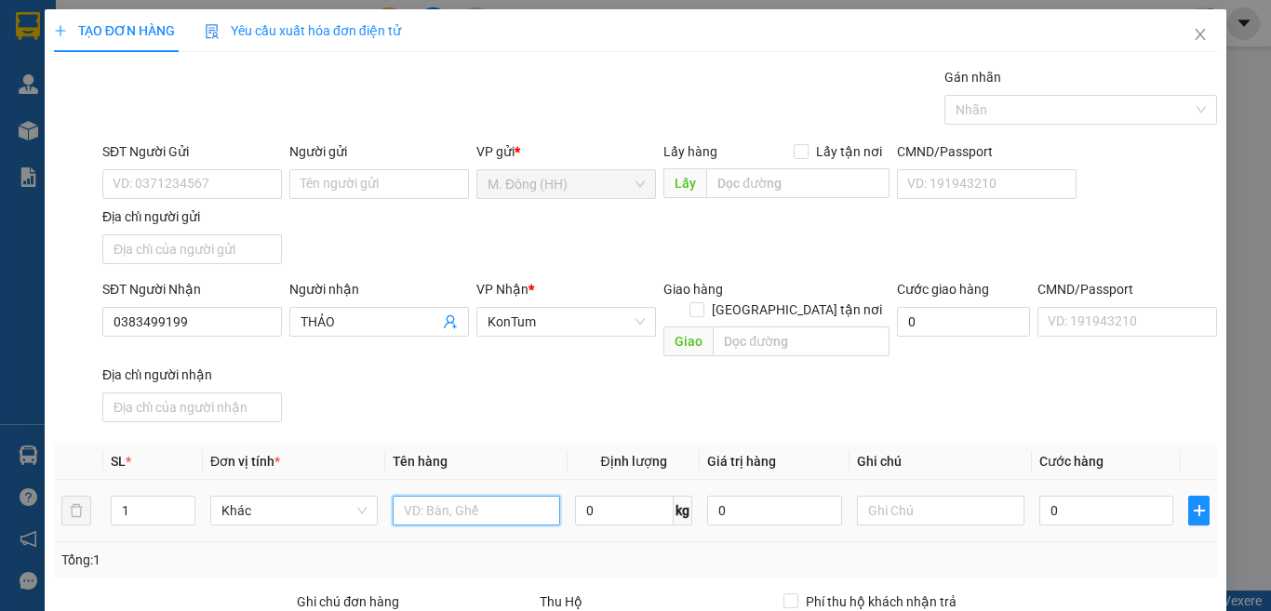
click at [449, 496] on input "text" at bounding box center [477, 511] width 168 height 30
type input "CỤC"
click at [1112, 496] on input "0" at bounding box center [1107, 511] width 134 height 30
type input "4"
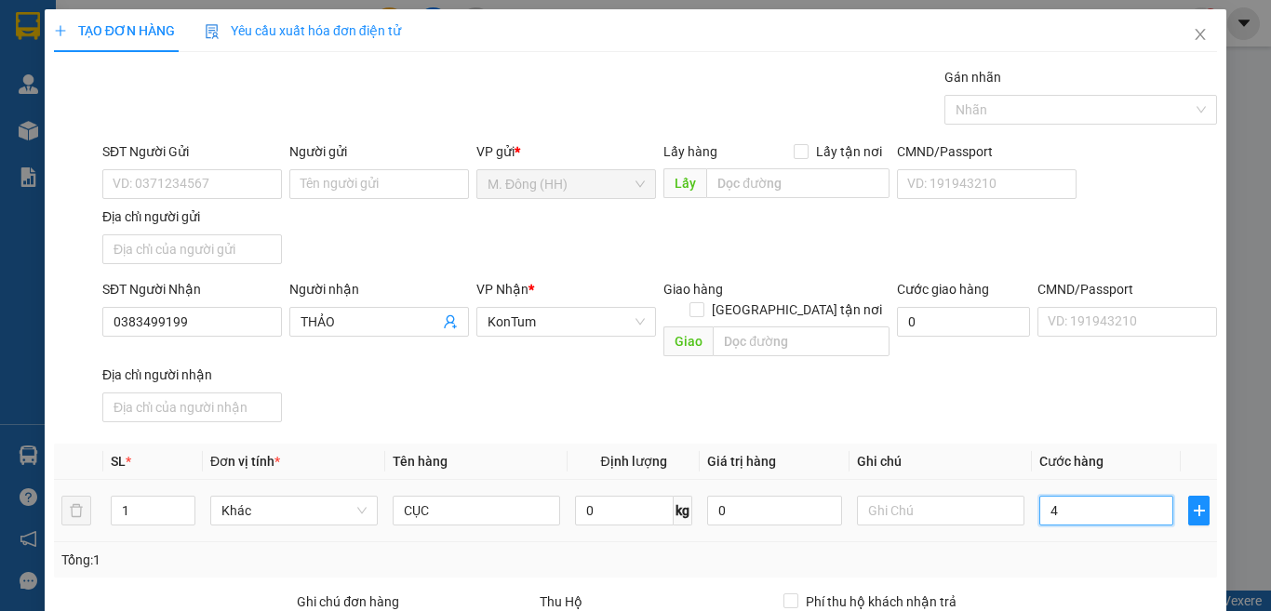
type input "4"
type input "40"
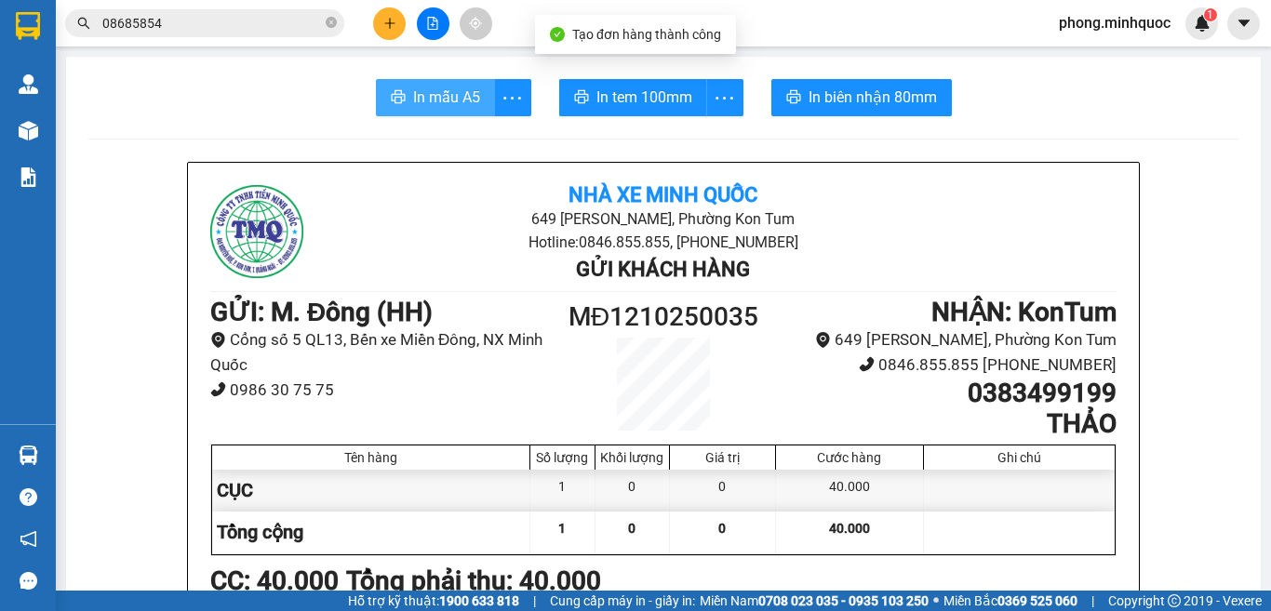
click at [441, 90] on span "In mẫu A5" at bounding box center [446, 97] width 67 height 23
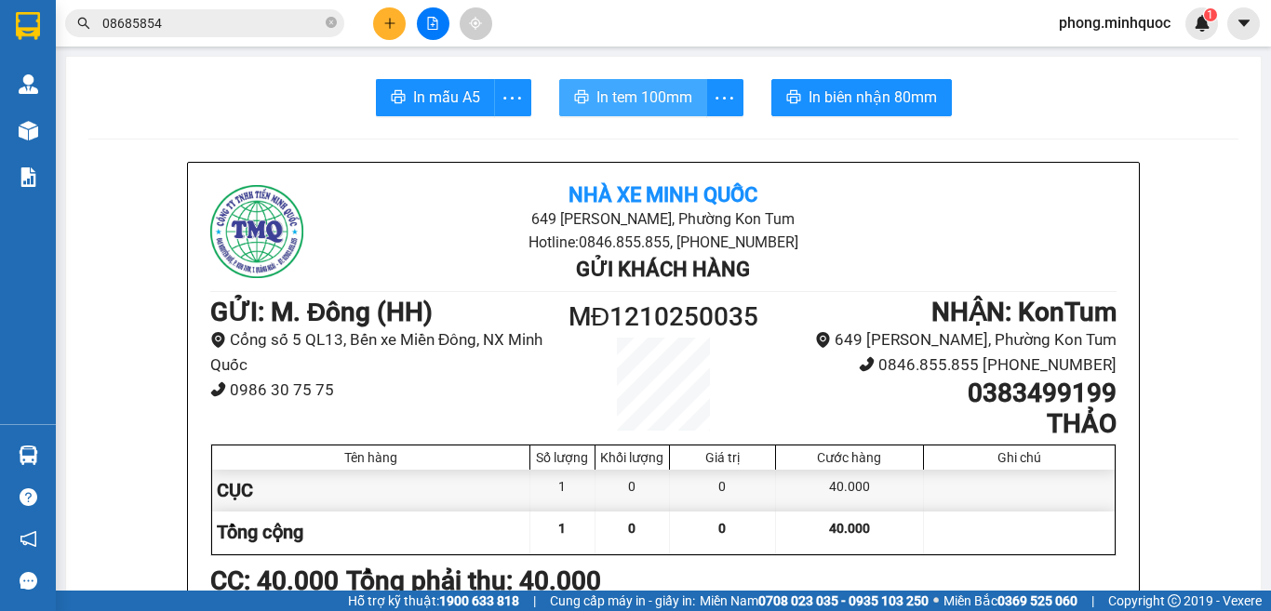
click at [609, 94] on span "In tem 100mm" at bounding box center [645, 97] width 96 height 23
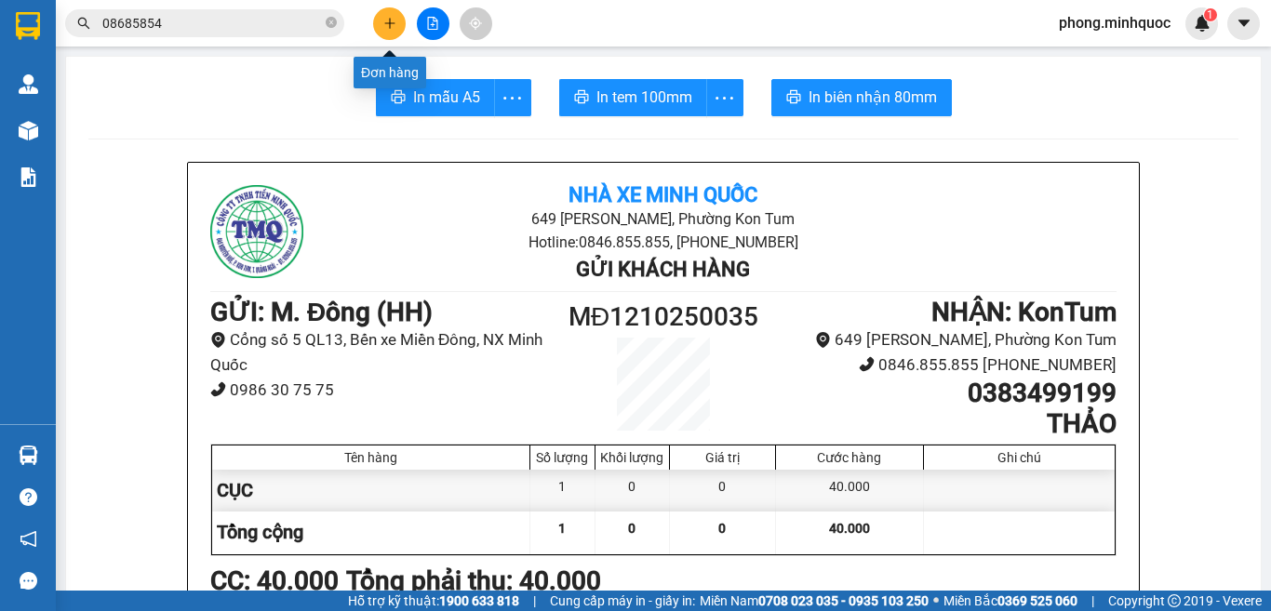
click at [390, 19] on icon "plus" at bounding box center [389, 23] width 1 height 10
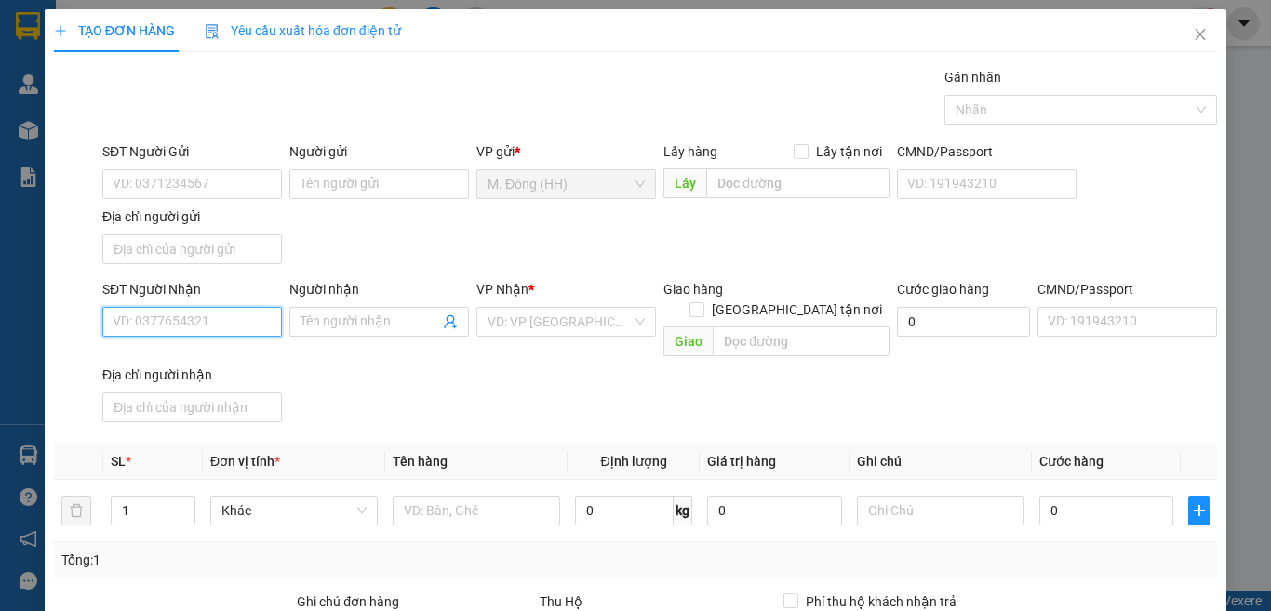
click at [217, 323] on input "SĐT Người Nhận" at bounding box center [192, 322] width 180 height 30
type input "0396273254"
click at [191, 360] on div "0396273254 - a tài" at bounding box center [190, 359] width 154 height 20
type input "a tài"
type input "0396273254"
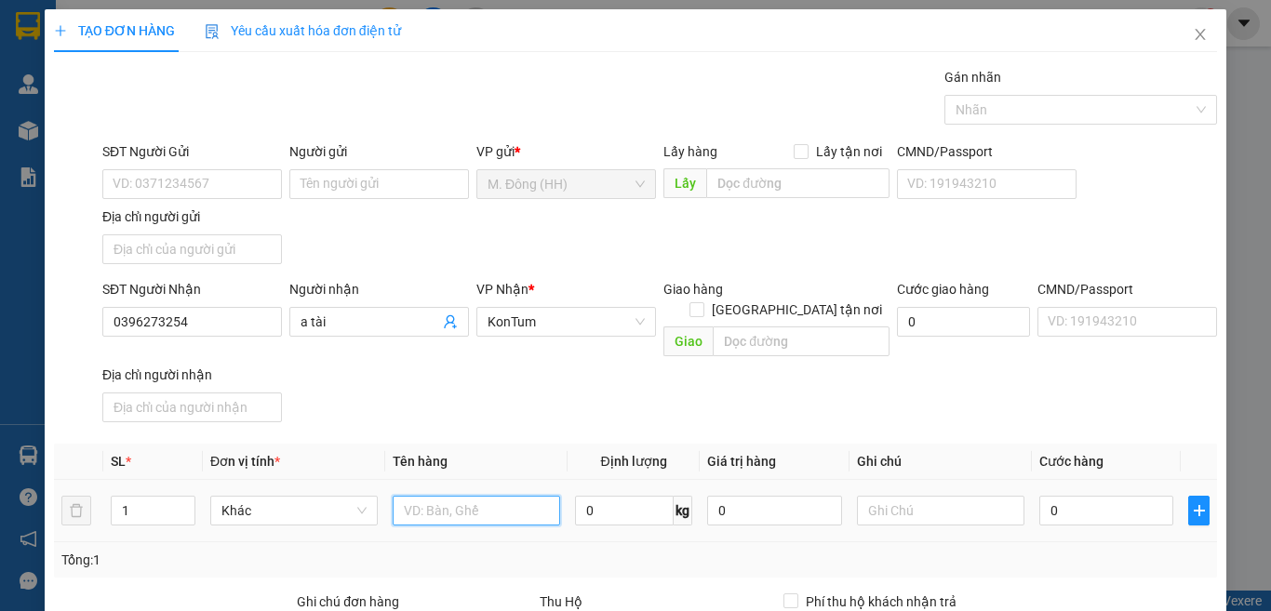
click at [481, 496] on input "text" at bounding box center [477, 511] width 168 height 30
type input "CỤC"
click at [1113, 496] on input "0" at bounding box center [1107, 511] width 134 height 30
type input "4"
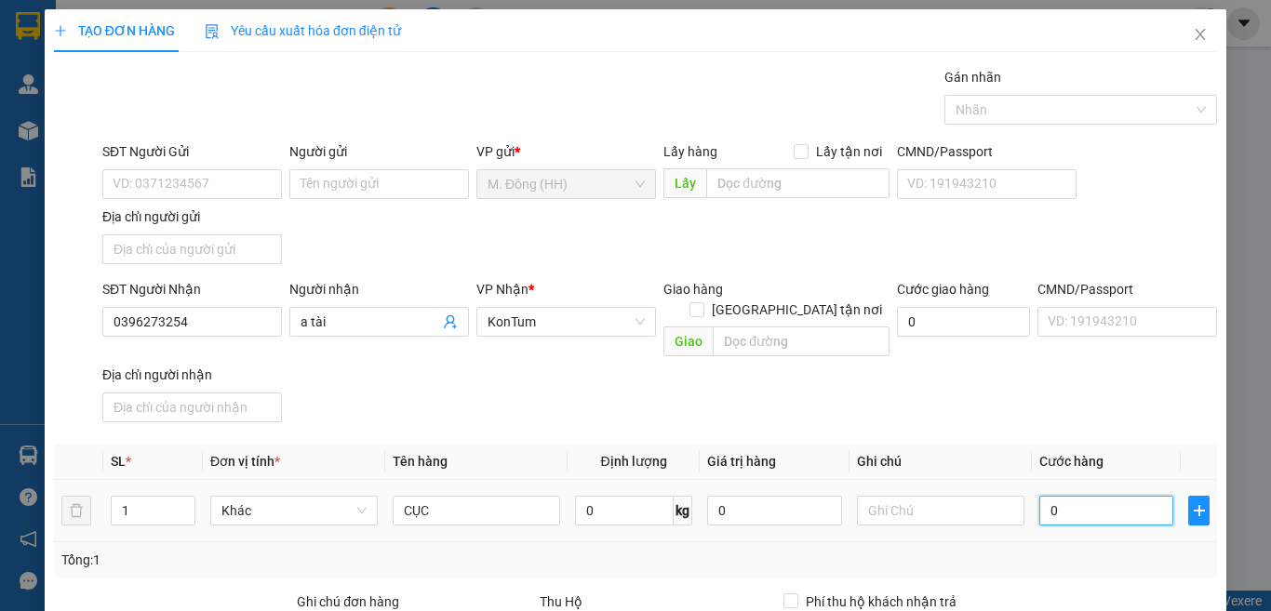
type input "4"
type input "40"
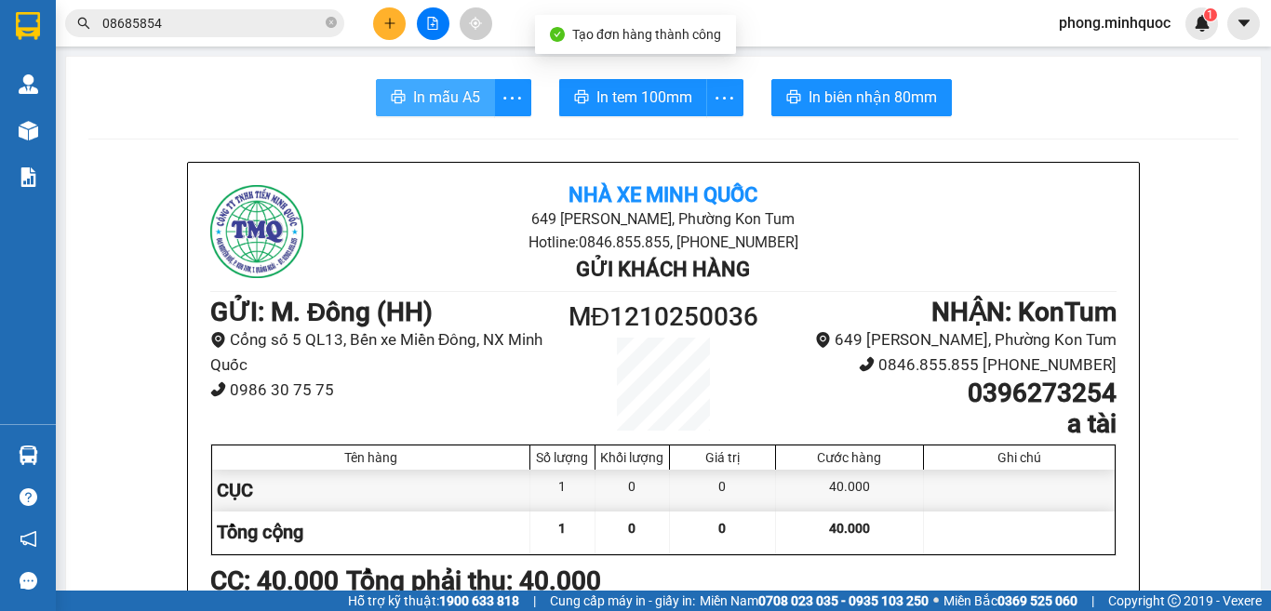
click at [433, 101] on span "In mẫu A5" at bounding box center [446, 97] width 67 height 23
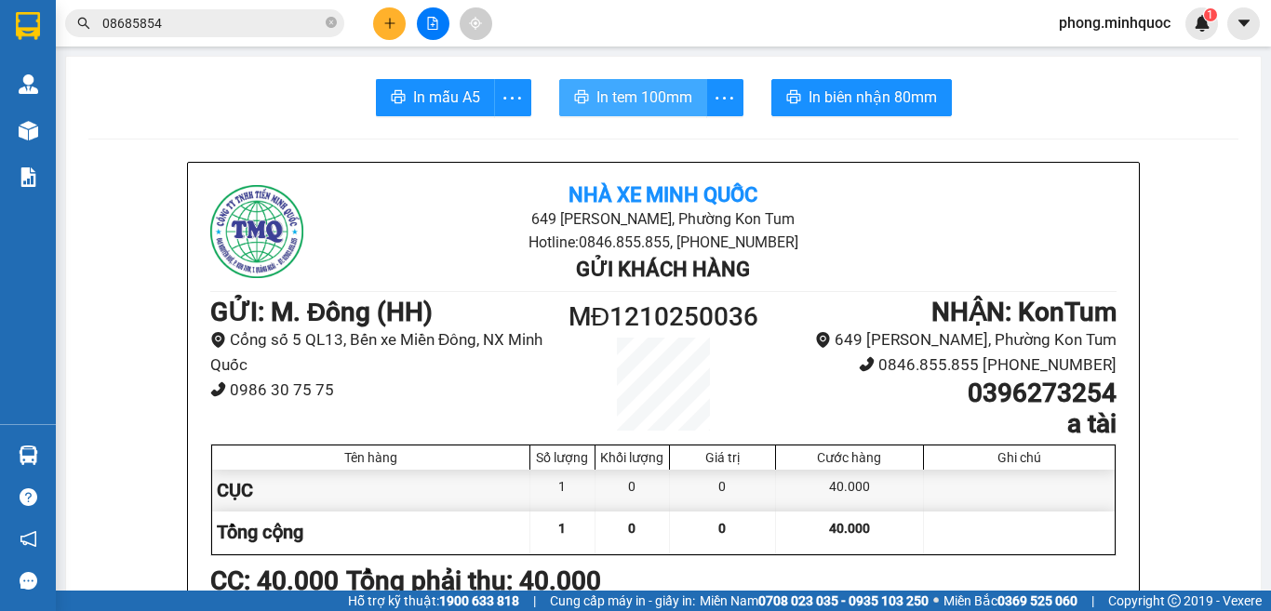
click at [626, 100] on span "In tem 100mm" at bounding box center [645, 97] width 96 height 23
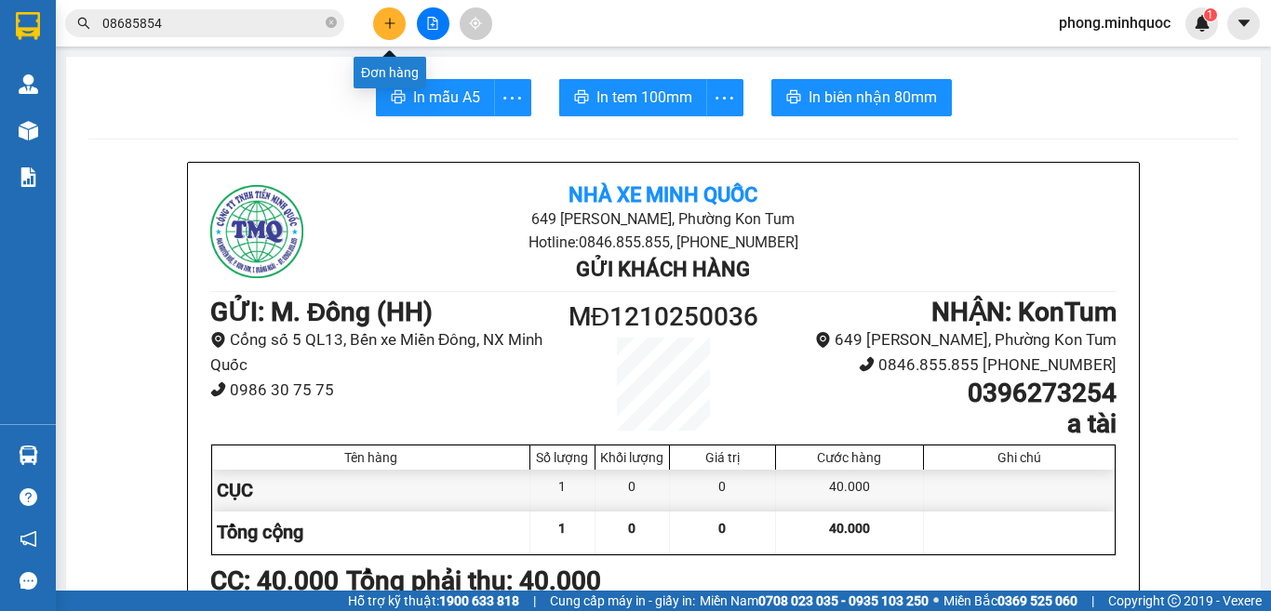
click at [386, 20] on icon "plus" at bounding box center [389, 23] width 13 height 13
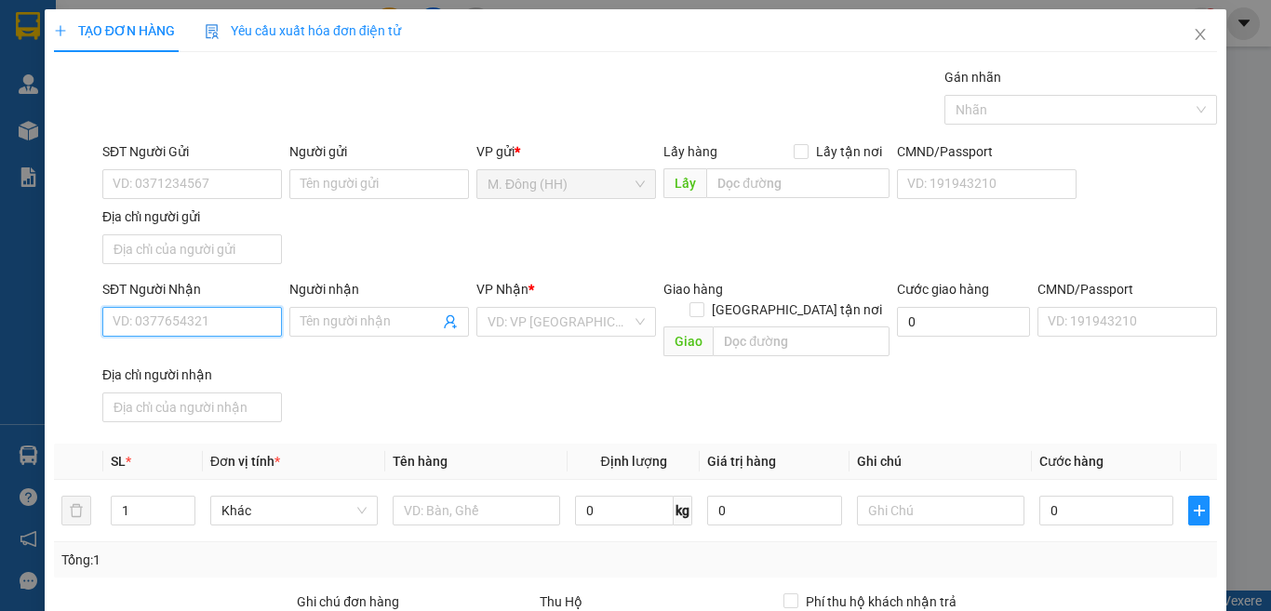
click at [203, 328] on input "SĐT Người Nhận" at bounding box center [192, 322] width 180 height 30
click at [158, 350] on div "0971311244 - DUYÊN" at bounding box center [190, 359] width 154 height 20
type input "0971311244"
type input "DUYÊN"
type input "0971311244"
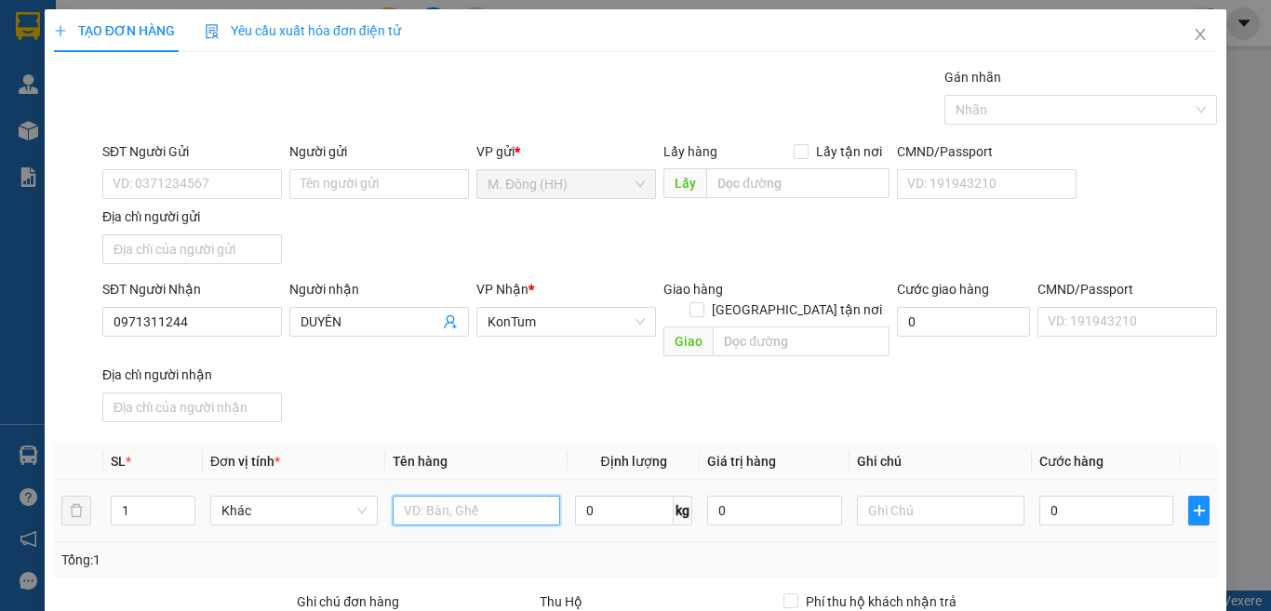
click at [503, 496] on input "text" at bounding box center [477, 511] width 168 height 30
type input "CỤC"
click at [1098, 492] on div "0" at bounding box center [1107, 510] width 134 height 37
click at [1102, 496] on input "0" at bounding box center [1107, 511] width 134 height 30
type input "4"
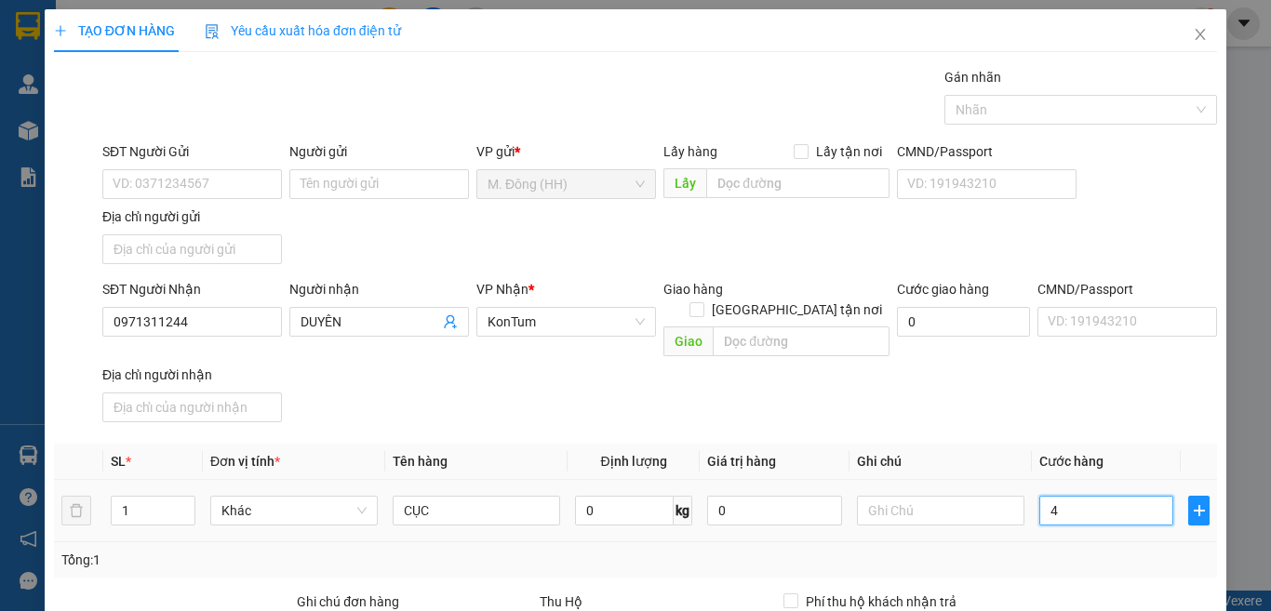
type input "4"
type input "40"
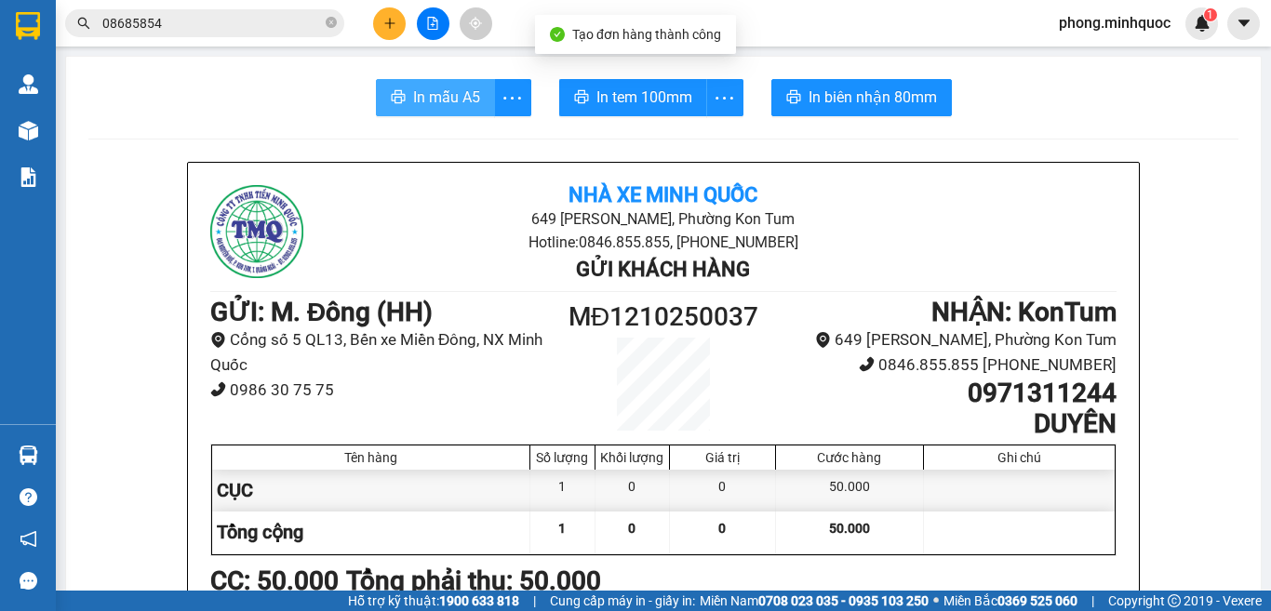
click at [454, 91] on span "In mẫu A5" at bounding box center [446, 97] width 67 height 23
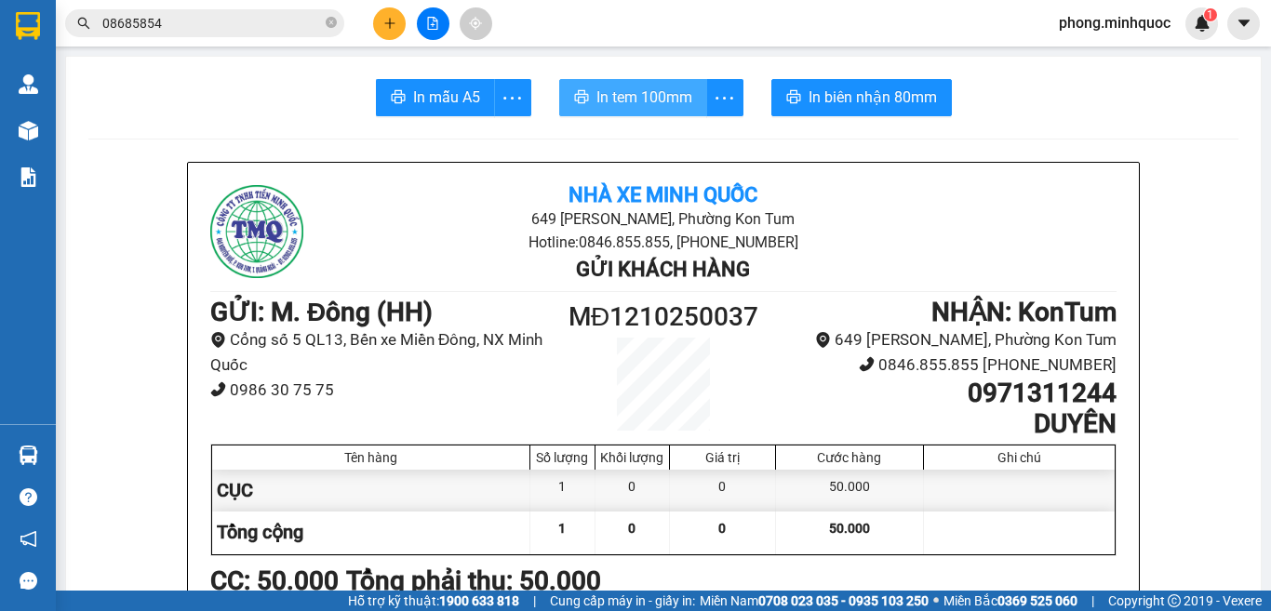
click at [642, 92] on span "In tem 100mm" at bounding box center [645, 97] width 96 height 23
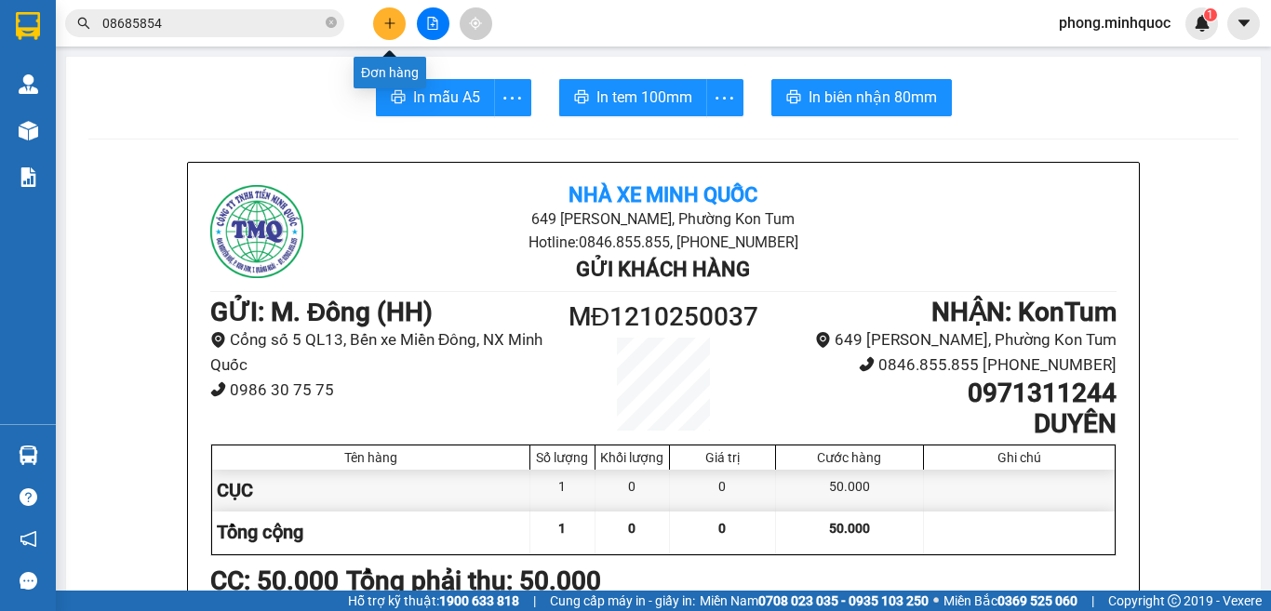
click at [388, 21] on icon "plus" at bounding box center [389, 23] width 13 height 13
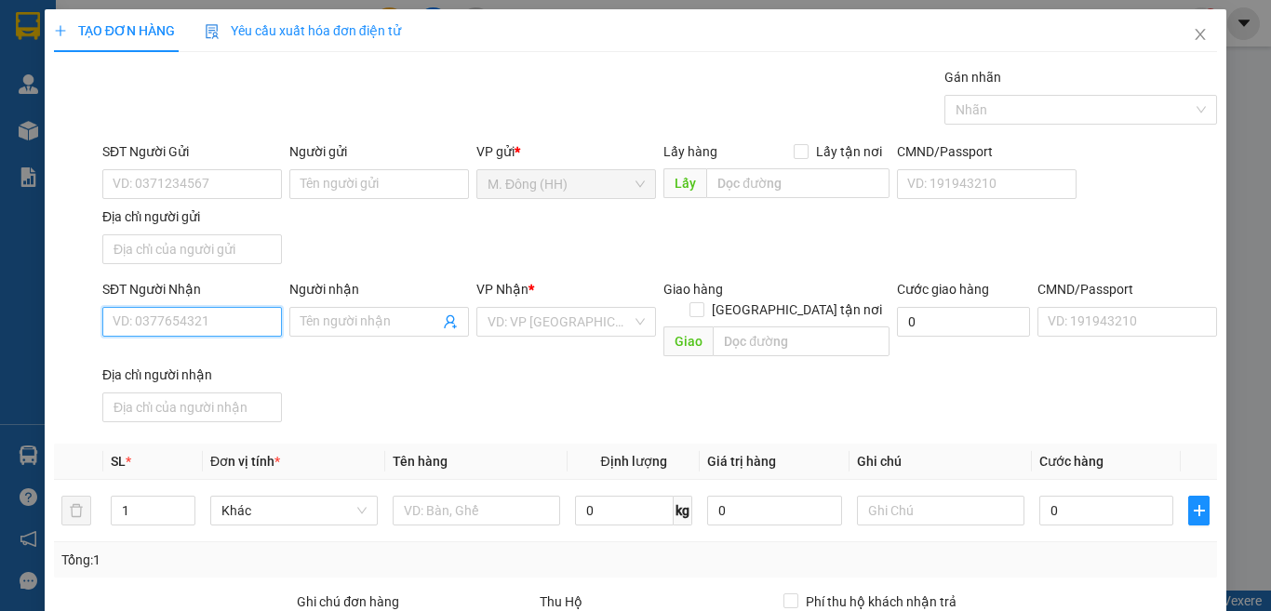
click at [214, 321] on input "SĐT Người Nhận" at bounding box center [192, 322] width 180 height 30
click at [225, 358] on div "0343593631 - mạnh hiến" at bounding box center [204, 359] width 183 height 20
type input "0343593631"
type input "mạnh hiến"
type input "0343593631"
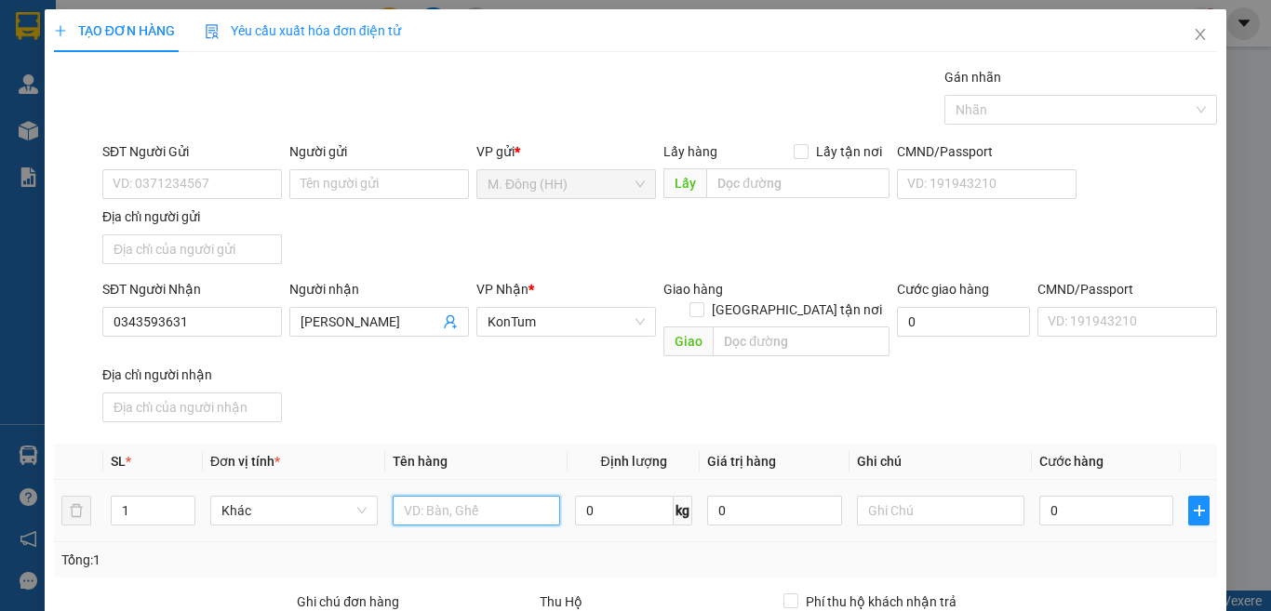
click at [490, 496] on input "text" at bounding box center [477, 511] width 168 height 30
type input "KIỆN TG"
click at [1059, 496] on input "0" at bounding box center [1107, 511] width 134 height 30
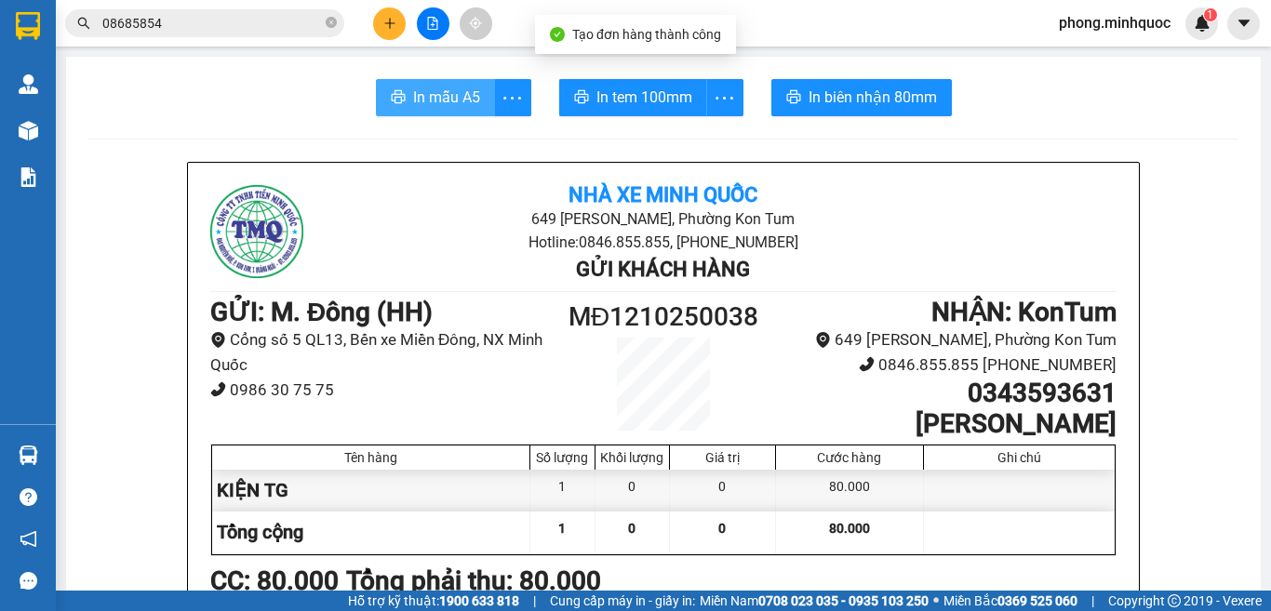
click at [413, 91] on span "In mẫu A5" at bounding box center [446, 97] width 67 height 23
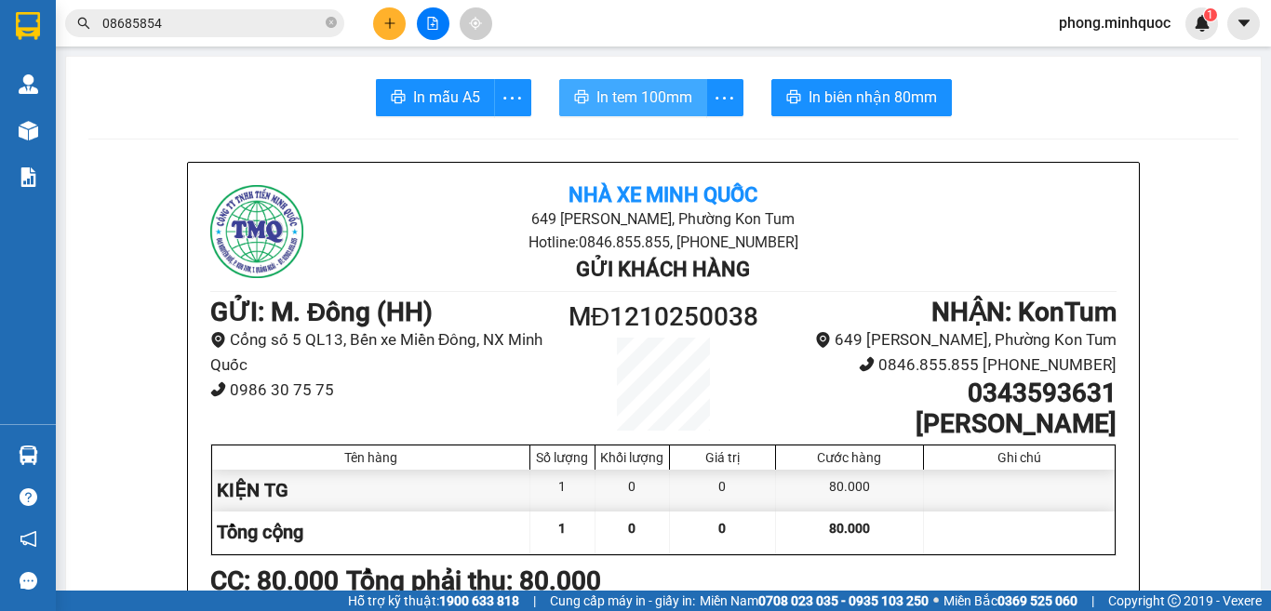
click at [635, 91] on span "In tem 100mm" at bounding box center [645, 97] width 96 height 23
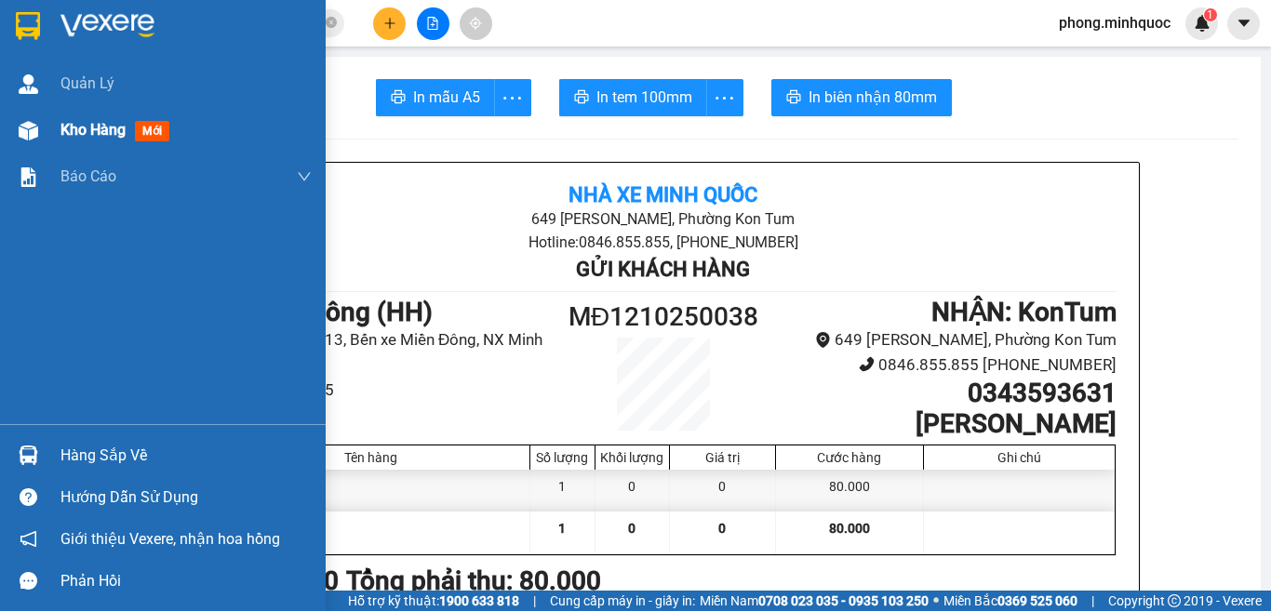
click at [150, 127] on span "mới" at bounding box center [152, 131] width 34 height 20
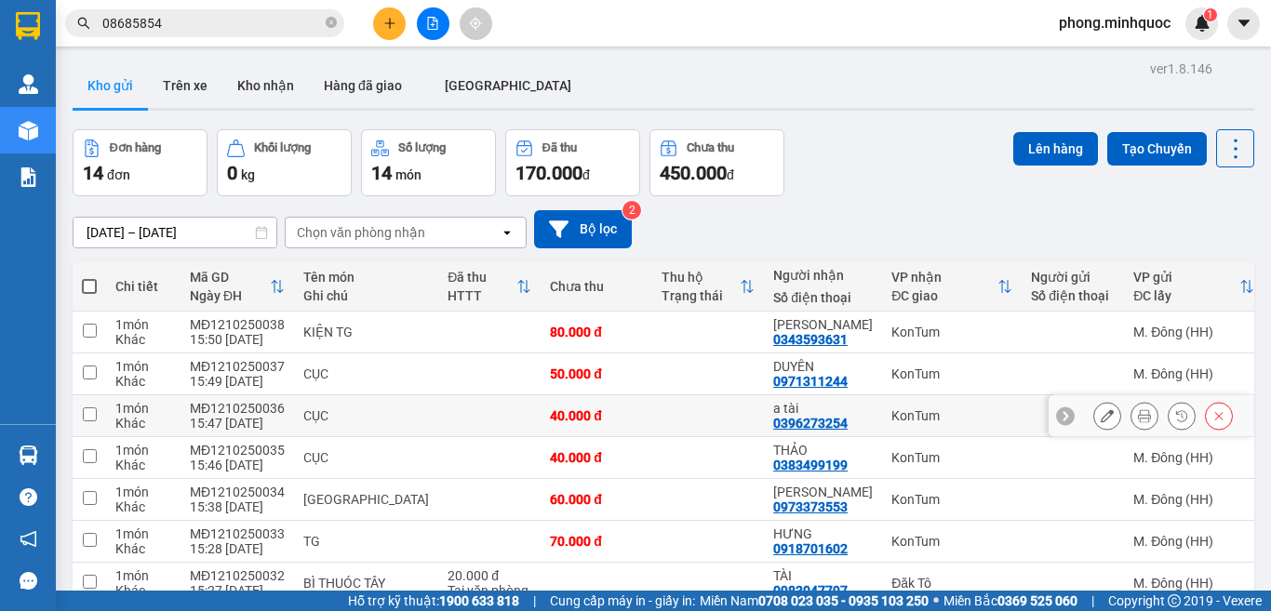
click at [86, 418] on input "checkbox" at bounding box center [90, 415] width 14 height 14
checkbox input "true"
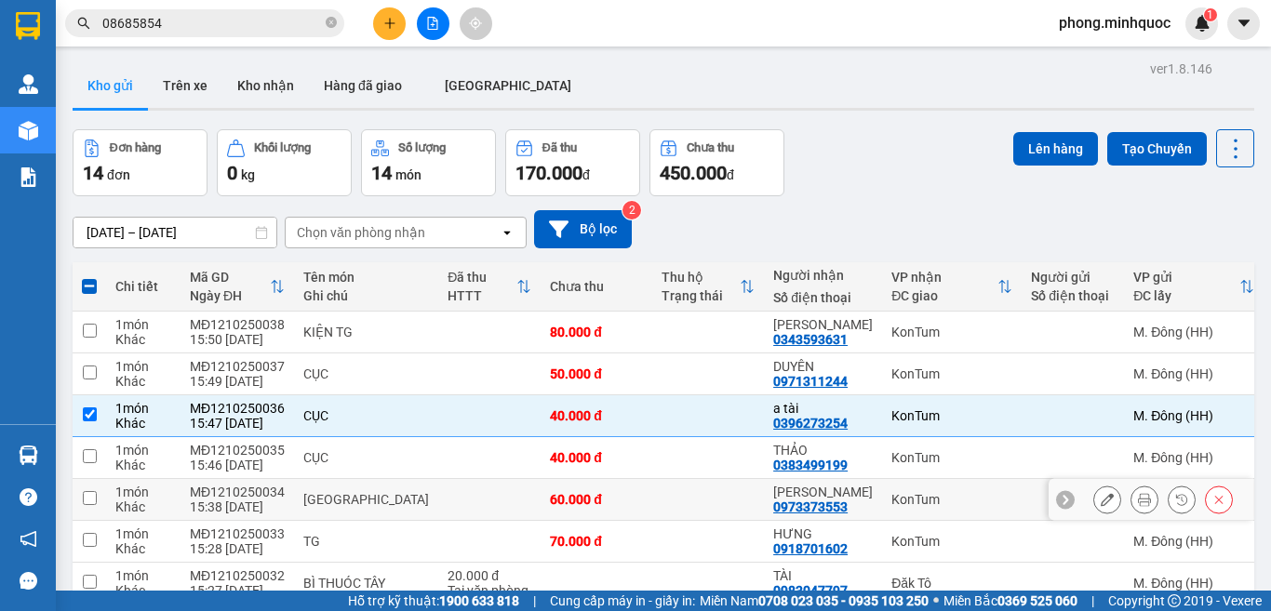
click at [86, 498] on input "checkbox" at bounding box center [90, 498] width 14 height 14
checkbox input "true"
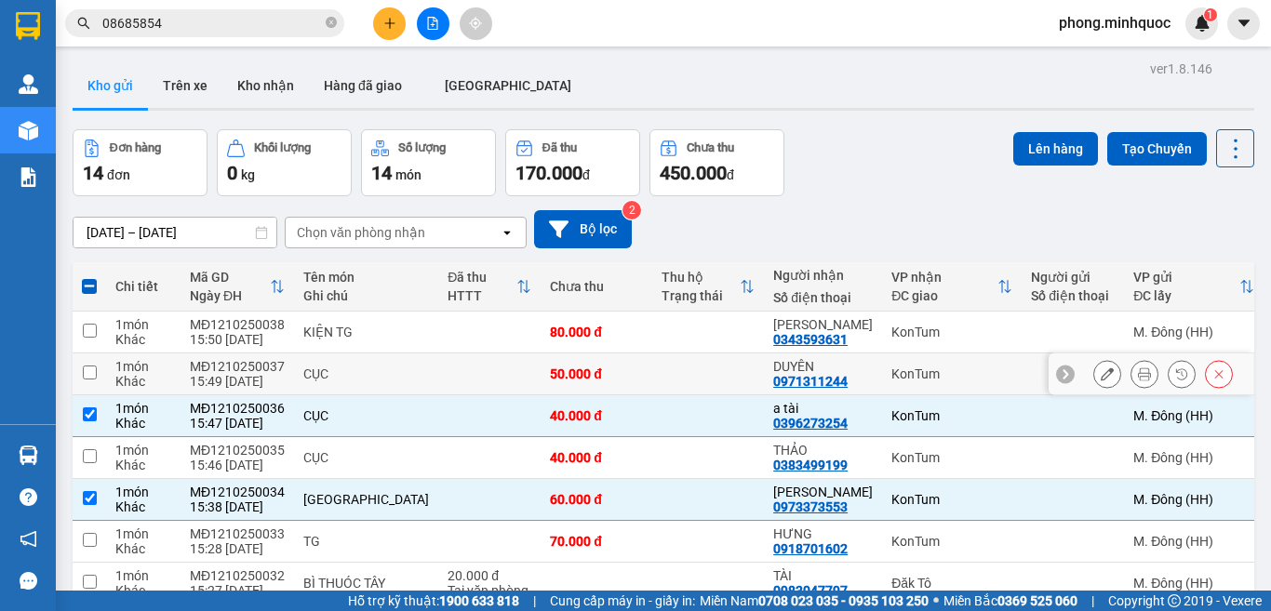
click at [88, 372] on input "checkbox" at bounding box center [90, 373] width 14 height 14
checkbox input "true"
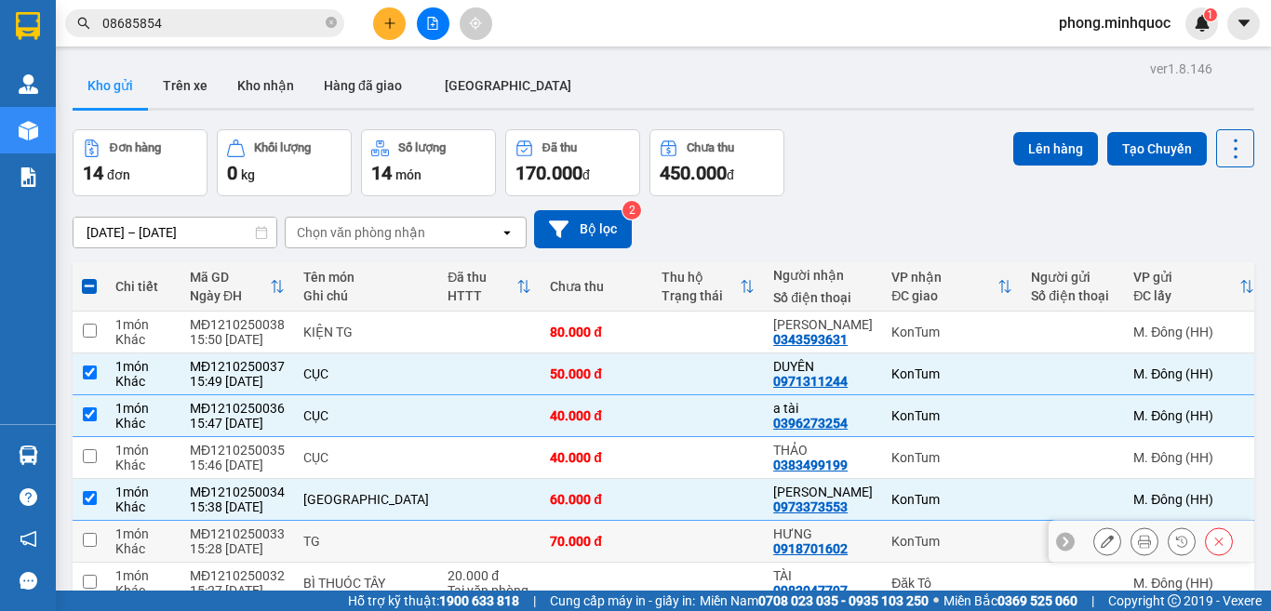
click at [91, 540] on input "checkbox" at bounding box center [90, 540] width 14 height 14
checkbox input "true"
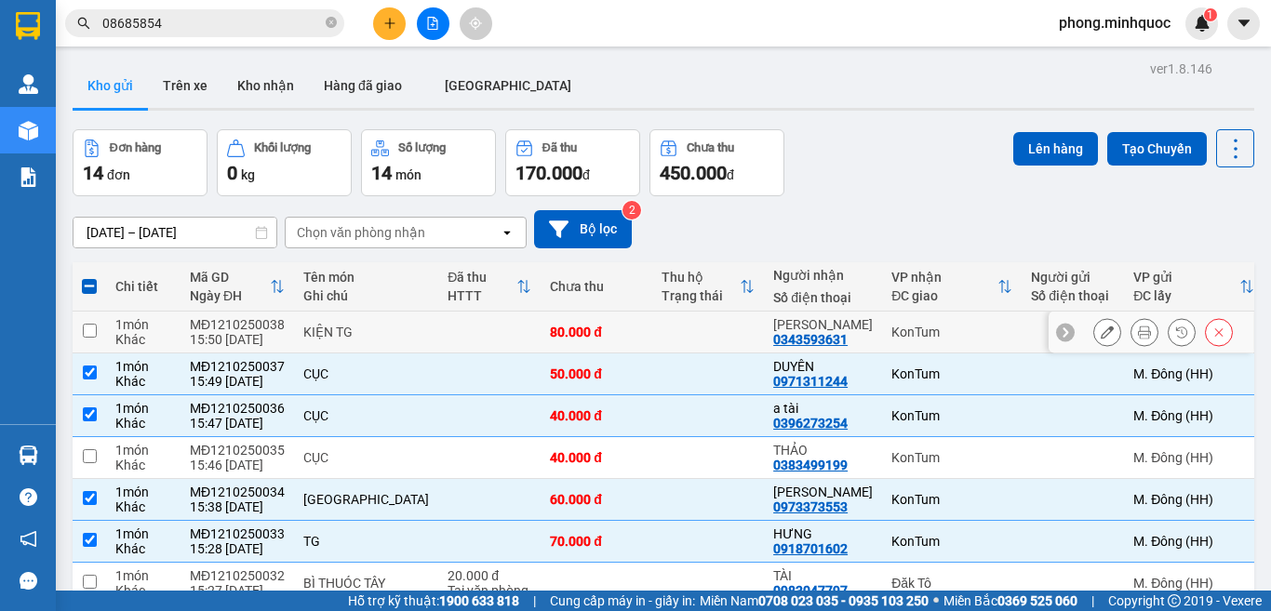
click at [94, 329] on input "checkbox" at bounding box center [90, 331] width 14 height 14
checkbox input "true"
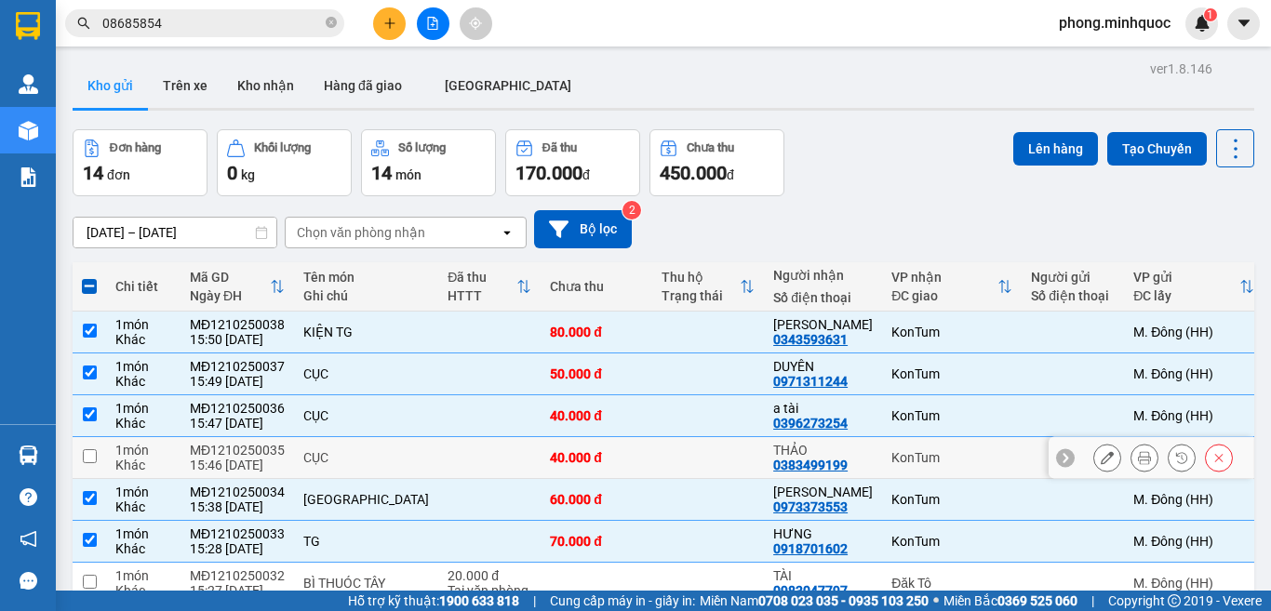
click at [88, 459] on input "checkbox" at bounding box center [90, 457] width 14 height 14
checkbox input "true"
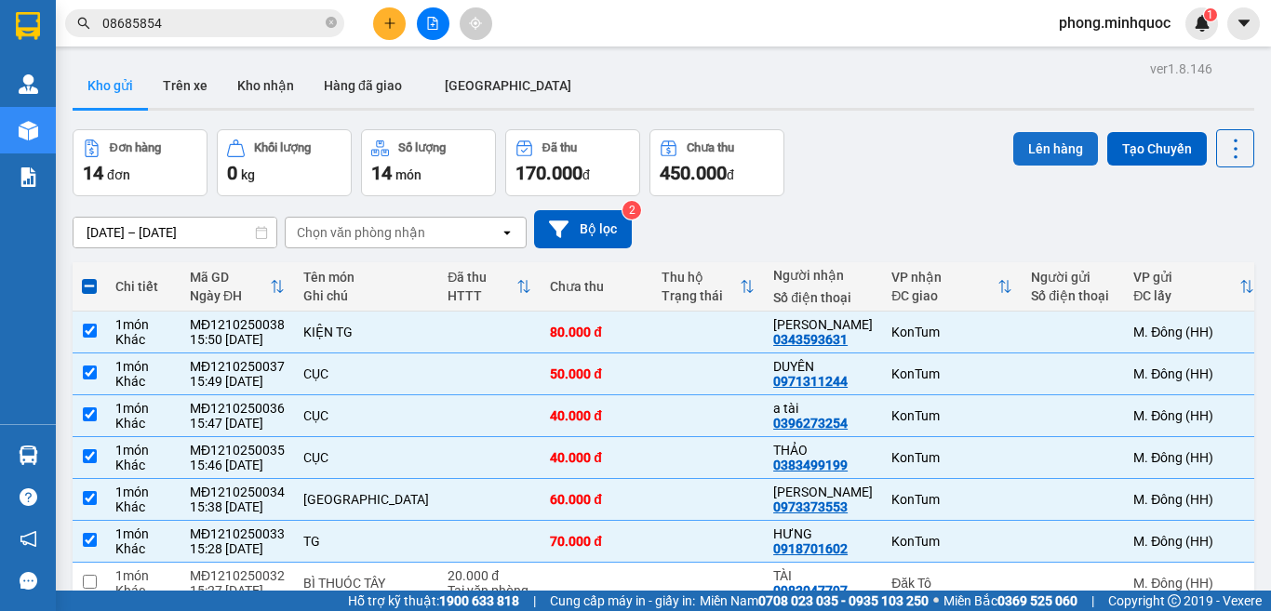
click at [1042, 143] on button "Lên hàng" at bounding box center [1055, 149] width 85 height 34
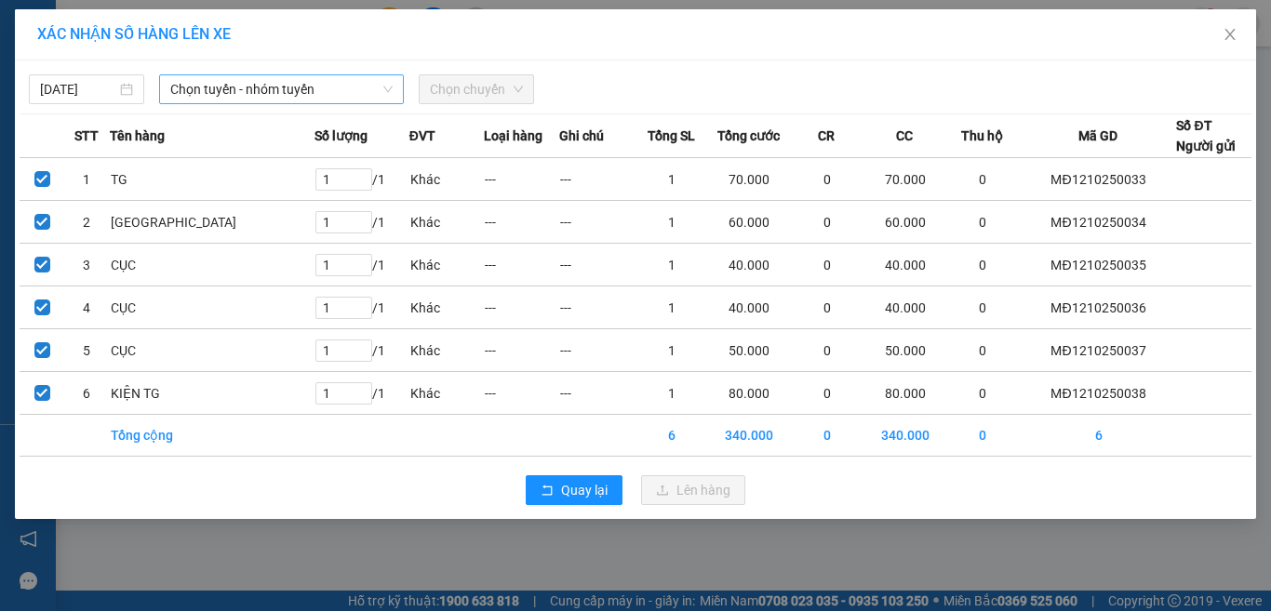
click at [215, 84] on span "Chọn tuyến - nhóm tuyến" at bounding box center [281, 89] width 222 height 28
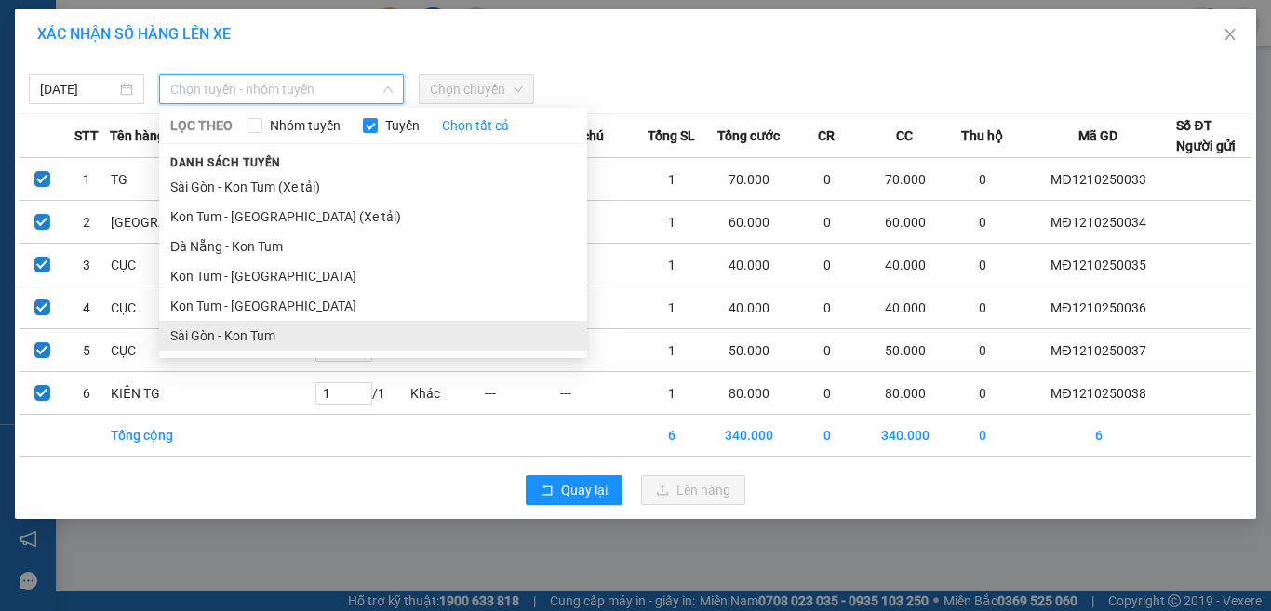
click at [215, 334] on li "Sài Gòn - Kon Tum" at bounding box center [373, 336] width 428 height 30
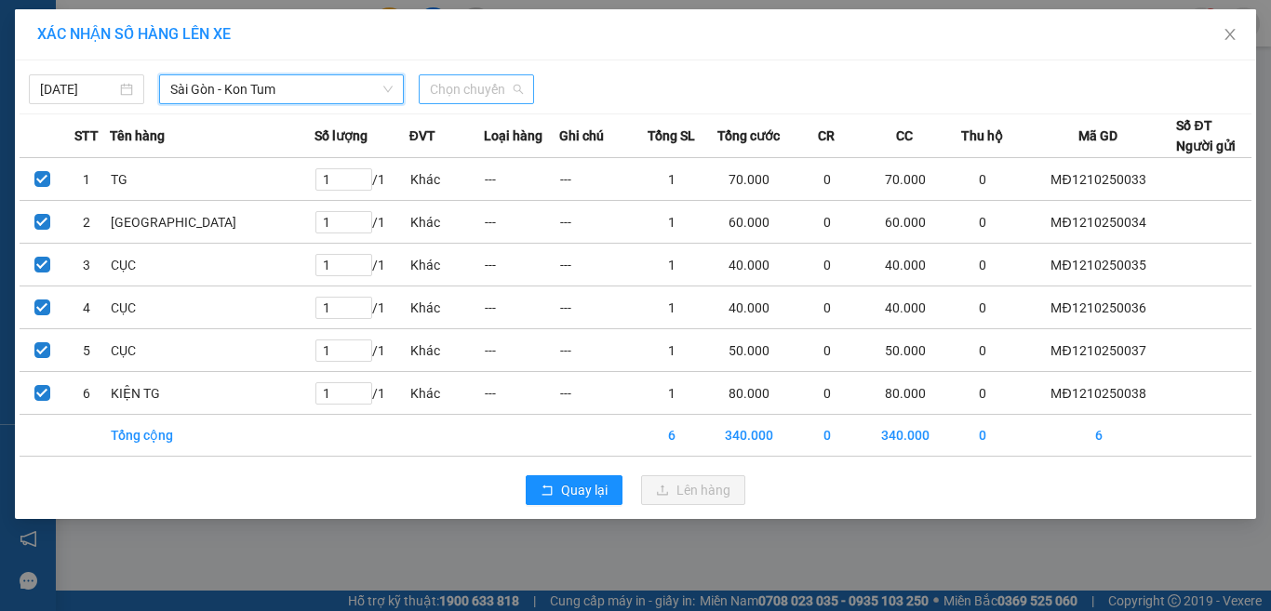
click at [499, 97] on span "Chọn chuyến" at bounding box center [476, 89] width 93 height 28
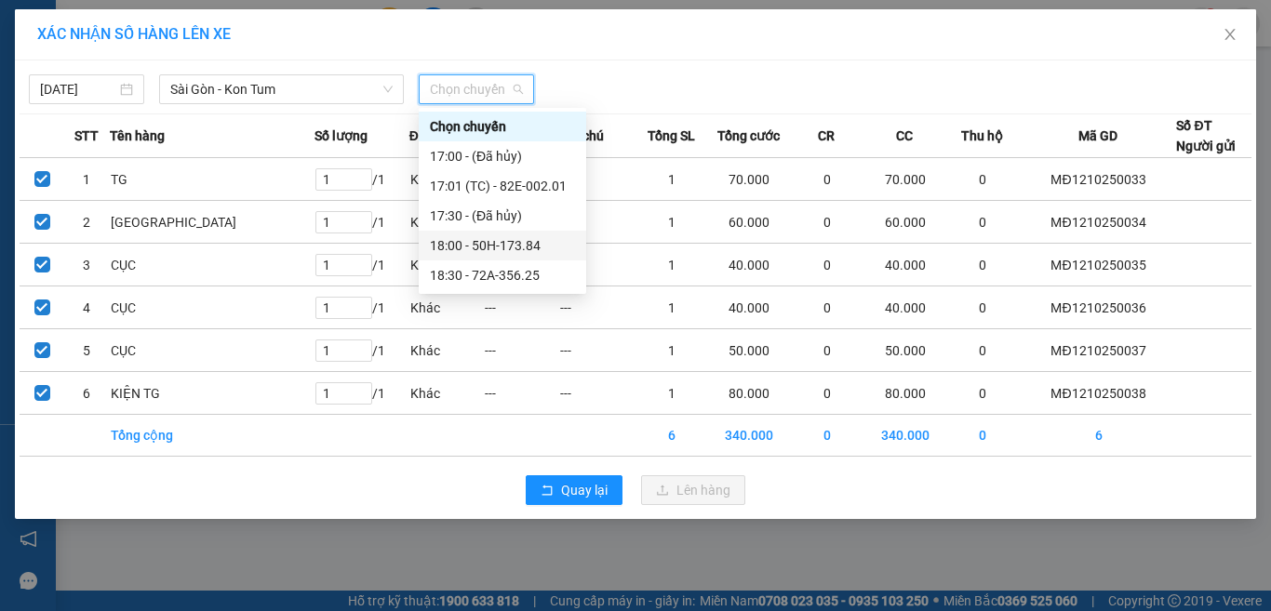
click at [491, 245] on div "18:00 - 50H-173.84" at bounding box center [502, 245] width 145 height 20
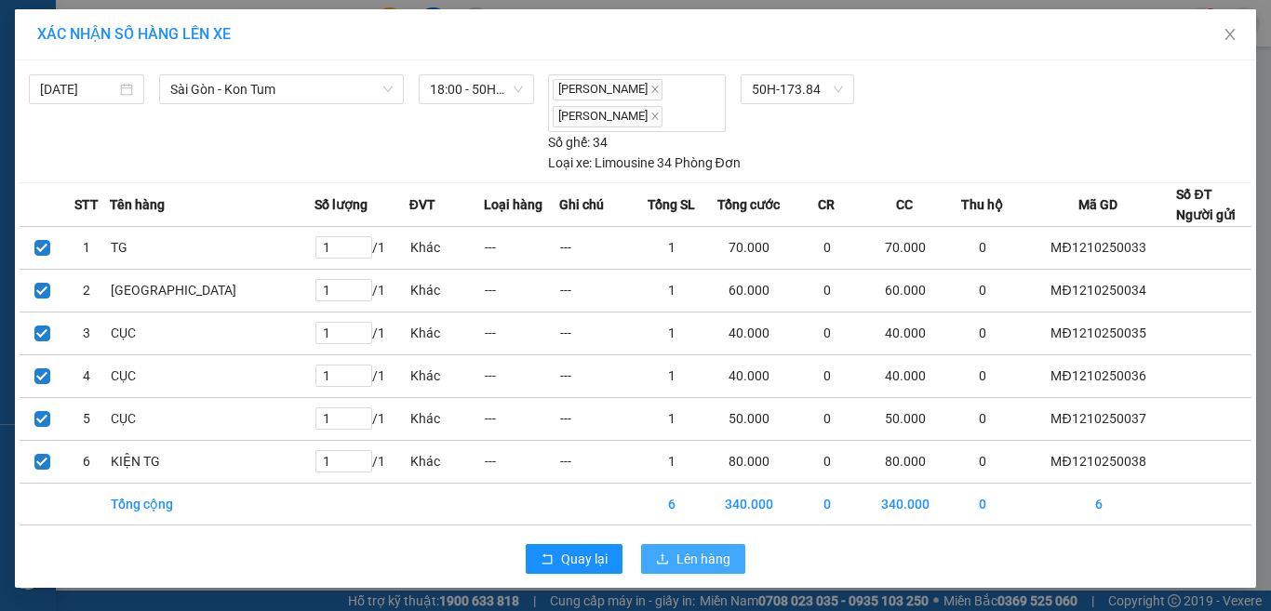
click at [668, 559] on icon "upload" at bounding box center [662, 559] width 13 height 13
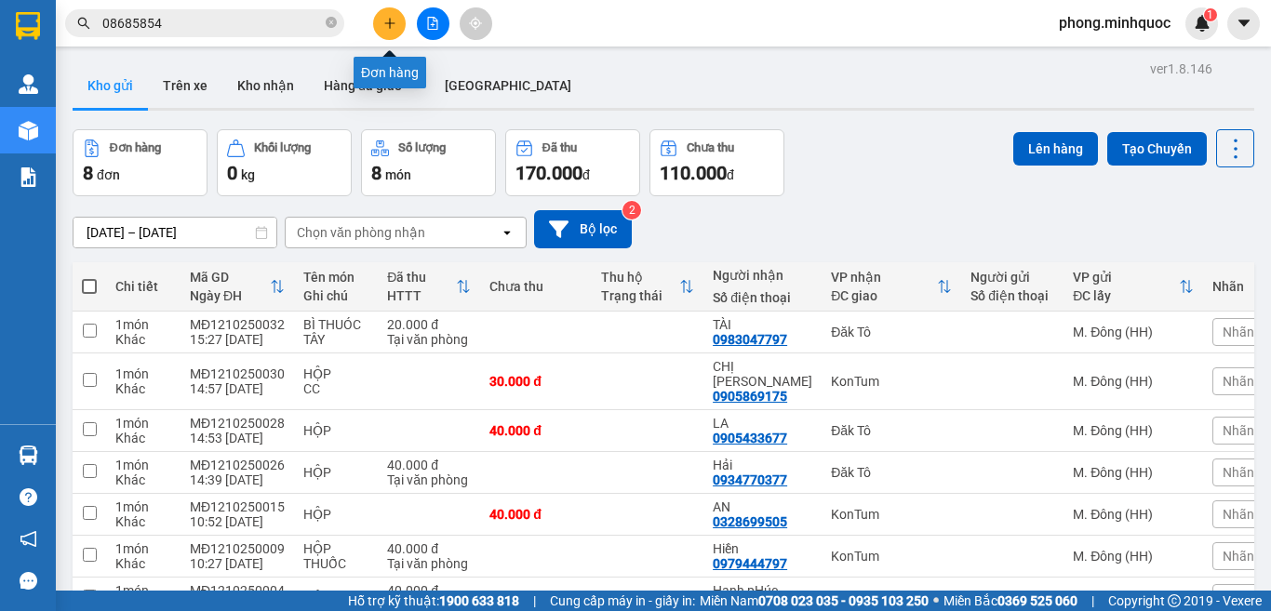
click at [395, 22] on icon "plus" at bounding box center [389, 23] width 13 height 13
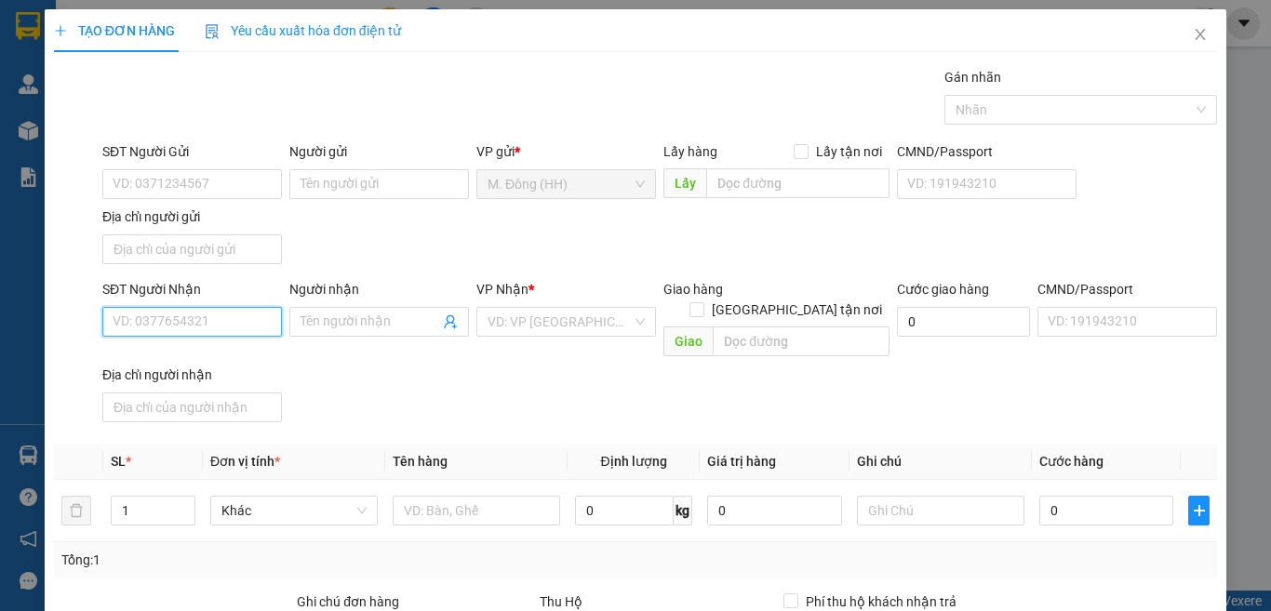
click at [174, 320] on input "SĐT Người Nhận" at bounding box center [192, 322] width 180 height 30
click at [171, 358] on div "0888692599 - sương" at bounding box center [190, 359] width 154 height 20
type input "0888692599"
type input "sương"
type input "0888692599"
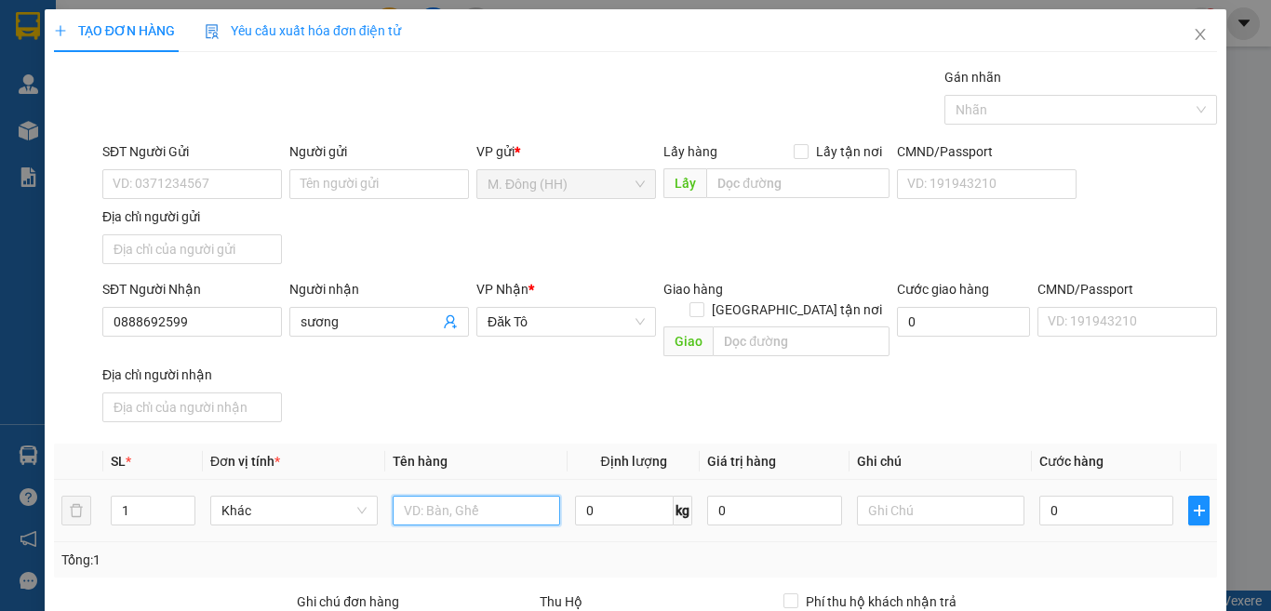
click at [479, 496] on input "text" at bounding box center [477, 511] width 168 height 30
type input "[GEOGRAPHIC_DATA]"
click at [1084, 496] on input "0" at bounding box center [1107, 511] width 134 height 30
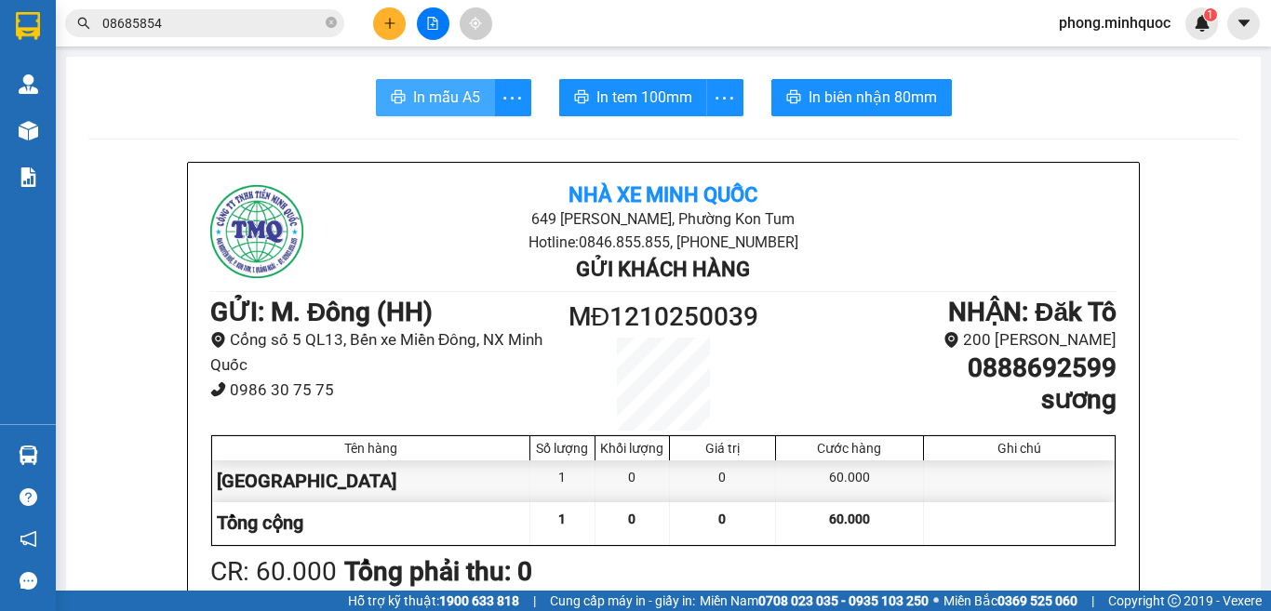
click at [432, 101] on span "In mẫu A5" at bounding box center [446, 97] width 67 height 23
click at [636, 104] on span "In tem 100mm" at bounding box center [645, 97] width 96 height 23
click at [392, 21] on icon "plus" at bounding box center [389, 23] width 13 height 13
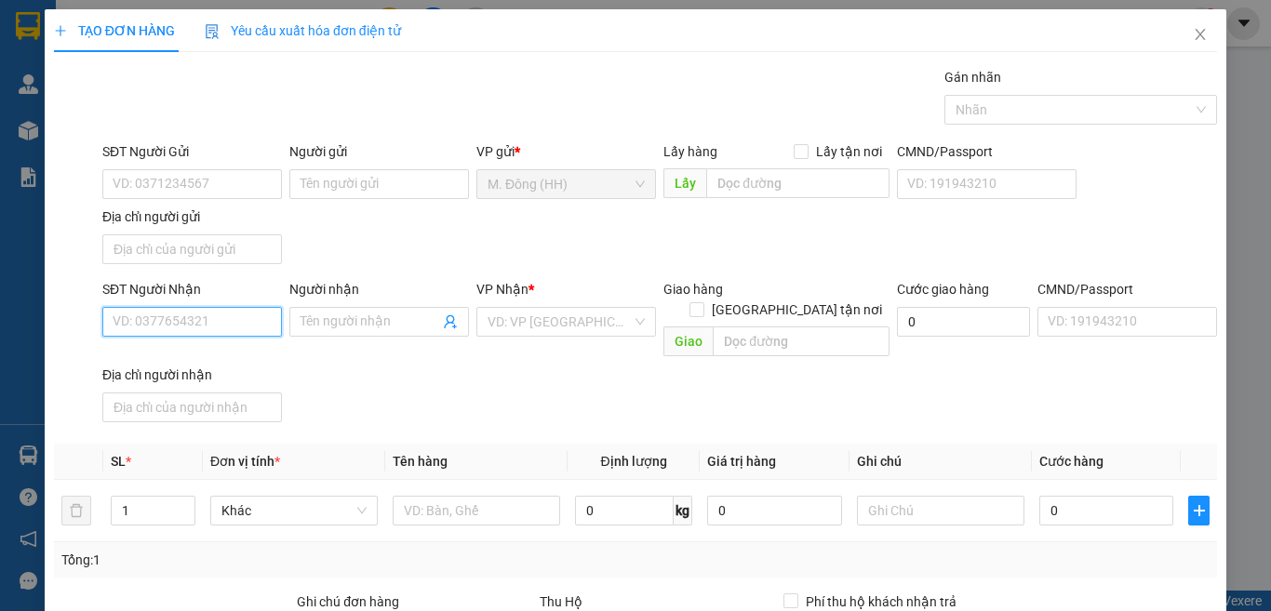
click at [182, 324] on input "SĐT Người Nhận" at bounding box center [192, 322] width 180 height 30
click at [159, 358] on div "0932930931 - hoa" at bounding box center [190, 359] width 154 height 20
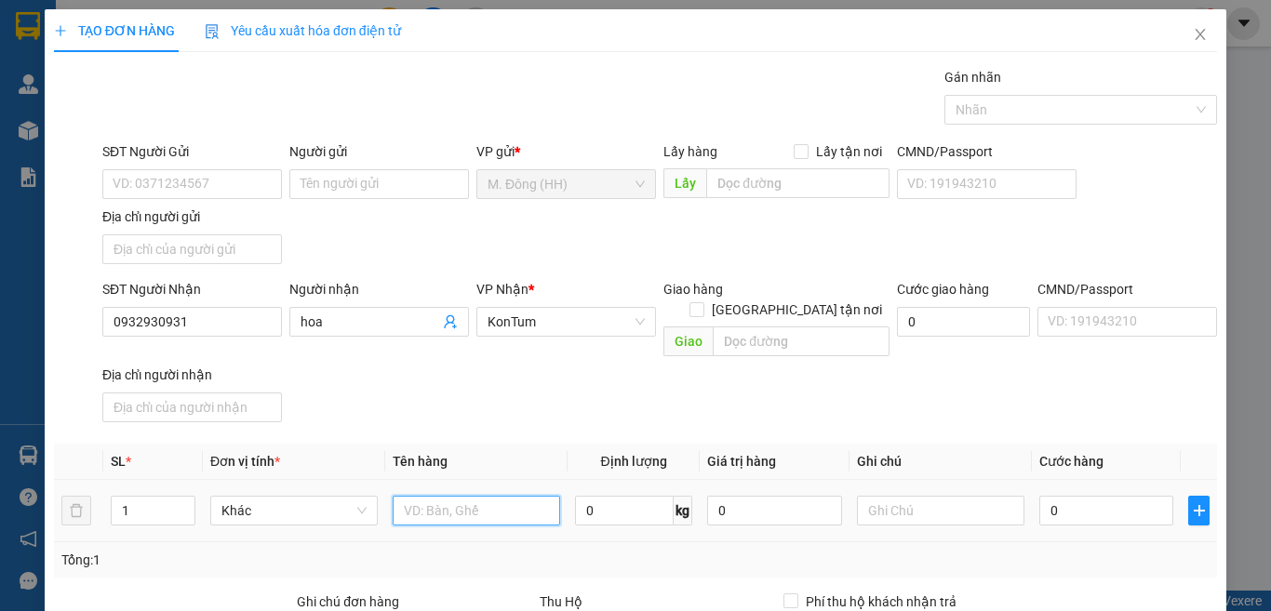
click at [440, 496] on input "text" at bounding box center [477, 511] width 168 height 30
click at [1060, 496] on input "0" at bounding box center [1107, 511] width 134 height 30
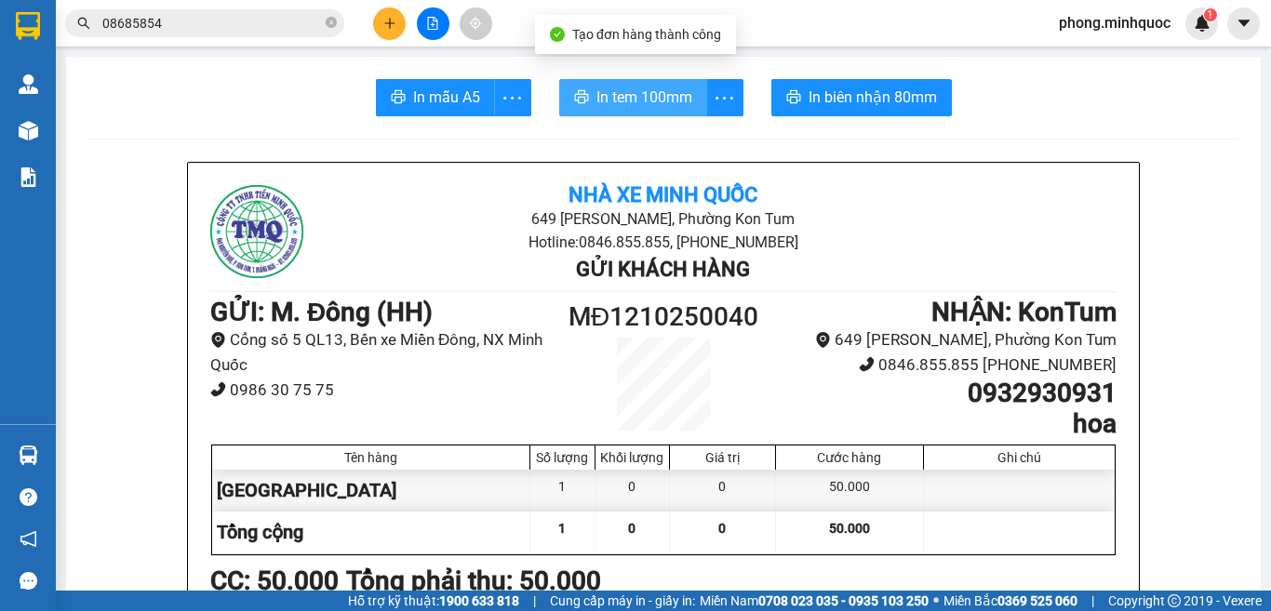
click at [622, 87] on span "In tem 100mm" at bounding box center [645, 97] width 96 height 23
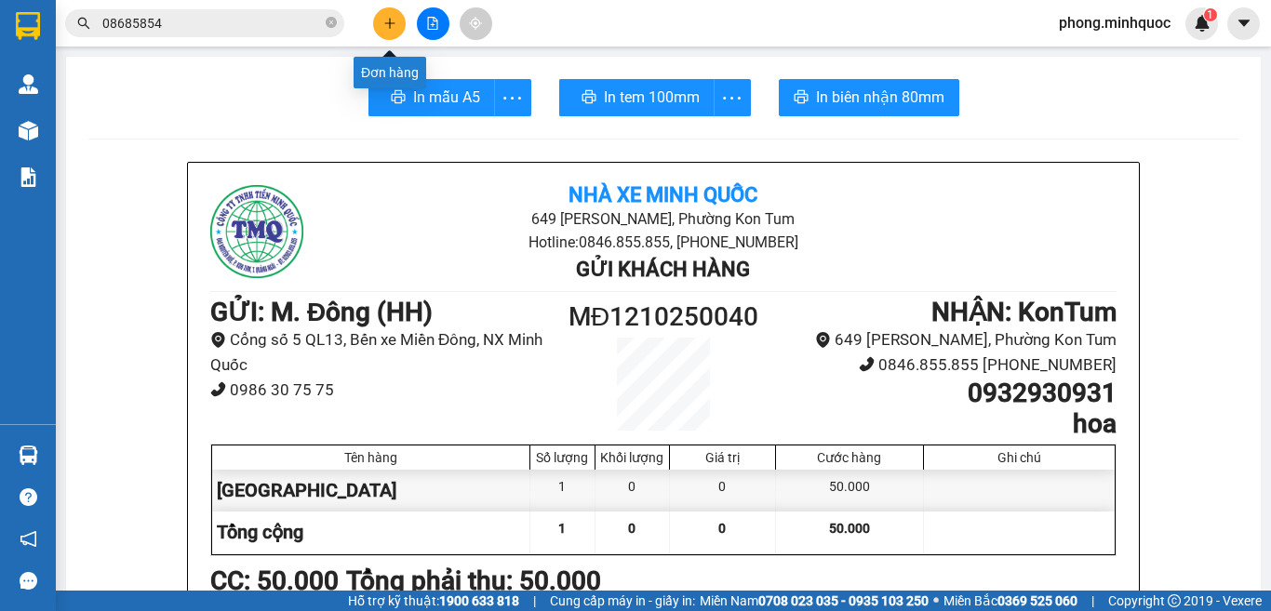
click at [384, 15] on button at bounding box center [389, 23] width 33 height 33
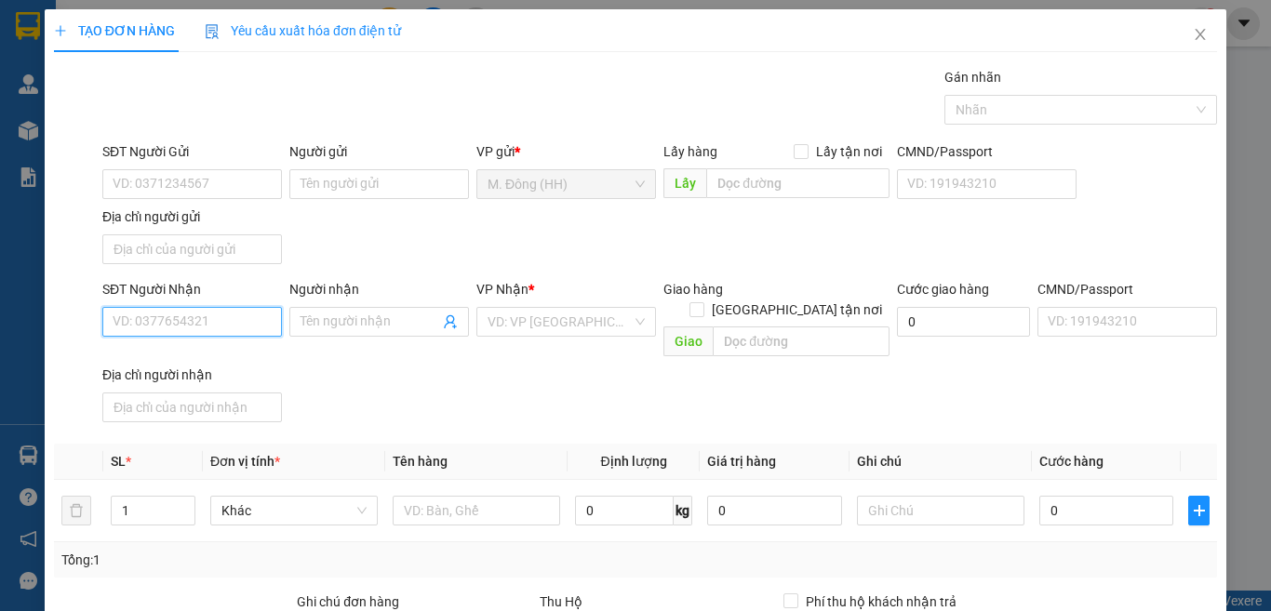
click at [190, 326] on input "SĐT Người Nhận" at bounding box center [192, 322] width 180 height 30
click at [328, 328] on input "Người nhận" at bounding box center [370, 322] width 139 height 20
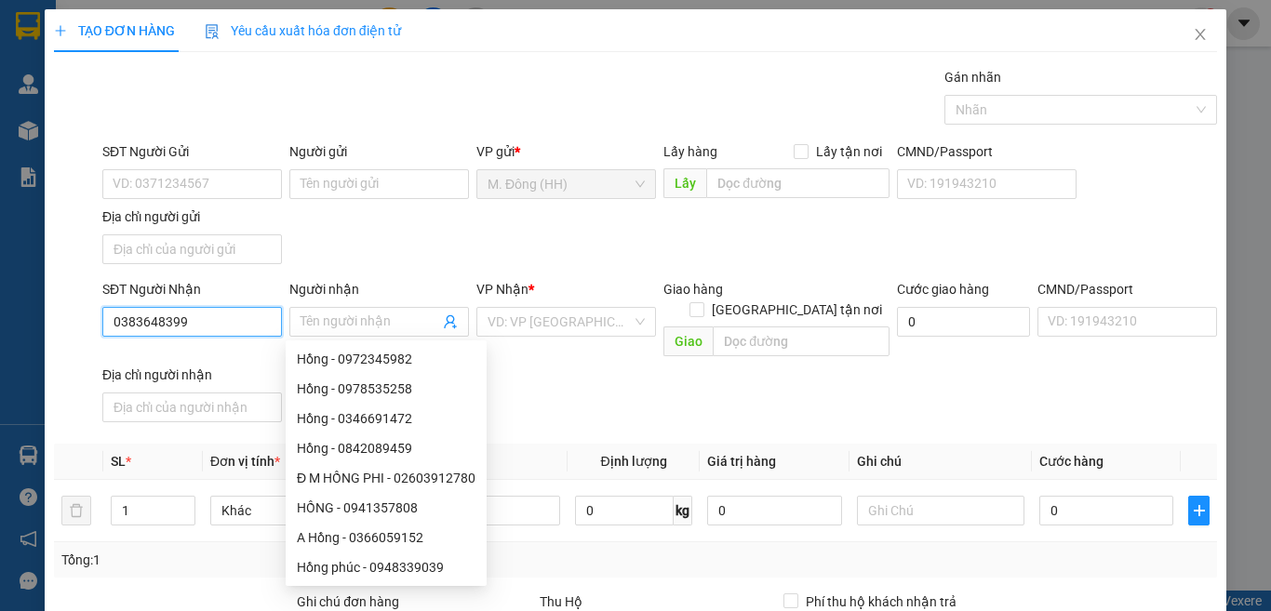
click at [186, 321] on input "0383648399" at bounding box center [192, 322] width 180 height 30
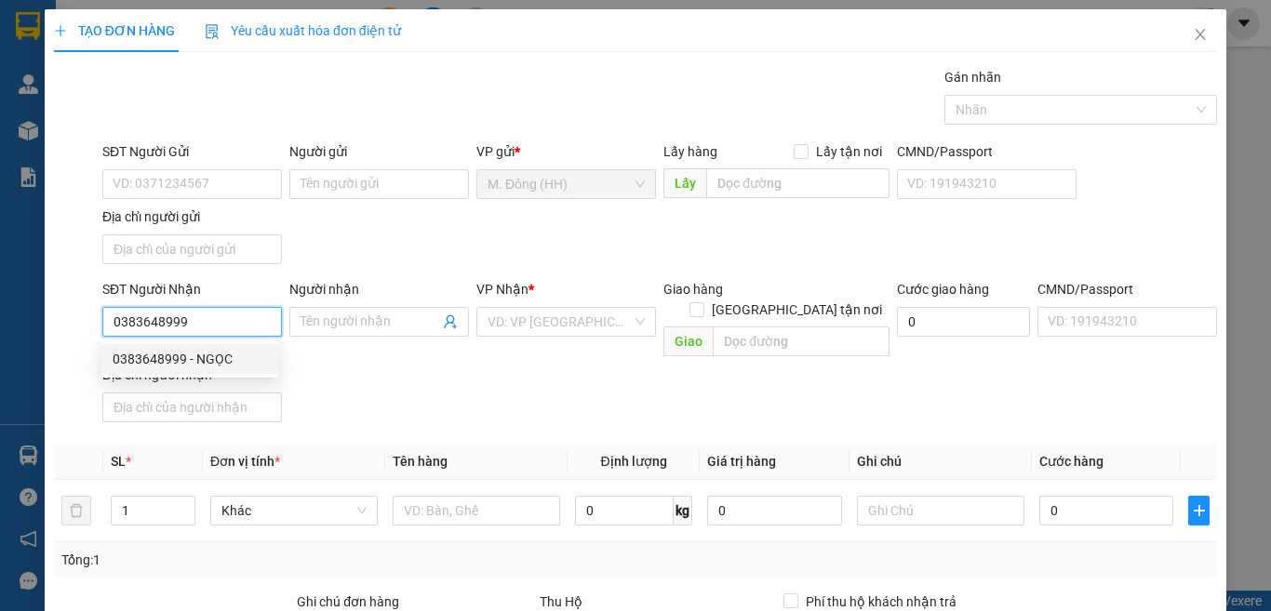
click at [163, 352] on div "0383648999 - NGỌC" at bounding box center [190, 359] width 154 height 20
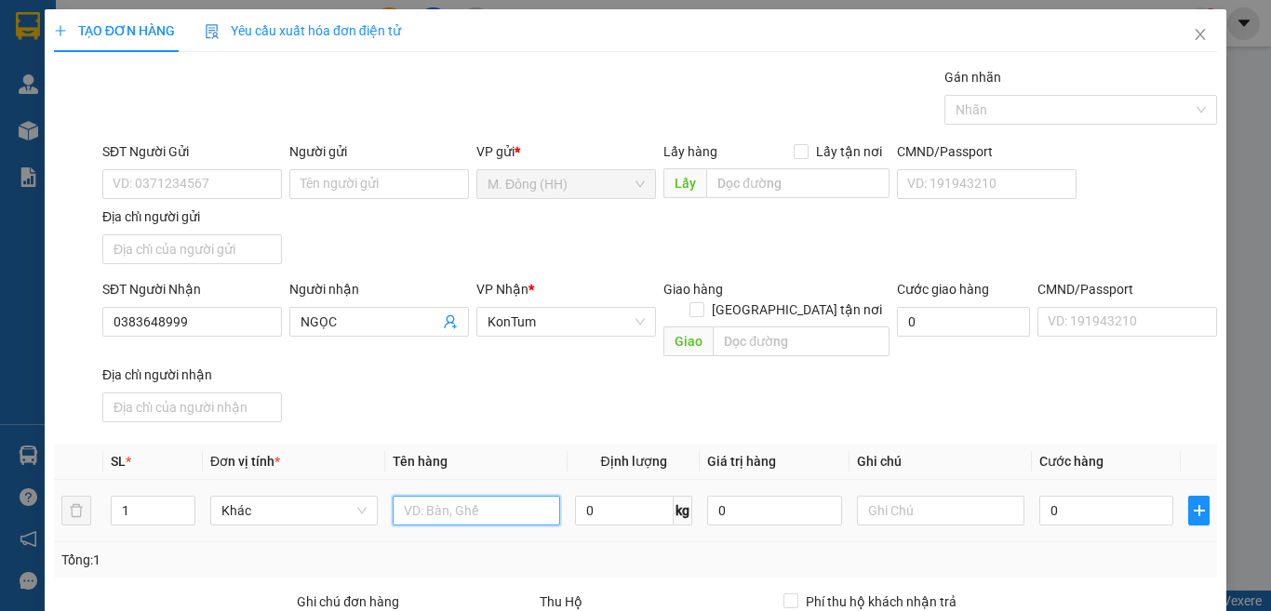
click at [438, 496] on input "text" at bounding box center [477, 511] width 168 height 30
click at [1086, 496] on input "0" at bounding box center [1107, 511] width 134 height 30
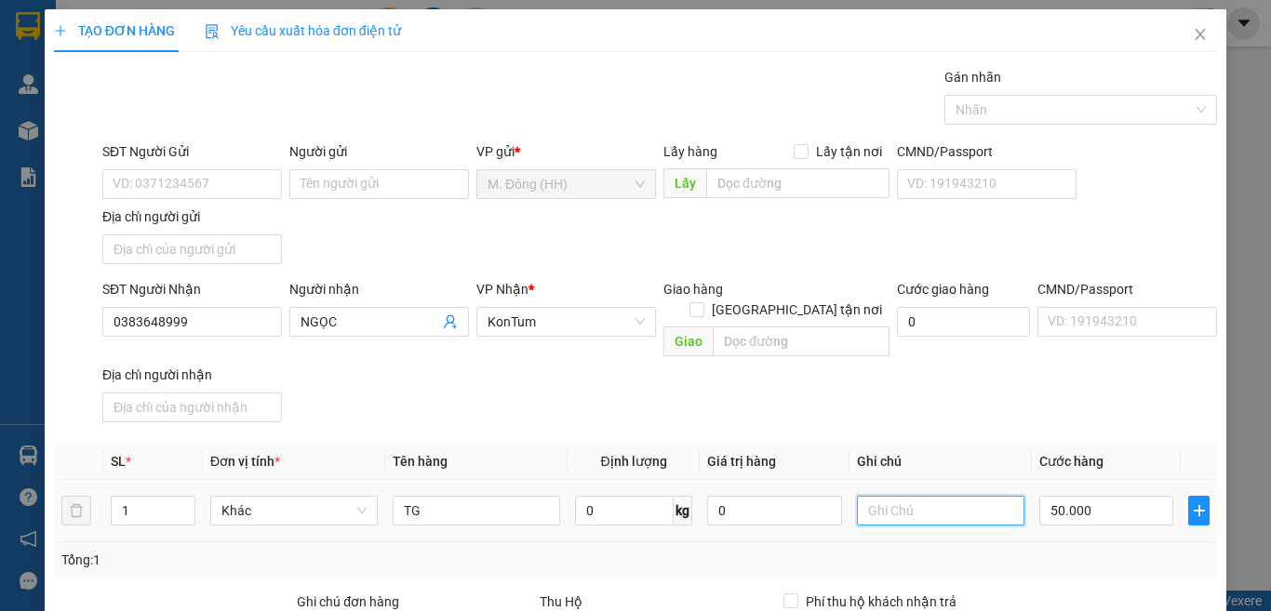
click at [907, 496] on input "text" at bounding box center [941, 511] width 168 height 30
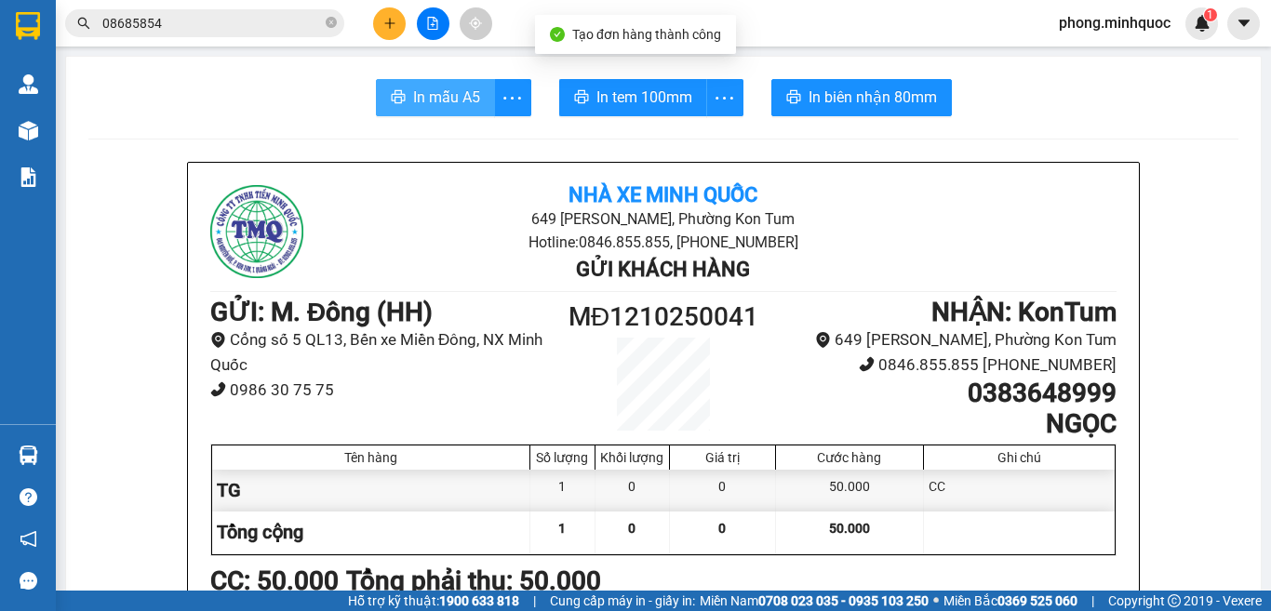
click at [448, 95] on span "In mẫu A5" at bounding box center [446, 97] width 67 height 23
click at [451, 96] on span "In mẫu A5" at bounding box center [446, 97] width 67 height 23
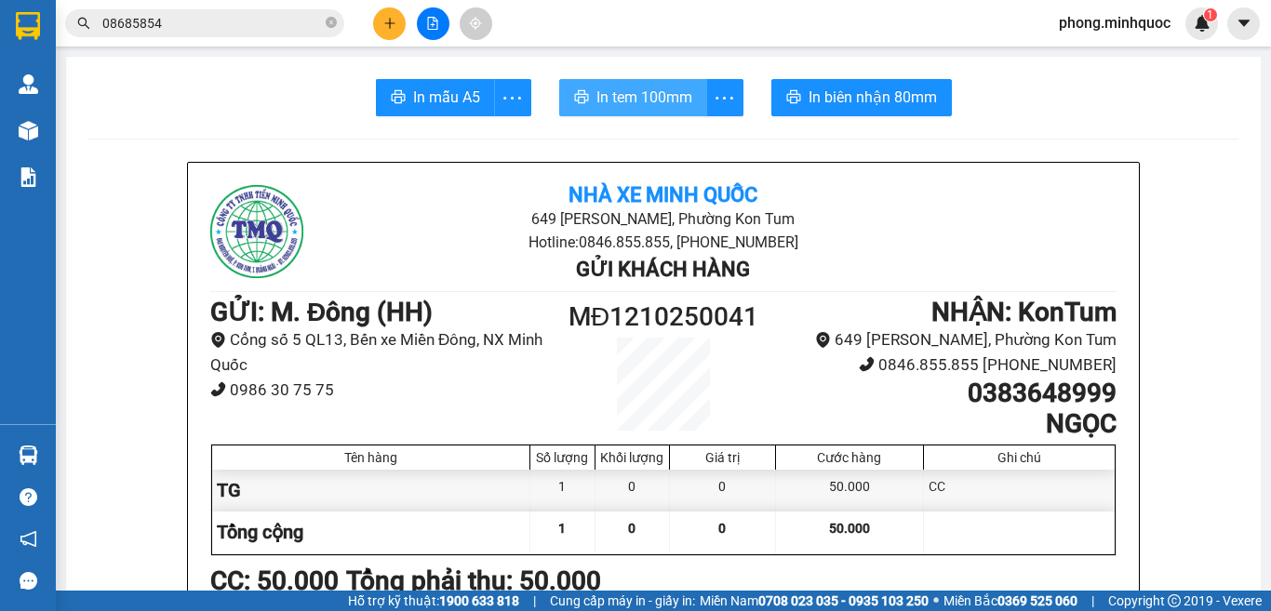
click at [612, 109] on span "In tem 100mm" at bounding box center [645, 97] width 96 height 23
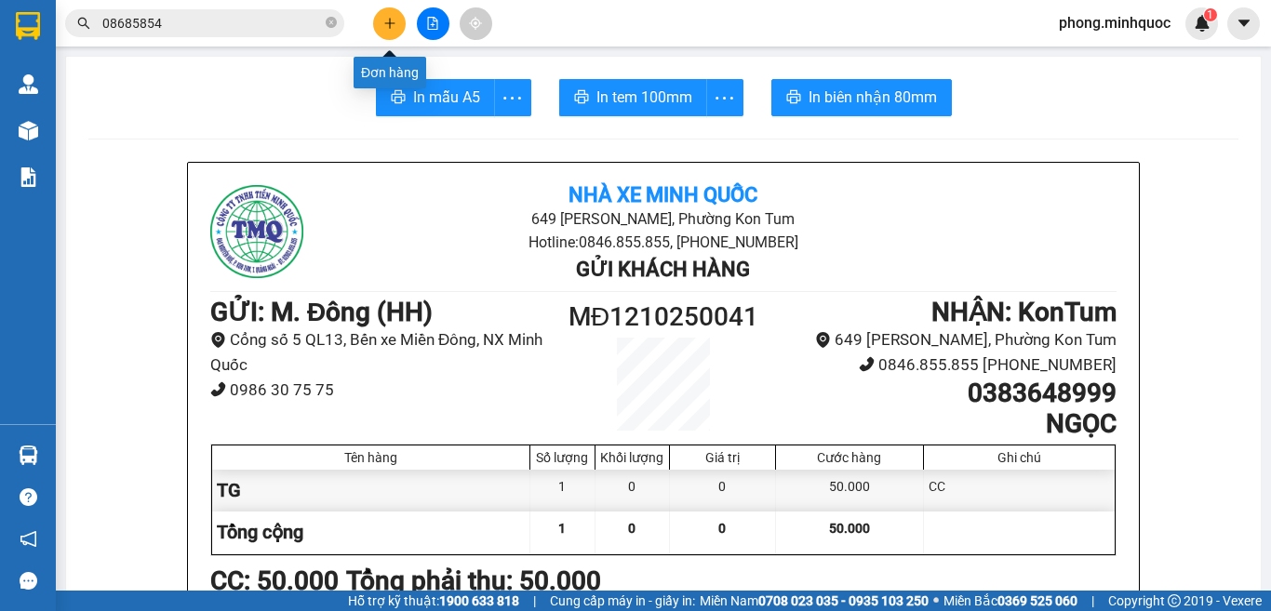
click at [386, 22] on icon "plus" at bounding box center [389, 23] width 13 height 13
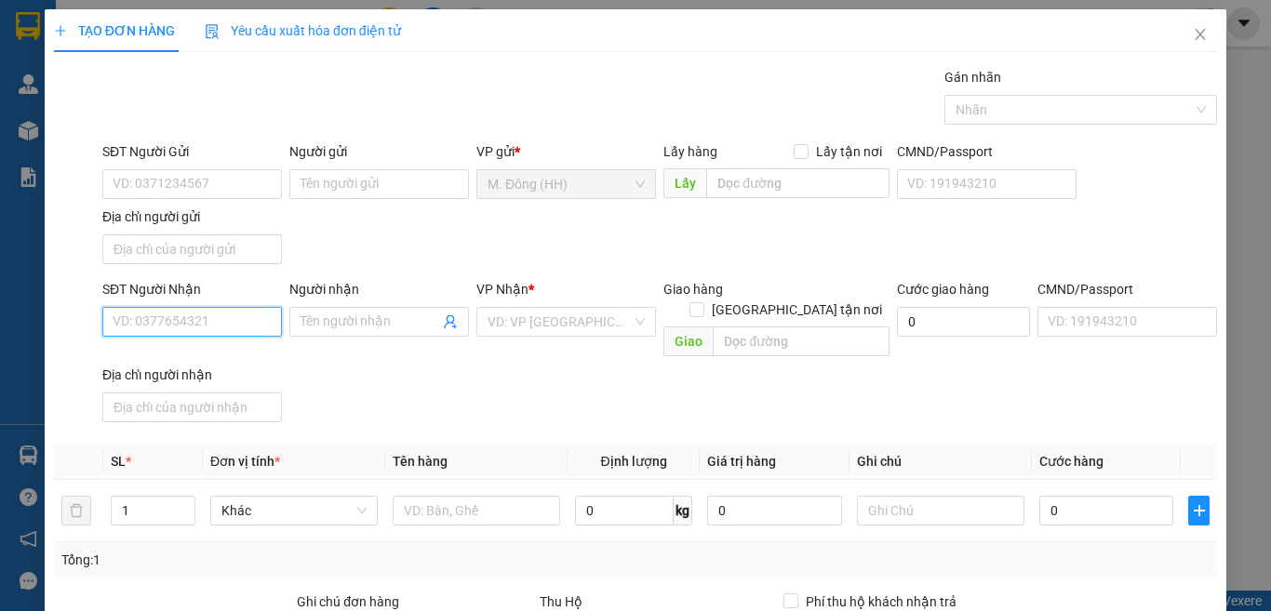
click at [268, 324] on input "SĐT Người Nhận" at bounding box center [192, 322] width 180 height 30
click at [338, 322] on input "Người nhận" at bounding box center [370, 322] width 139 height 20
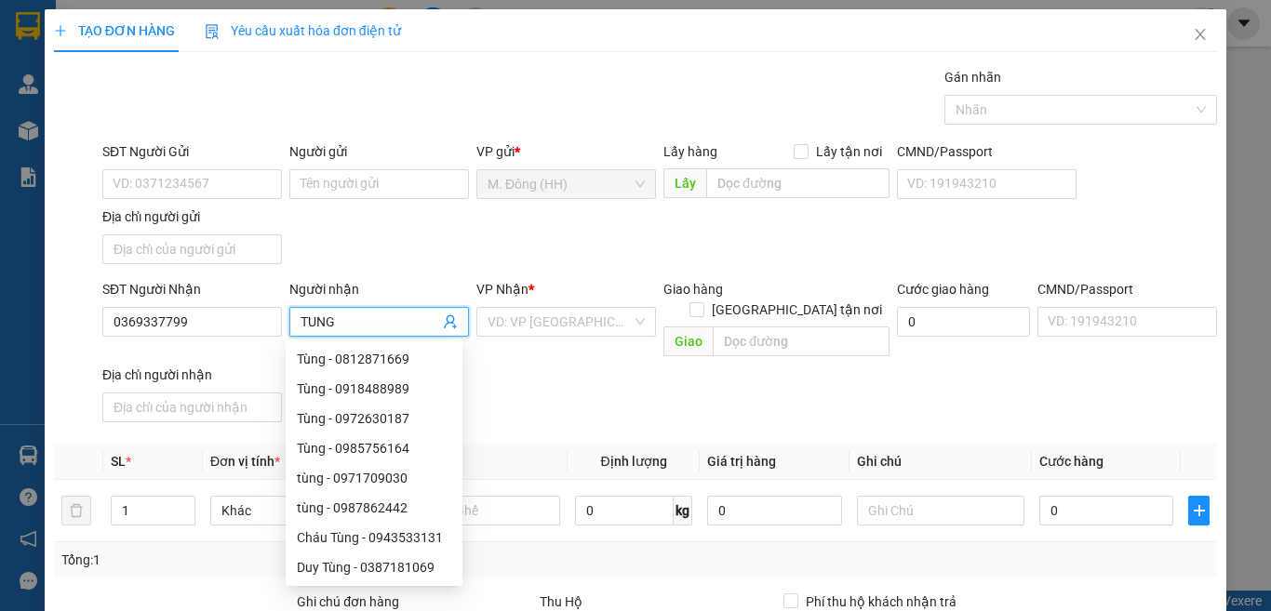
click at [306, 312] on input "TUNG" at bounding box center [370, 322] width 139 height 20
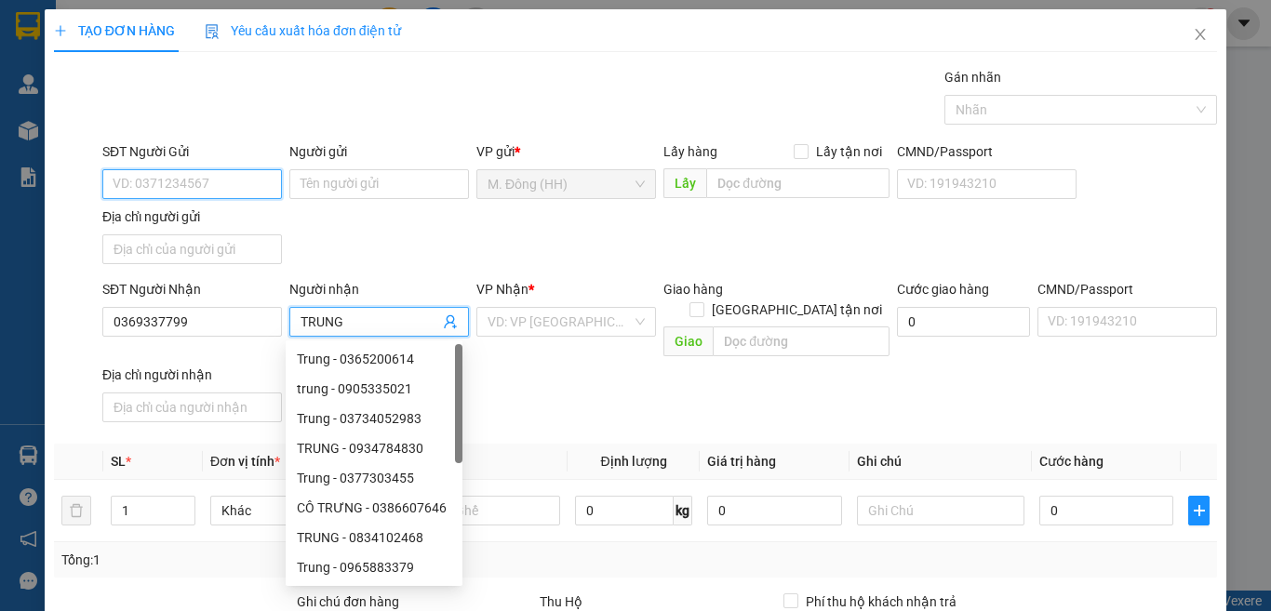
click at [217, 184] on input "SĐT Người Gửi" at bounding box center [192, 184] width 180 height 30
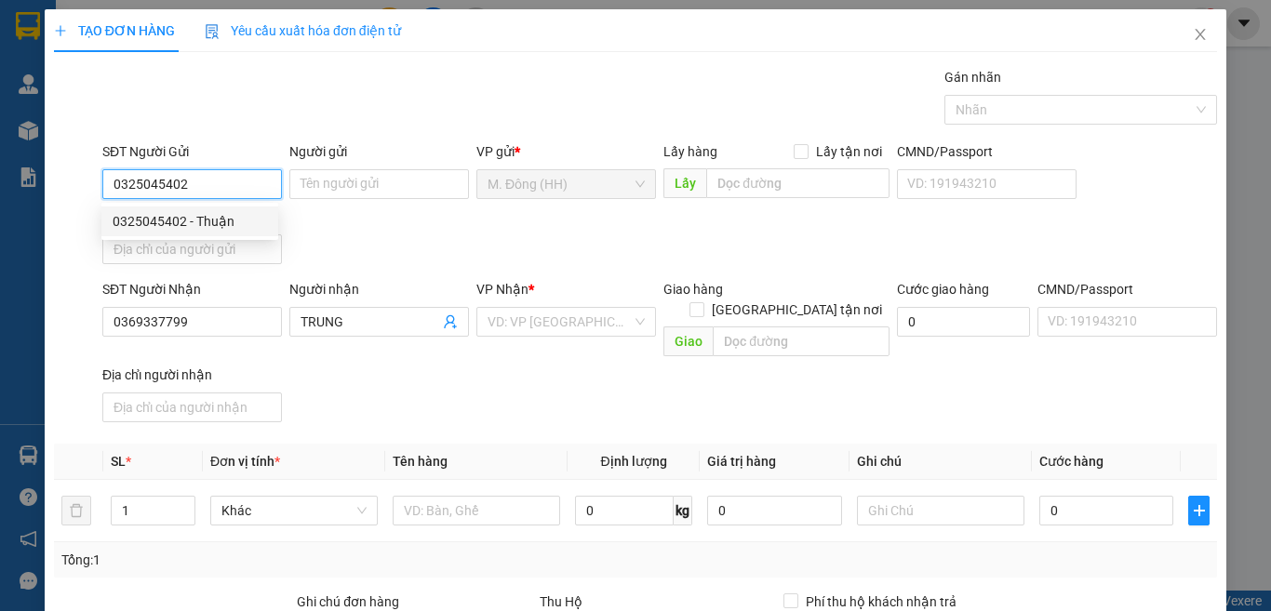
click at [195, 219] on div "0325045402 - Thuận" at bounding box center [190, 221] width 154 height 20
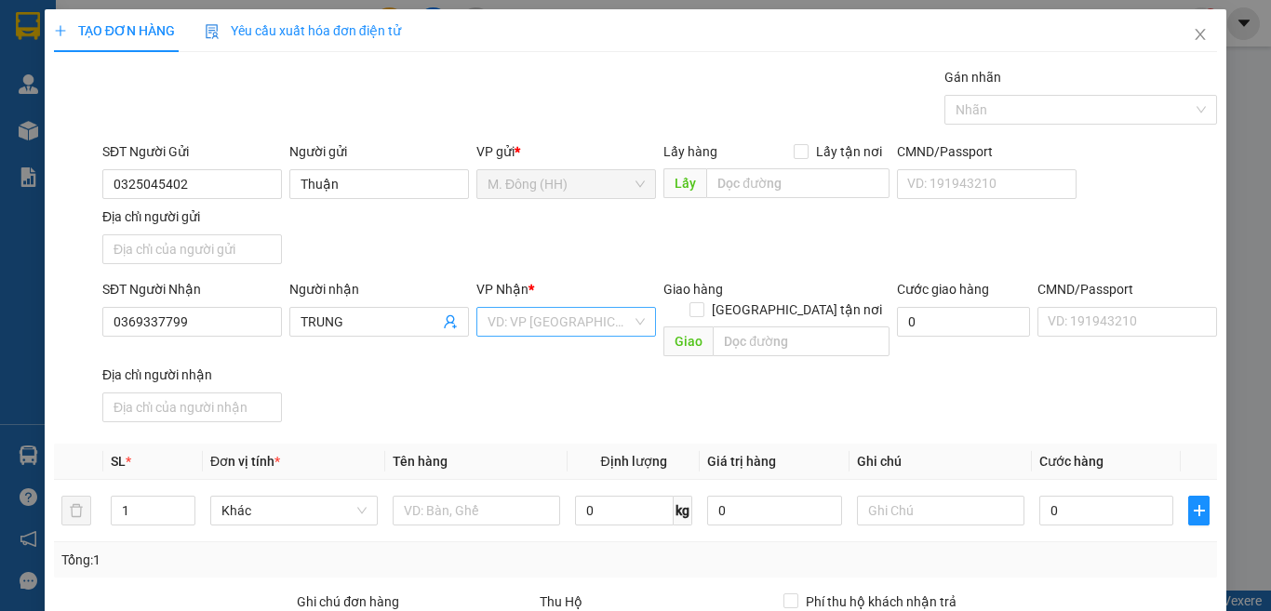
click at [491, 318] on input "search" at bounding box center [560, 322] width 144 height 28
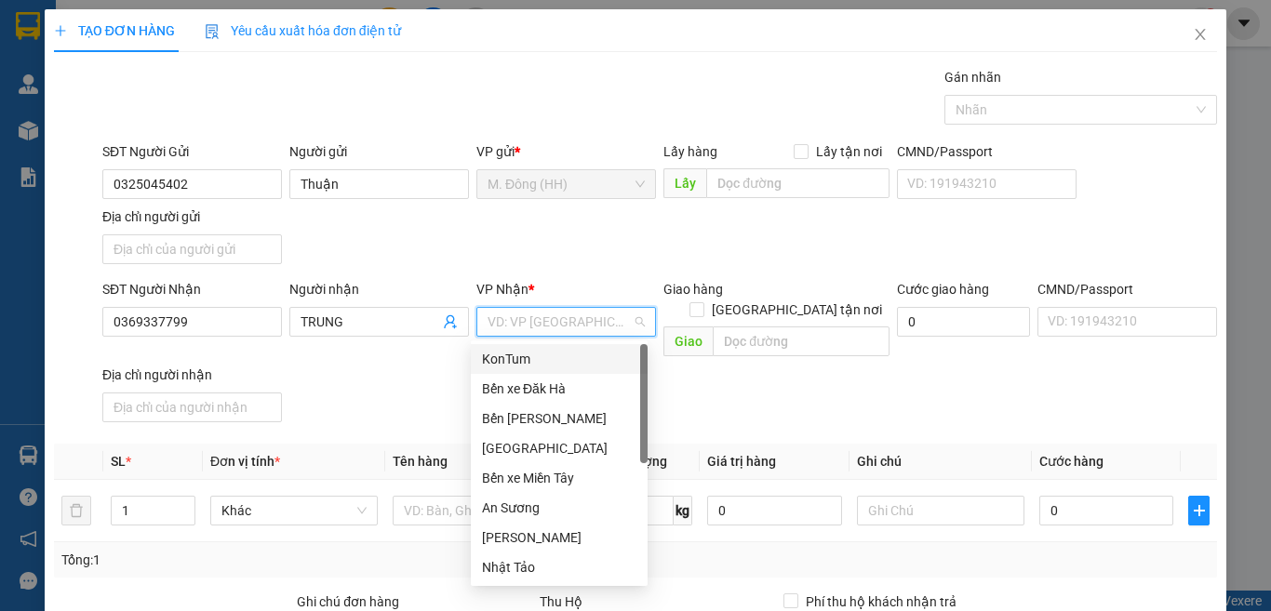
click at [530, 362] on div "KonTum" at bounding box center [559, 359] width 154 height 20
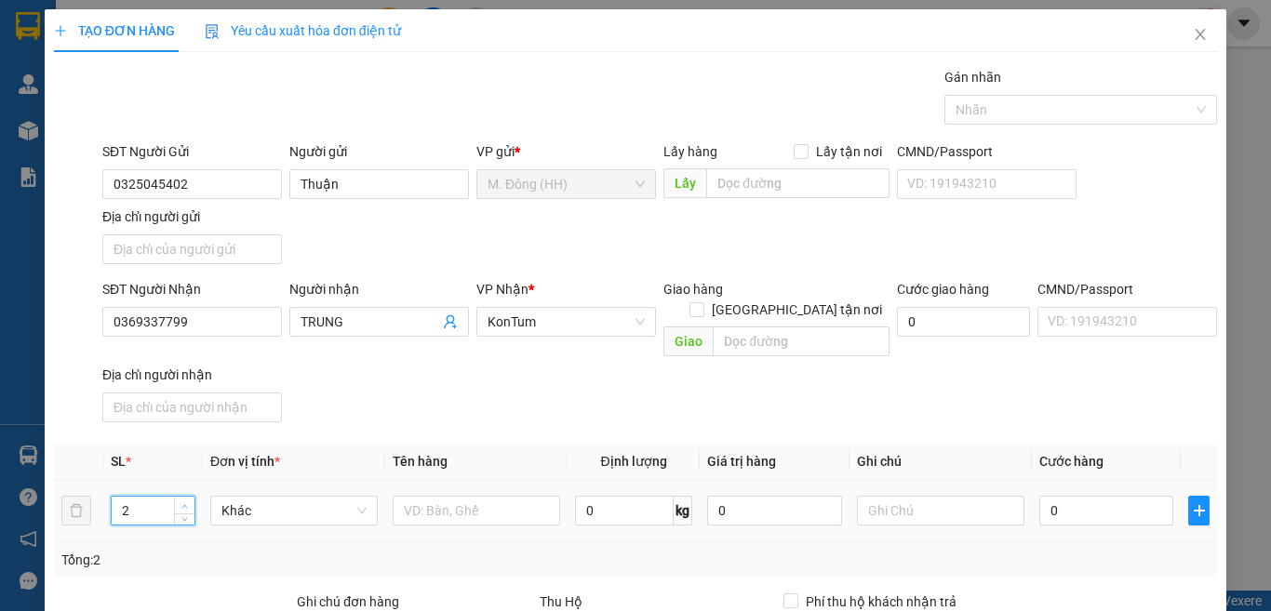
click at [184, 501] on span "up" at bounding box center [185, 506] width 11 height 11
click at [421, 496] on input "text" at bounding box center [477, 511] width 168 height 30
click at [1071, 496] on input "0" at bounding box center [1107, 511] width 134 height 30
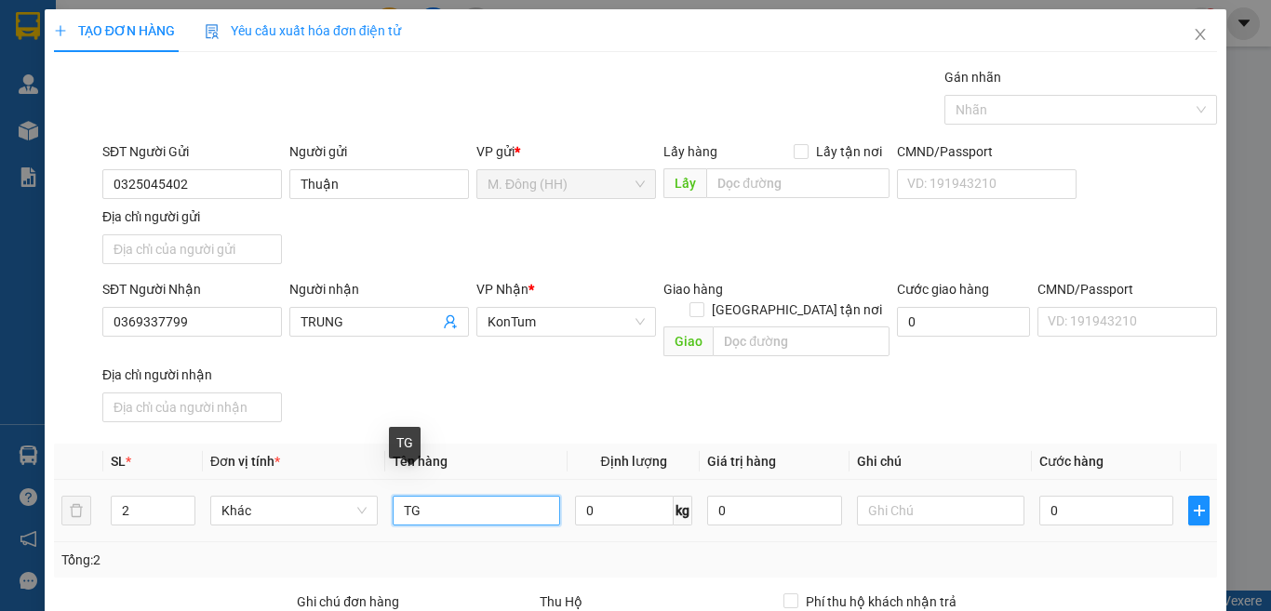
click at [450, 496] on input "TG" at bounding box center [477, 511] width 168 height 30
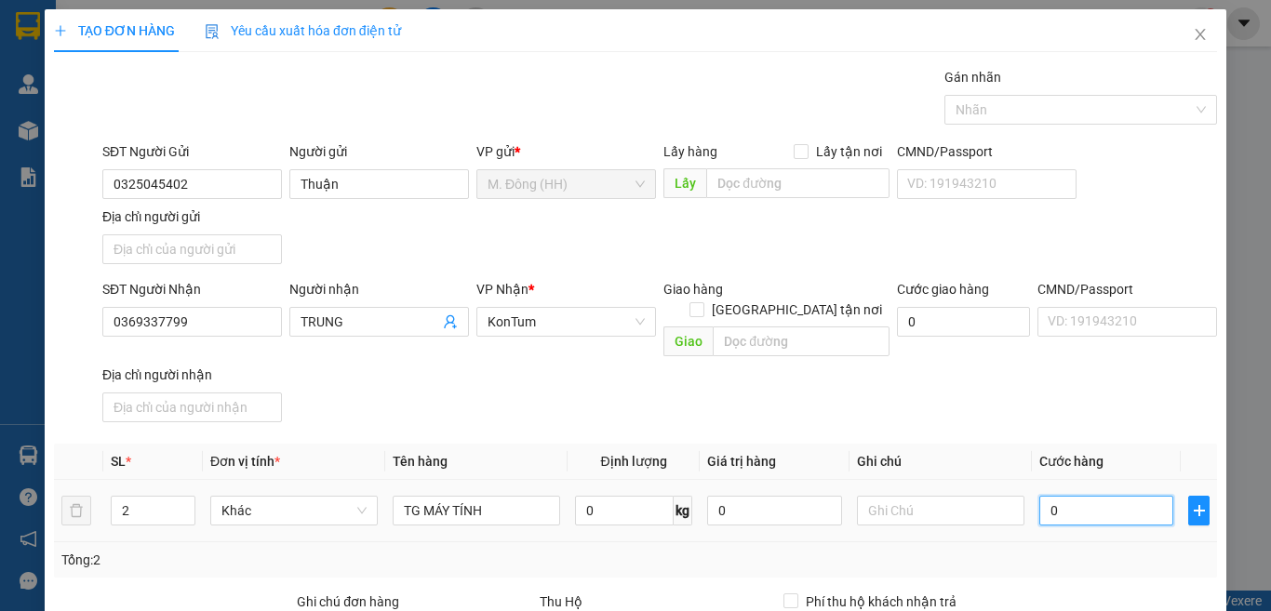
click at [1076, 496] on input "0" at bounding box center [1107, 511] width 134 height 30
click at [920, 496] on input "text" at bounding box center [941, 511] width 168 height 30
click at [1125, 496] on input "200.000" at bounding box center [1107, 511] width 134 height 30
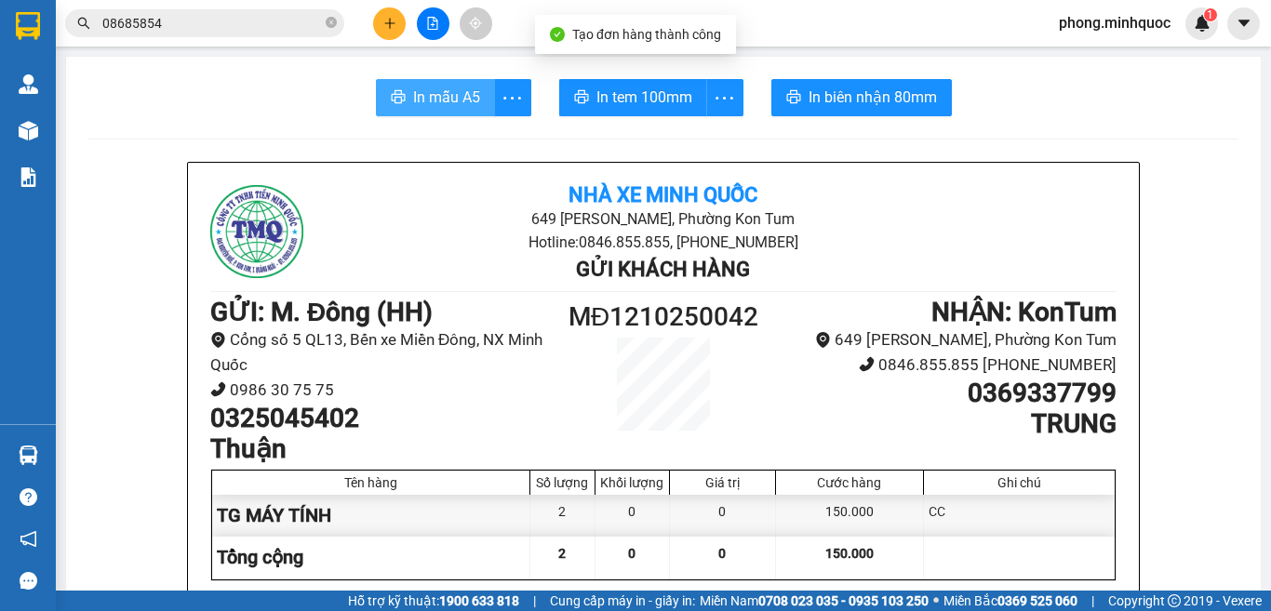
click at [446, 94] on span "In mẫu A5" at bounding box center [446, 97] width 67 height 23
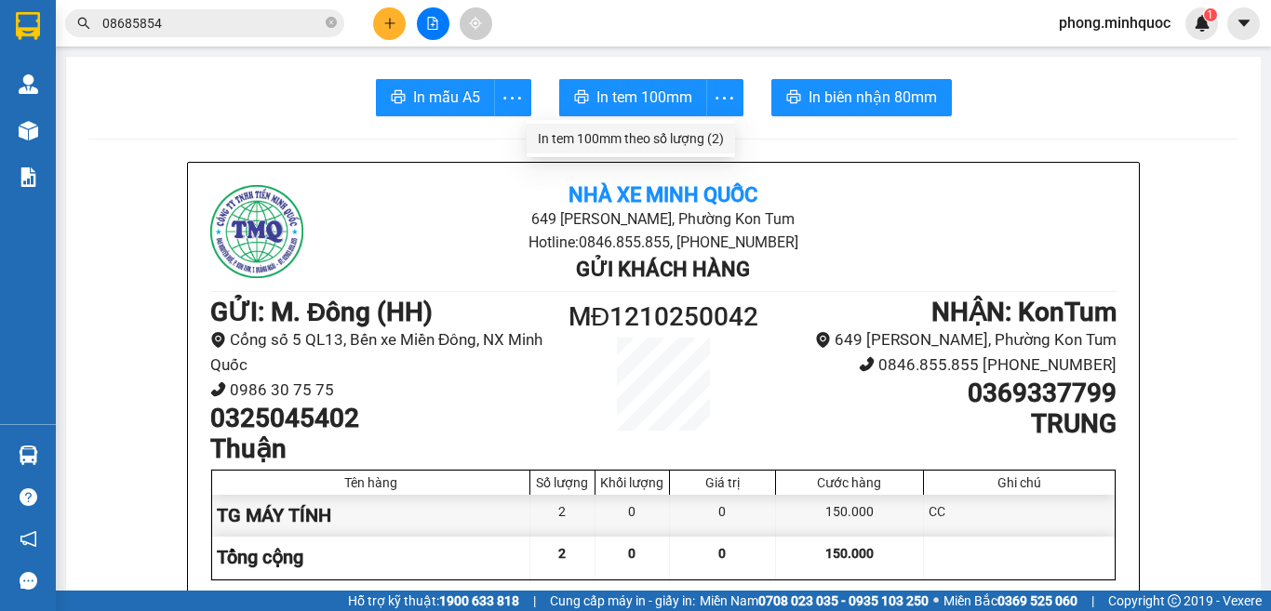
click at [715, 137] on div "In tem 100mm theo số lượng (2)" at bounding box center [631, 138] width 186 height 20
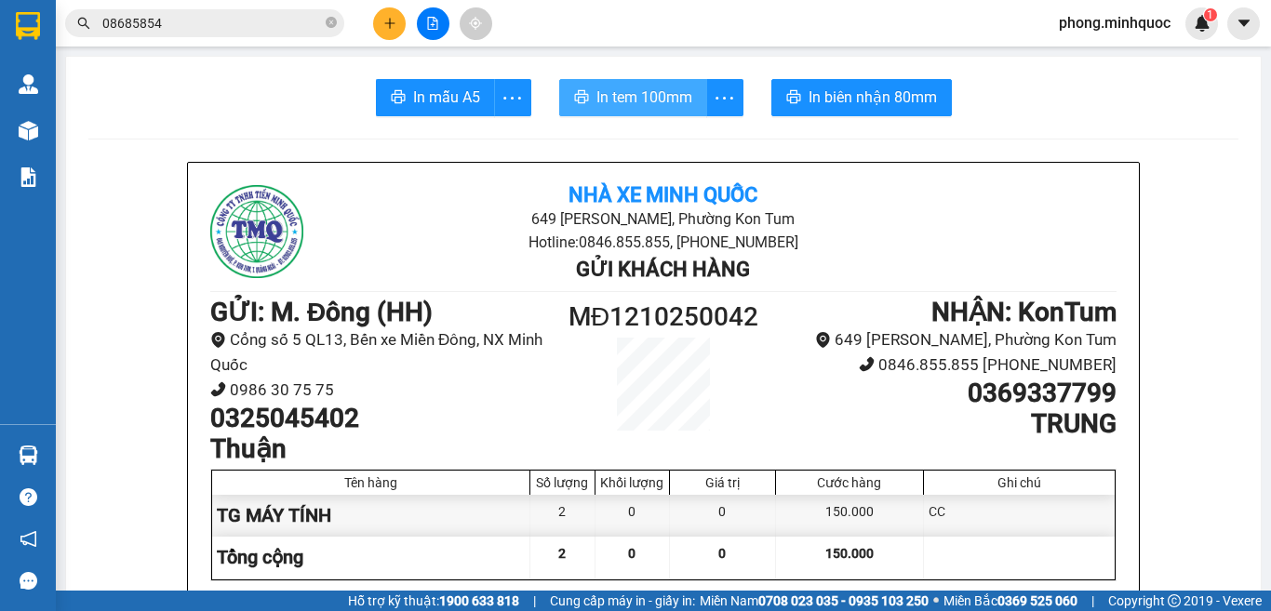
click at [654, 106] on span "In tem 100mm" at bounding box center [645, 97] width 96 height 23
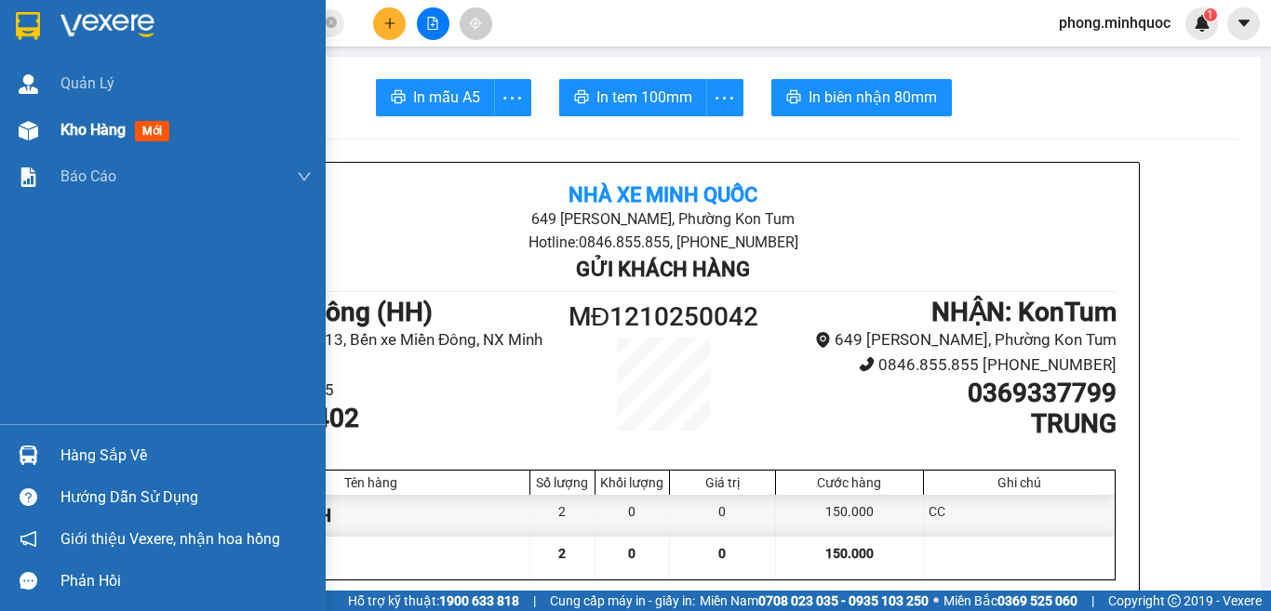
click at [147, 130] on span "mới" at bounding box center [152, 131] width 34 height 20
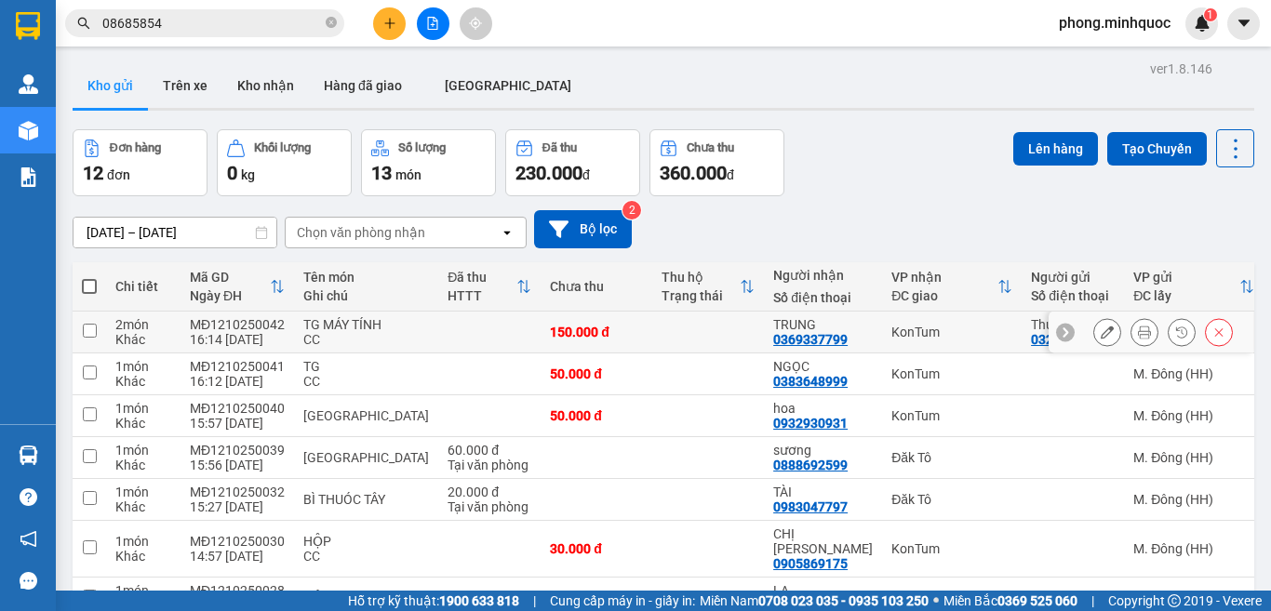
click at [92, 337] on input "checkbox" at bounding box center [90, 331] width 14 height 14
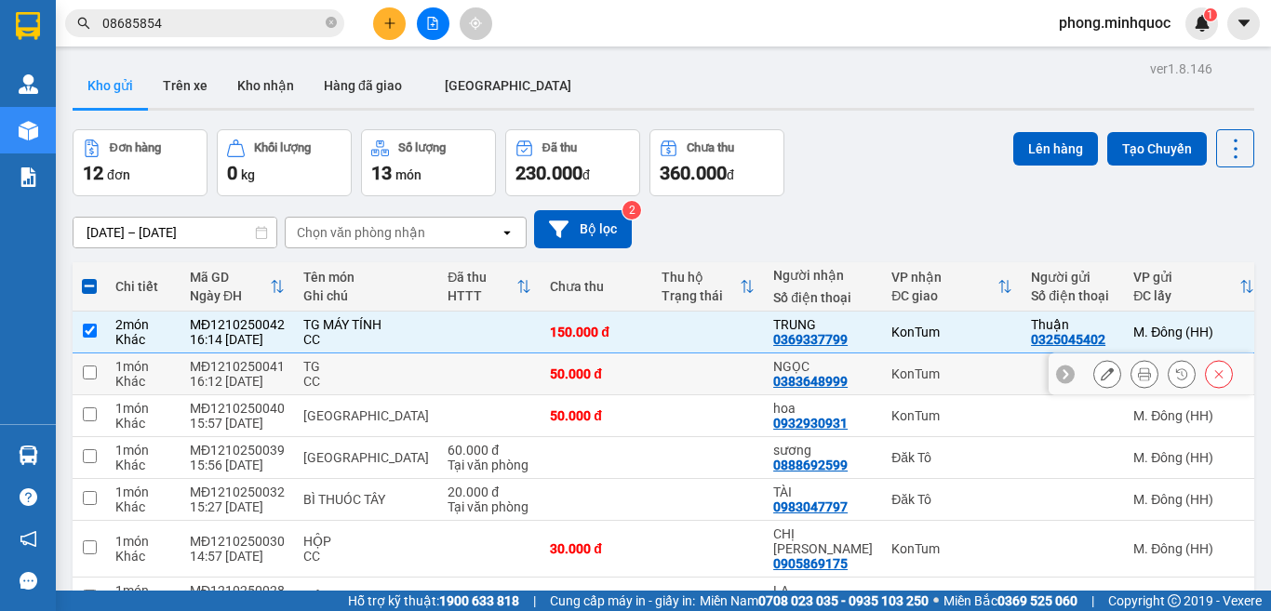
click at [88, 380] on input "checkbox" at bounding box center [90, 373] width 14 height 14
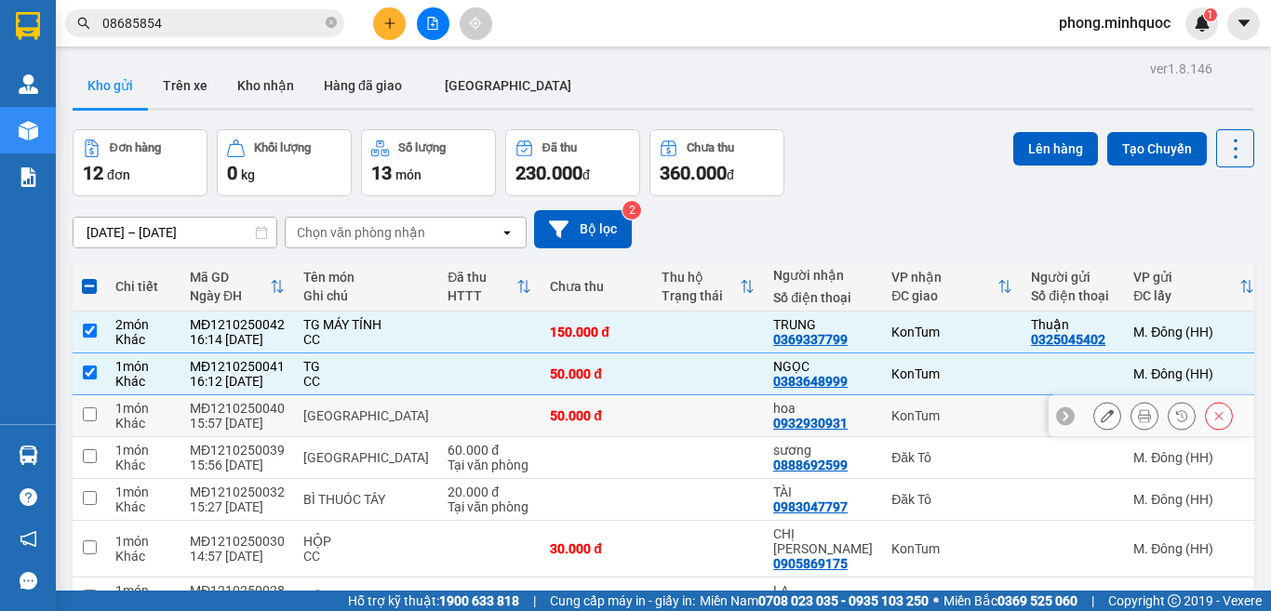
click at [87, 422] on input "checkbox" at bounding box center [90, 415] width 14 height 14
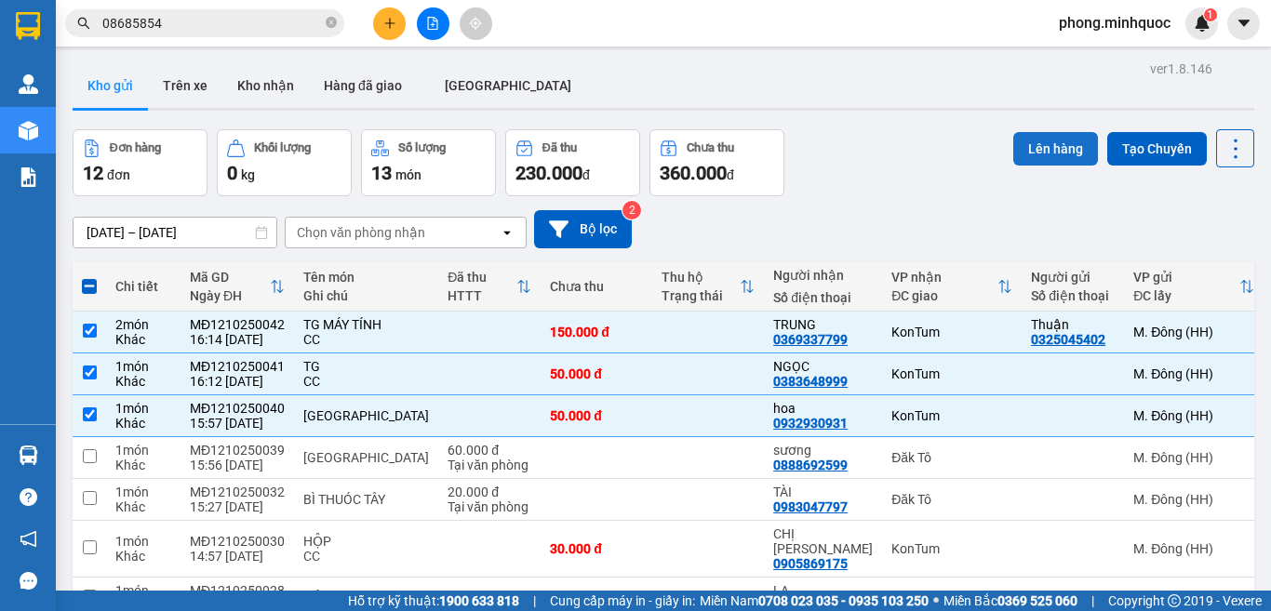
click at [1051, 149] on button "Lên hàng" at bounding box center [1055, 149] width 85 height 34
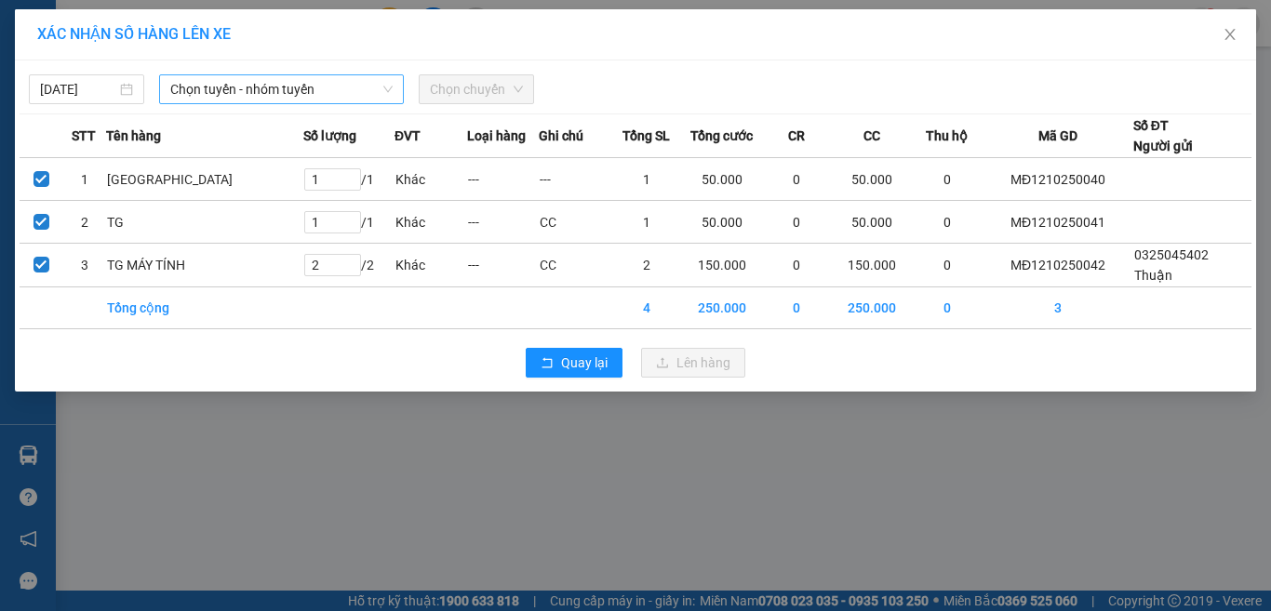
click at [290, 91] on span "Chọn tuyến - nhóm tuyến" at bounding box center [281, 89] width 222 height 28
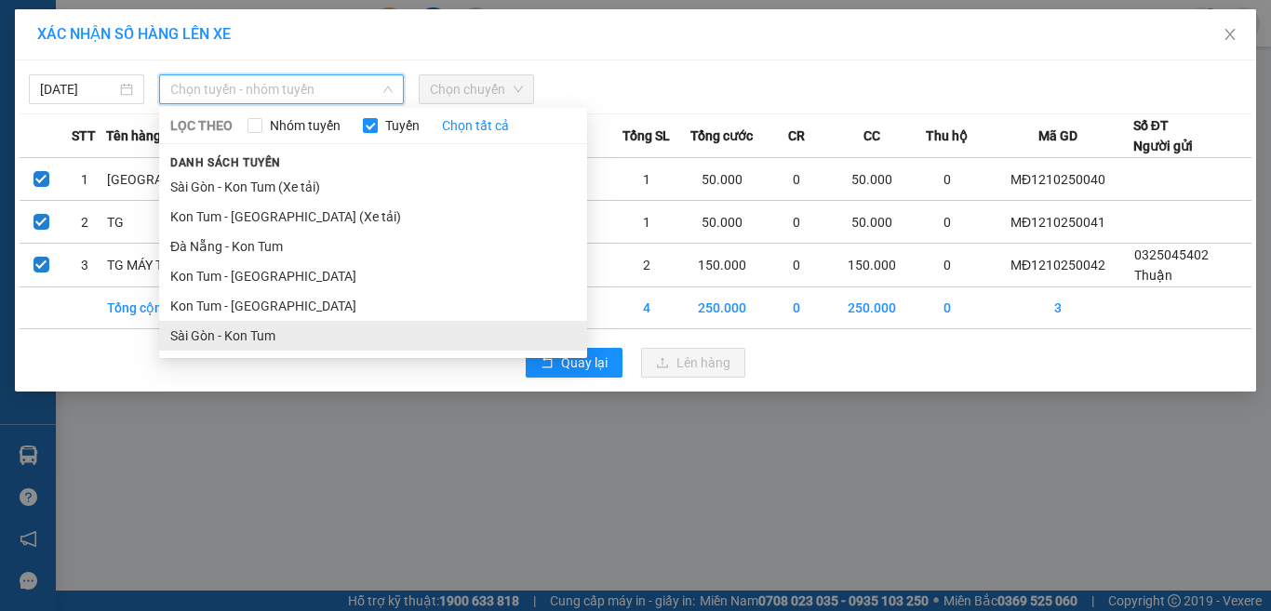
click at [205, 336] on li "Sài Gòn - Kon Tum" at bounding box center [373, 336] width 428 height 30
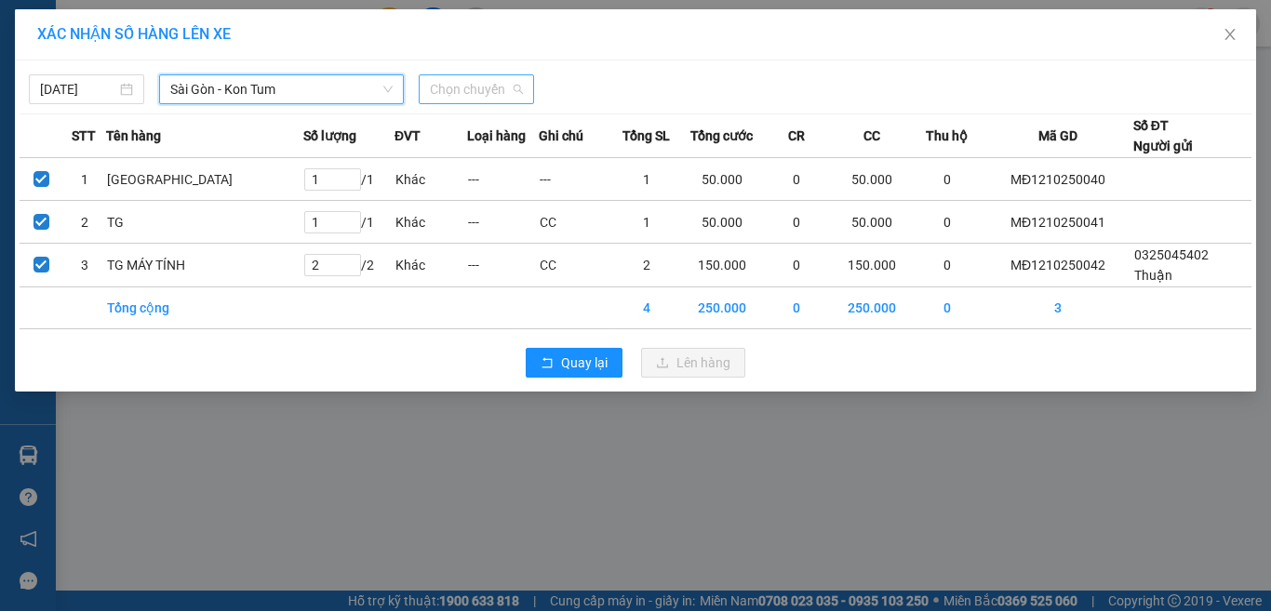
click at [449, 96] on span "Chọn chuyến" at bounding box center [476, 89] width 93 height 28
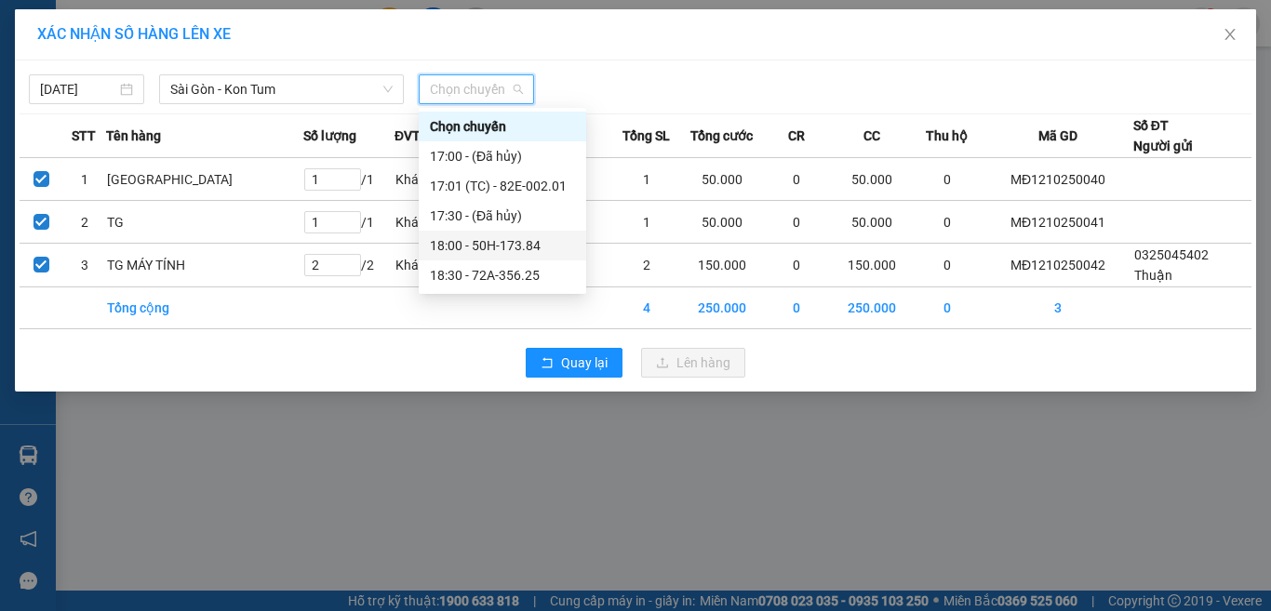
click at [495, 249] on div "18:00 - 50H-173.84" at bounding box center [502, 245] width 145 height 20
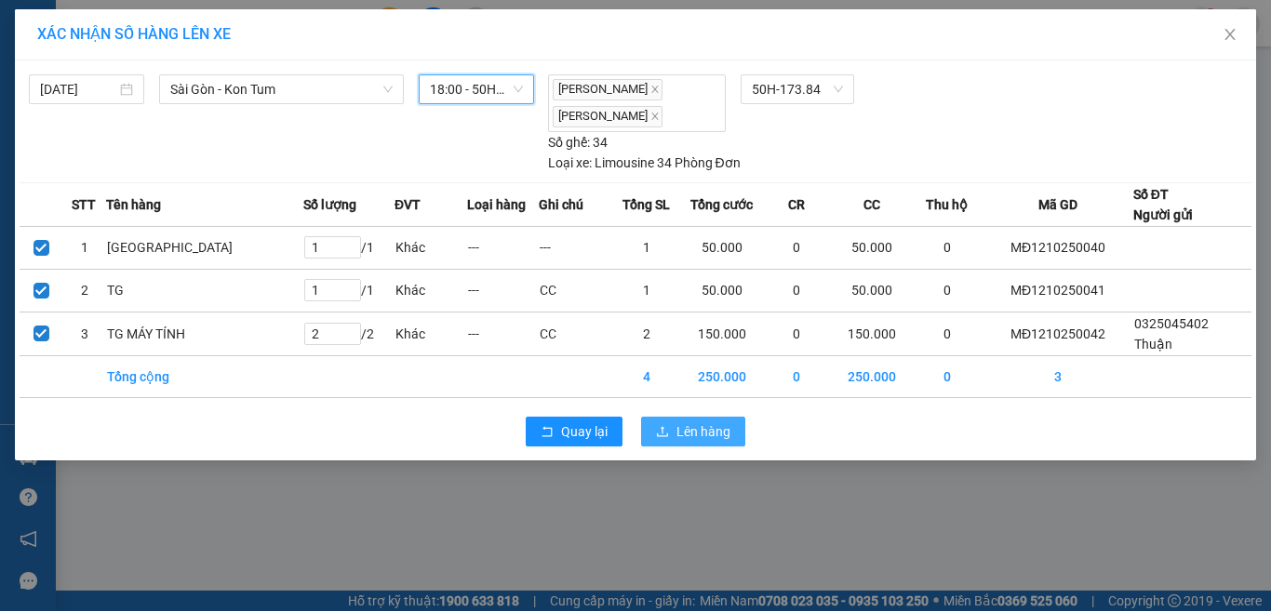
click at [665, 423] on button "Lên hàng" at bounding box center [693, 432] width 104 height 30
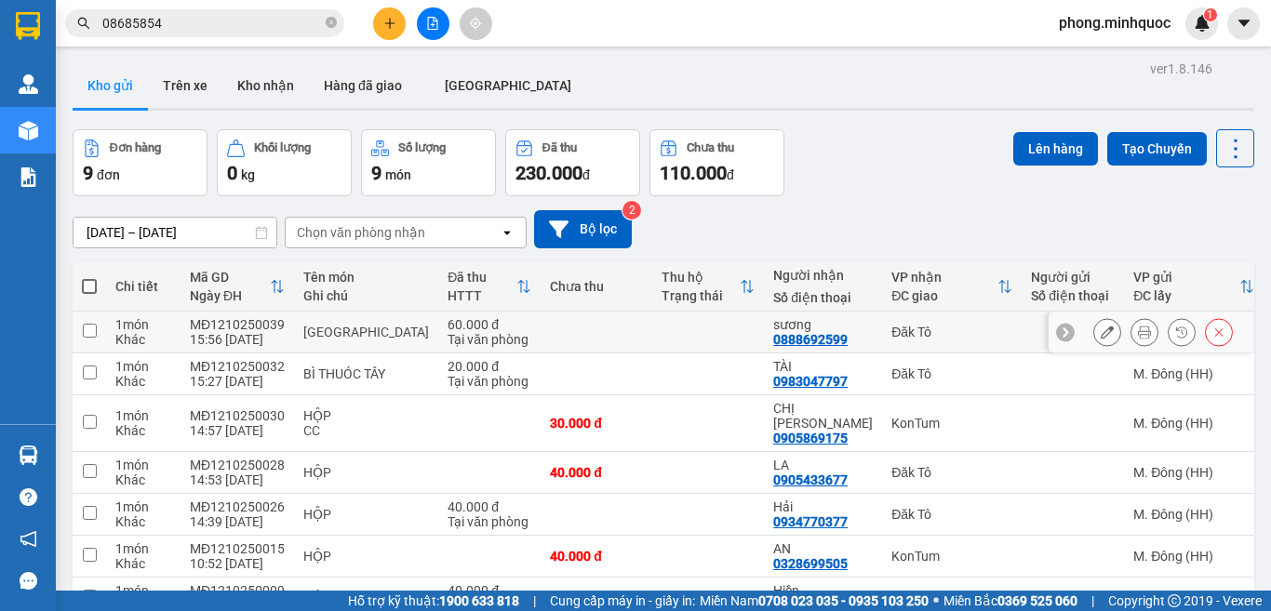
click at [86, 329] on input "checkbox" at bounding box center [90, 331] width 14 height 14
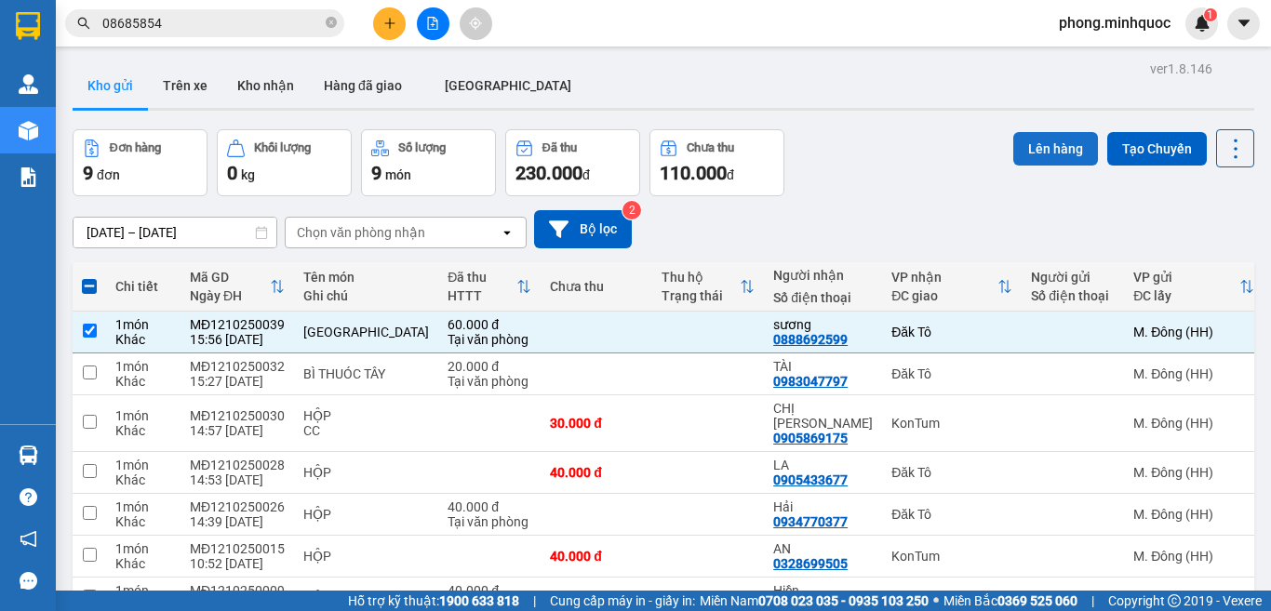
click at [1037, 151] on button "Lên hàng" at bounding box center [1055, 149] width 85 height 34
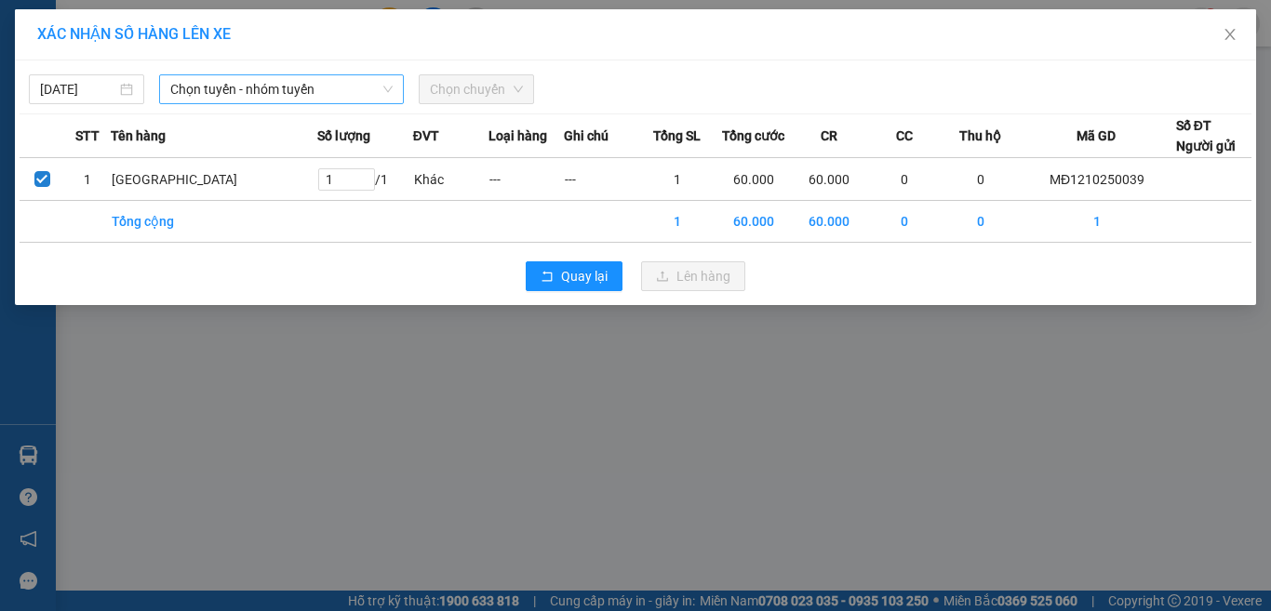
click at [302, 87] on span "Chọn tuyến - nhóm tuyến" at bounding box center [281, 89] width 222 height 28
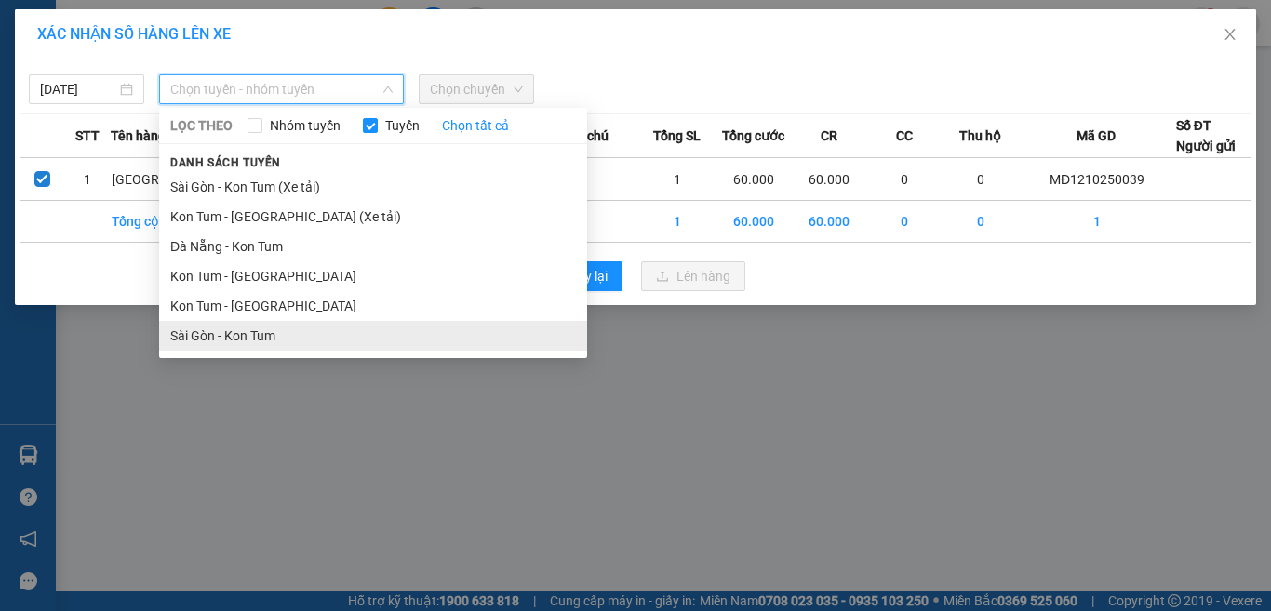
click at [253, 336] on li "Sài Gòn - Kon Tum" at bounding box center [373, 336] width 428 height 30
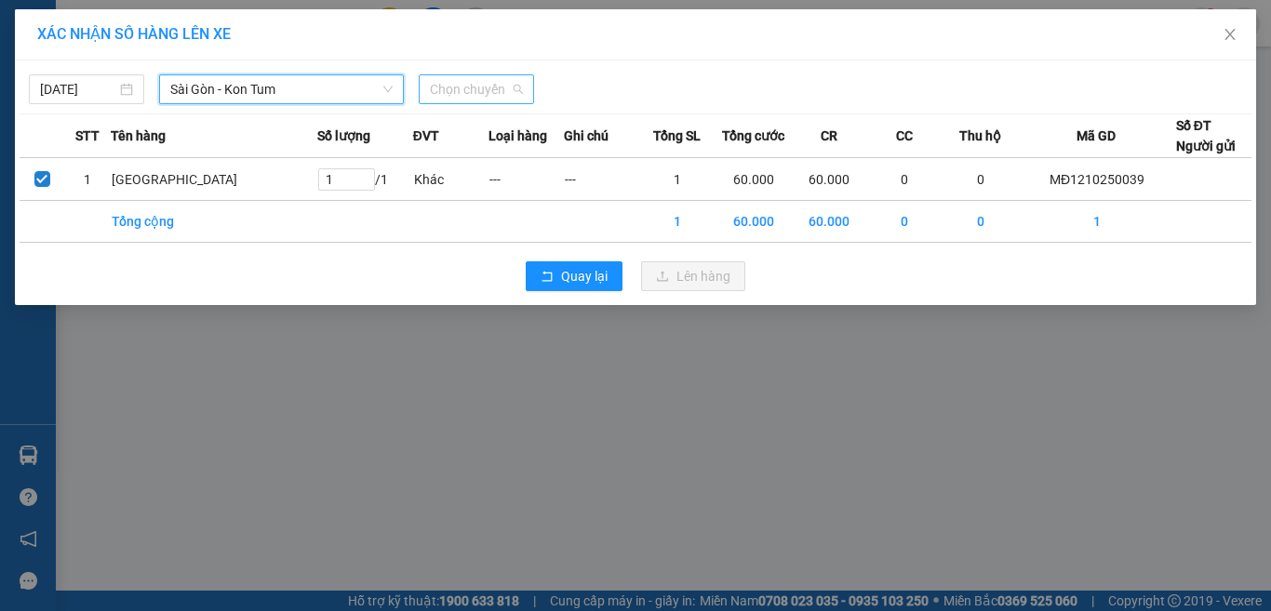
click at [449, 92] on span "Chọn chuyến" at bounding box center [476, 89] width 93 height 28
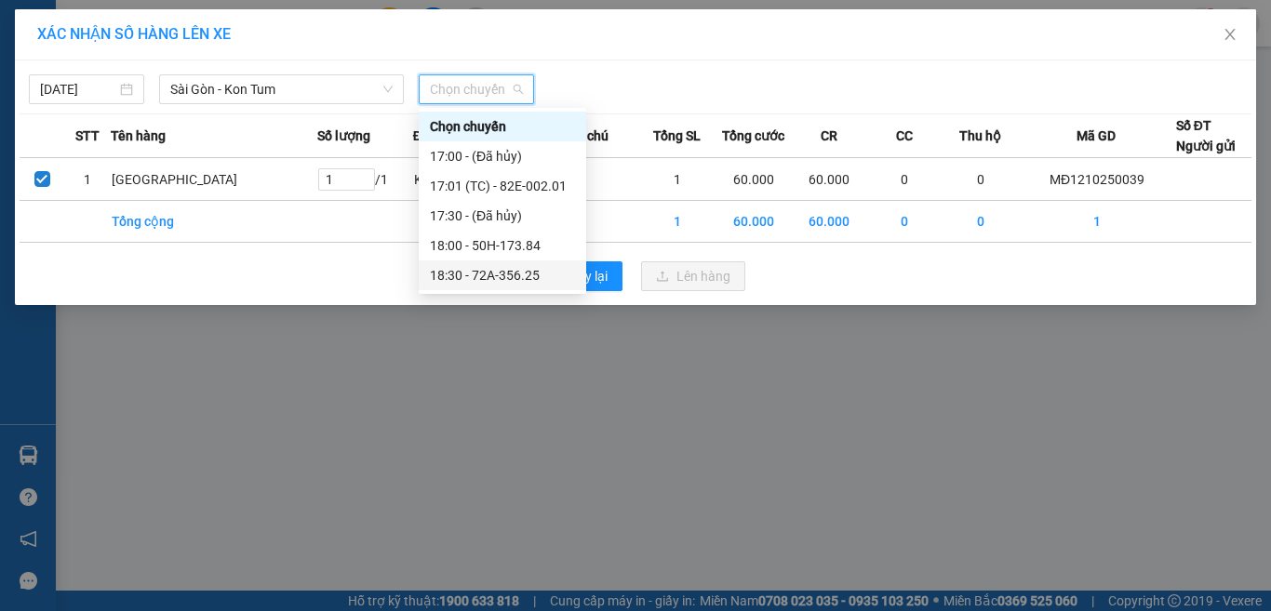
click at [504, 274] on div "18:30 - 72A-356.25" at bounding box center [502, 275] width 145 height 20
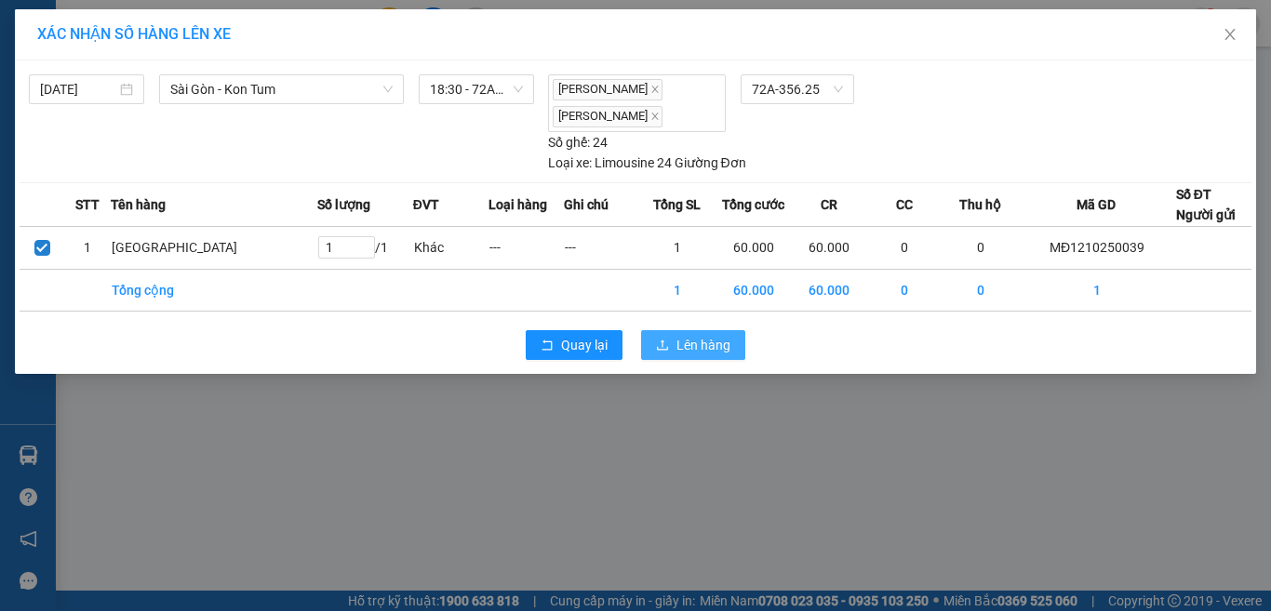
click at [703, 344] on span "Lên hàng" at bounding box center [704, 345] width 54 height 20
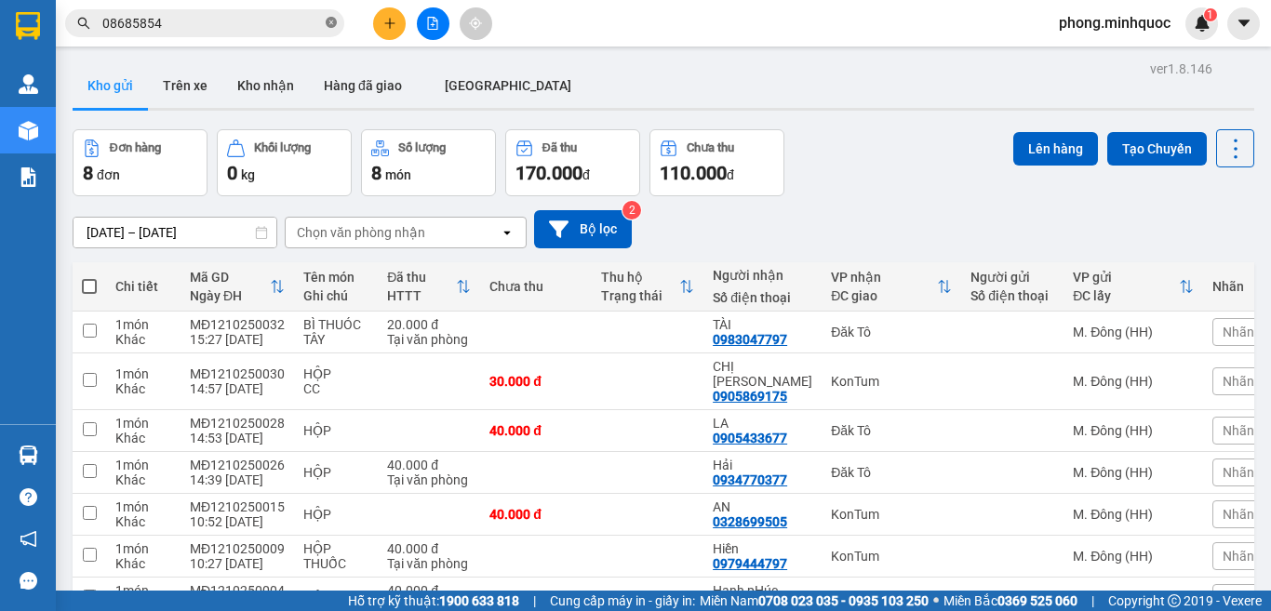
click at [329, 24] on icon "close-circle" at bounding box center [331, 22] width 11 height 11
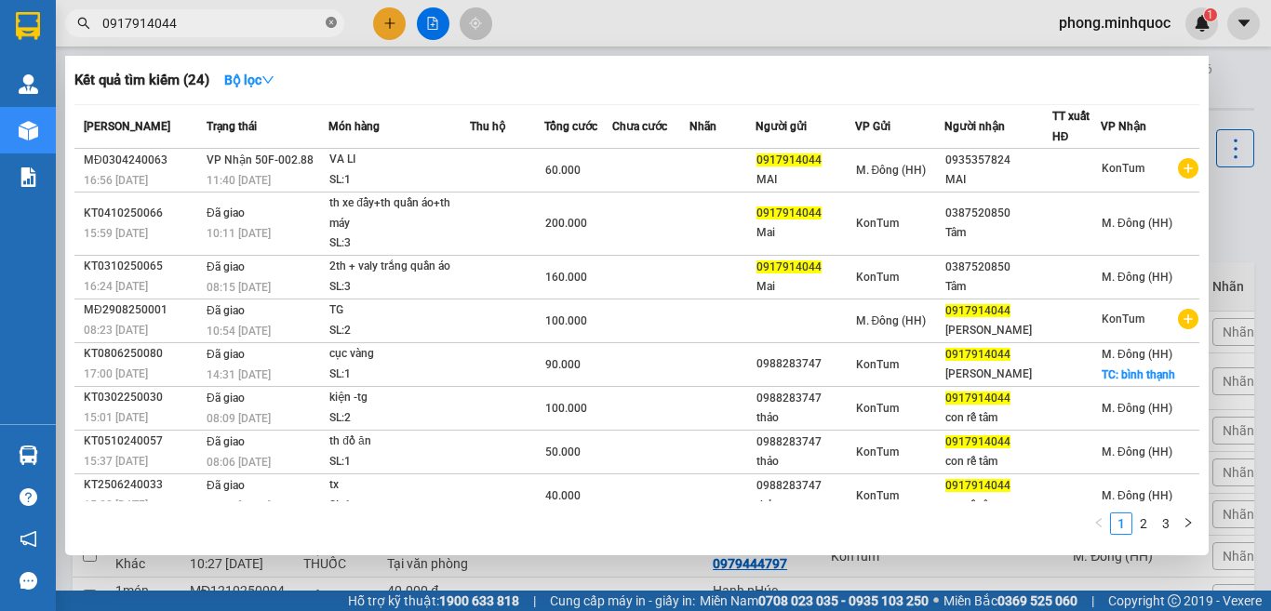
click at [329, 20] on icon "close-circle" at bounding box center [331, 22] width 11 height 11
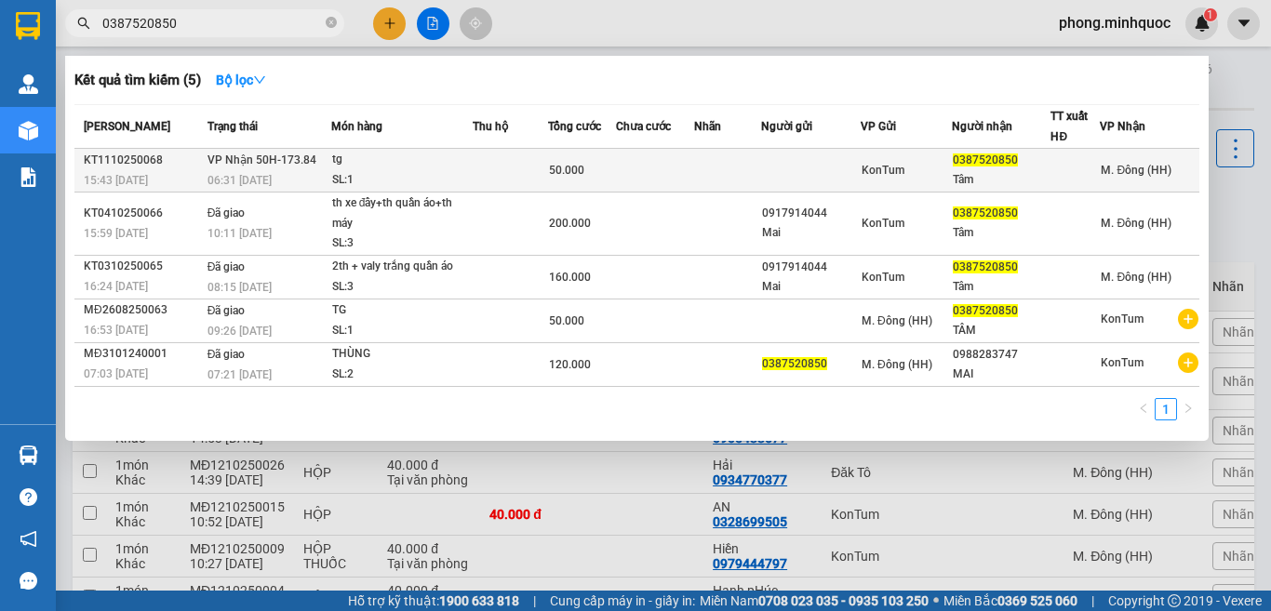
click at [420, 169] on div "tg" at bounding box center [402, 160] width 140 height 20
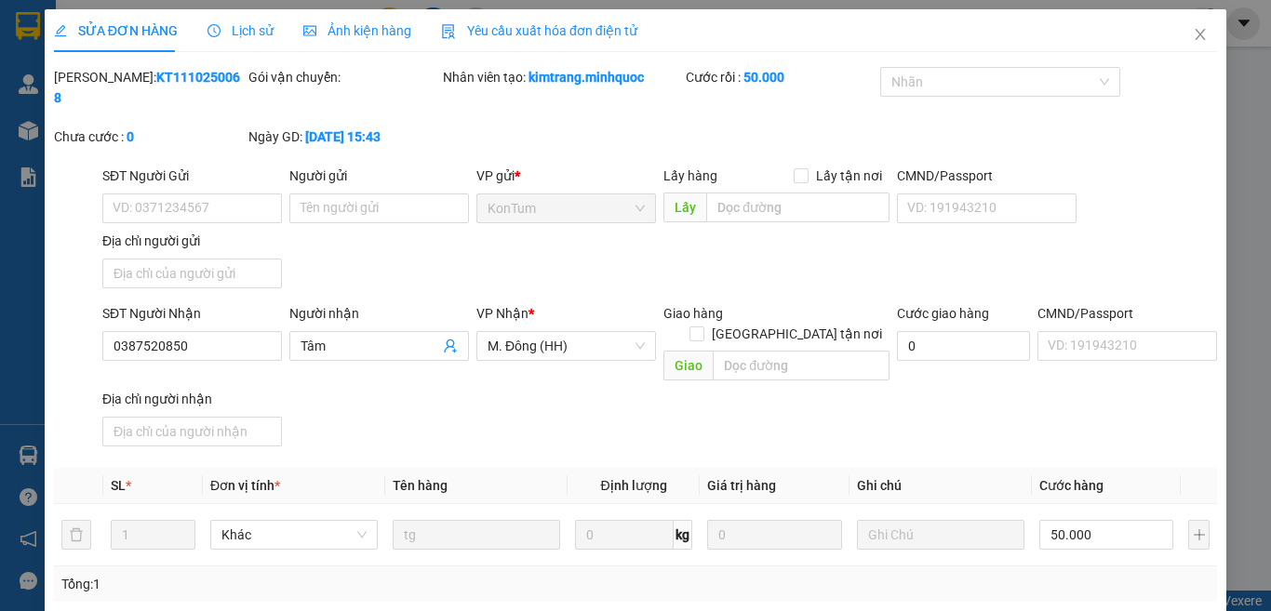
click at [1193, 32] on icon "close" at bounding box center [1200, 34] width 15 height 15
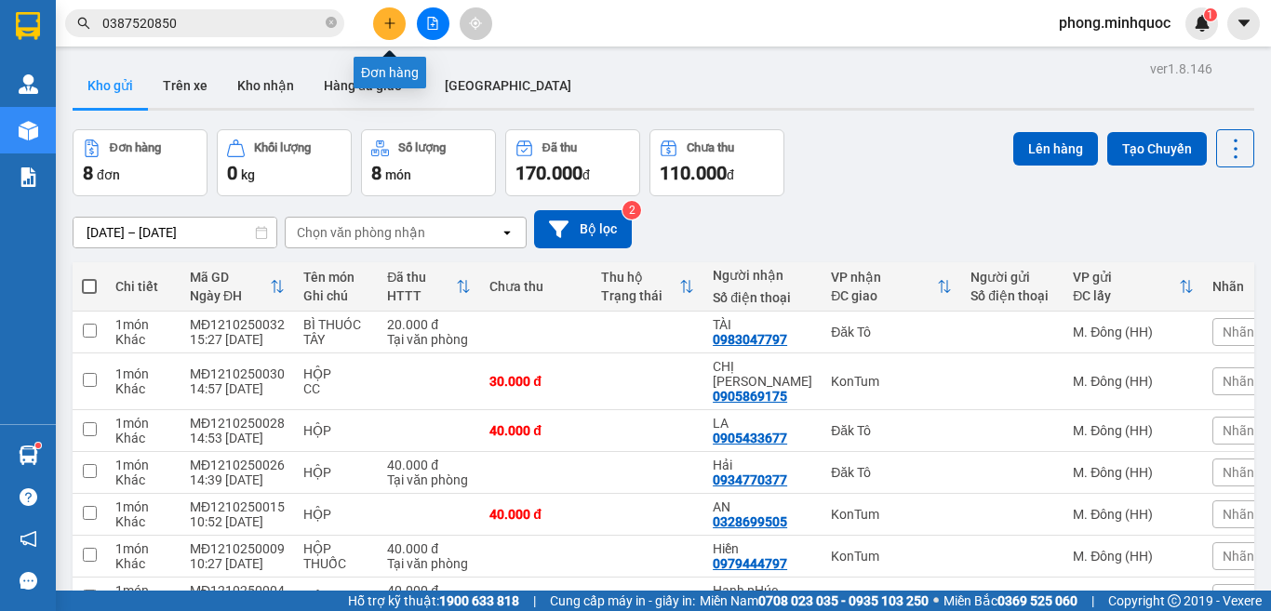
click at [393, 20] on icon "plus" at bounding box center [389, 23] width 13 height 13
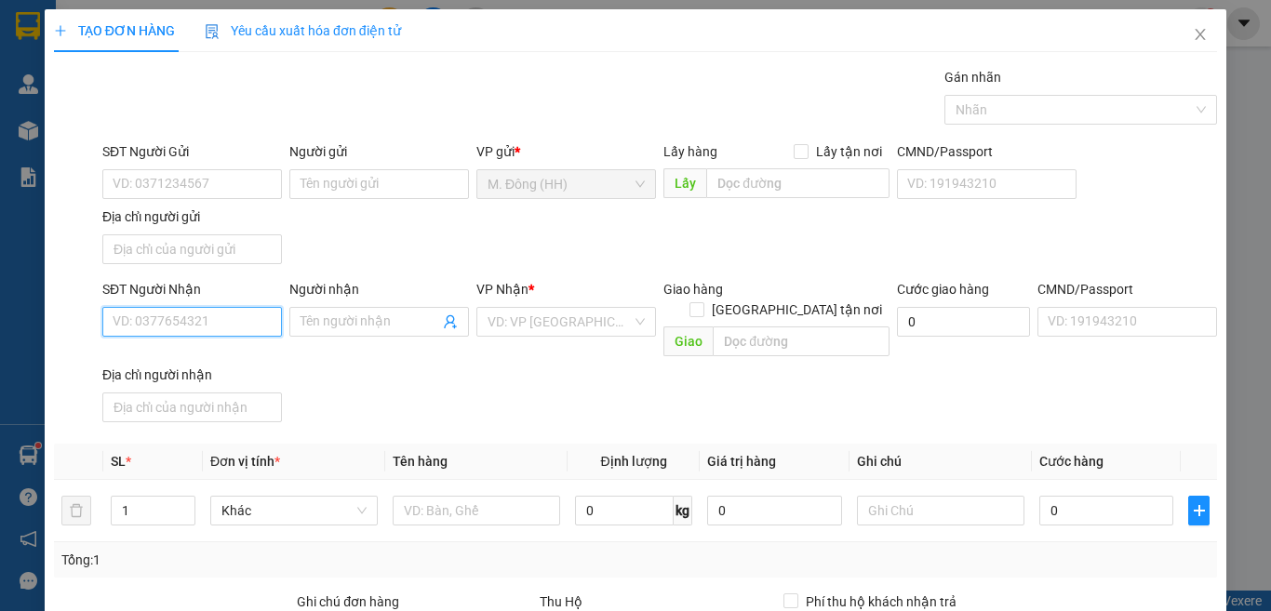
click at [199, 321] on input "SĐT Người Nhận" at bounding box center [192, 322] width 180 height 30
click at [202, 359] on div "0987550239 - MAI PHƯƠNG" at bounding box center [204, 359] width 183 height 20
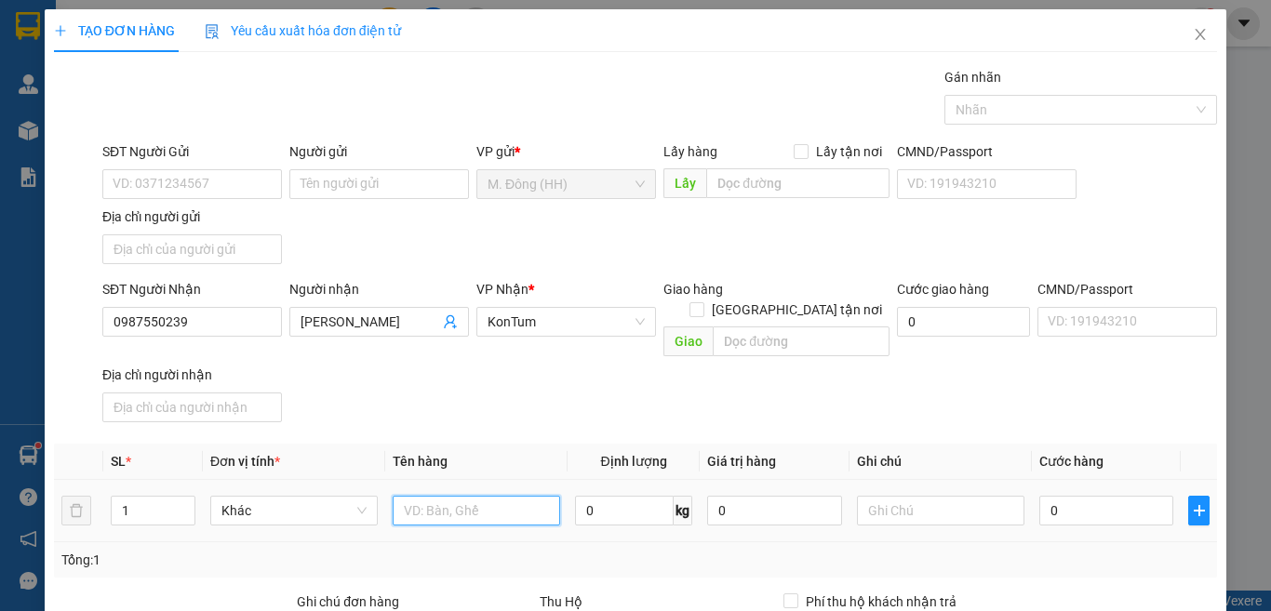
click at [502, 496] on input "text" at bounding box center [477, 511] width 168 height 30
click at [1074, 496] on input "0" at bounding box center [1107, 511] width 134 height 30
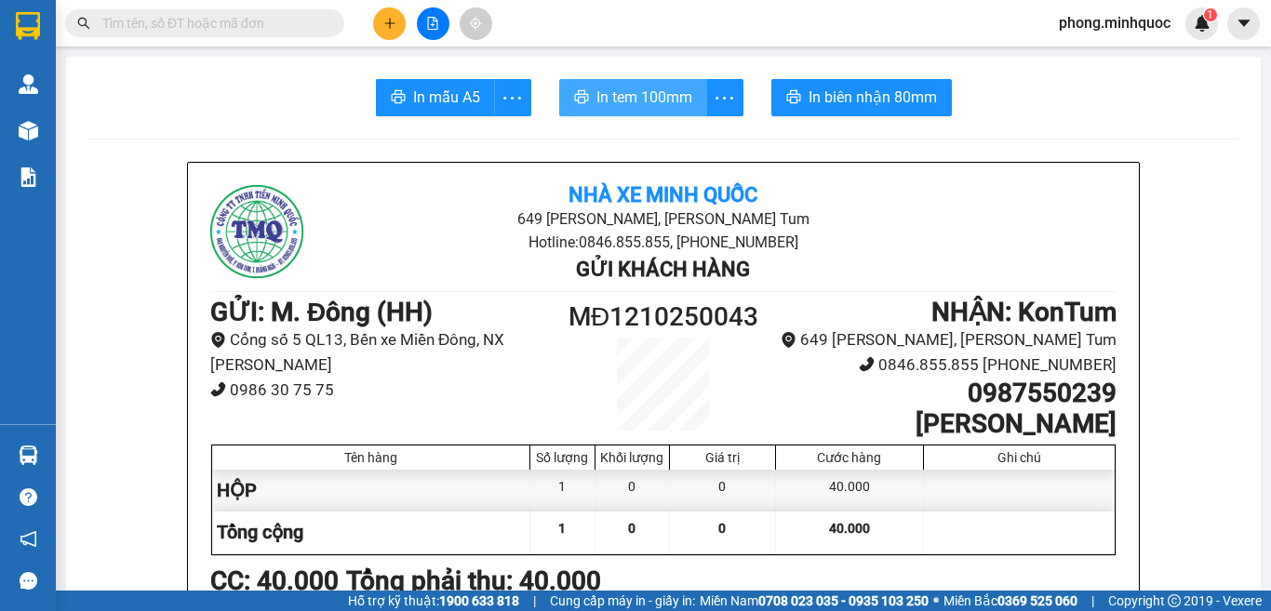
click at [631, 91] on span "In tem 100mm" at bounding box center [645, 97] width 96 height 23
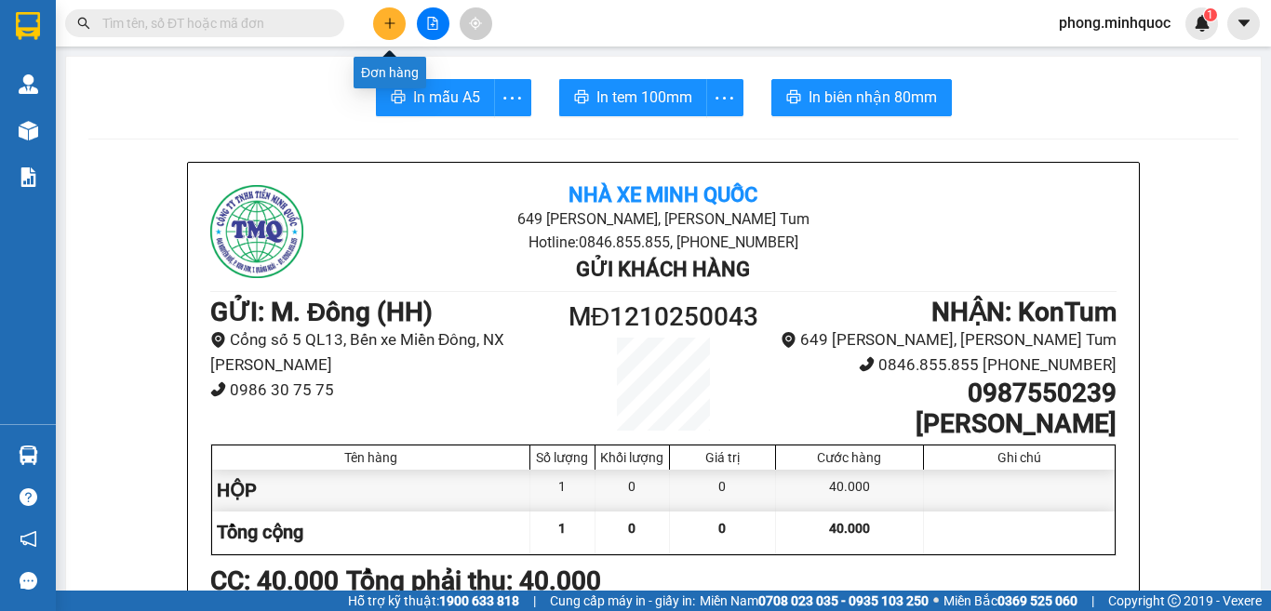
click at [383, 17] on icon "plus" at bounding box center [389, 23] width 13 height 13
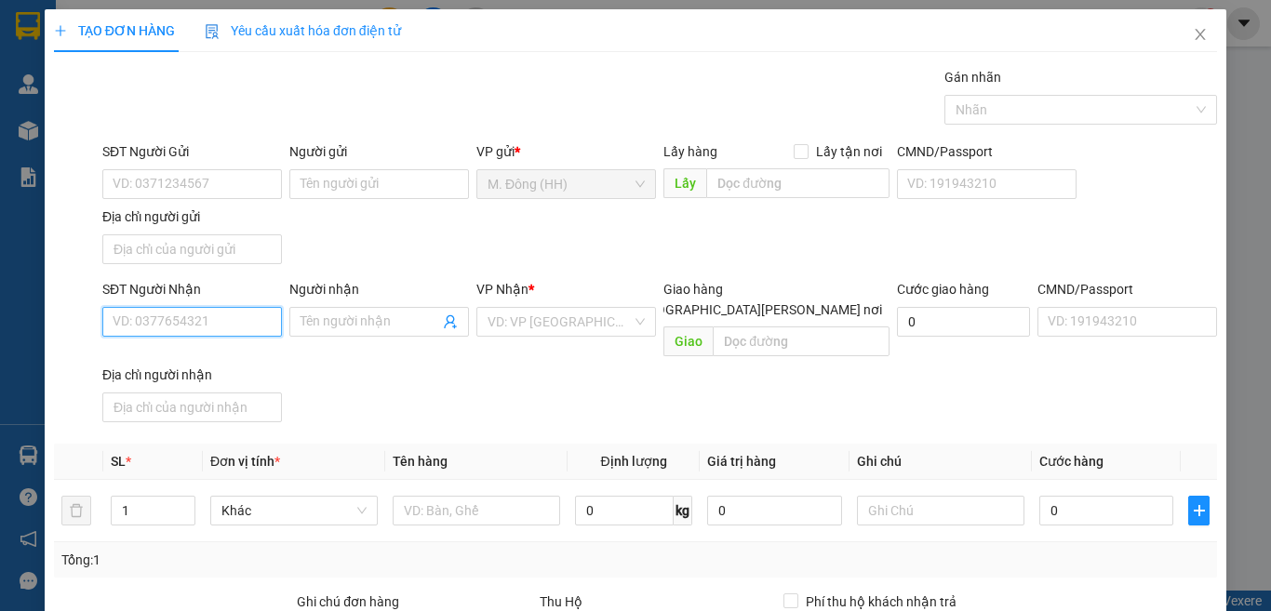
click at [210, 329] on input "SĐT Người Nhận" at bounding box center [192, 322] width 180 height 30
type input "0914007414"
click at [167, 361] on div "0914007414 - BS HOÀ" at bounding box center [190, 359] width 154 height 20
type input "BS HOÀ"
checkbox input "true"
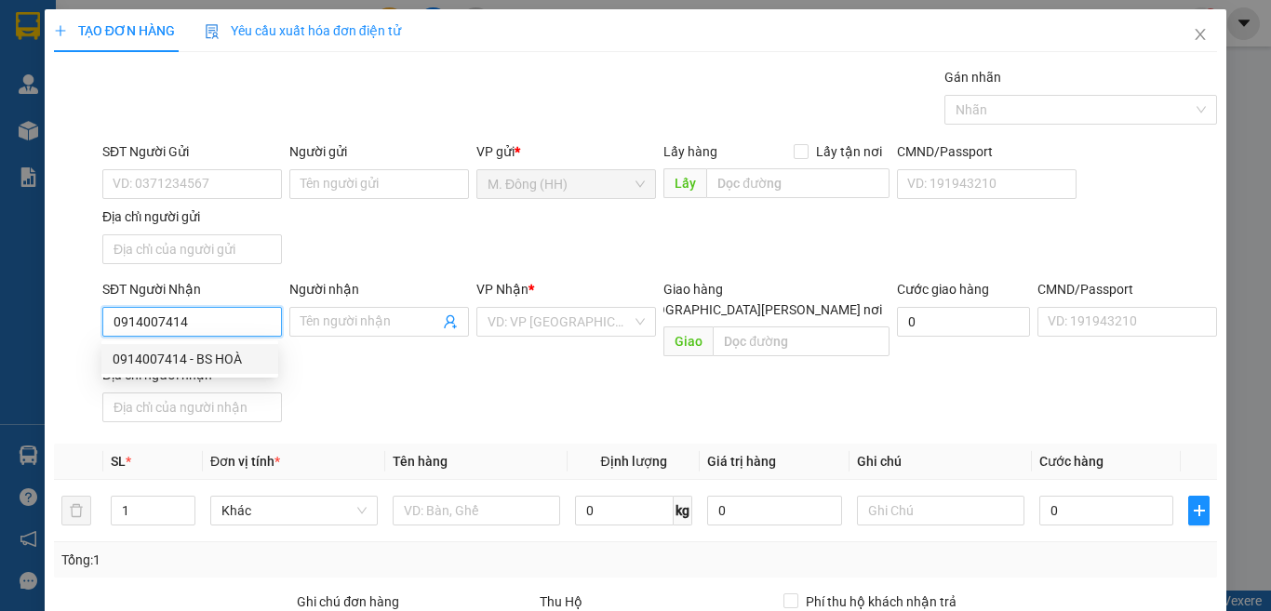
type input "931 [PERSON_NAME] [PERSON_NAME]"
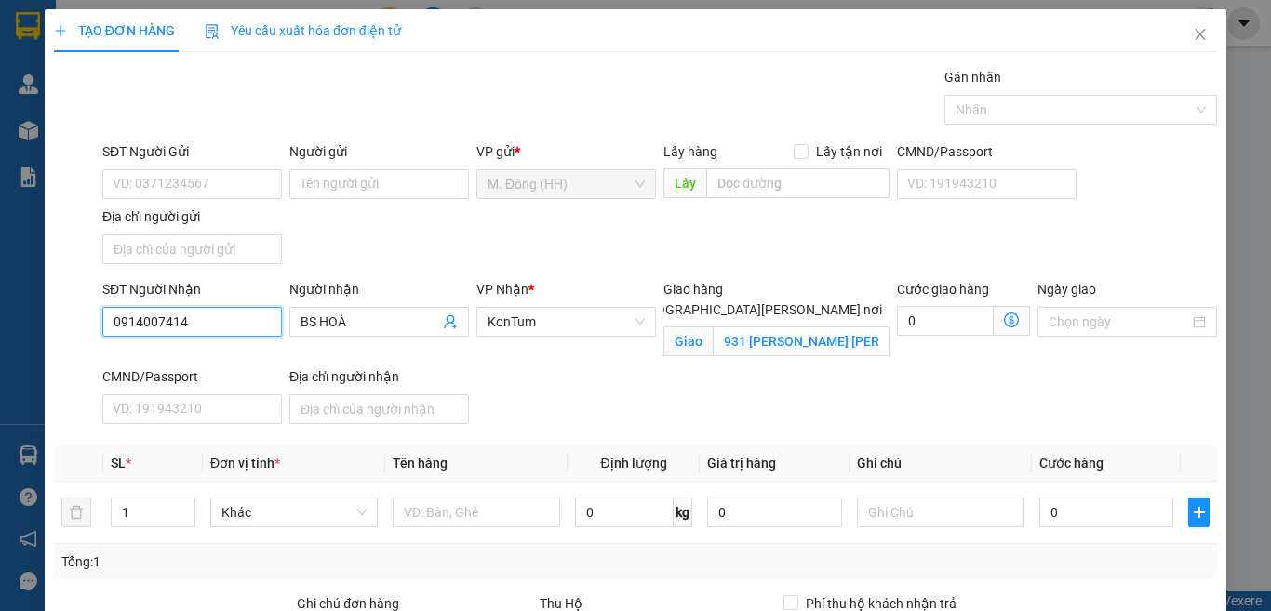
scroll to position [230, 0]
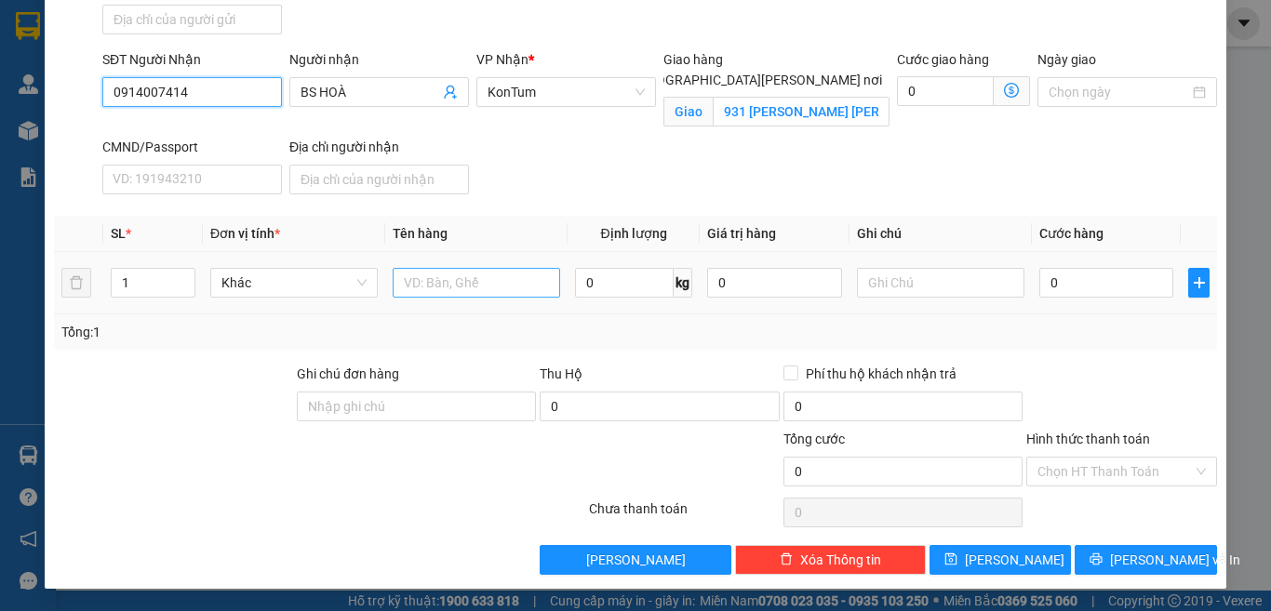
type input "0914007414"
click at [432, 280] on input "text" at bounding box center [477, 283] width 168 height 30
type input "HỘP"
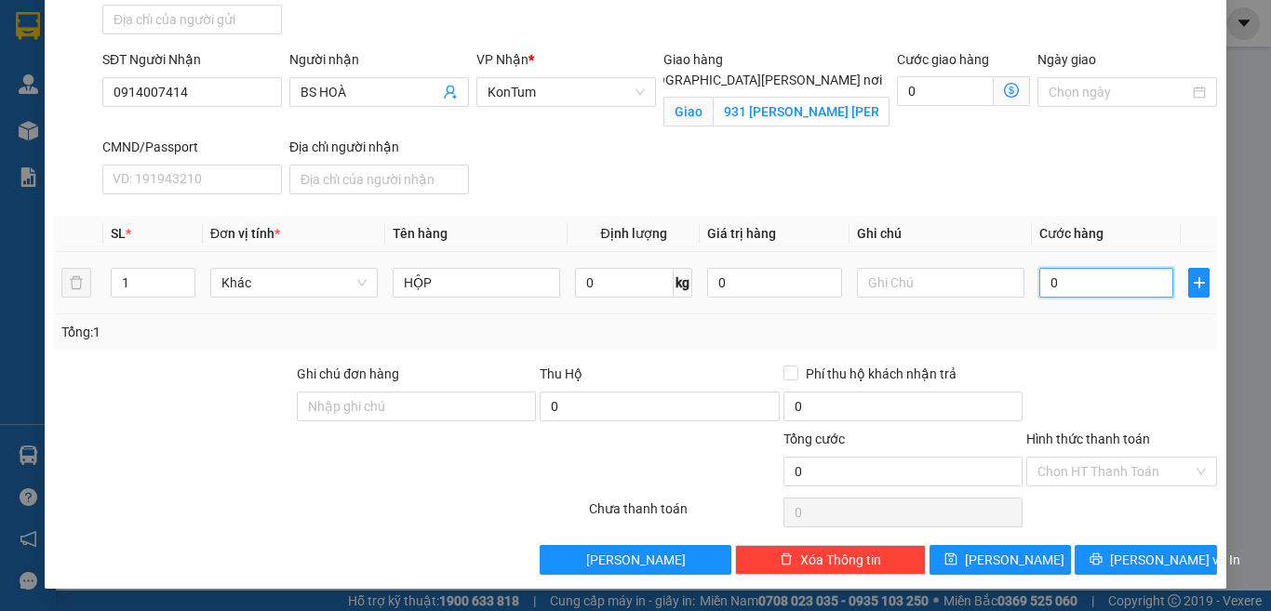
click at [1103, 289] on input "0" at bounding box center [1107, 283] width 134 height 30
type input "7"
type input "70"
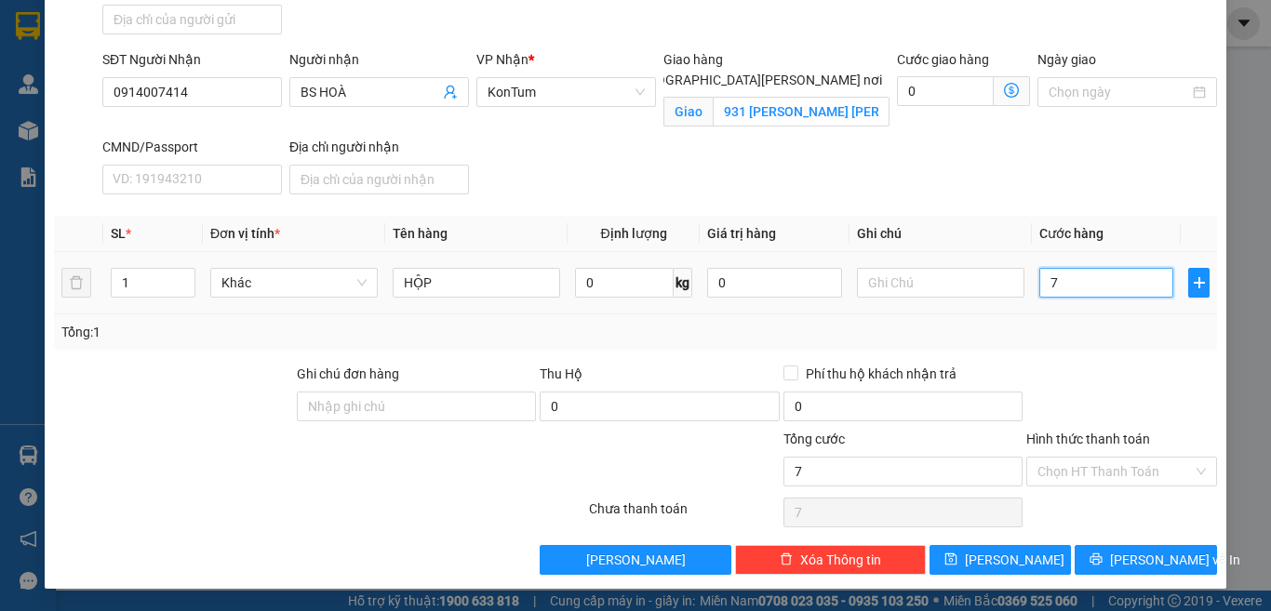
type input "70"
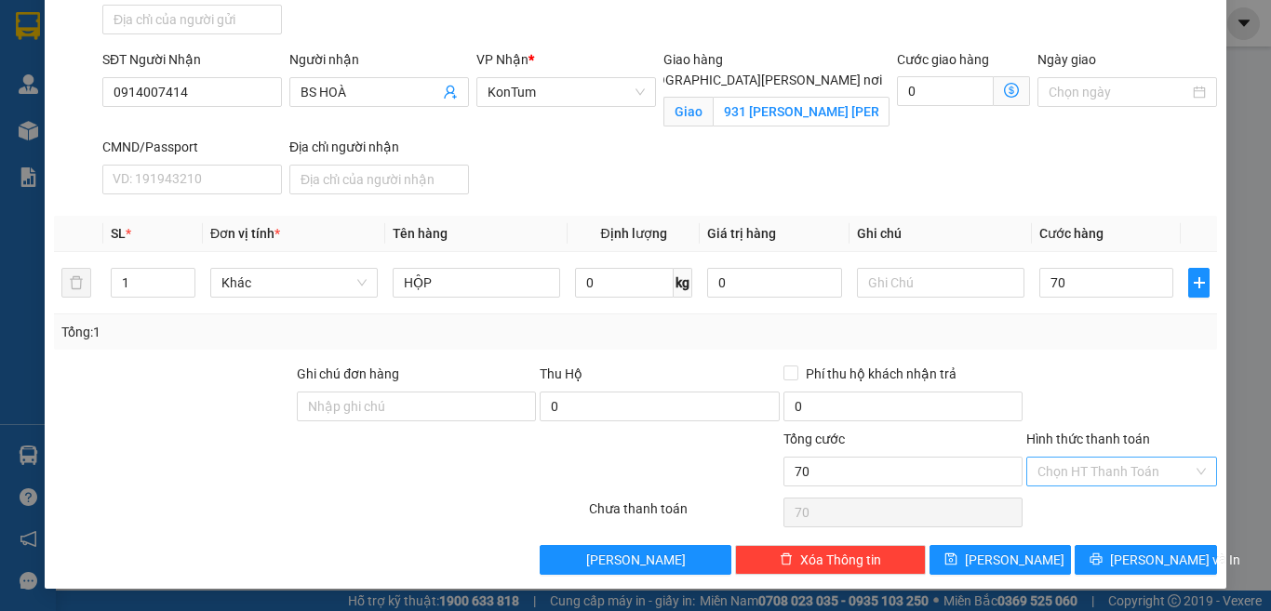
click at [1056, 474] on input "Hình thức thanh toán" at bounding box center [1115, 472] width 155 height 28
type input "70.000"
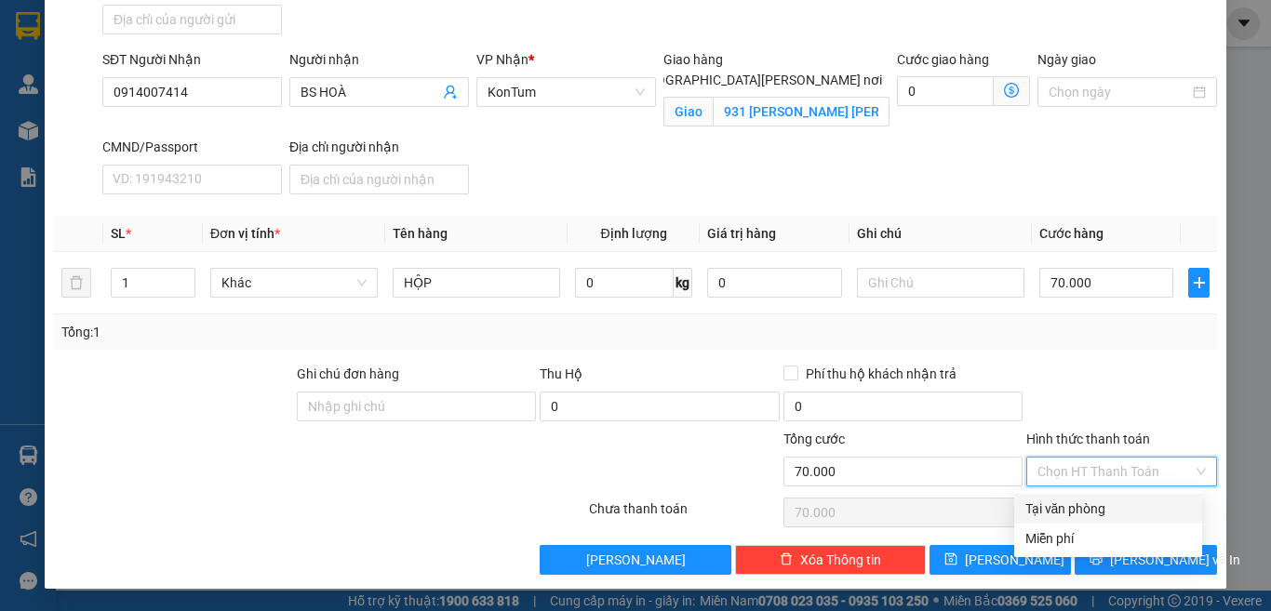
click at [1056, 500] on div "Tại văn phòng" at bounding box center [1109, 509] width 166 height 20
type input "0"
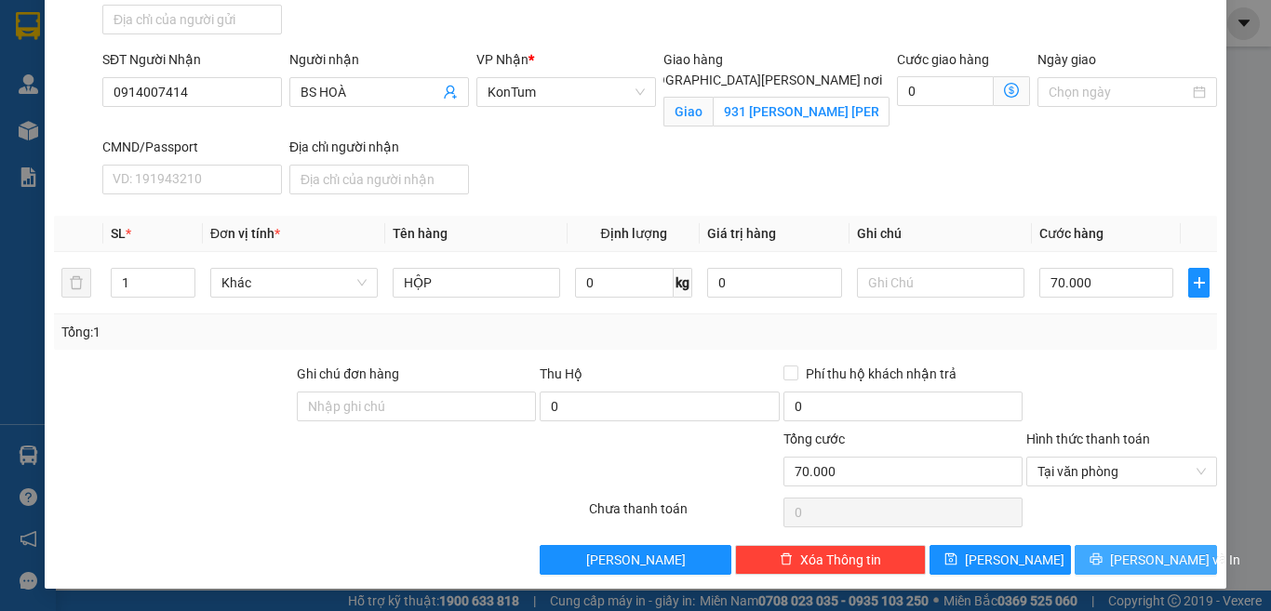
click at [1103, 563] on icon "printer" at bounding box center [1097, 560] width 12 height 12
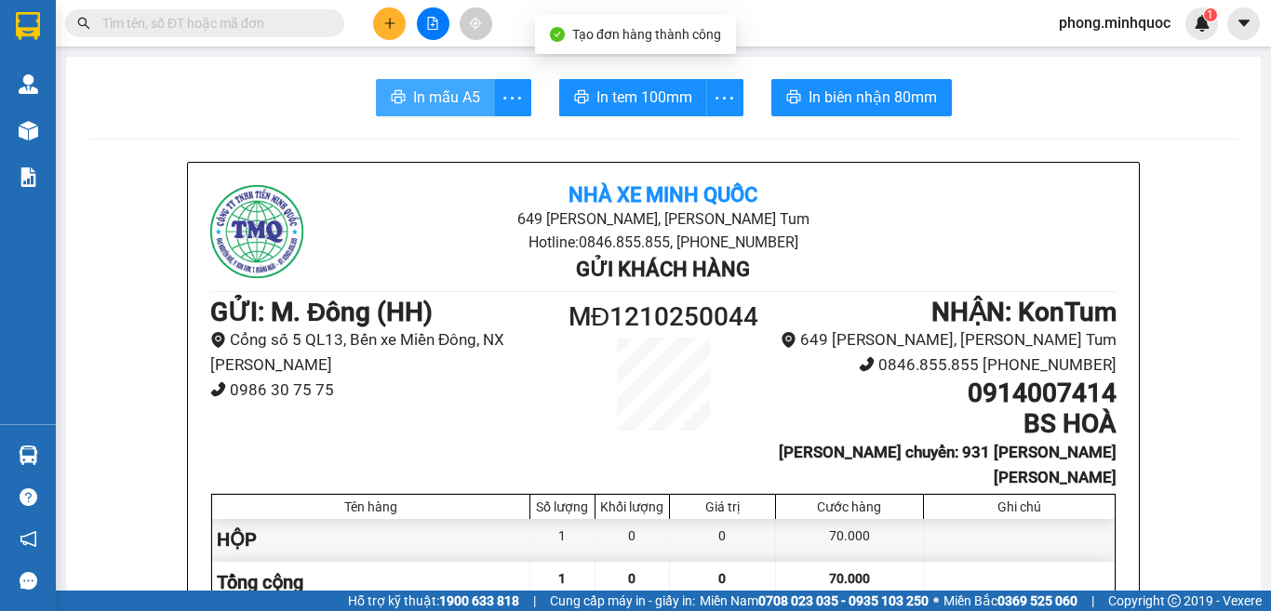
click at [417, 101] on span "In mẫu A5" at bounding box center [446, 97] width 67 height 23
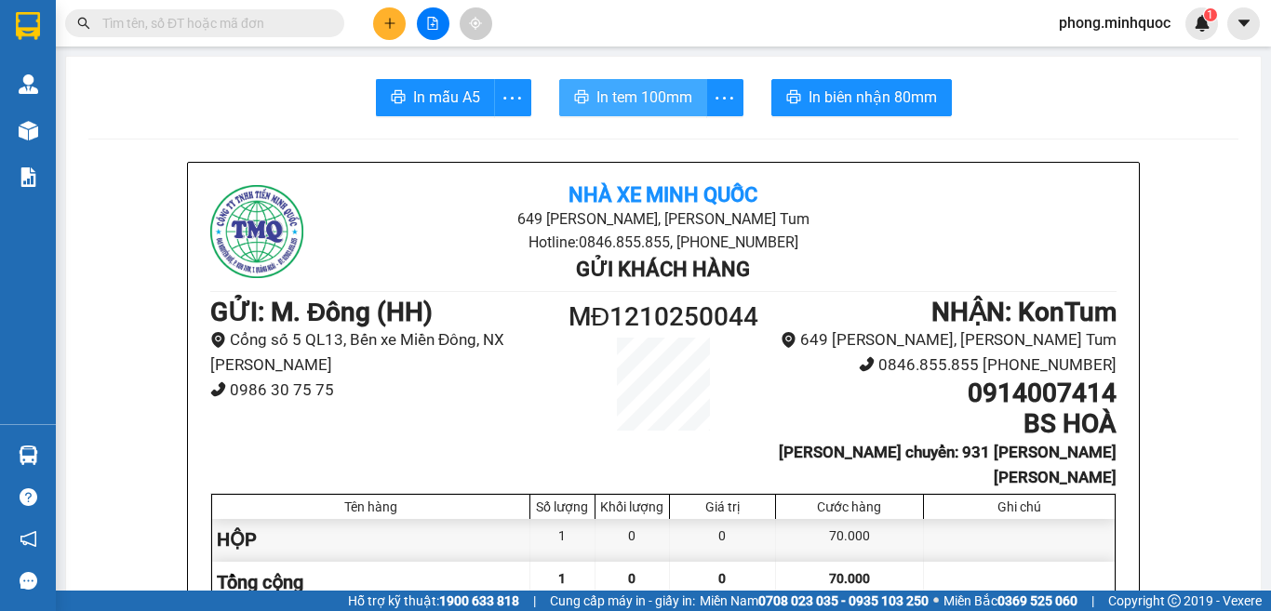
click at [642, 92] on span "In tem 100mm" at bounding box center [645, 97] width 96 height 23
click at [269, 20] on input "text" at bounding box center [212, 23] width 220 height 20
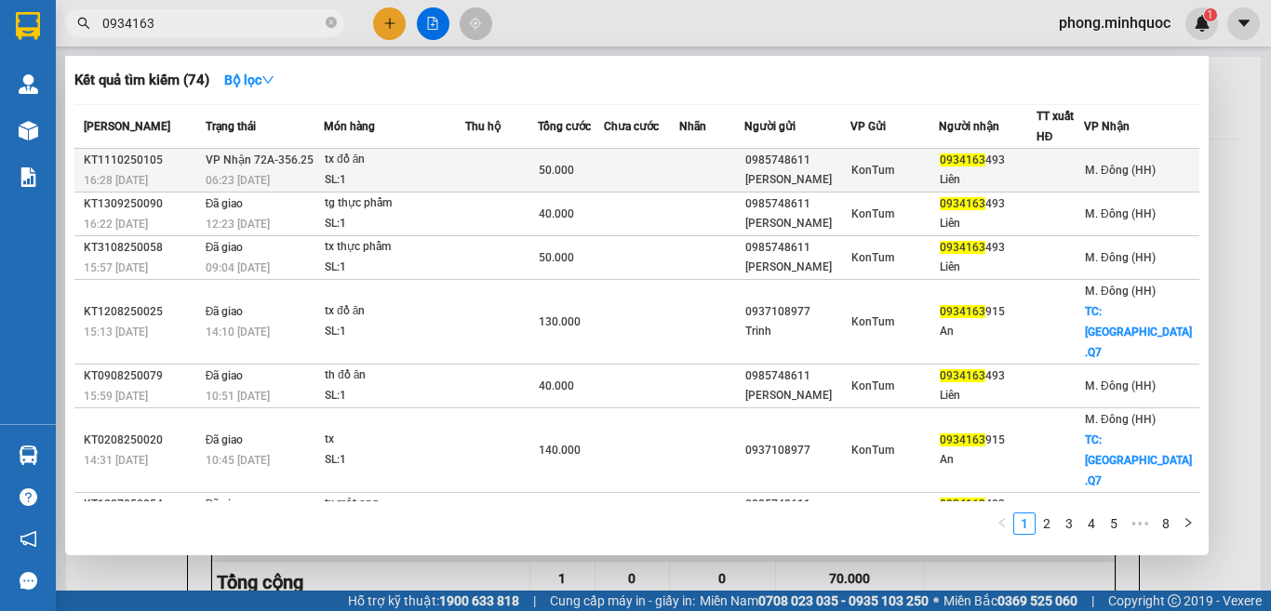
type input "0934163"
click at [450, 159] on div "tx đồ ăn" at bounding box center [395, 160] width 140 height 20
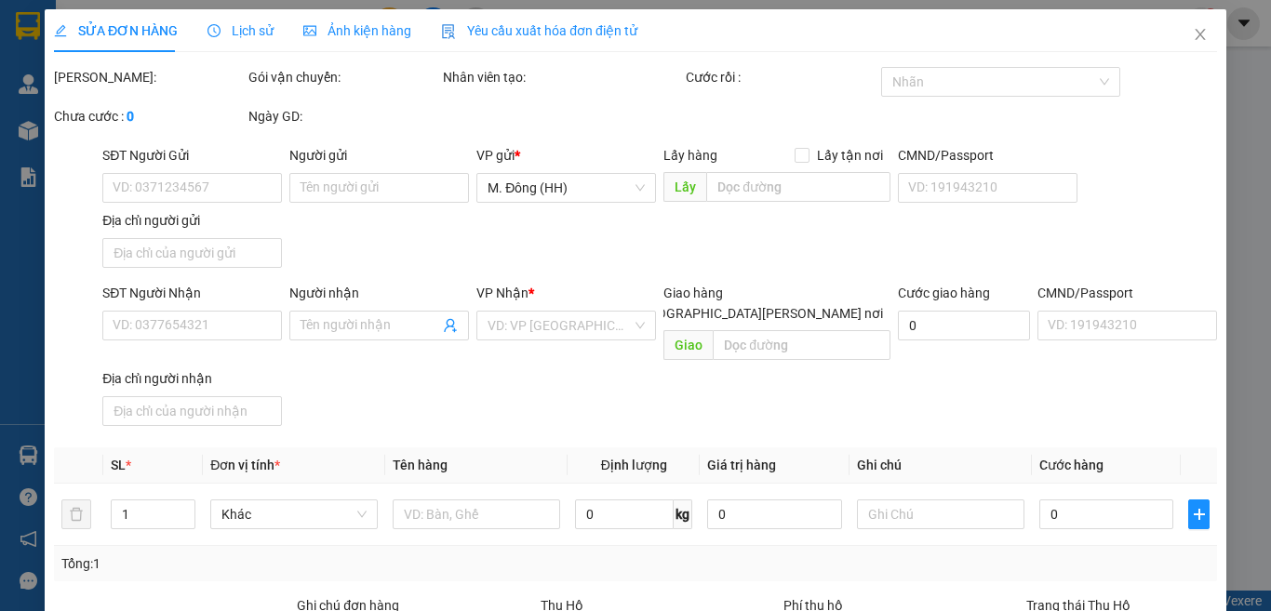
type input "0985748611"
type input "[PERSON_NAME]"
type input "0934163493"
type input "Liên"
type input "0"
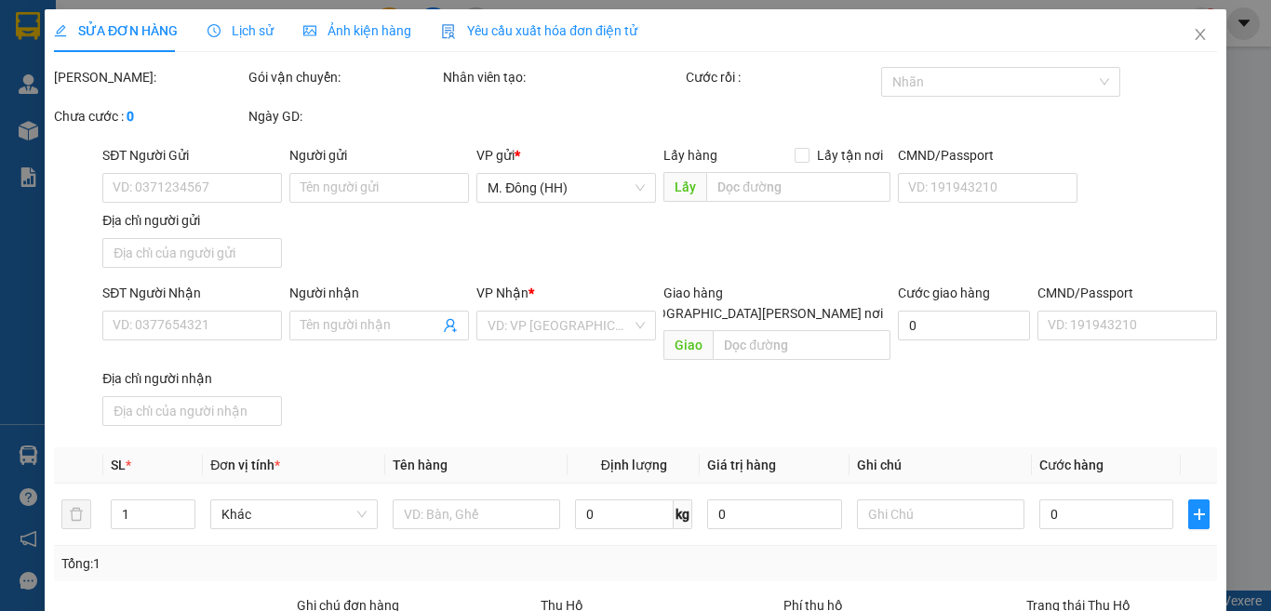
type input "50.000"
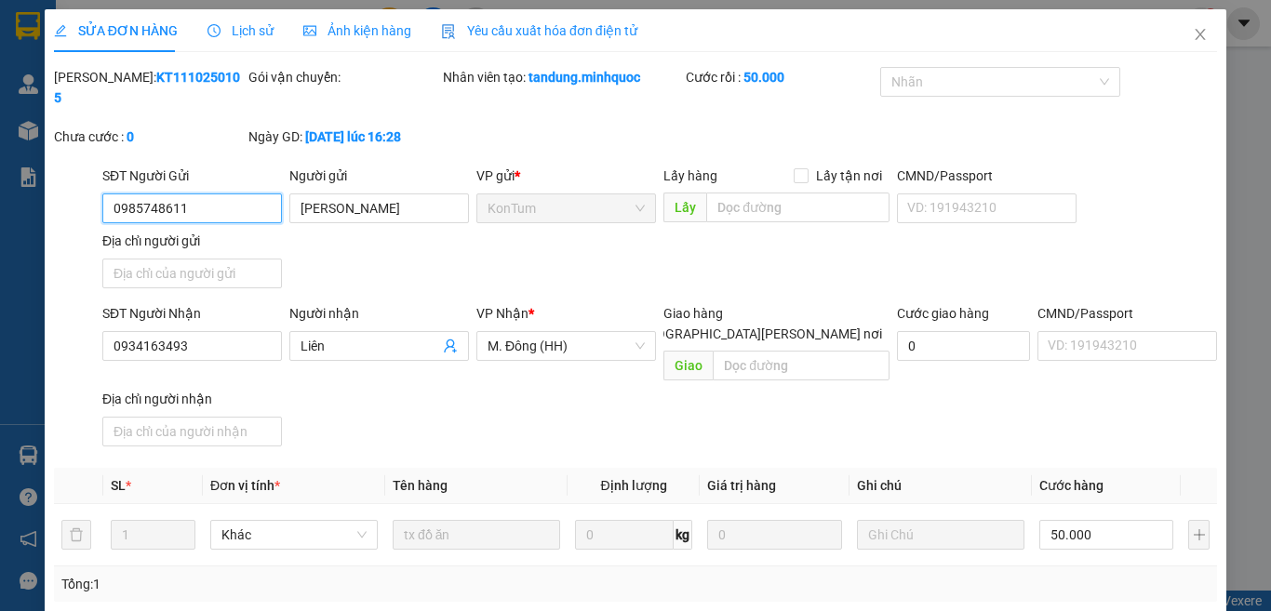
scroll to position [202, 0]
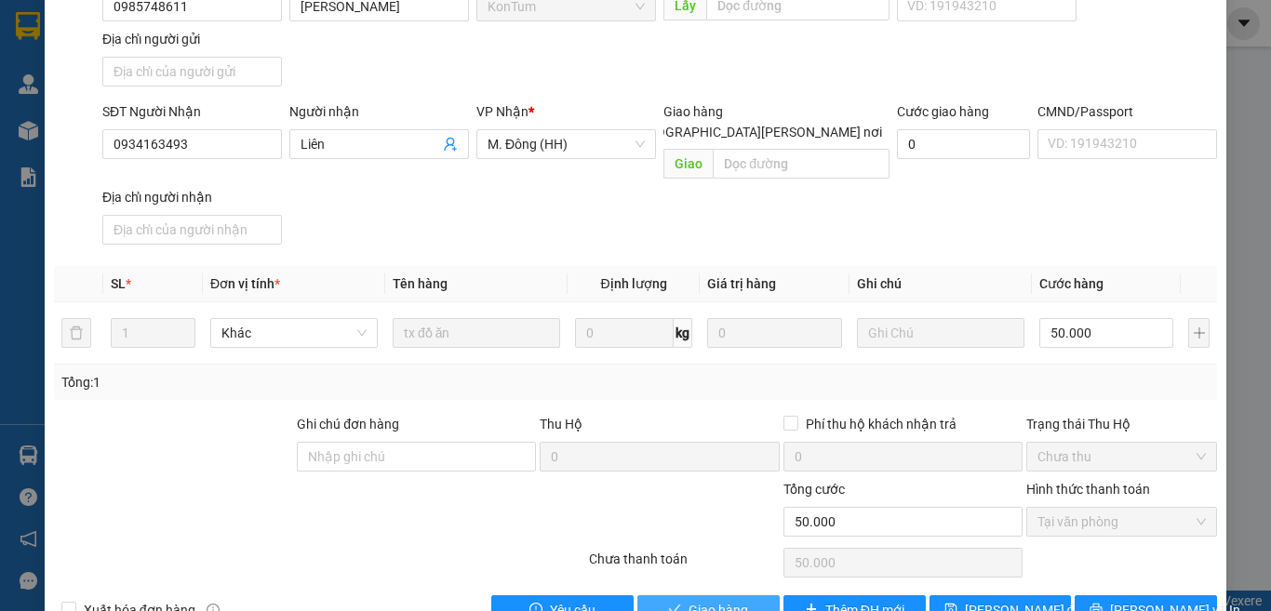
click at [694, 600] on span "Giao hàng" at bounding box center [719, 610] width 60 height 20
type input "0"
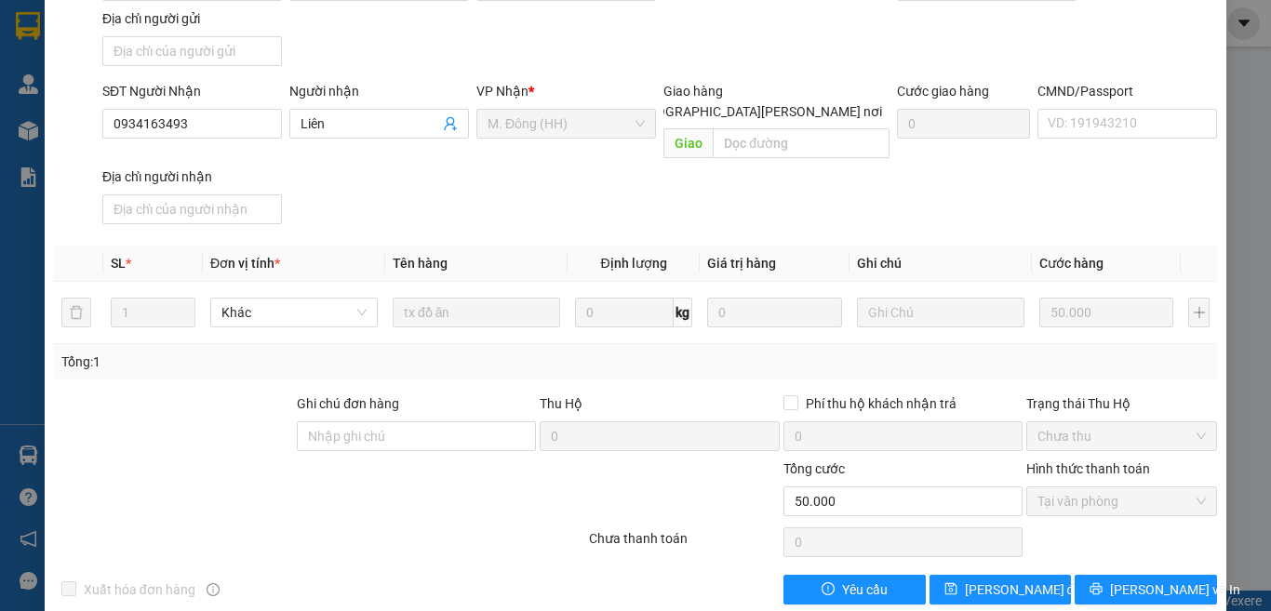
scroll to position [0, 0]
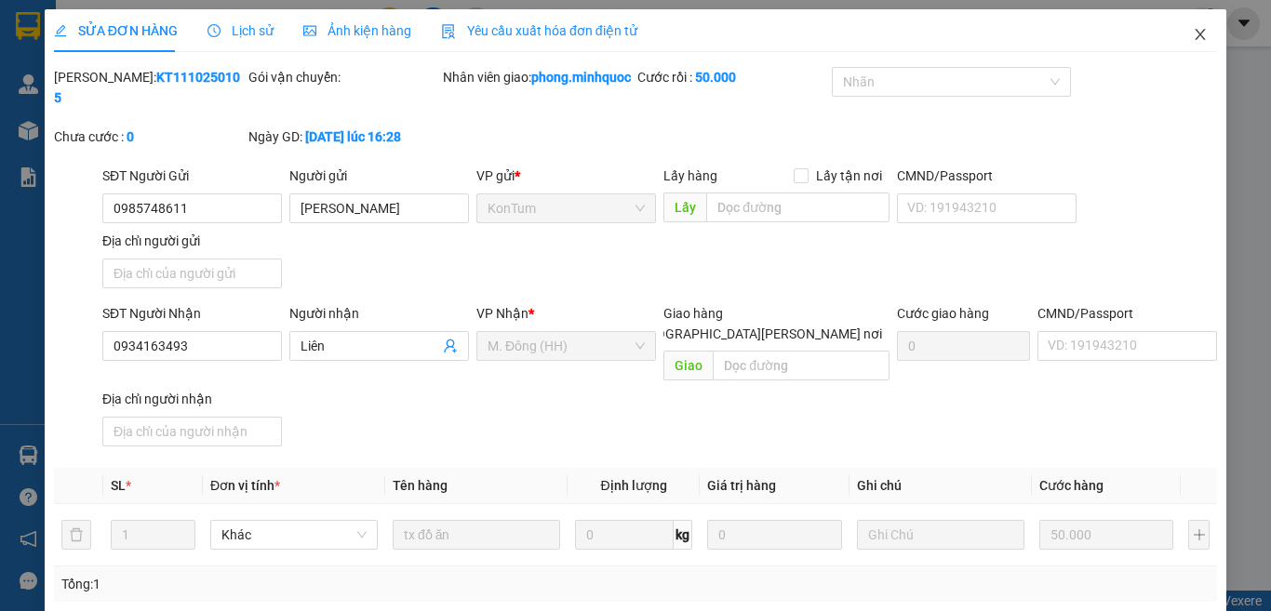
click at [1193, 31] on icon "close" at bounding box center [1200, 34] width 15 height 15
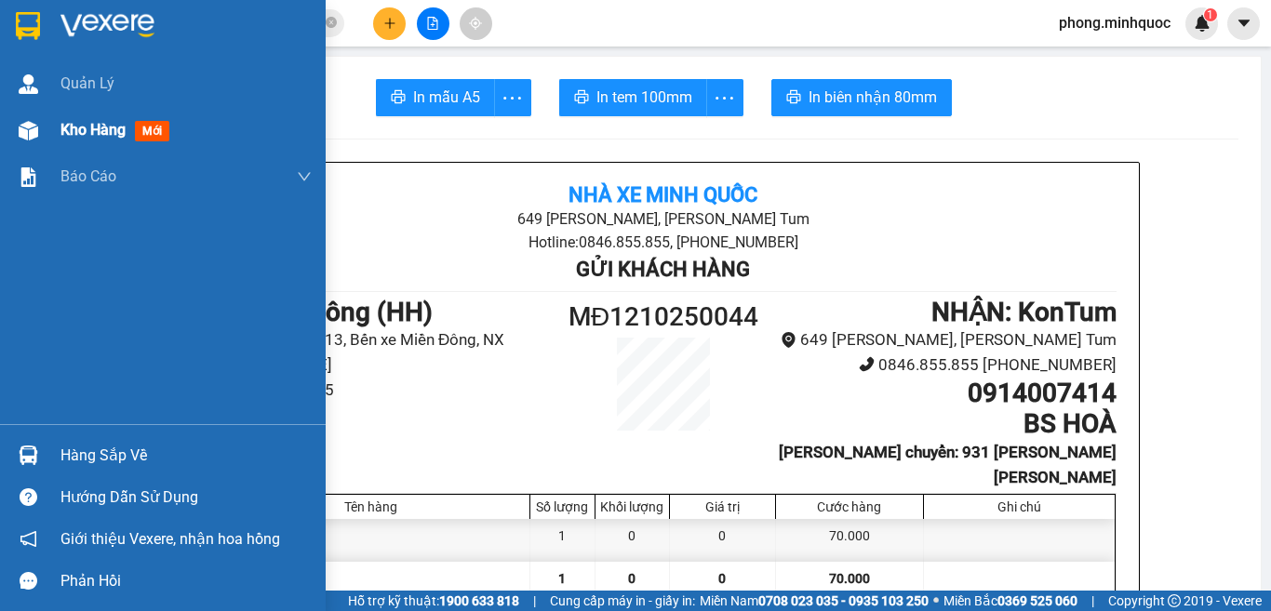
click at [145, 126] on span "mới" at bounding box center [152, 131] width 34 height 20
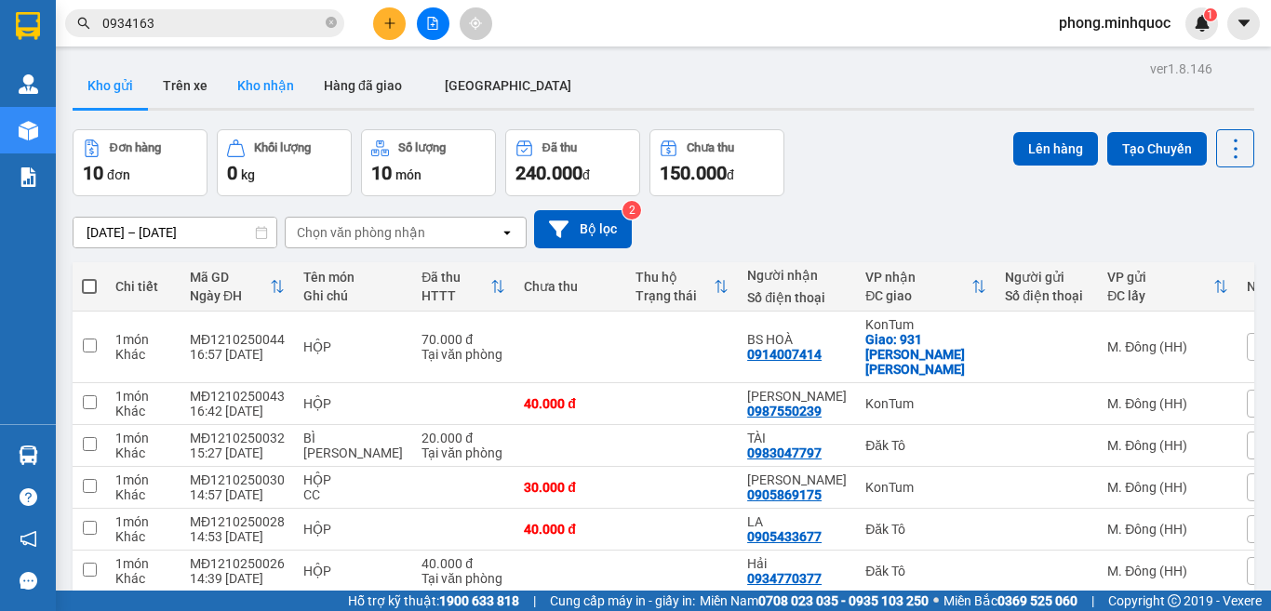
click at [273, 77] on button "Kho nhận" at bounding box center [265, 85] width 87 height 45
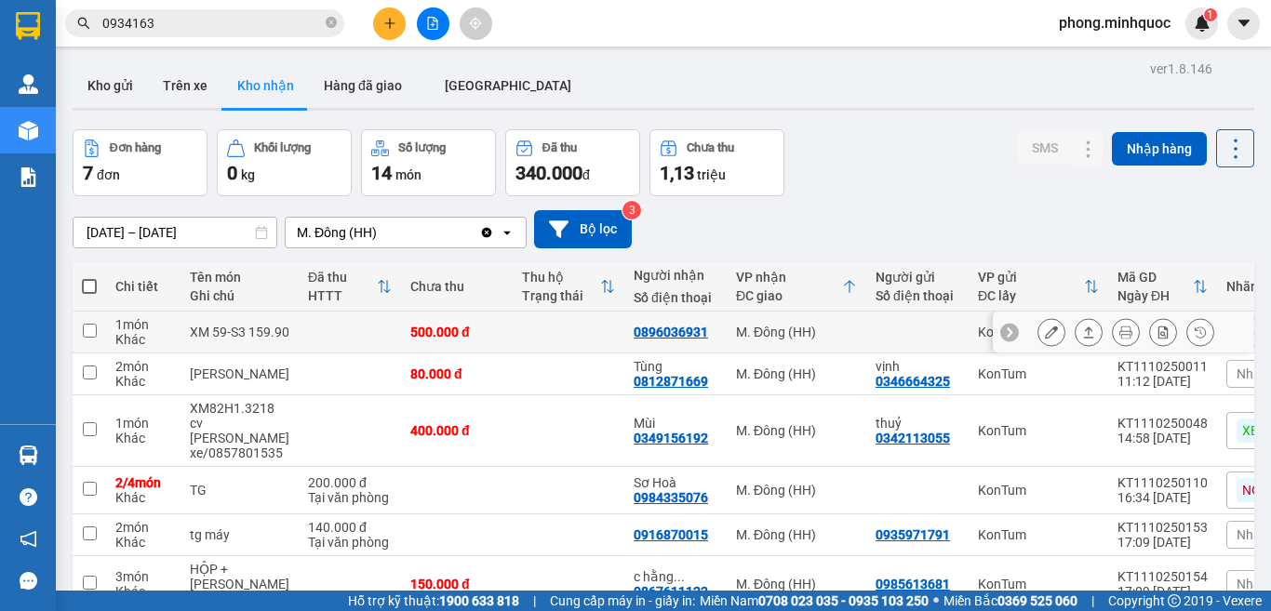
scroll to position [118, 0]
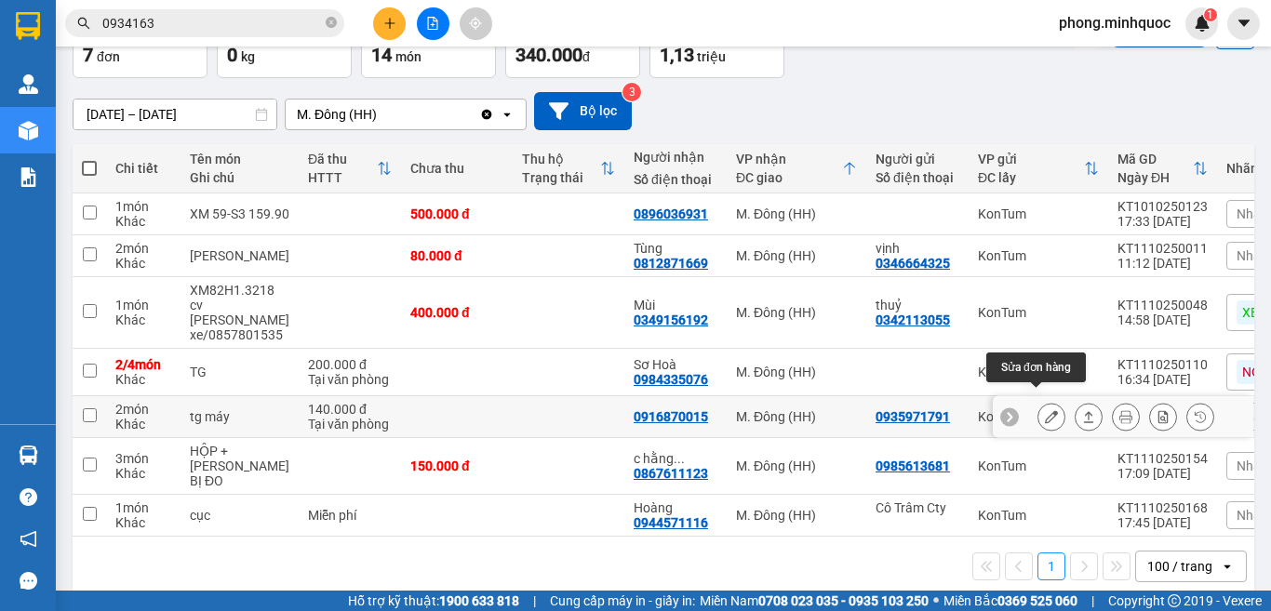
click at [1045, 410] on icon at bounding box center [1051, 416] width 13 height 13
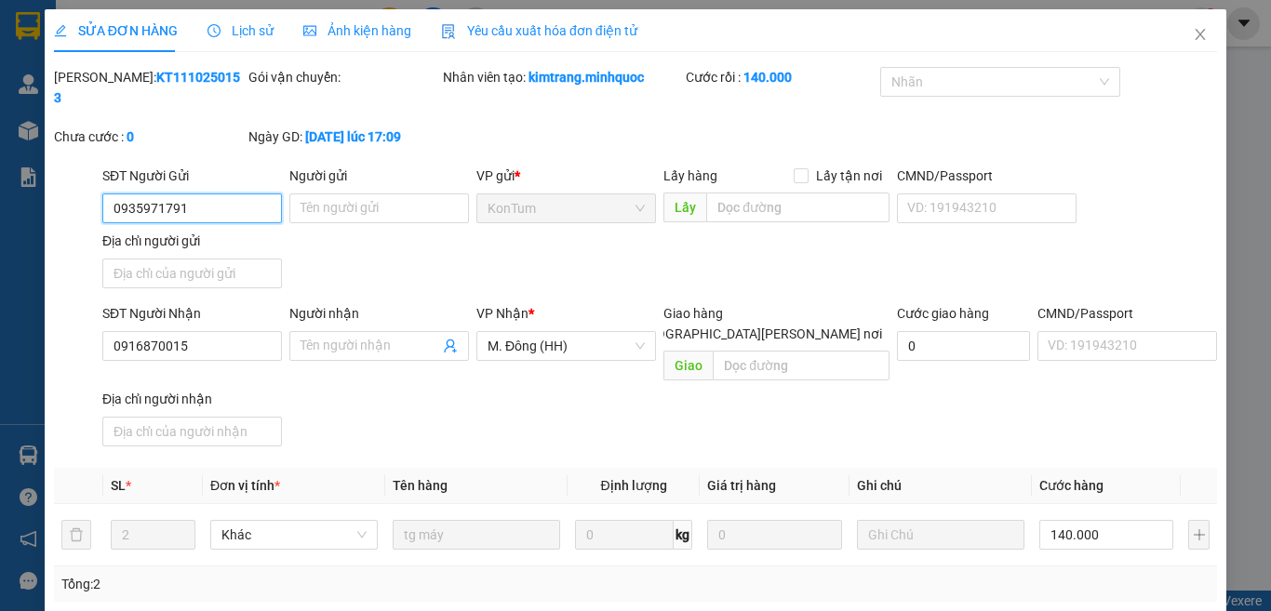
type input "0935971791"
type input "0916870015"
type input "0"
type input "140.000"
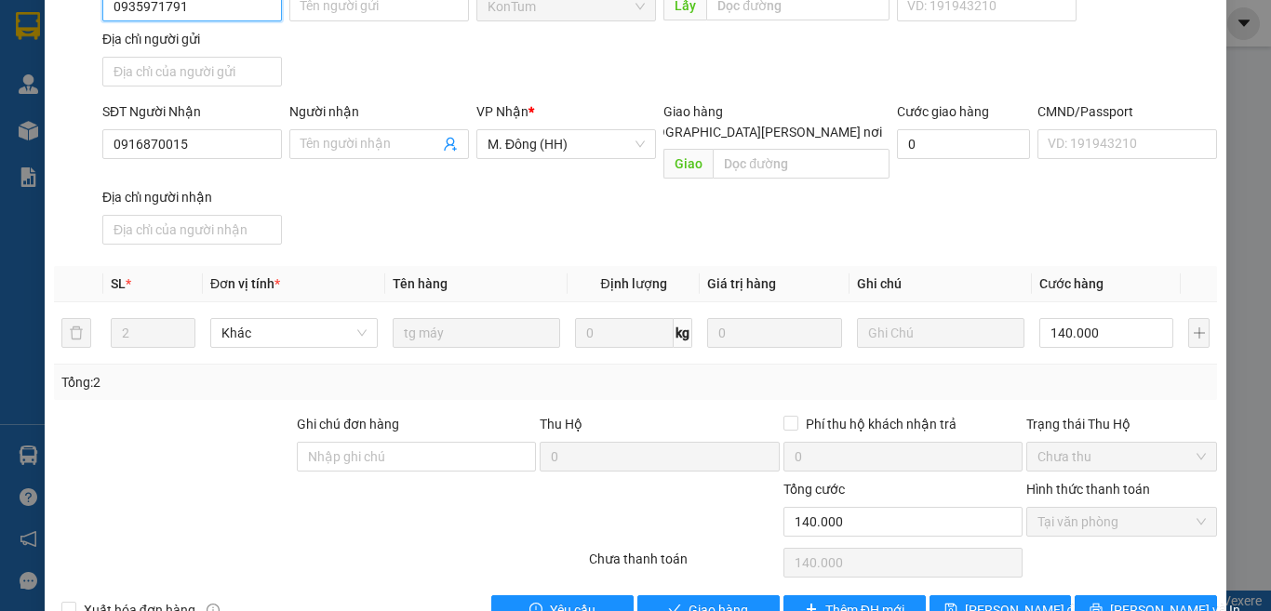
scroll to position [211, 0]
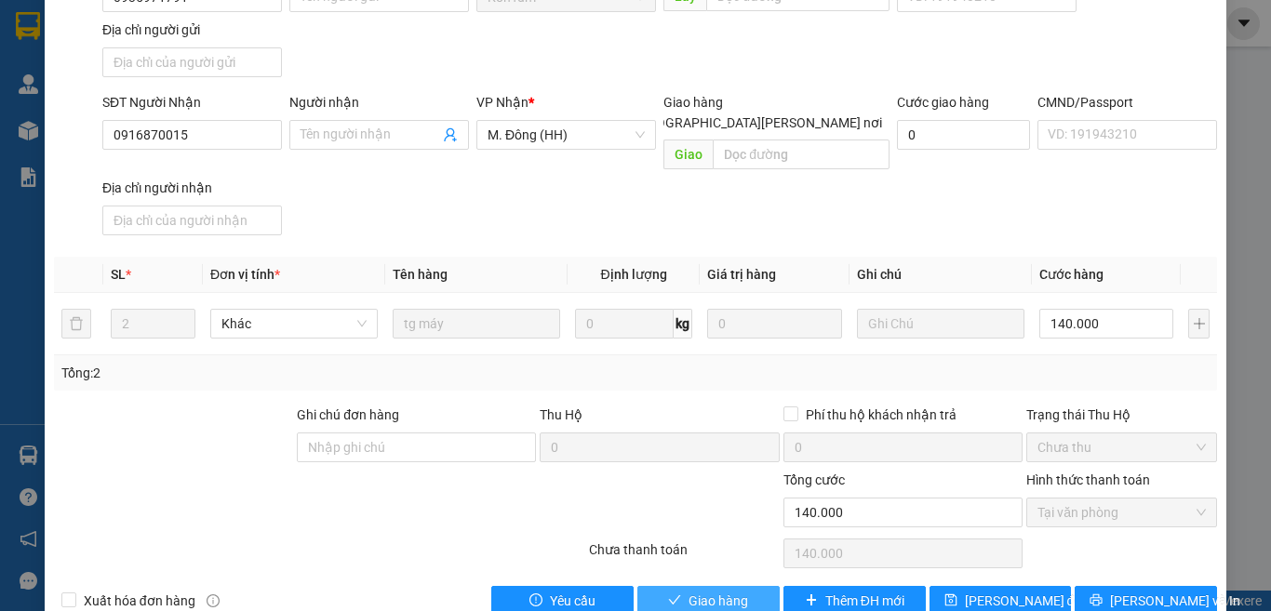
click at [677, 586] on button "Giao hàng" at bounding box center [709, 601] width 142 height 30
type input "0"
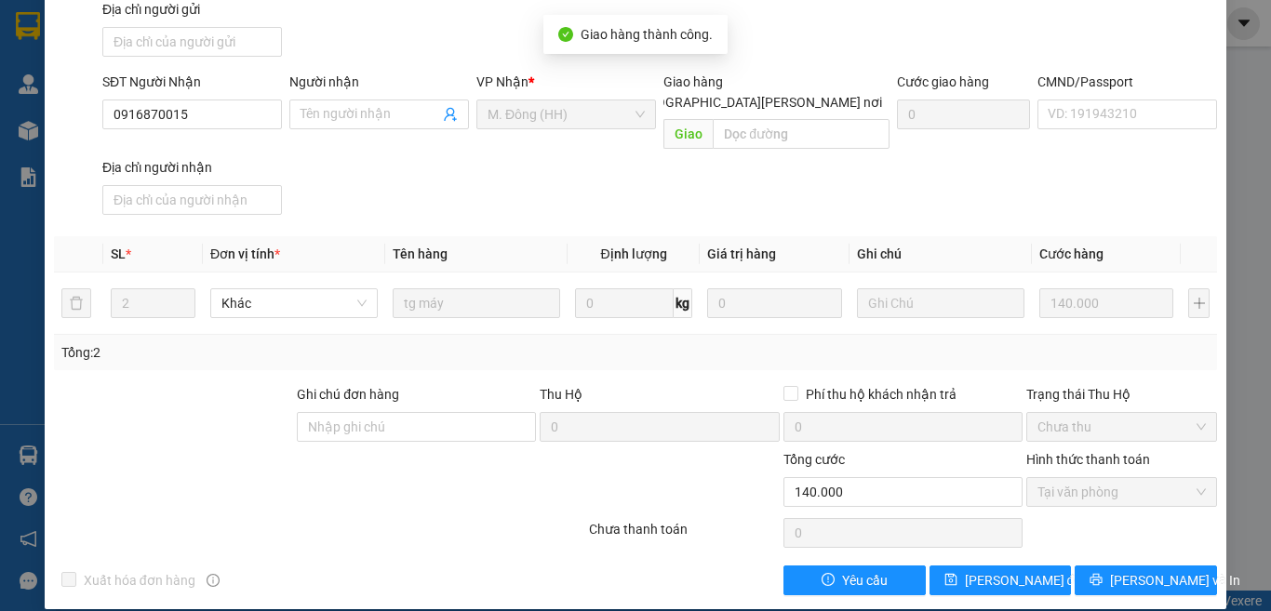
scroll to position [0, 0]
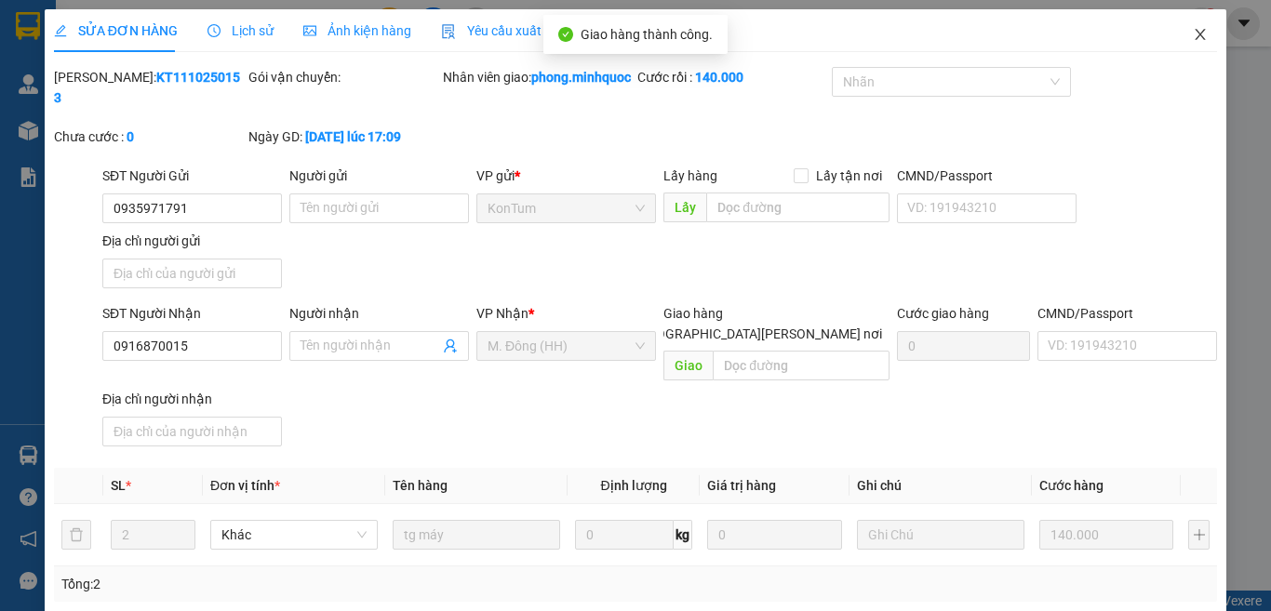
click at [1193, 33] on icon "close" at bounding box center [1200, 34] width 15 height 15
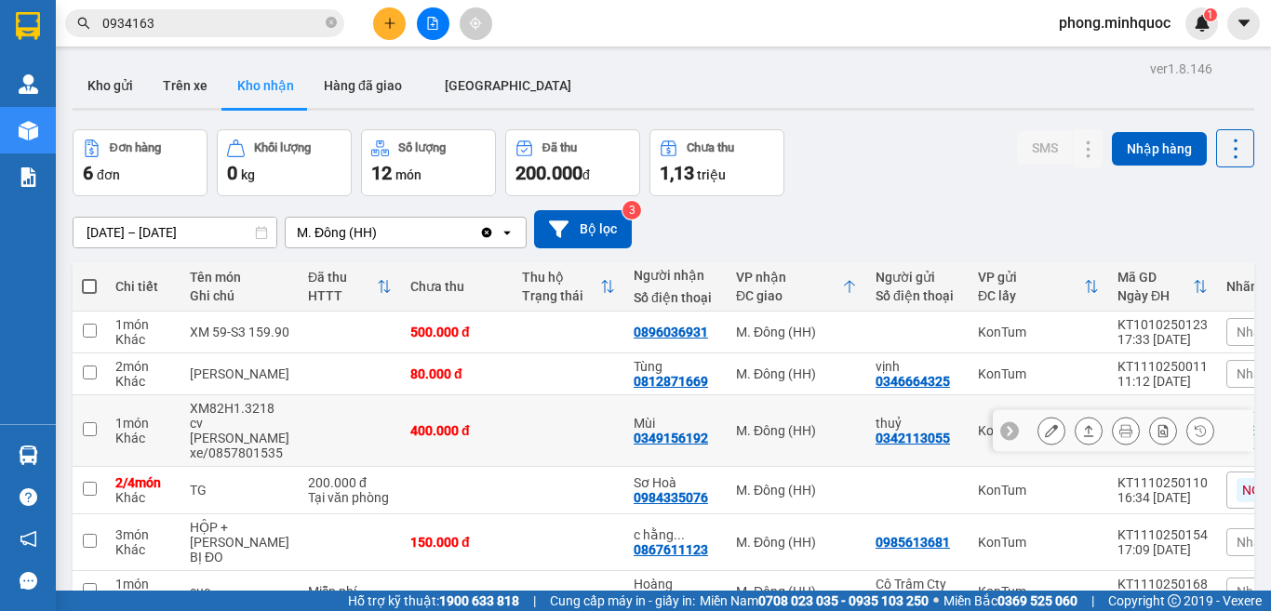
scroll to position [86, 0]
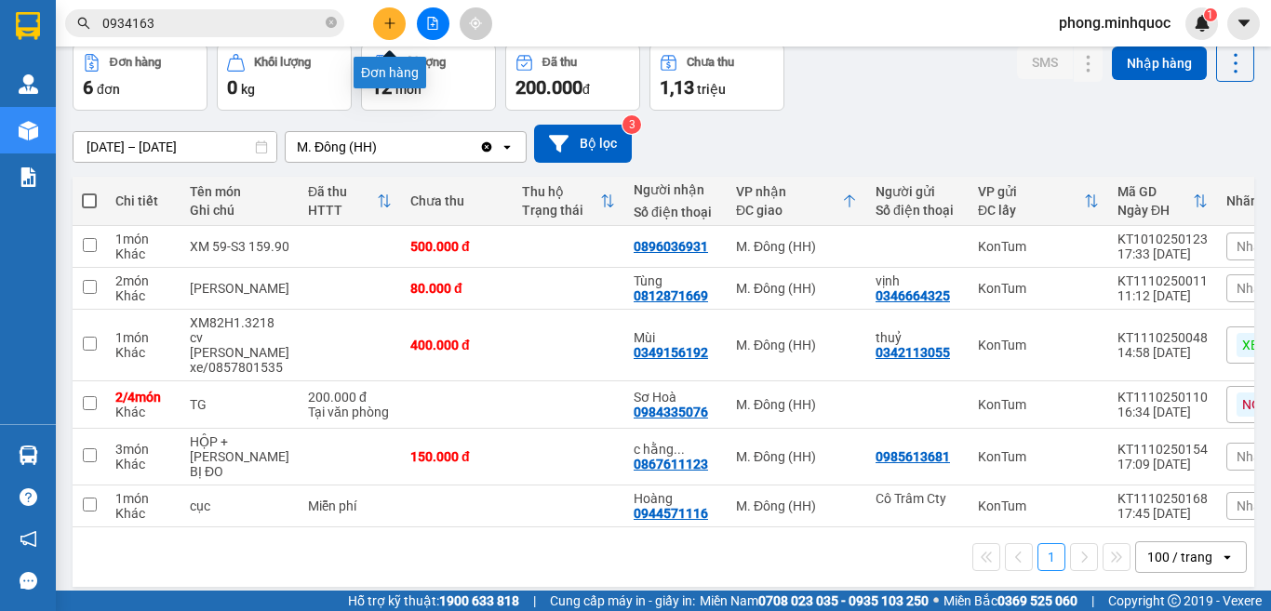
click at [392, 22] on icon "plus" at bounding box center [389, 23] width 13 height 13
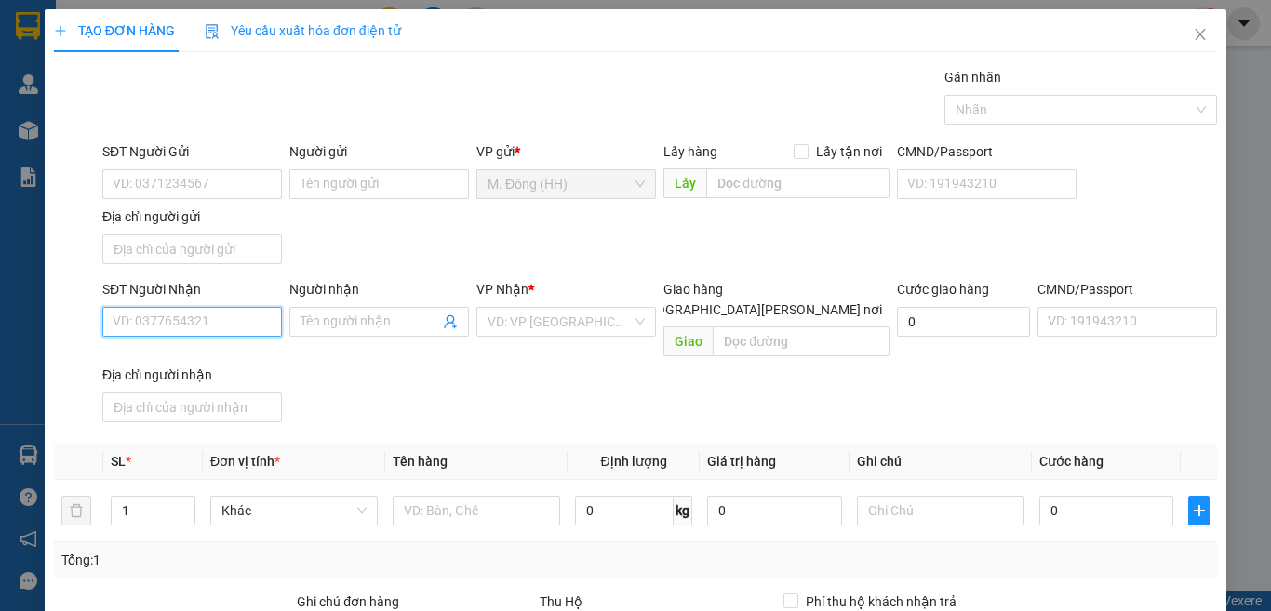
click at [224, 336] on input "SĐT Người Nhận" at bounding box center [192, 322] width 180 height 30
type input "0938895586"
click at [180, 353] on div "0938895586 - A HÙNG" at bounding box center [190, 359] width 154 height 20
type input "A HÙNG"
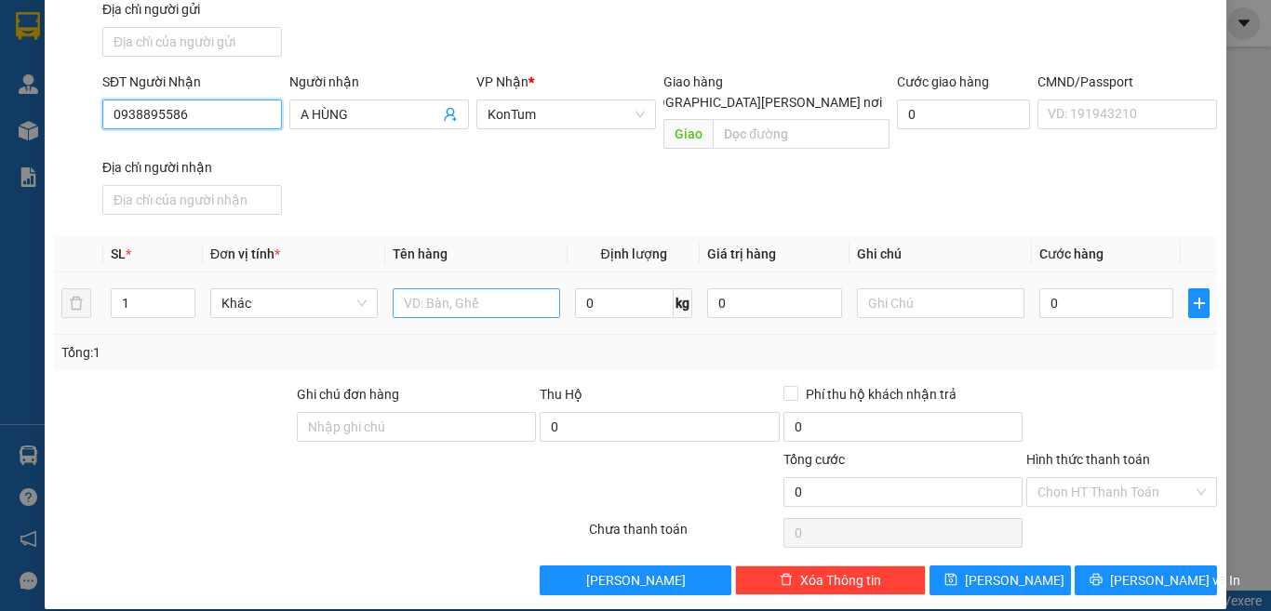
type input "0938895586"
click at [490, 289] on input "text" at bounding box center [477, 304] width 168 height 30
type input "HỘP"
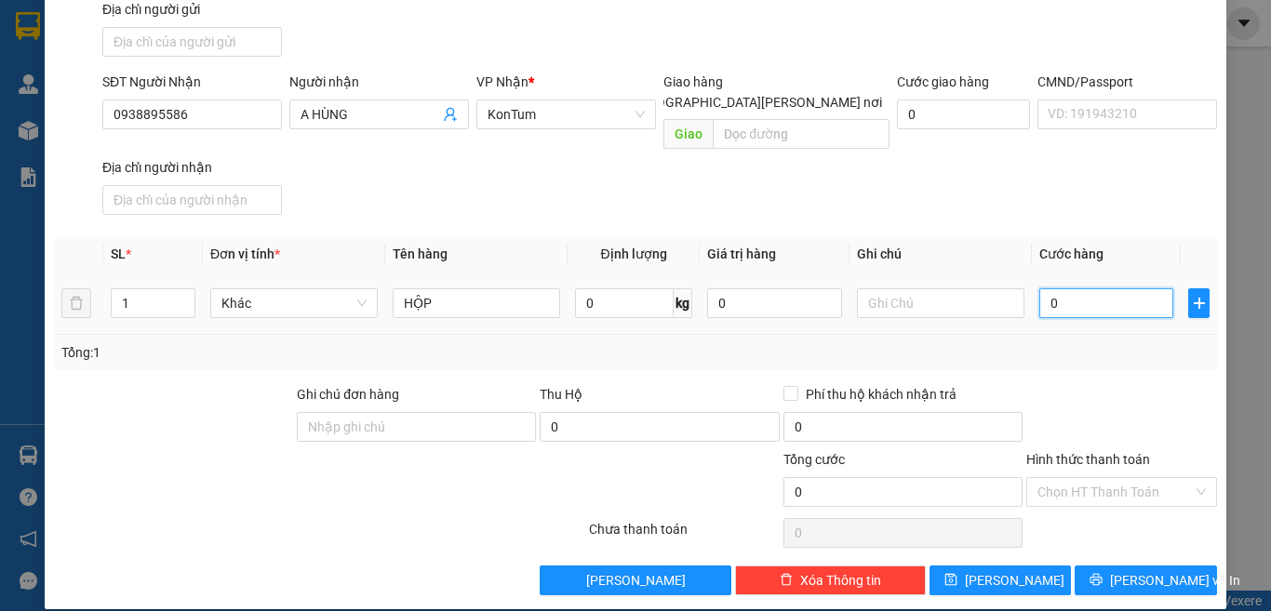
click at [1059, 289] on input "0" at bounding box center [1107, 304] width 134 height 30
type input "4"
type input "40"
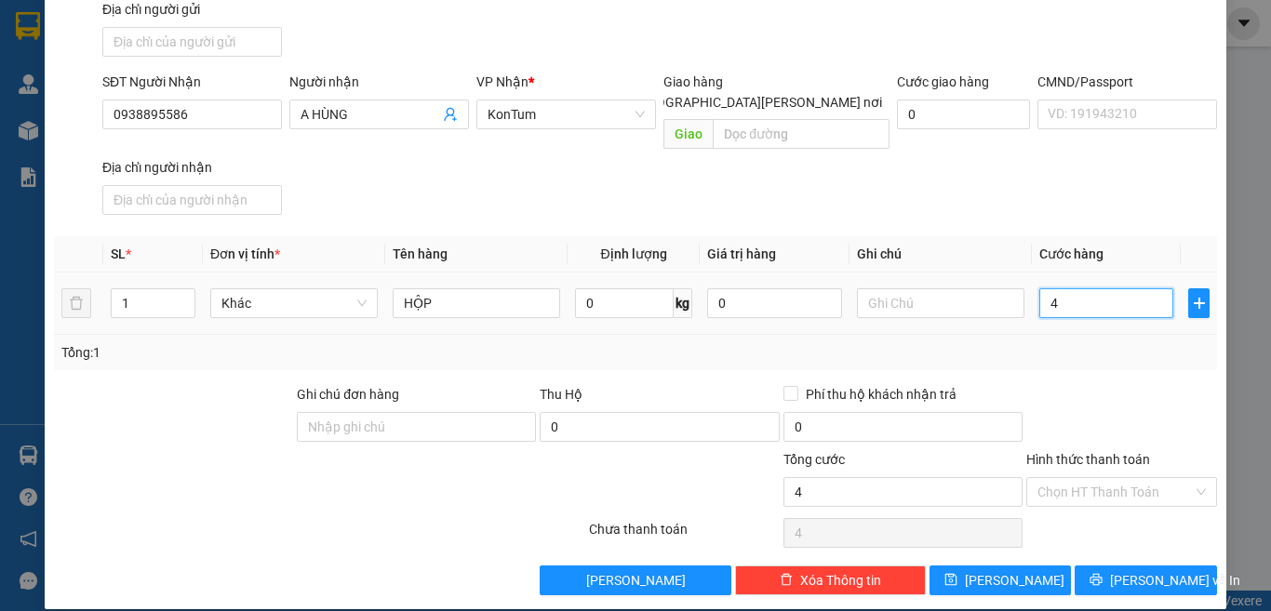
type input "40"
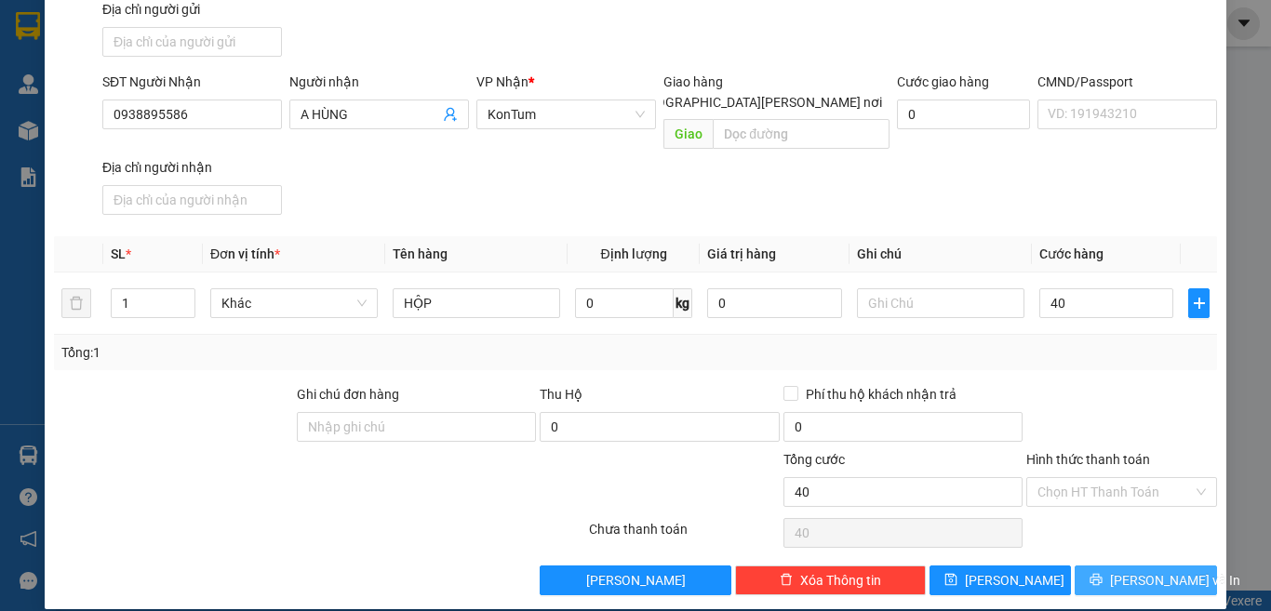
type input "40.000"
click at [1096, 573] on icon "printer" at bounding box center [1096, 579] width 13 height 13
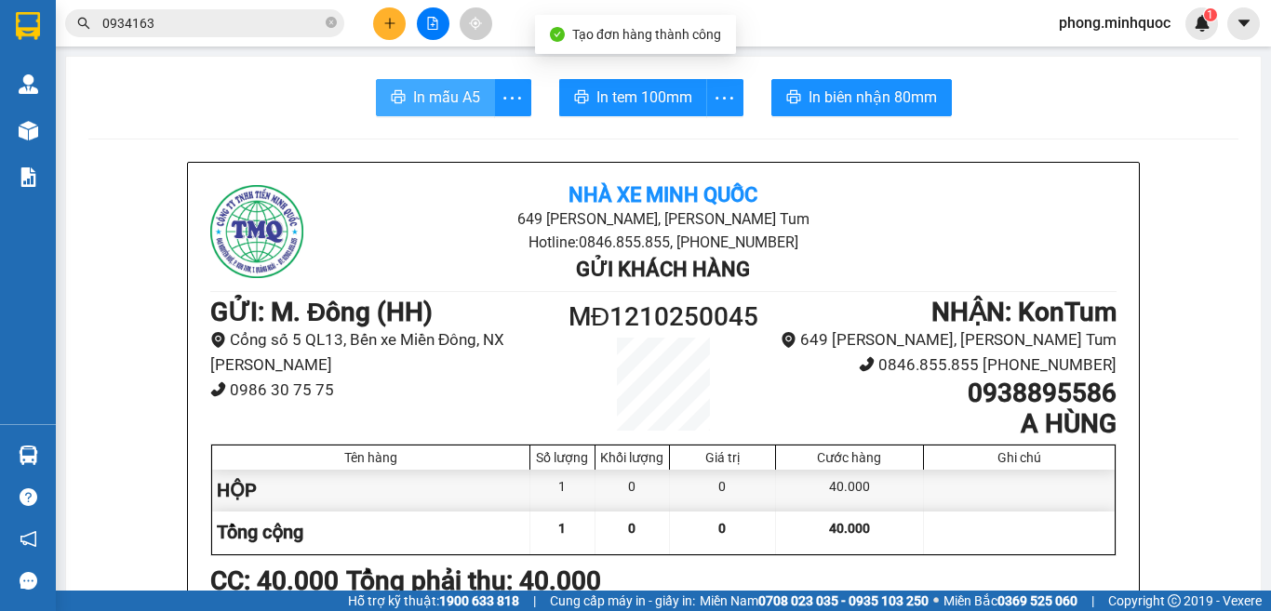
click at [425, 105] on span "In mẫu A5" at bounding box center [446, 97] width 67 height 23
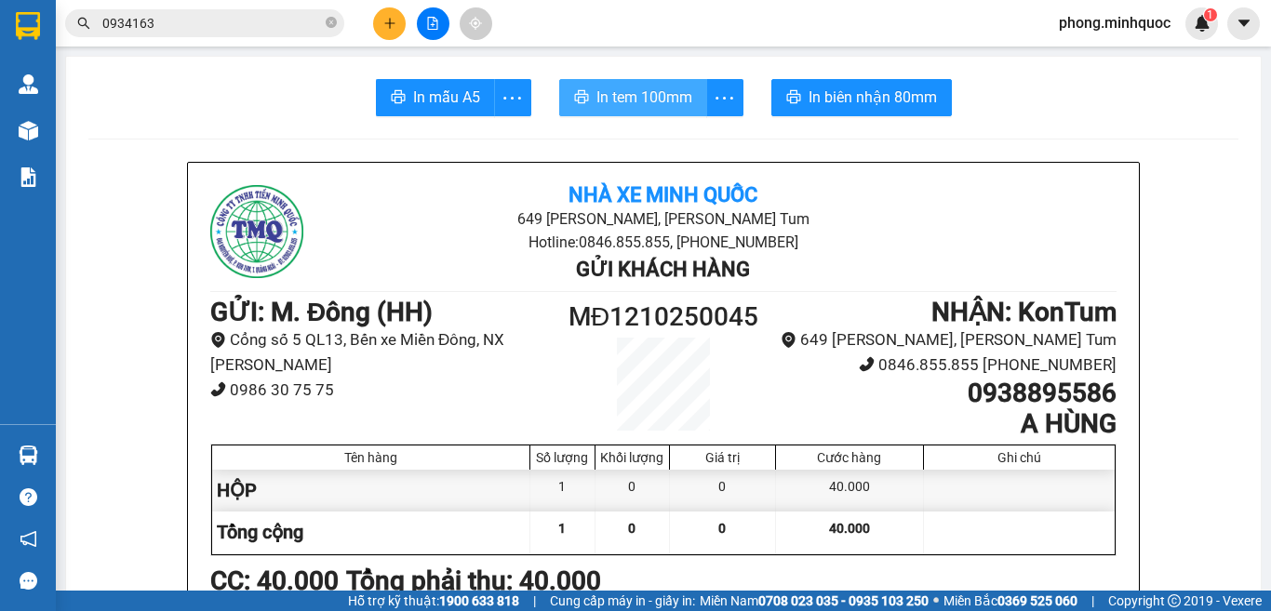
click at [613, 88] on span "In tem 100mm" at bounding box center [645, 97] width 96 height 23
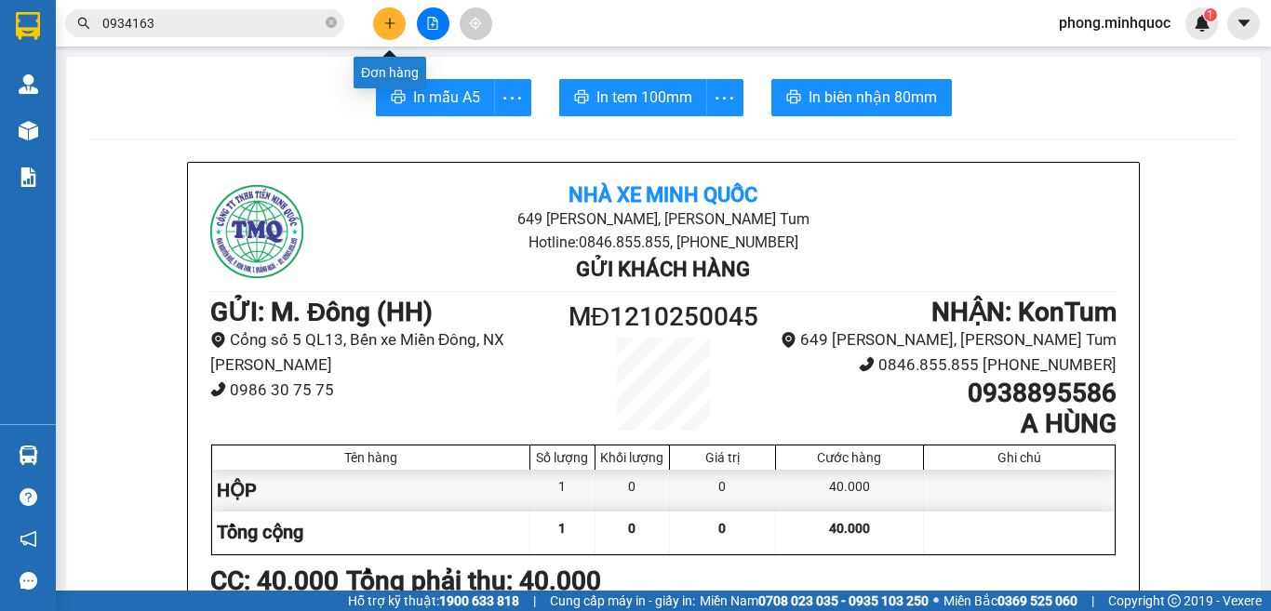
click at [383, 21] on icon "plus" at bounding box center [389, 23] width 13 height 13
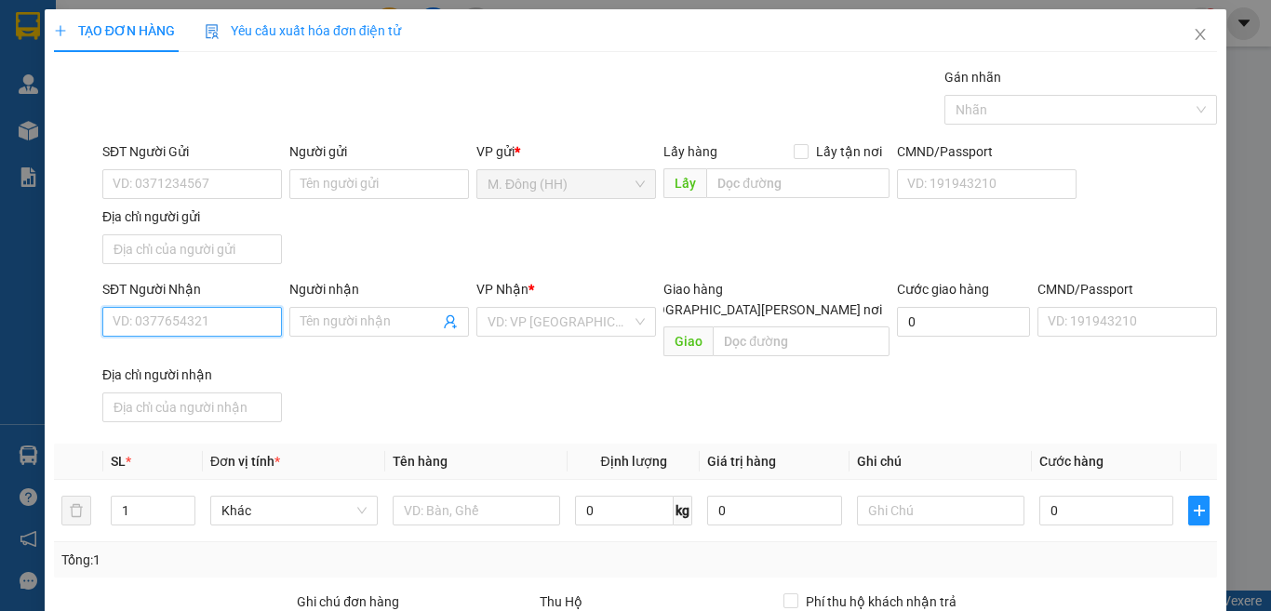
click at [196, 323] on input "SĐT Người Nhận" at bounding box center [192, 322] width 180 height 30
type input "0989380695"
click at [389, 330] on input "Người nhận" at bounding box center [370, 322] width 139 height 20
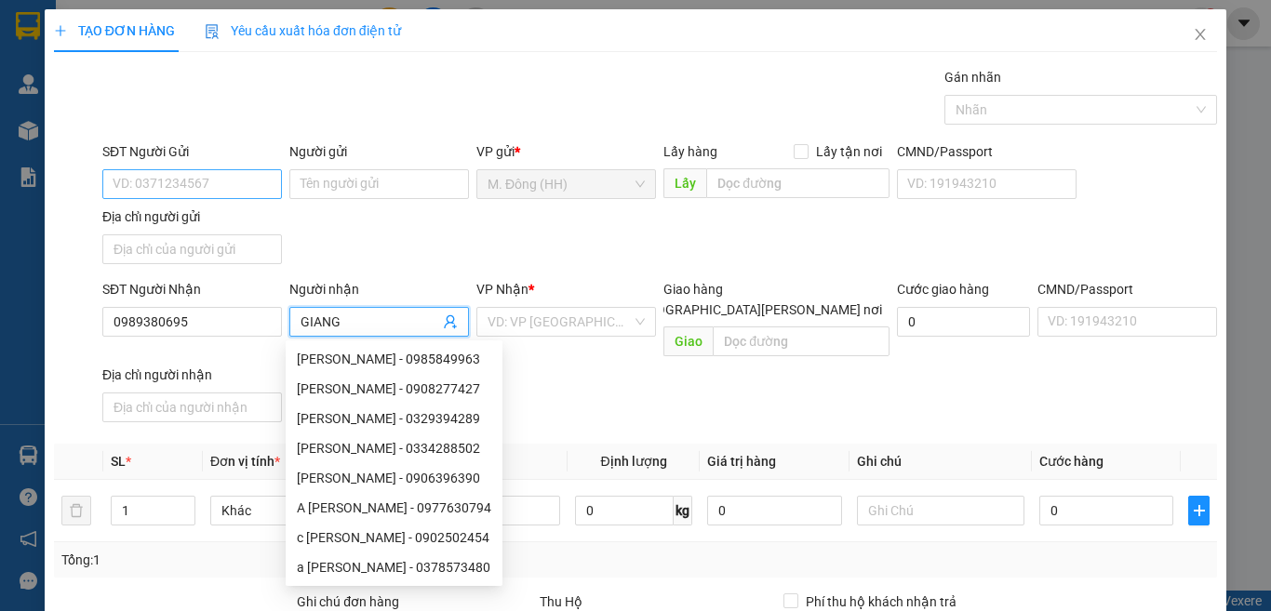
type input "GIANG"
click at [174, 187] on input "SĐT Người Gửi" at bounding box center [192, 184] width 180 height 30
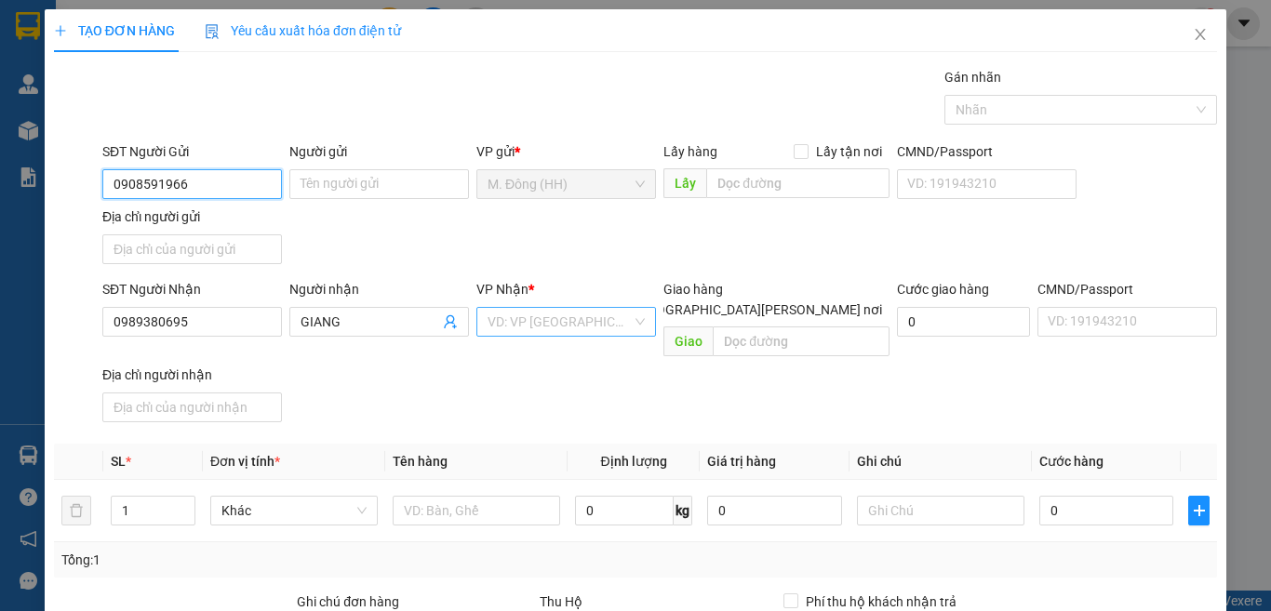
type input "0908591966"
click at [507, 315] on input "search" at bounding box center [560, 322] width 144 height 28
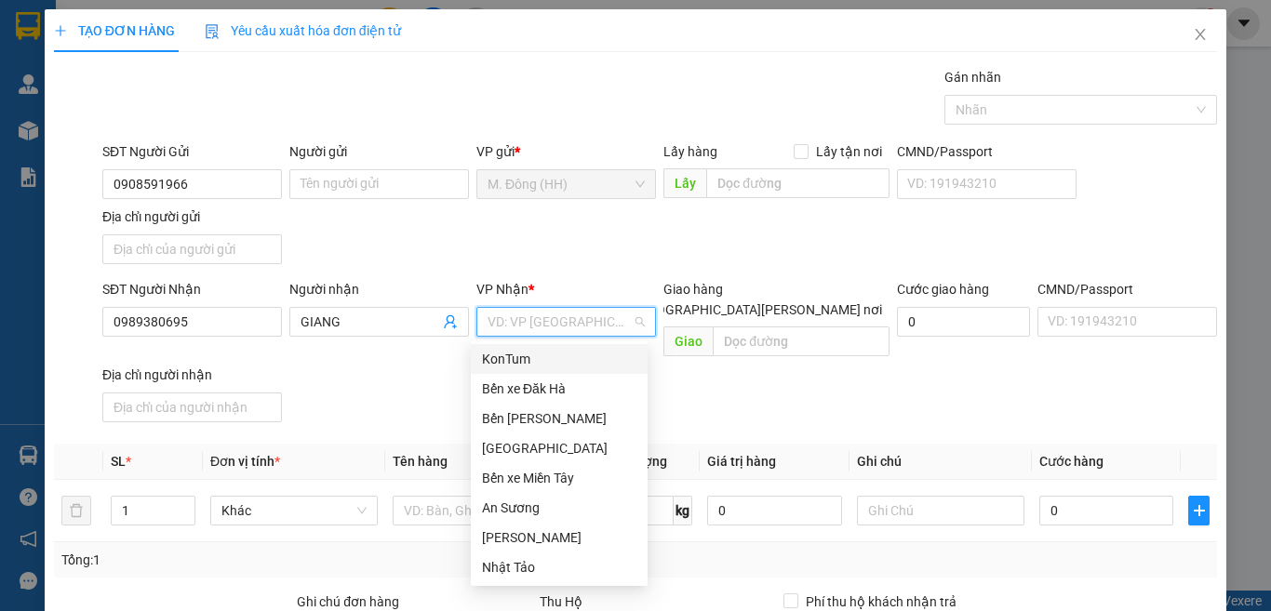
click at [572, 364] on div "KonTum" at bounding box center [559, 359] width 154 height 20
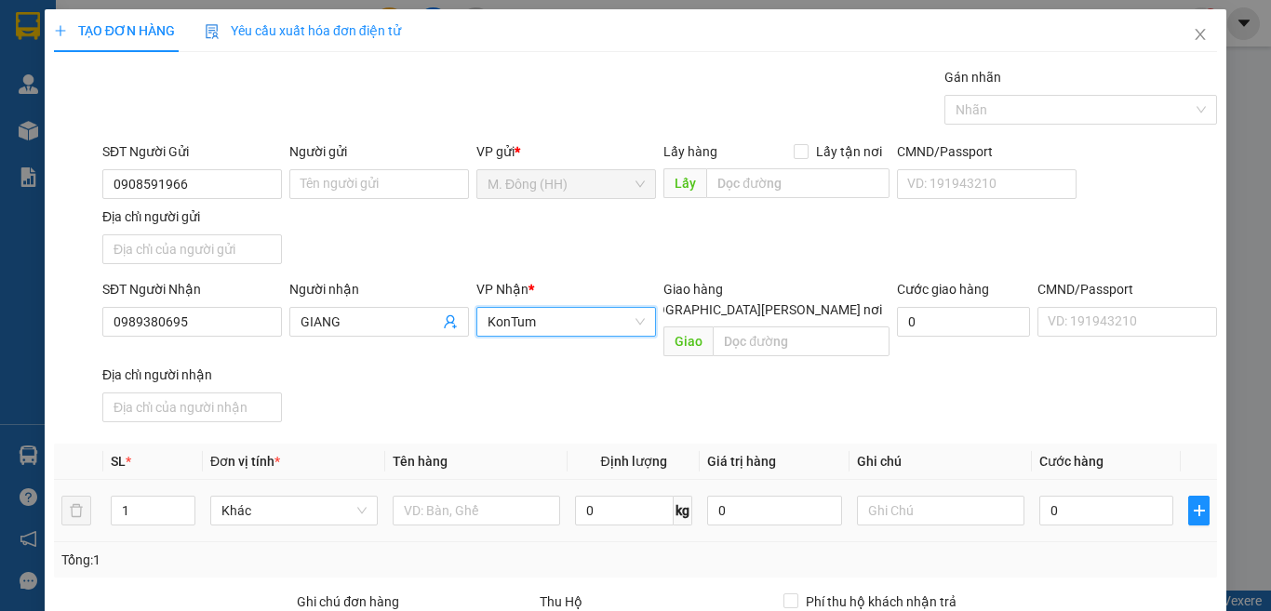
scroll to position [208, 0]
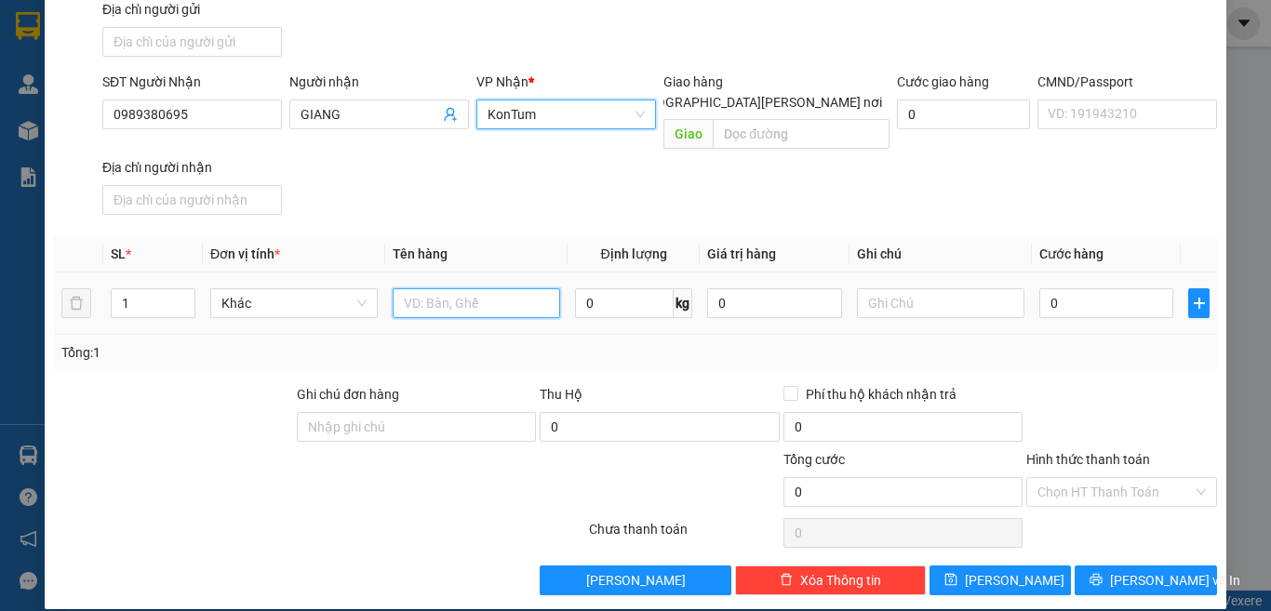
click at [468, 289] on input "text" at bounding box center [477, 304] width 168 height 30
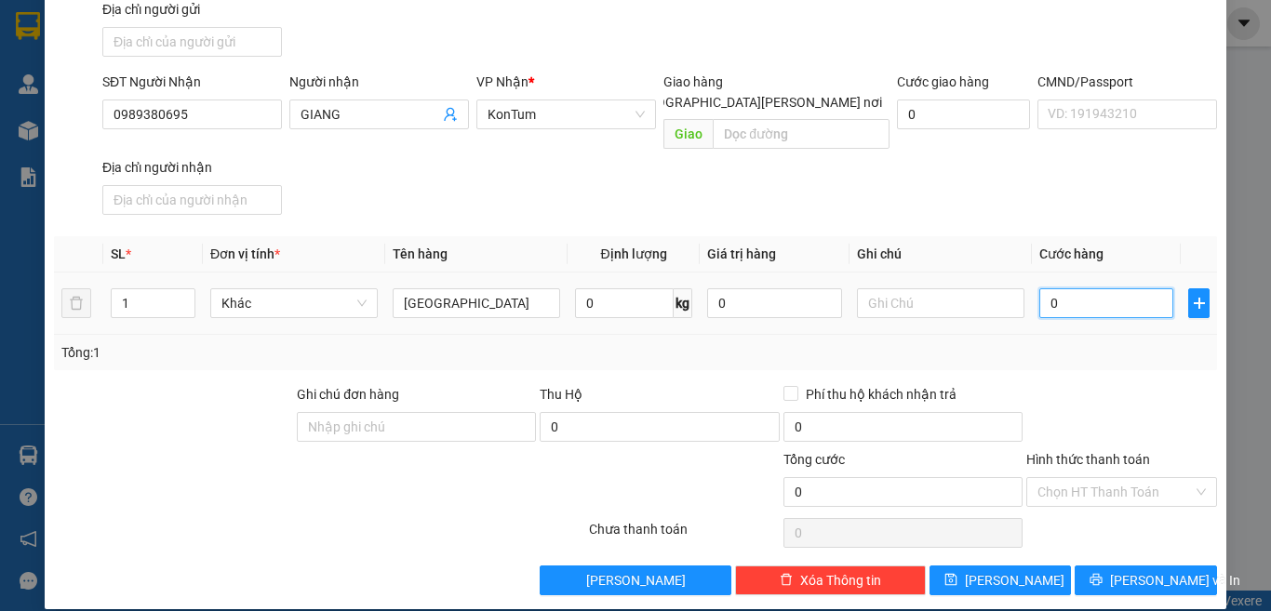
click at [1081, 289] on input "0" at bounding box center [1107, 304] width 134 height 30
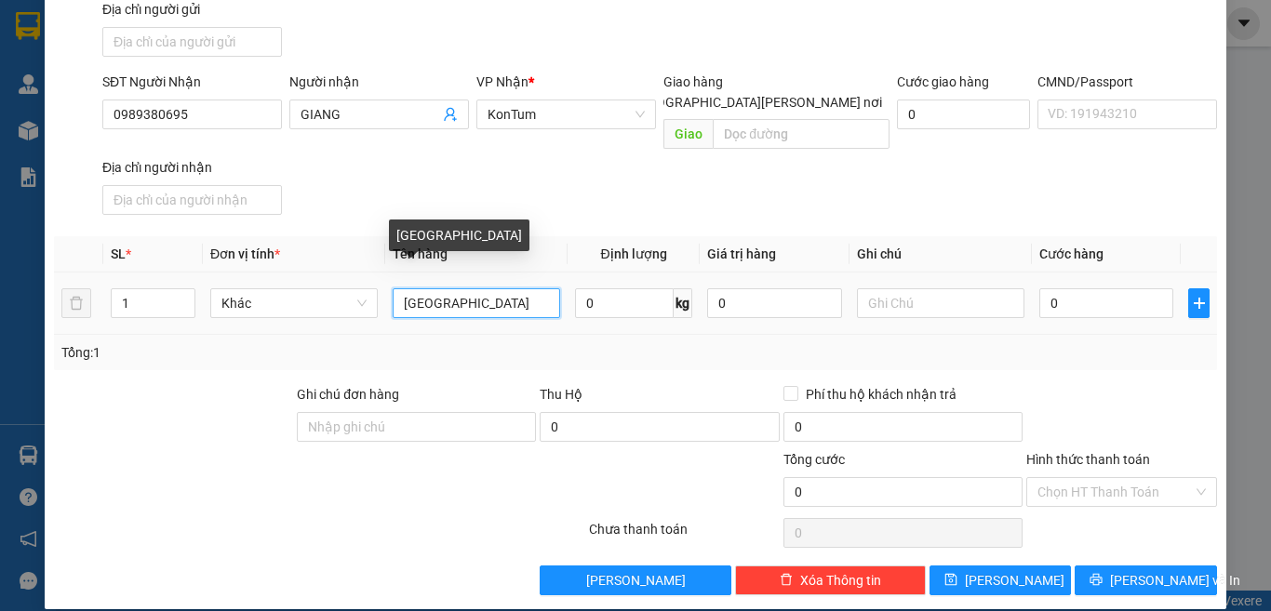
click at [518, 289] on input "[GEOGRAPHIC_DATA]" at bounding box center [477, 304] width 168 height 30
type input "TX BÁNH"
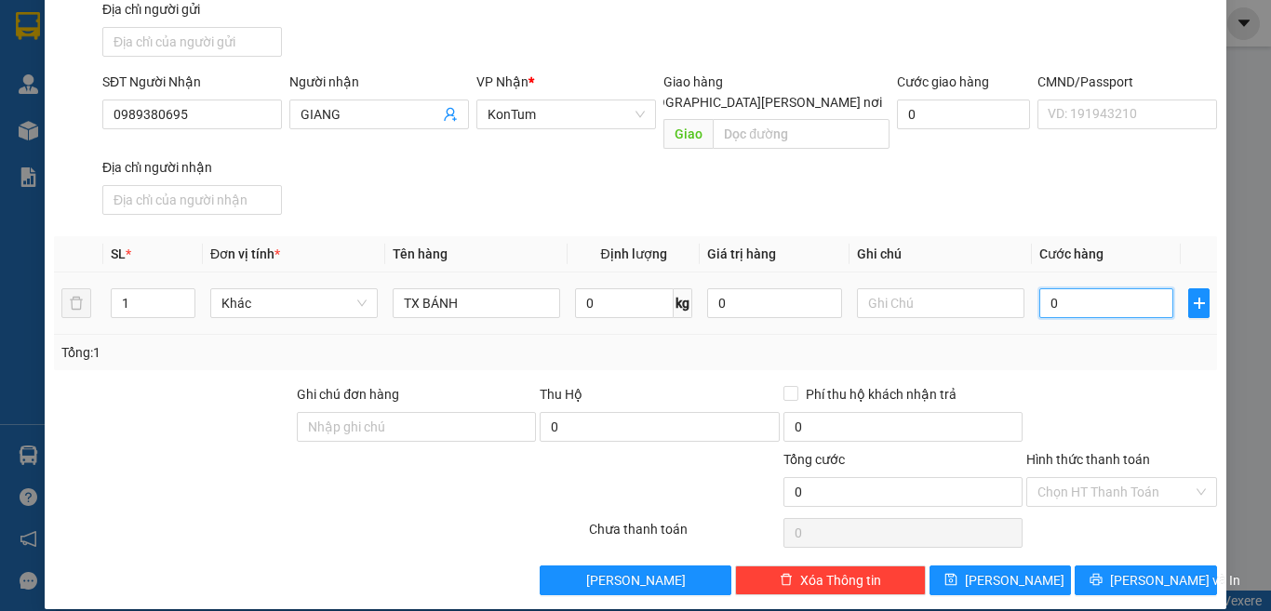
click at [1085, 290] on input "0" at bounding box center [1107, 304] width 134 height 30
type input "6"
type input "60"
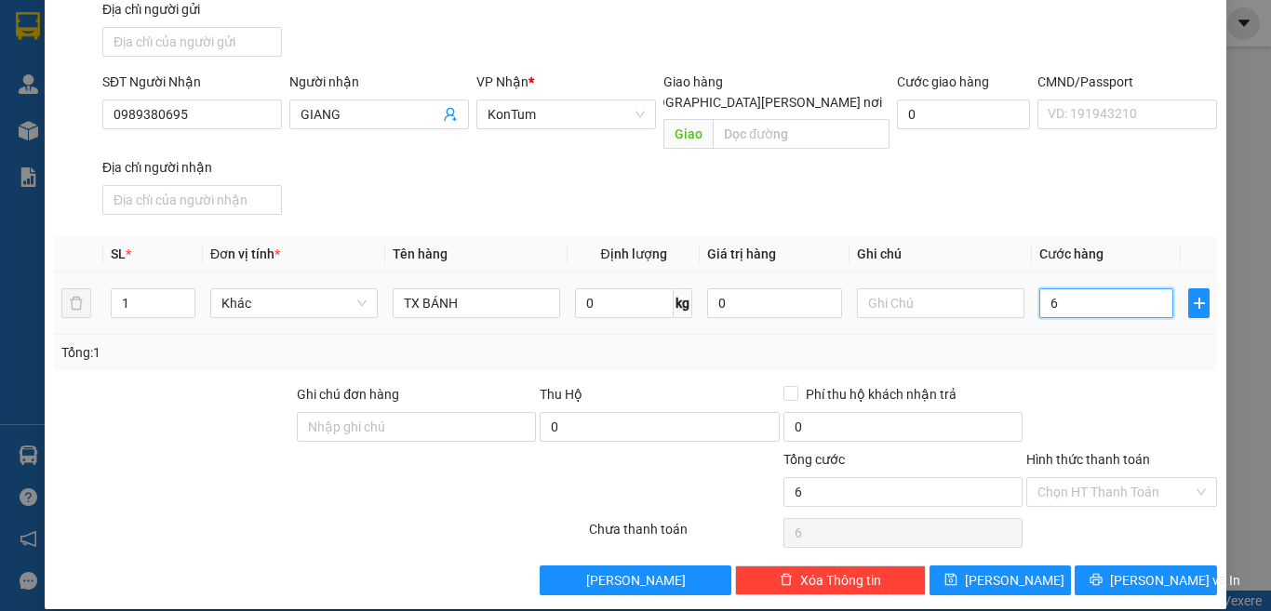
type input "60"
type input "60.000"
click at [1038, 478] on input "Hình thức thanh toán" at bounding box center [1115, 492] width 155 height 28
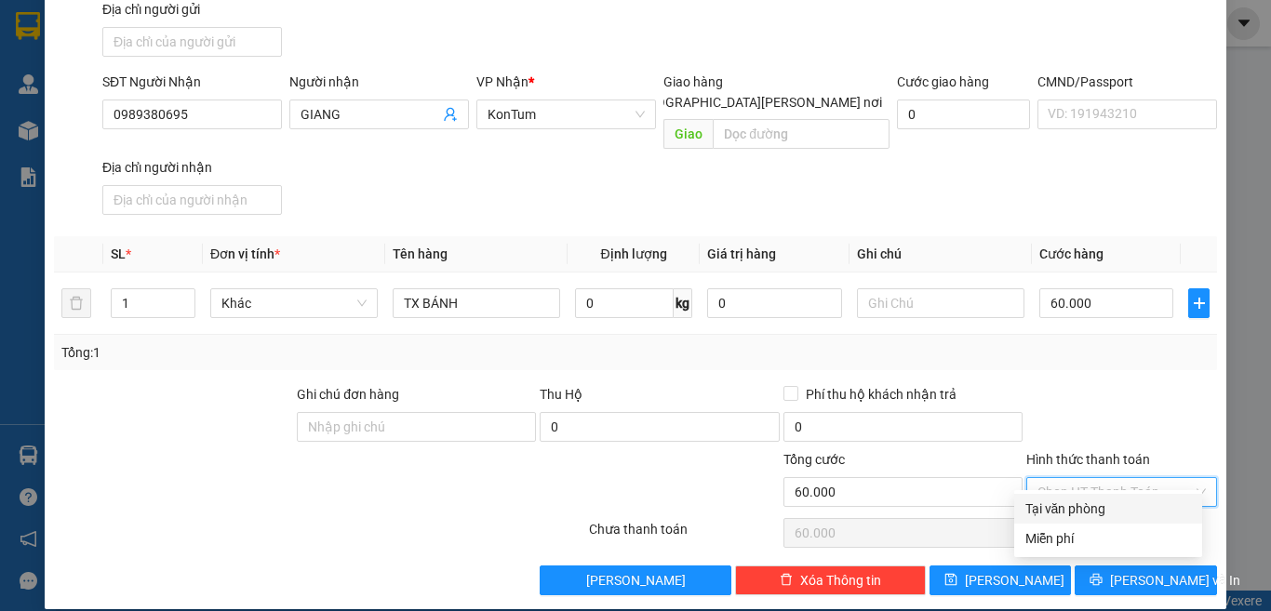
click at [1052, 508] on div "Tại văn phòng" at bounding box center [1109, 509] width 166 height 20
type input "0"
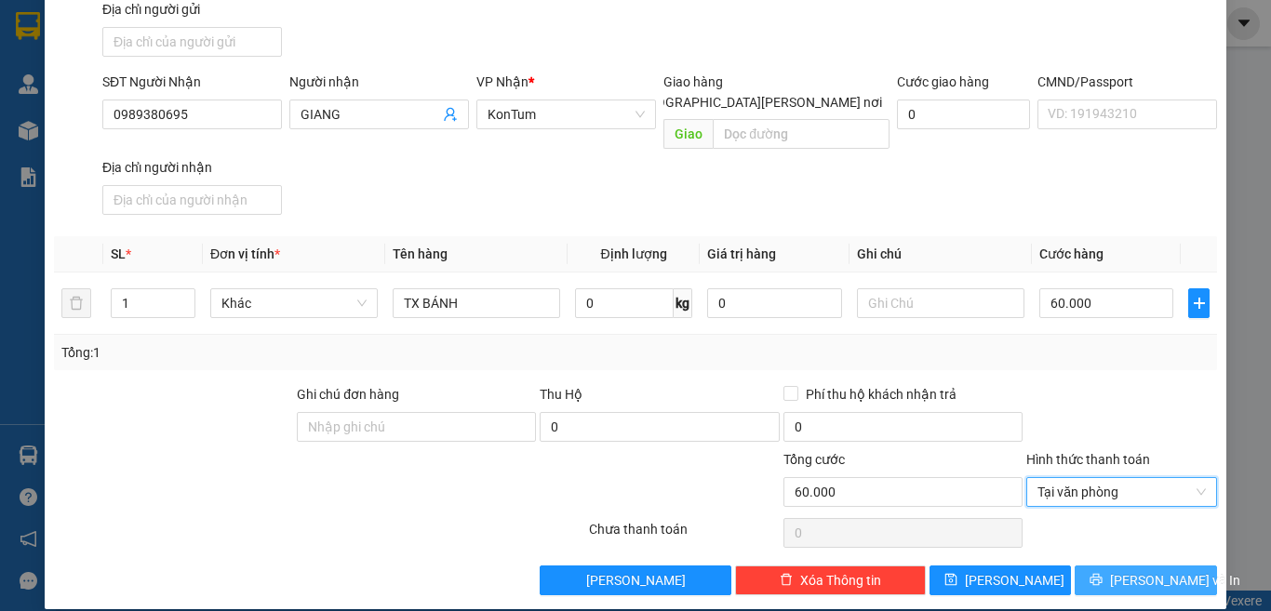
click at [1097, 573] on icon "printer" at bounding box center [1096, 579] width 13 height 13
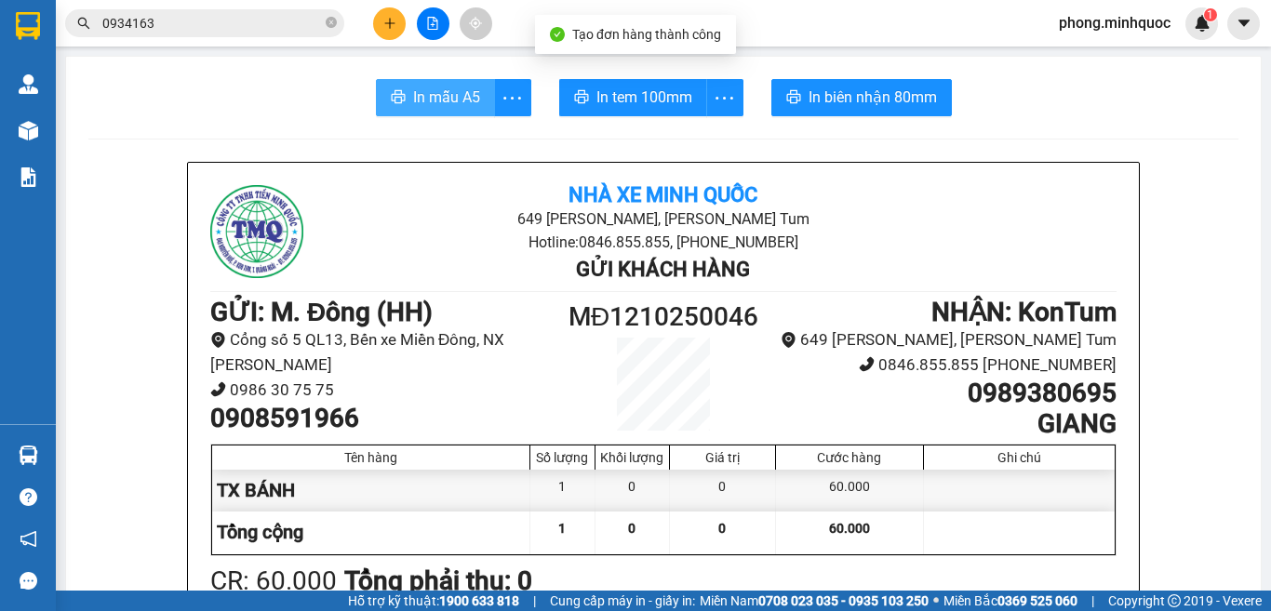
click at [441, 104] on span "In mẫu A5" at bounding box center [446, 97] width 67 height 23
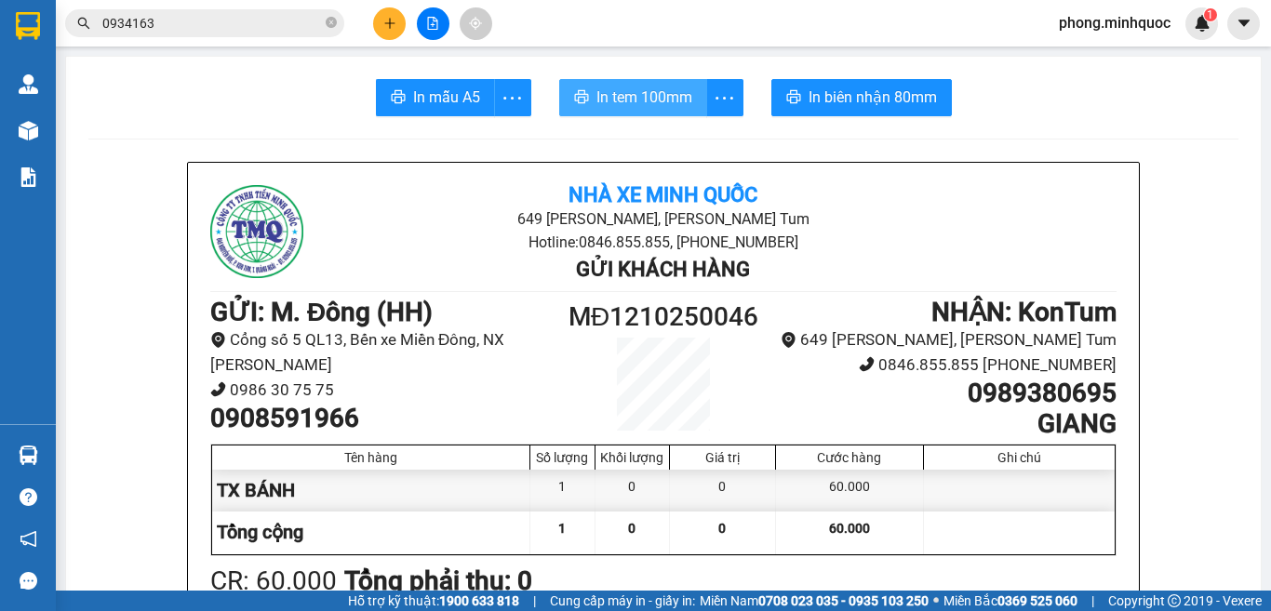
click at [610, 91] on span "In tem 100mm" at bounding box center [645, 97] width 96 height 23
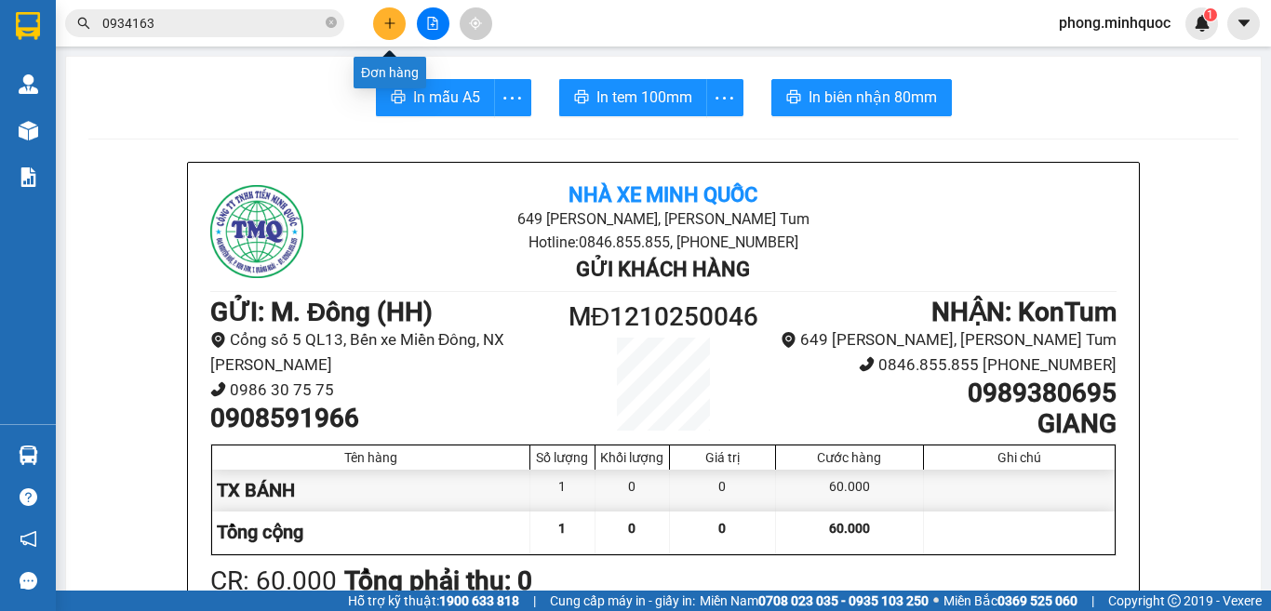
click at [386, 24] on icon "plus" at bounding box center [389, 23] width 13 height 13
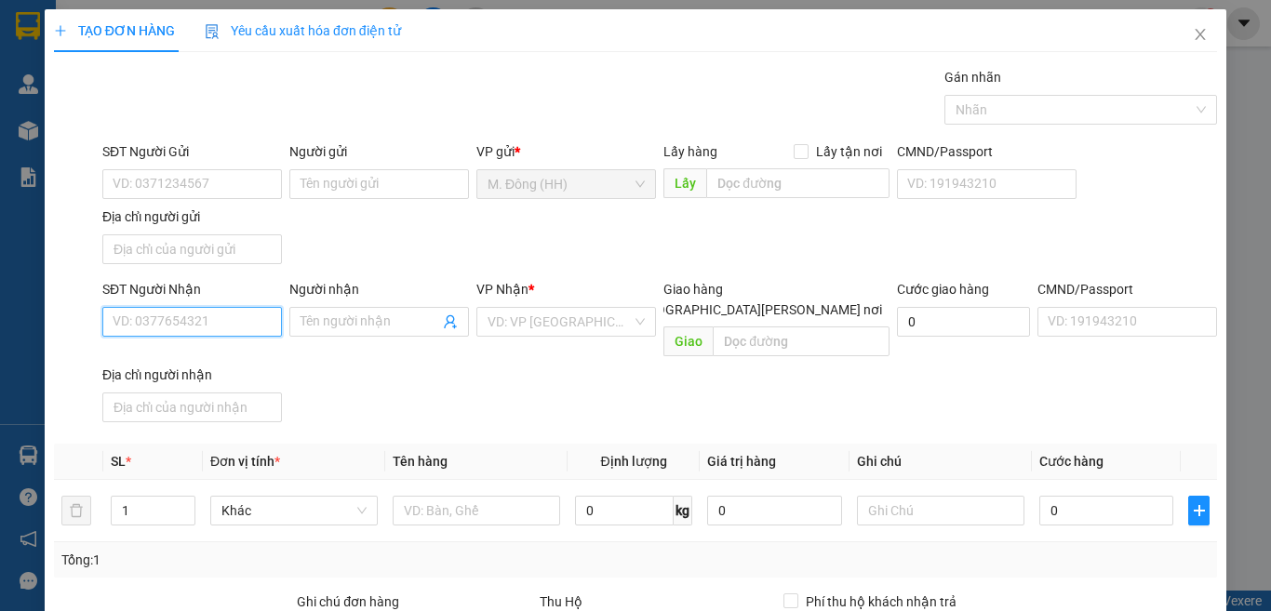
click at [215, 322] on input "SĐT Người Nhận" at bounding box center [192, 322] width 180 height 30
type input "0944839979"
click at [151, 357] on div "0944839979 - RẠNG NGỜI" at bounding box center [191, 359] width 156 height 20
type input "RẠNG NGỜI"
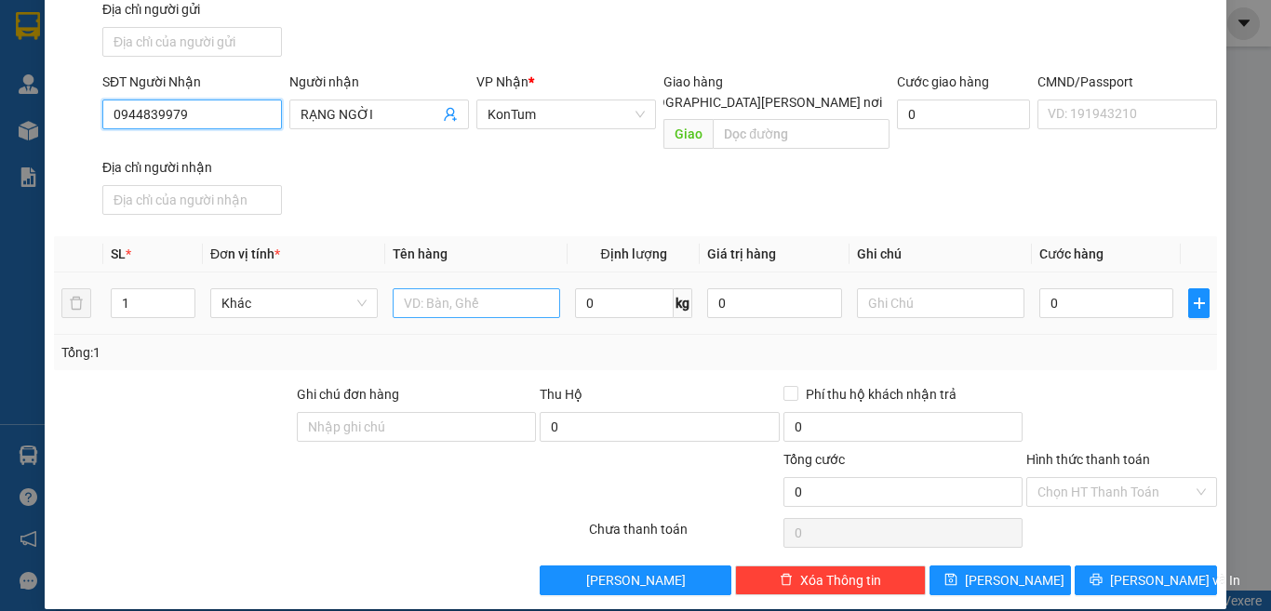
type input "0944839979"
click at [431, 289] on input "text" at bounding box center [477, 304] width 168 height 30
type input "HỘP"
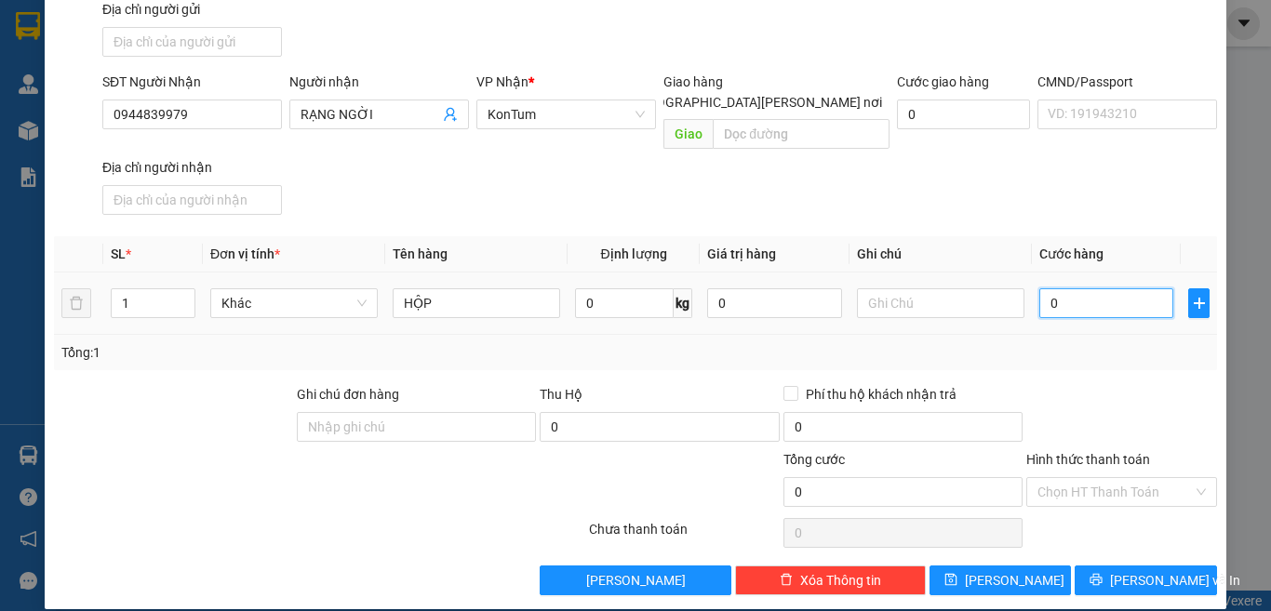
click at [1099, 289] on input "0" at bounding box center [1107, 304] width 134 height 30
type input "4"
type input "40"
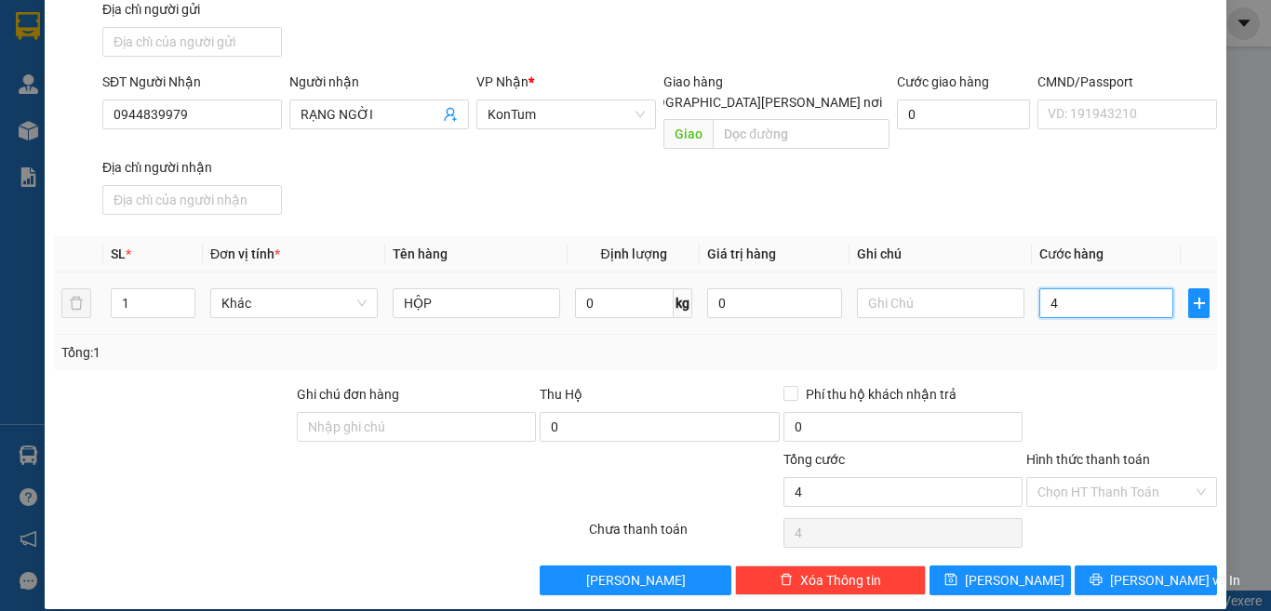
type input "40"
click at [1098, 478] on input "Hình thức thanh toán" at bounding box center [1115, 492] width 155 height 28
type input "40.000"
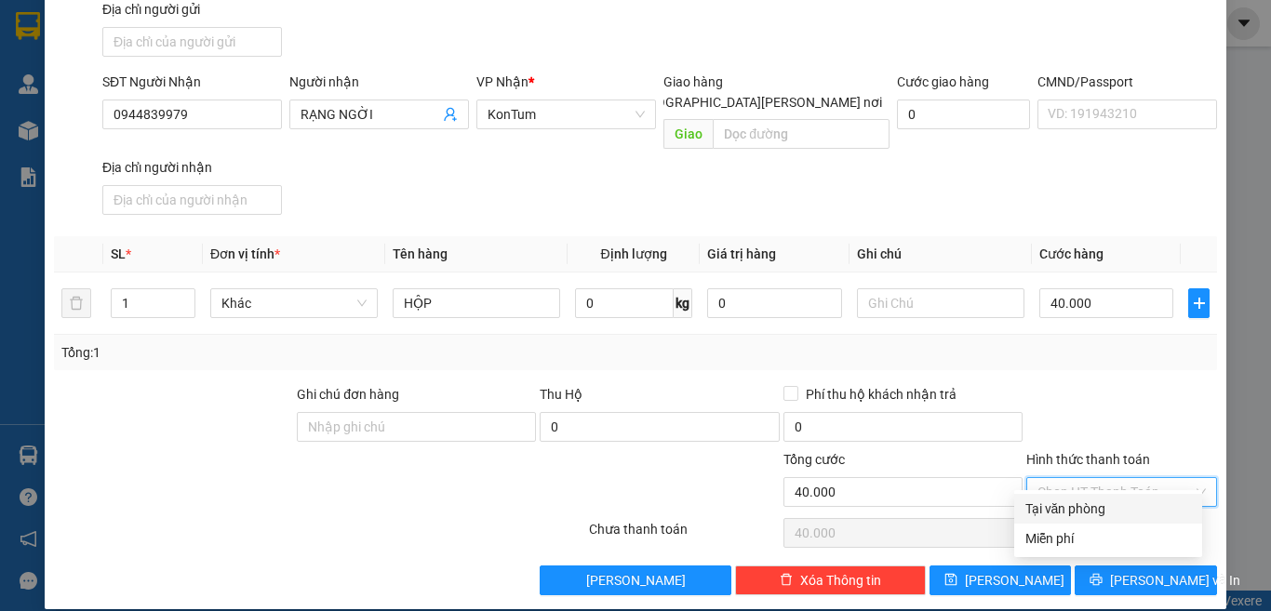
click at [1093, 508] on div "Tại văn phòng" at bounding box center [1109, 509] width 166 height 20
type input "0"
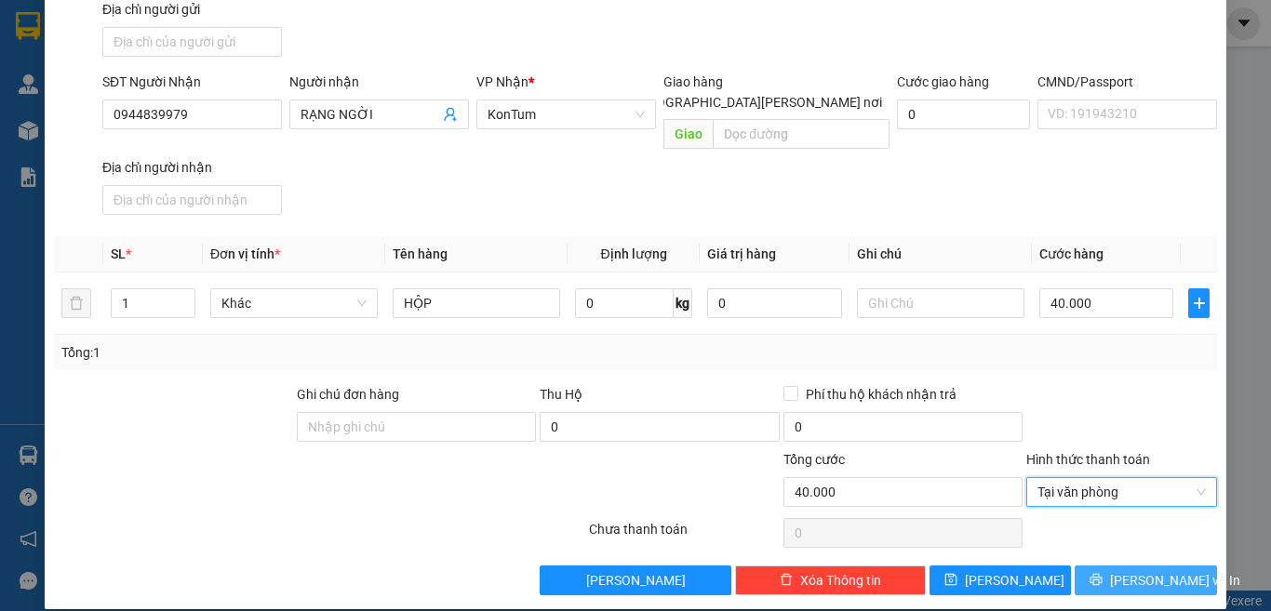
click at [1095, 573] on icon "printer" at bounding box center [1096, 579] width 13 height 13
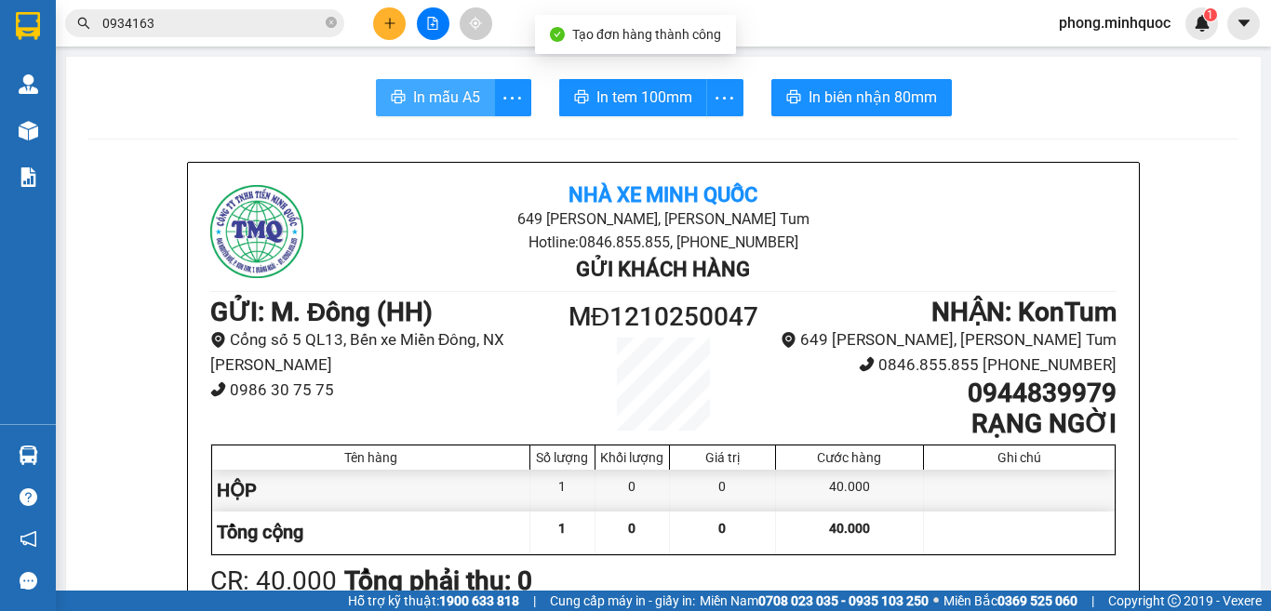
click at [467, 94] on span "In mẫu A5" at bounding box center [446, 97] width 67 height 23
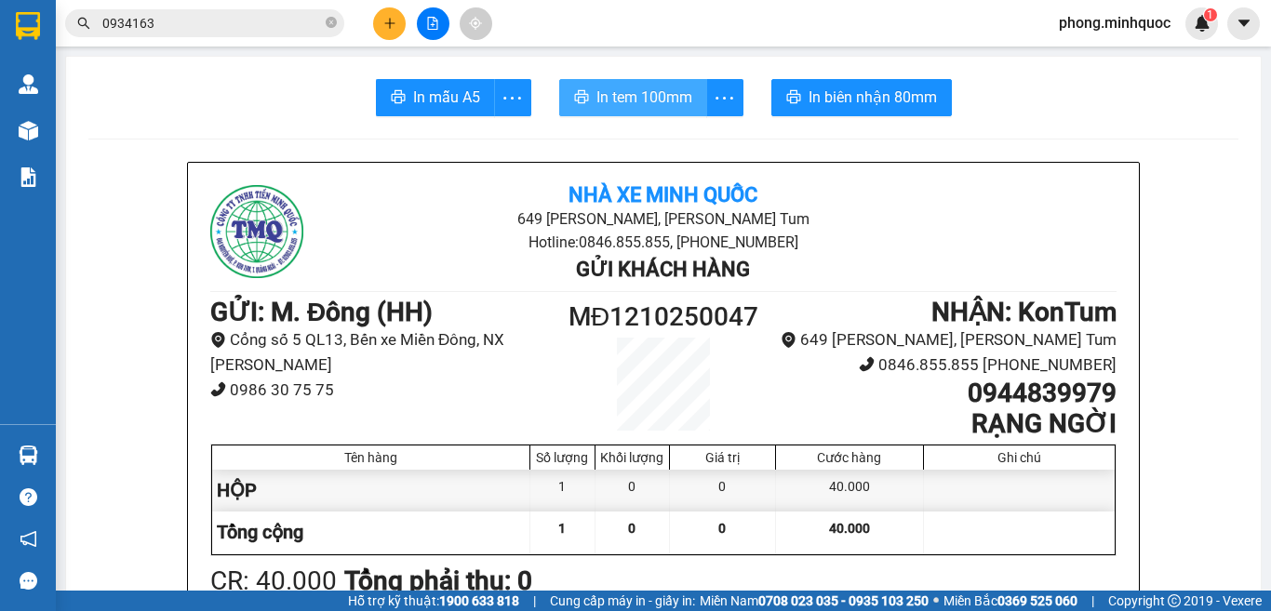
click at [629, 84] on button "In tem 100mm" at bounding box center [633, 97] width 148 height 37
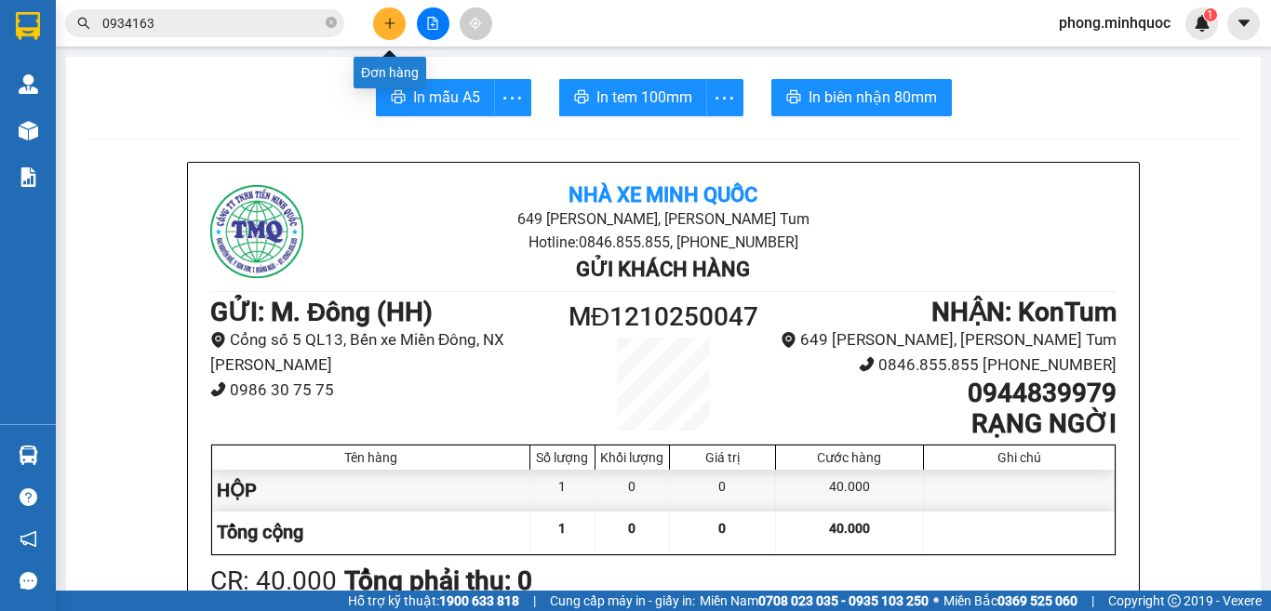
click at [388, 20] on icon "plus" at bounding box center [389, 23] width 13 height 13
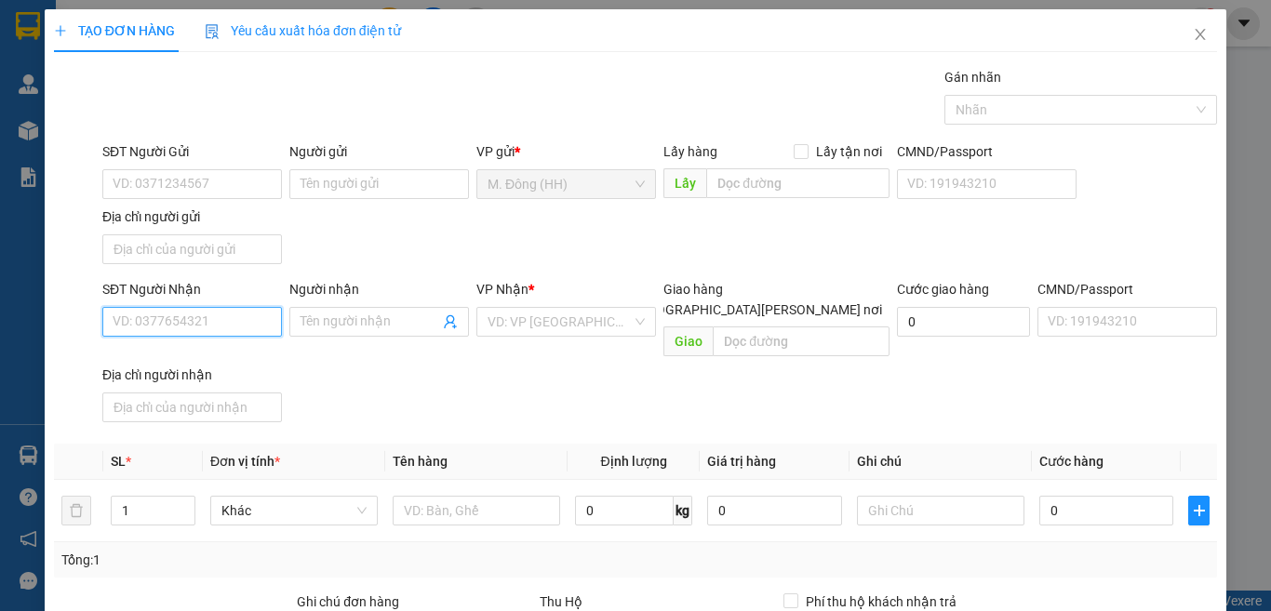
click at [193, 328] on input "SĐT Người Nhận" at bounding box center [192, 322] width 180 height 30
paste input "0935868465"
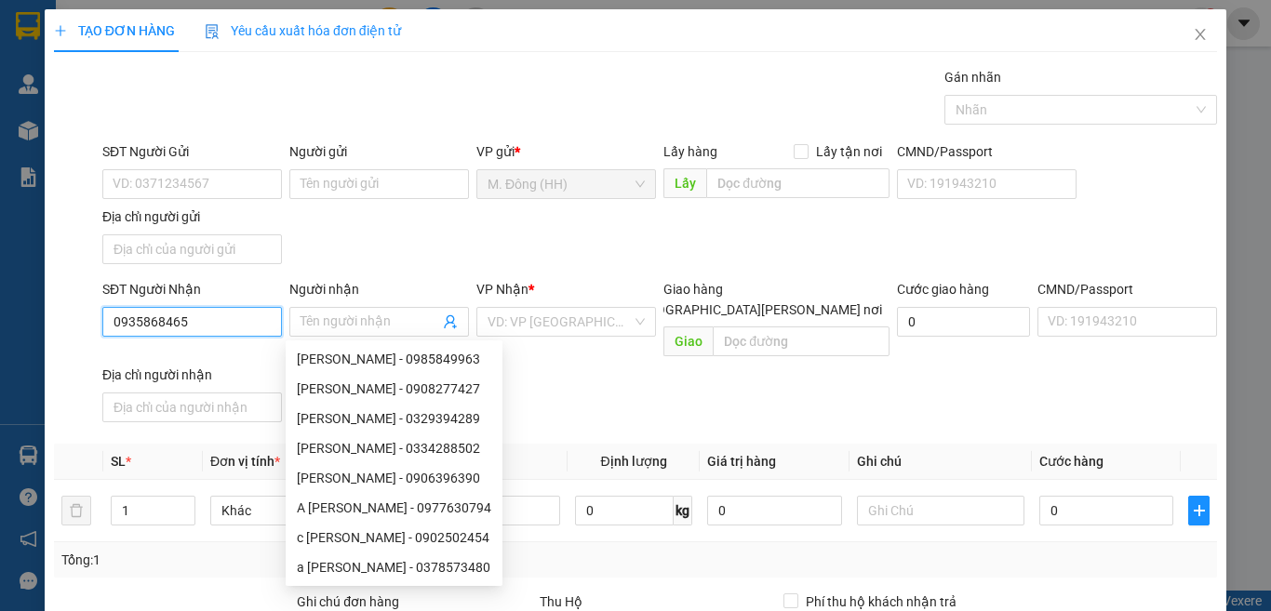
drag, startPoint x: 344, startPoint y: 325, endPoint x: 118, endPoint y: 313, distance: 226.5
click at [118, 313] on input "0935868465" at bounding box center [192, 322] width 180 height 30
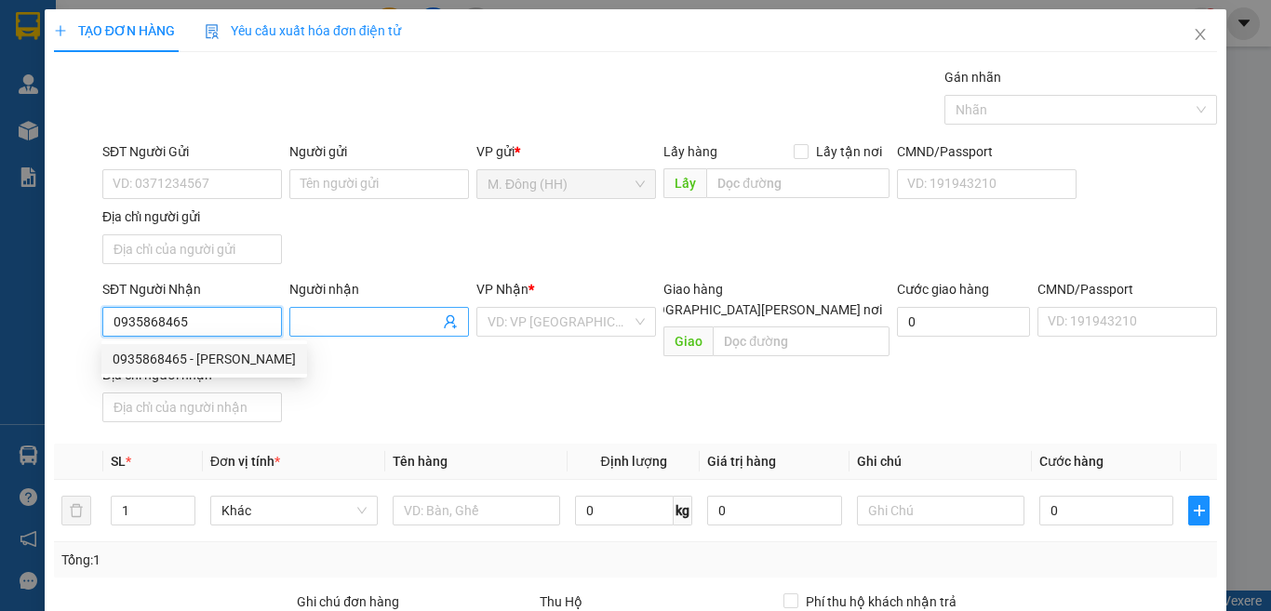
type input "0935868465"
click at [358, 325] on input "Người nhận" at bounding box center [370, 322] width 139 height 20
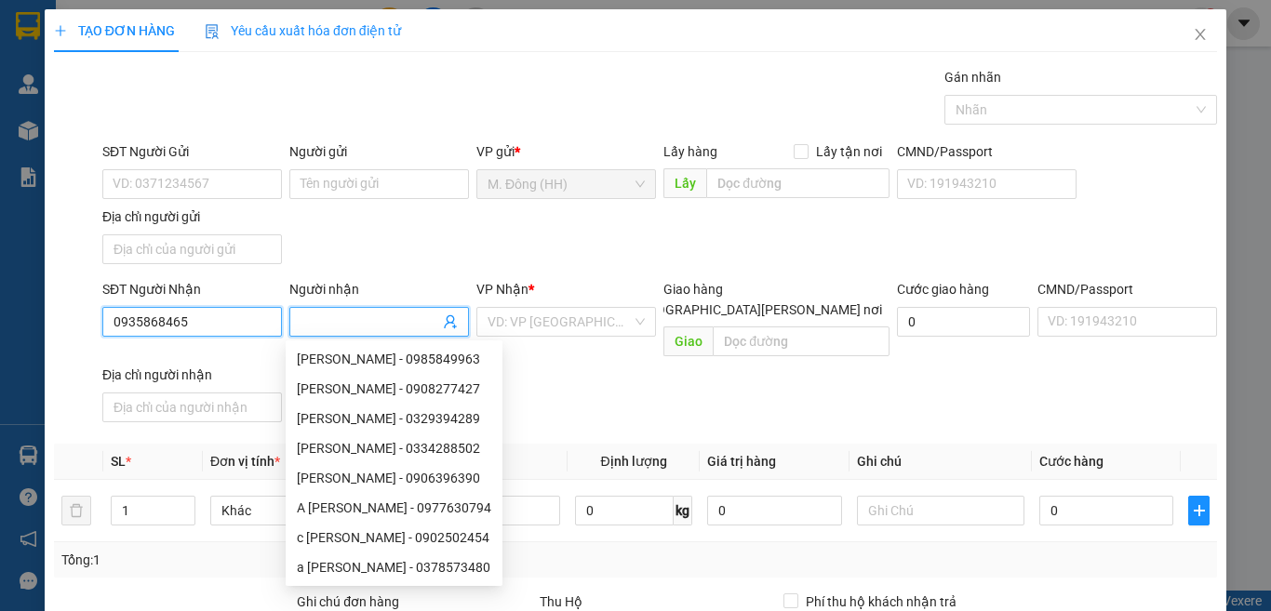
click at [208, 329] on input "0935868465" at bounding box center [192, 322] width 180 height 30
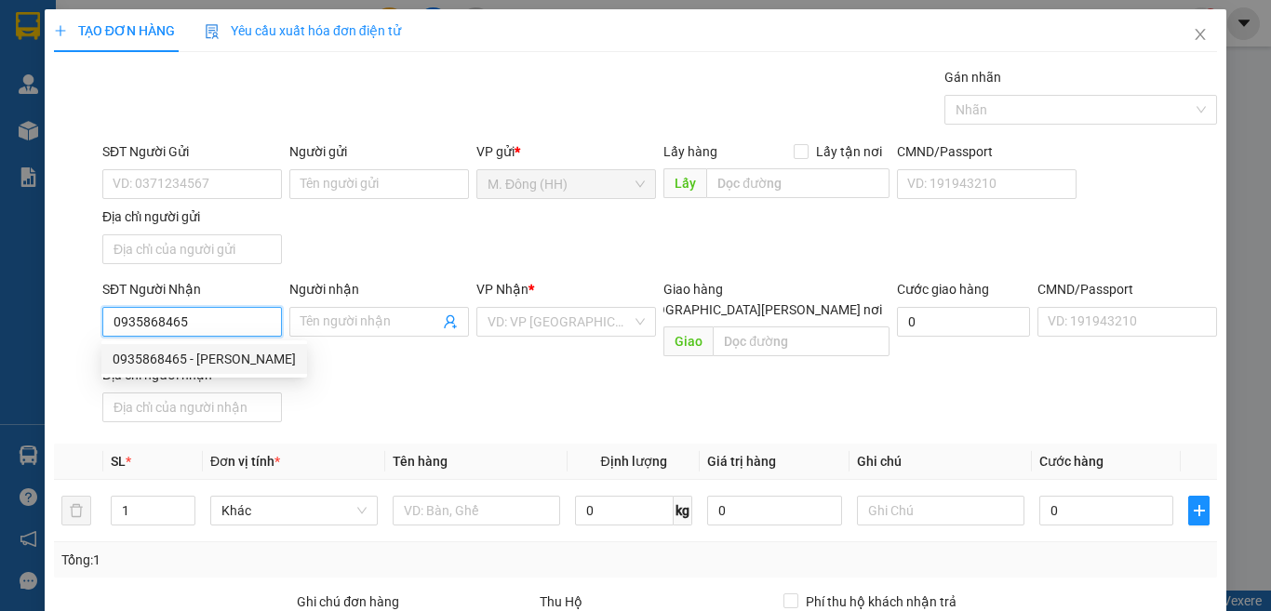
click at [209, 356] on div "0935868465 - [PERSON_NAME]" at bounding box center [204, 359] width 183 height 20
type input "Nguyên"
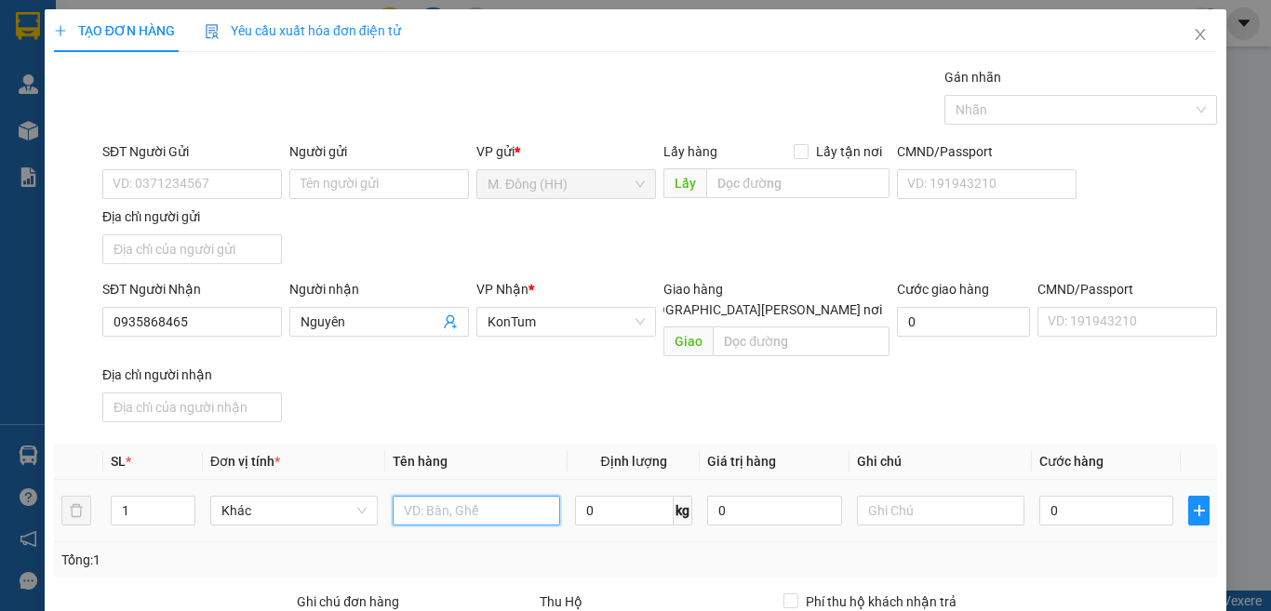
click at [435, 496] on input "text" at bounding box center [477, 511] width 168 height 30
type input "82K3-5157"
click at [1101, 496] on input "0" at bounding box center [1107, 511] width 134 height 30
type input "4"
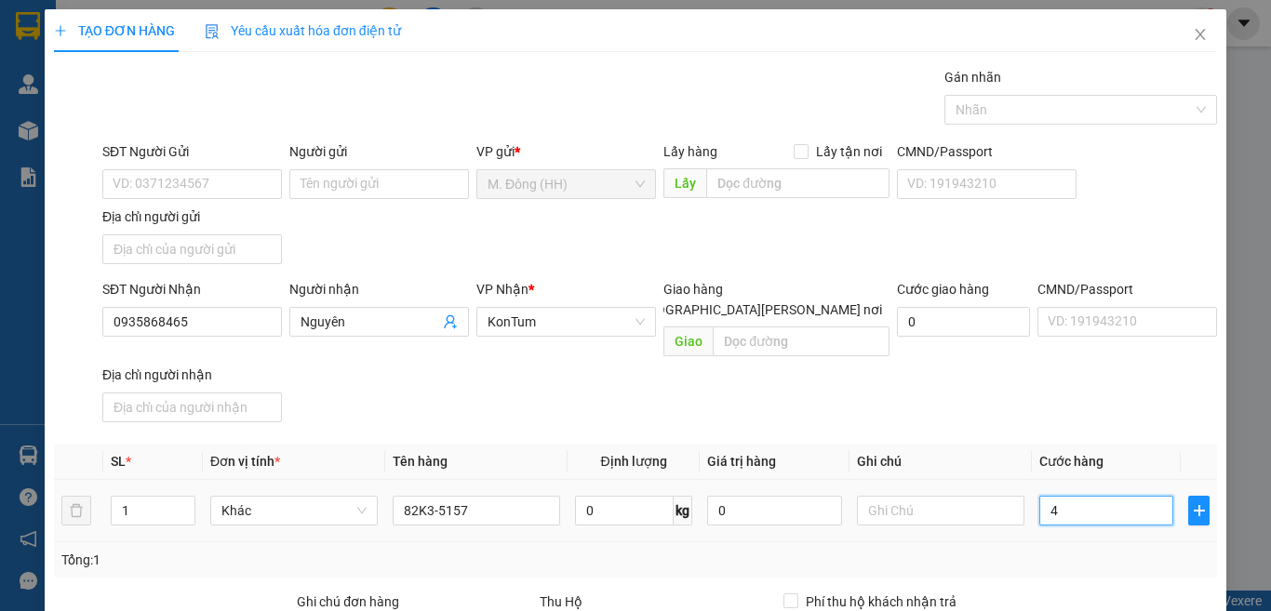
type input "4"
type input "45"
type input "450"
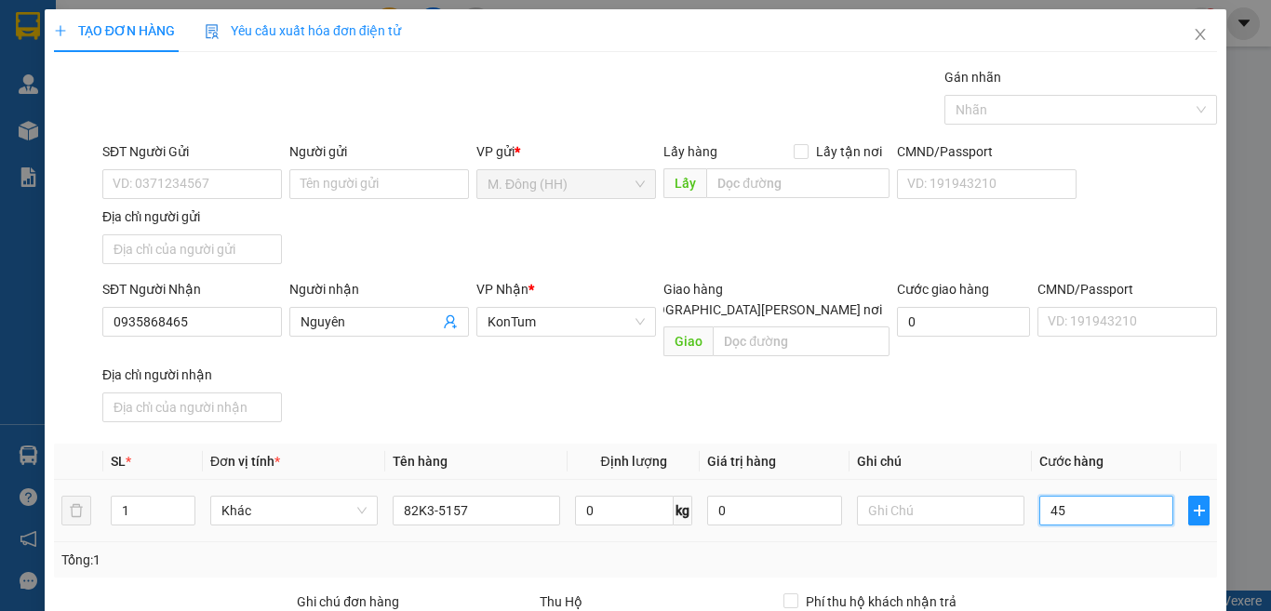
type input "450"
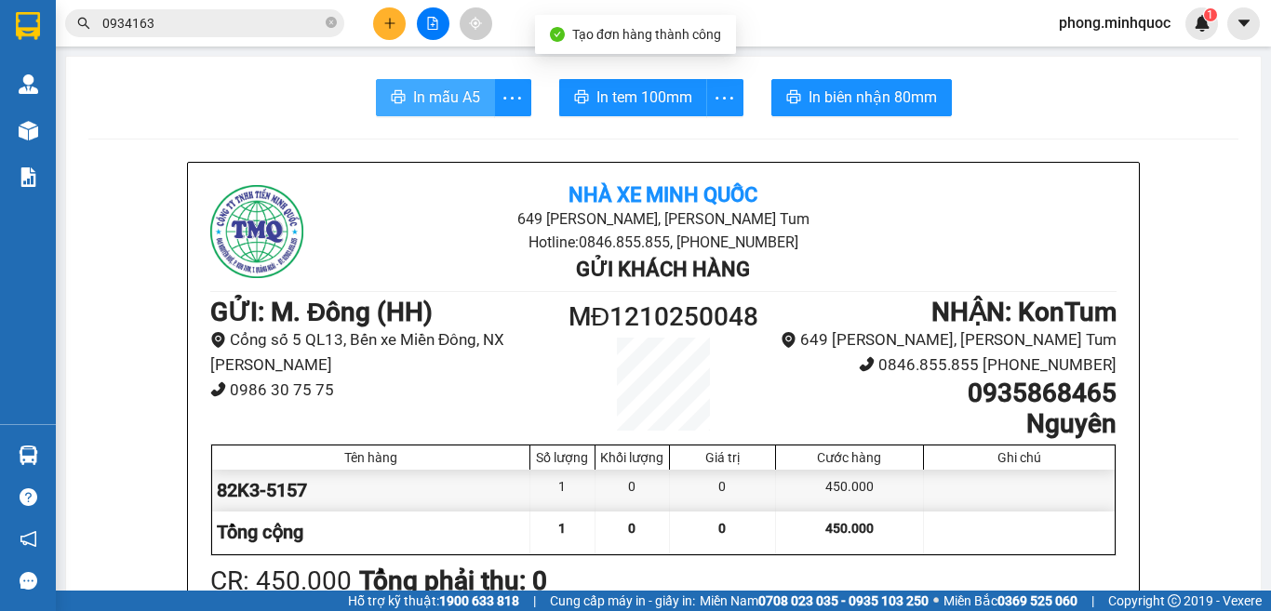
click at [439, 89] on span "In mẫu A5" at bounding box center [446, 97] width 67 height 23
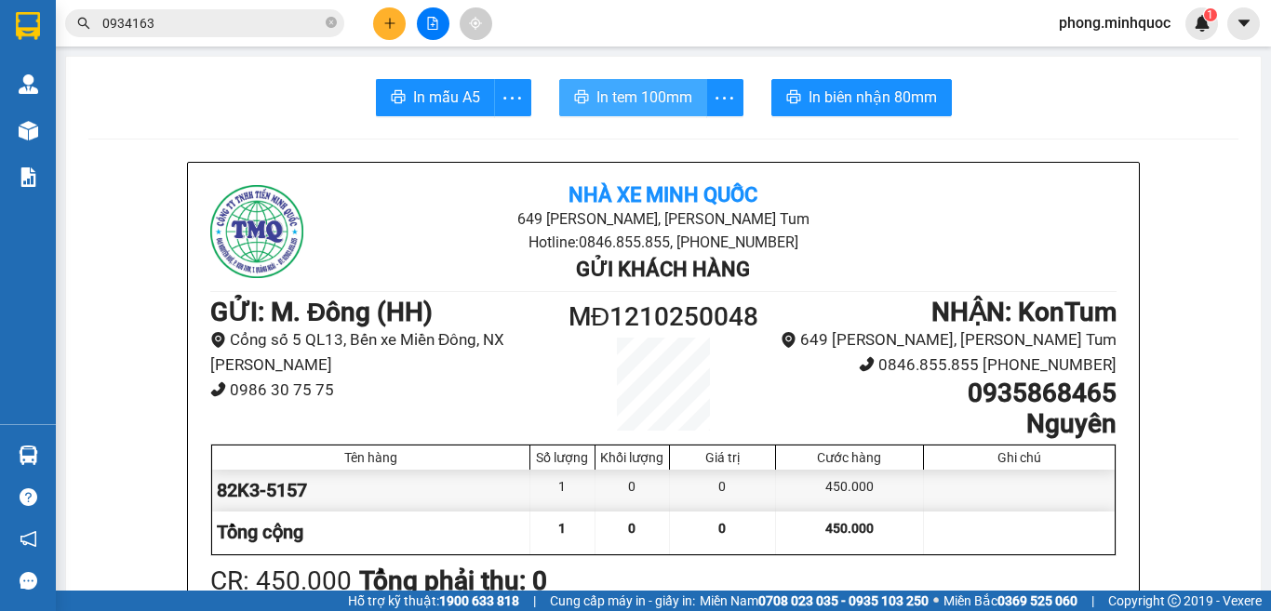
click at [629, 96] on span "In tem 100mm" at bounding box center [645, 97] width 96 height 23
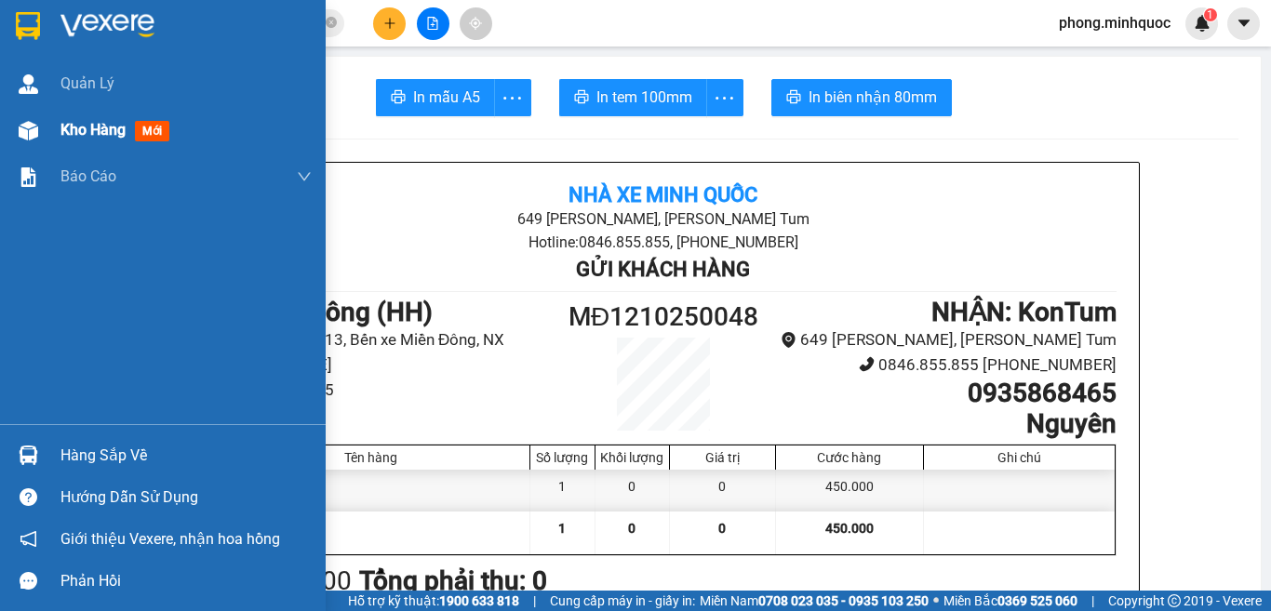
click at [152, 130] on span "mới" at bounding box center [152, 131] width 34 height 20
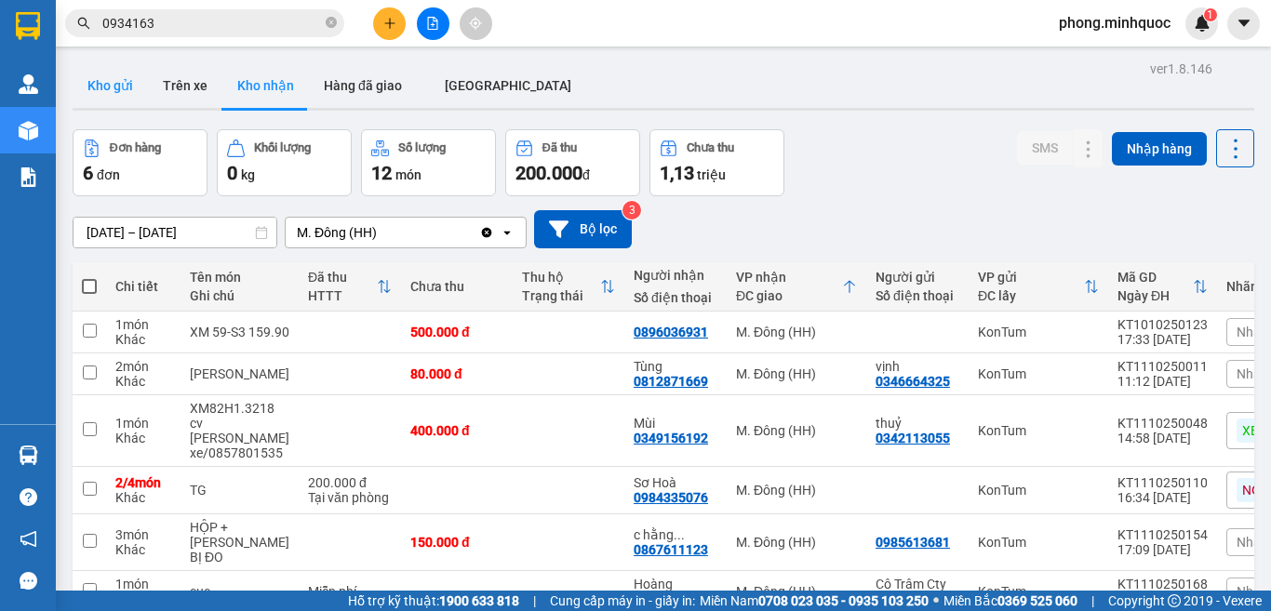
click at [99, 92] on button "Kho gửi" at bounding box center [110, 85] width 75 height 45
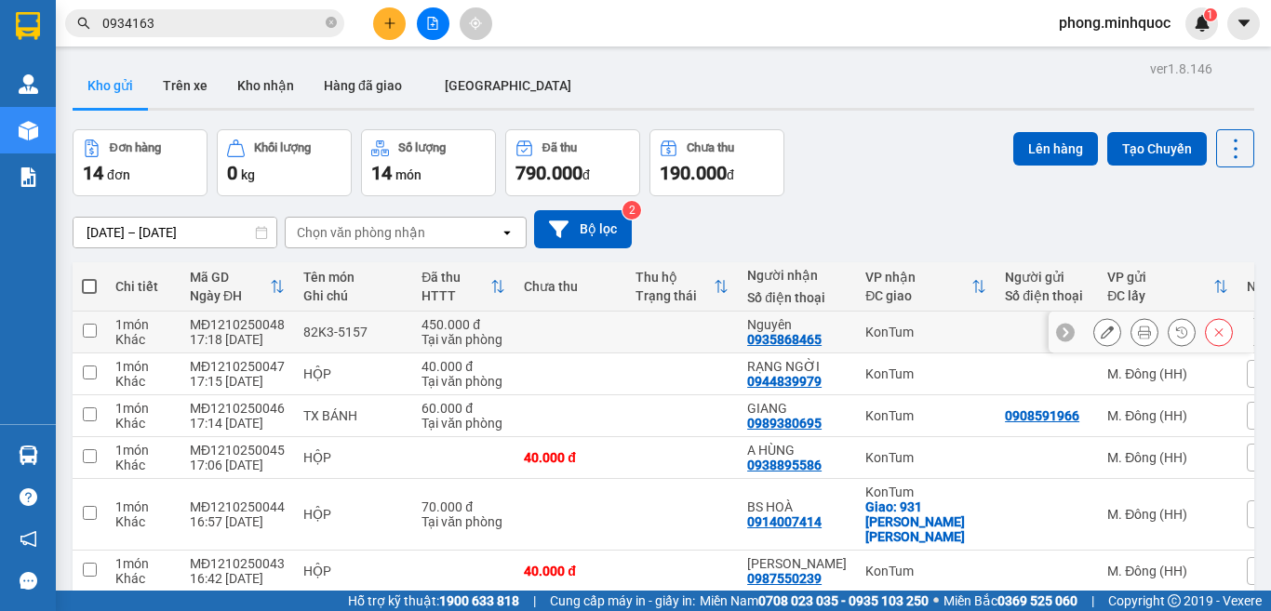
click at [89, 329] on input "checkbox" at bounding box center [90, 331] width 14 height 14
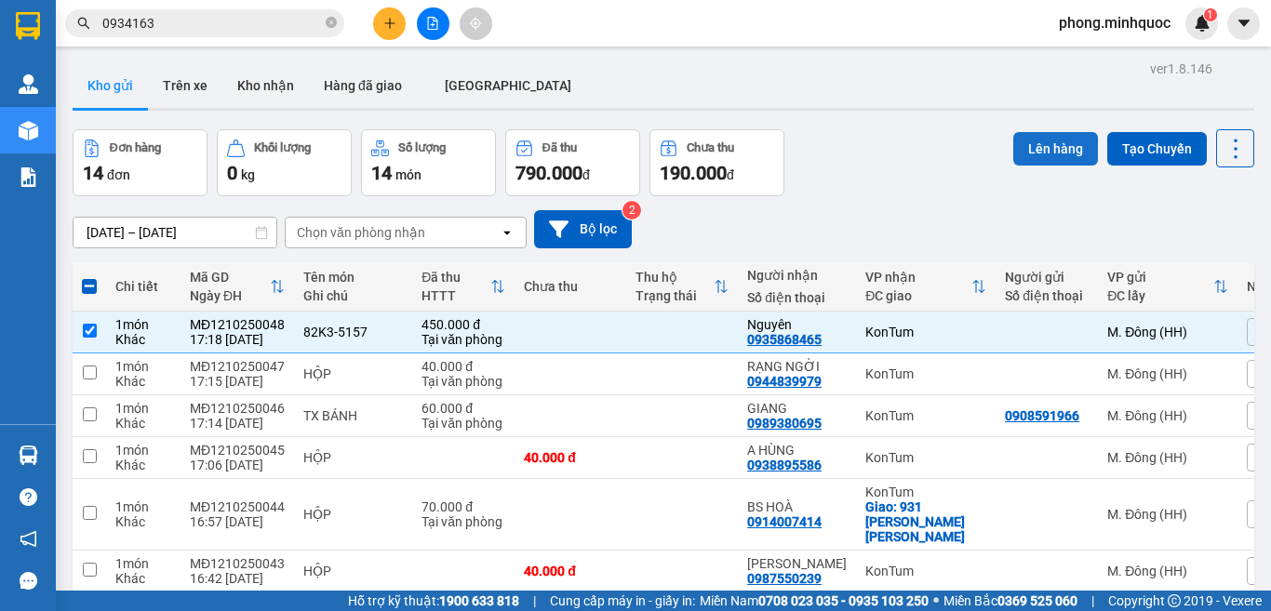
click at [1040, 147] on button "Lên hàng" at bounding box center [1055, 149] width 85 height 34
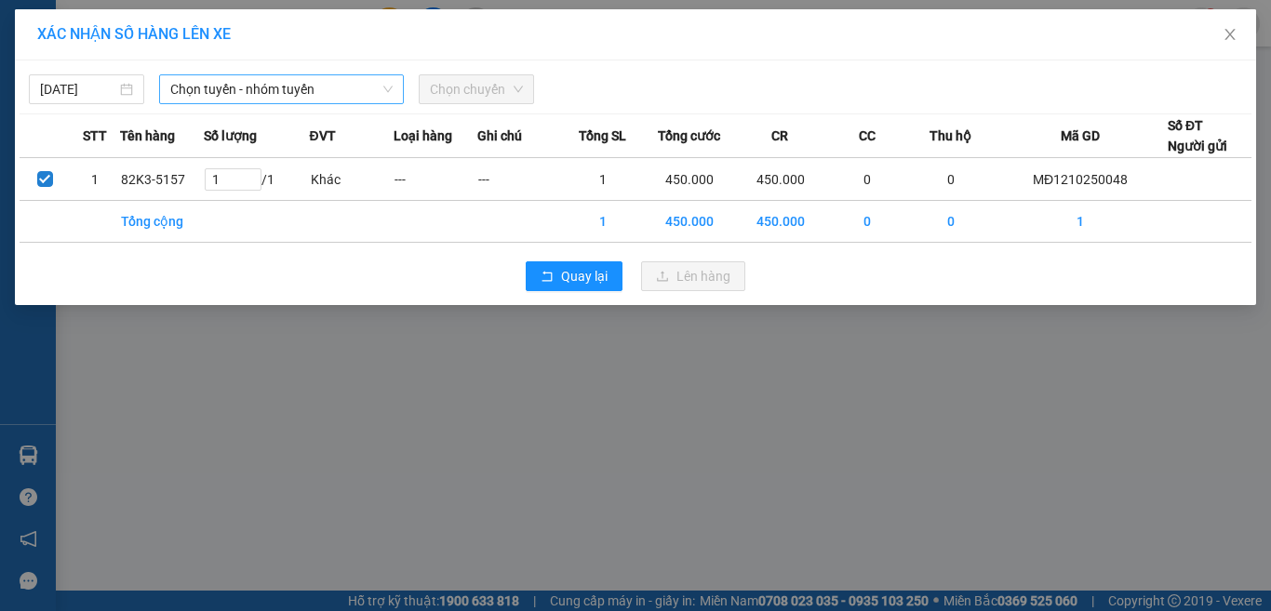
click at [302, 89] on span "Chọn tuyến - nhóm tuyến" at bounding box center [281, 89] width 222 height 28
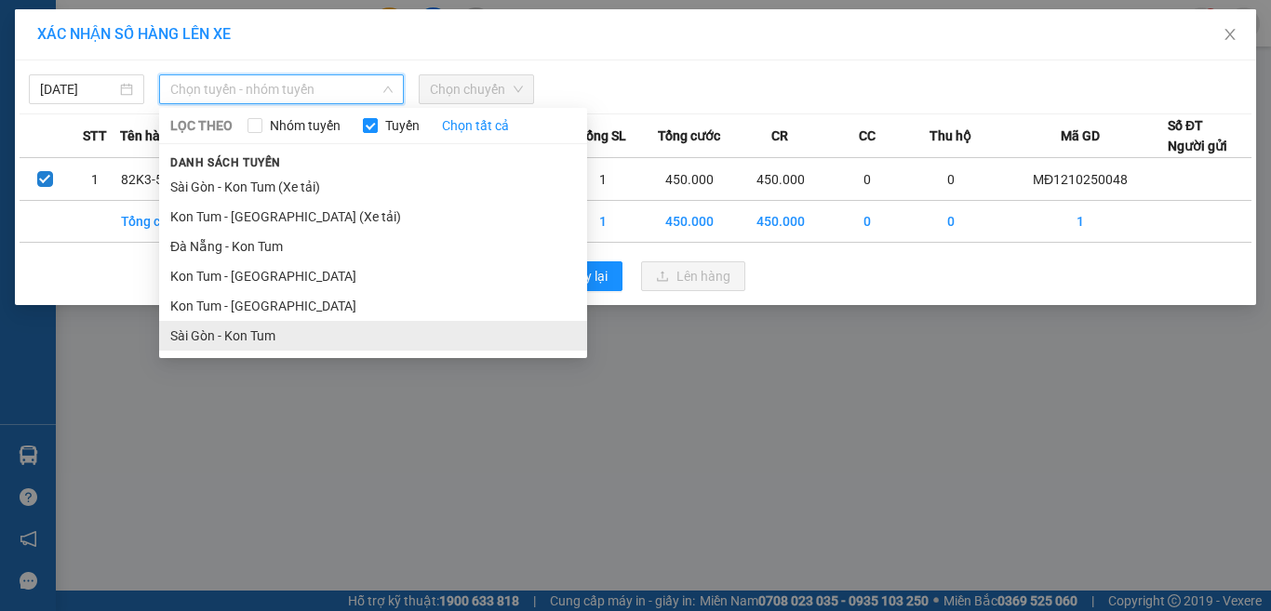
click at [221, 336] on li "Sài Gòn - Kon Tum" at bounding box center [373, 336] width 428 height 30
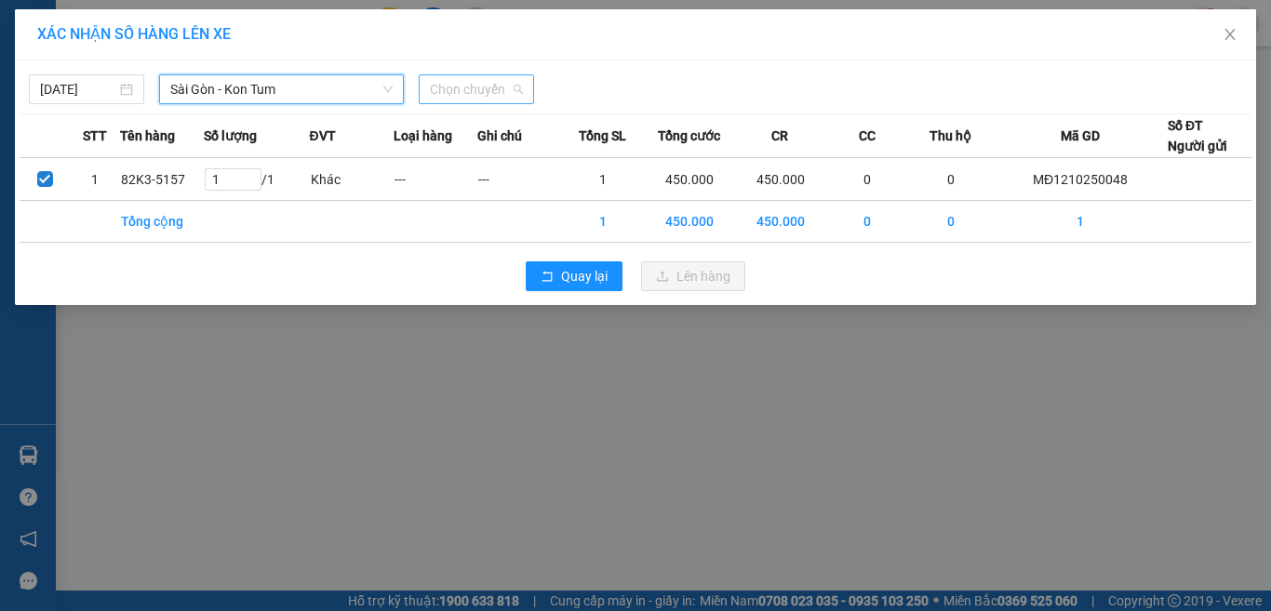
click at [476, 88] on span "Chọn chuyến" at bounding box center [476, 89] width 93 height 28
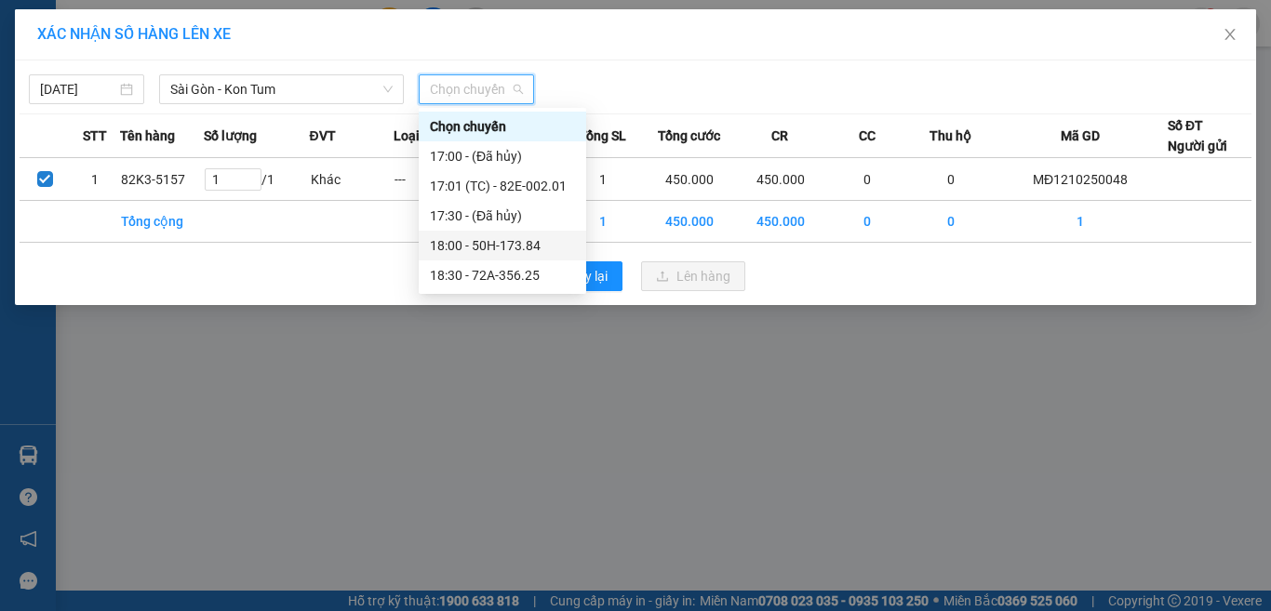
click at [489, 244] on div "18:00 - 50H-173.84" at bounding box center [502, 245] width 145 height 20
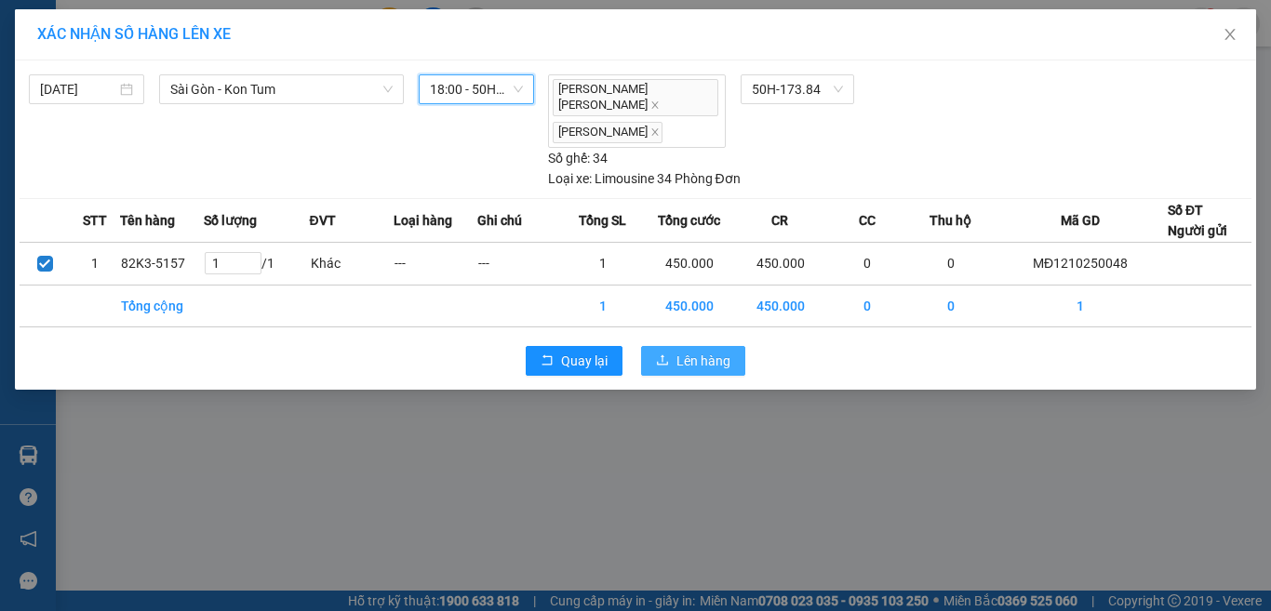
click at [697, 351] on span "Lên hàng" at bounding box center [704, 361] width 54 height 20
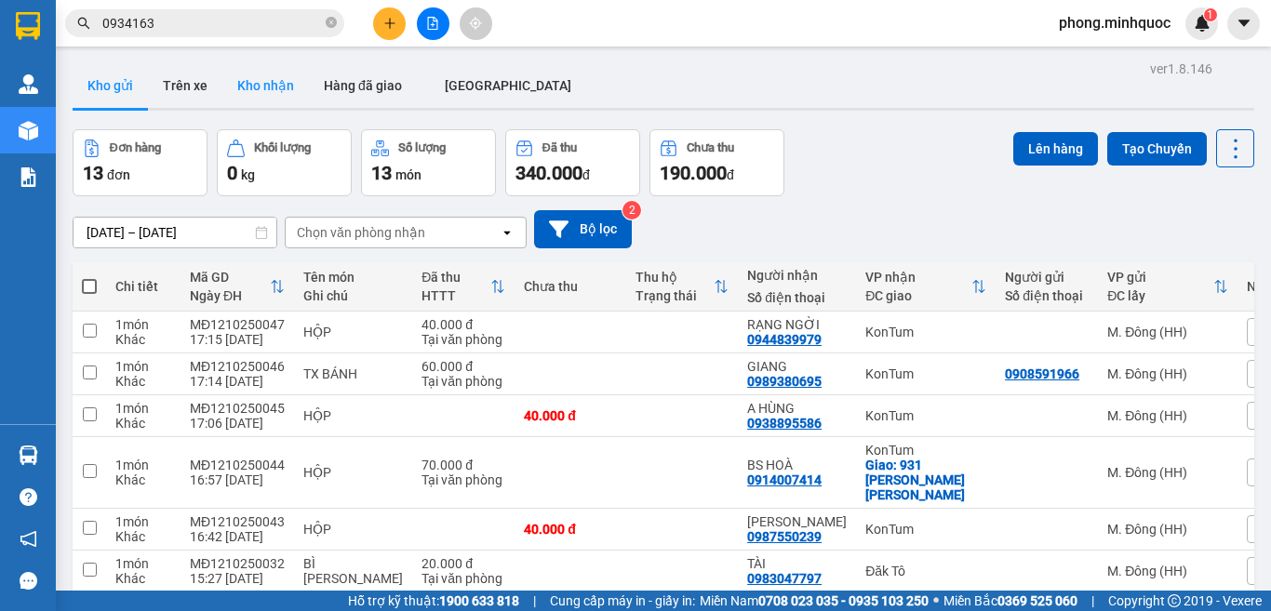
click at [261, 87] on button "Kho nhận" at bounding box center [265, 85] width 87 height 45
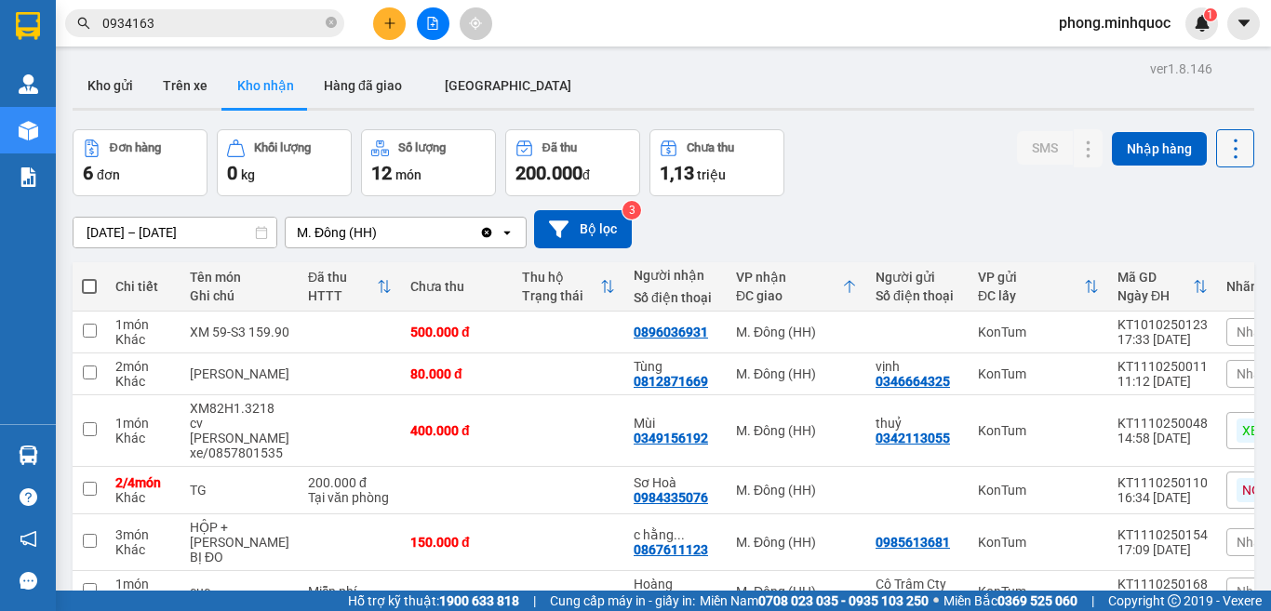
click at [1223, 148] on icon at bounding box center [1236, 149] width 26 height 26
click at [1187, 235] on span "Làm mới" at bounding box center [1193, 232] width 51 height 19
click at [113, 88] on button "Kho gửi" at bounding box center [110, 85] width 75 height 45
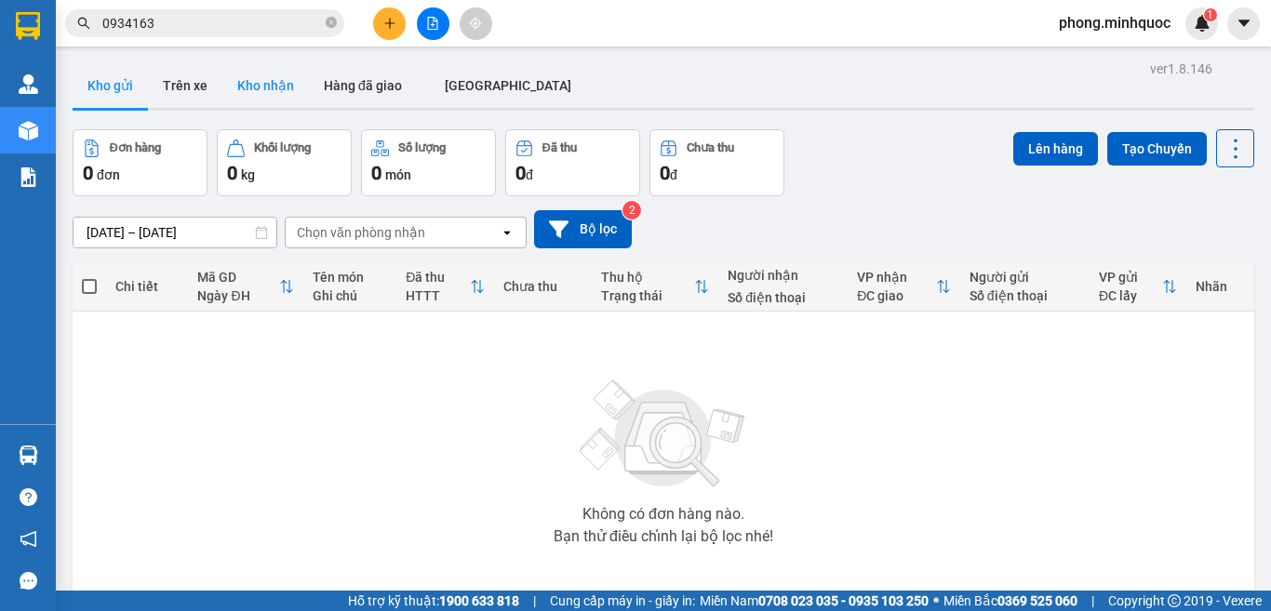
click at [264, 86] on button "Kho nhận" at bounding box center [265, 85] width 87 height 45
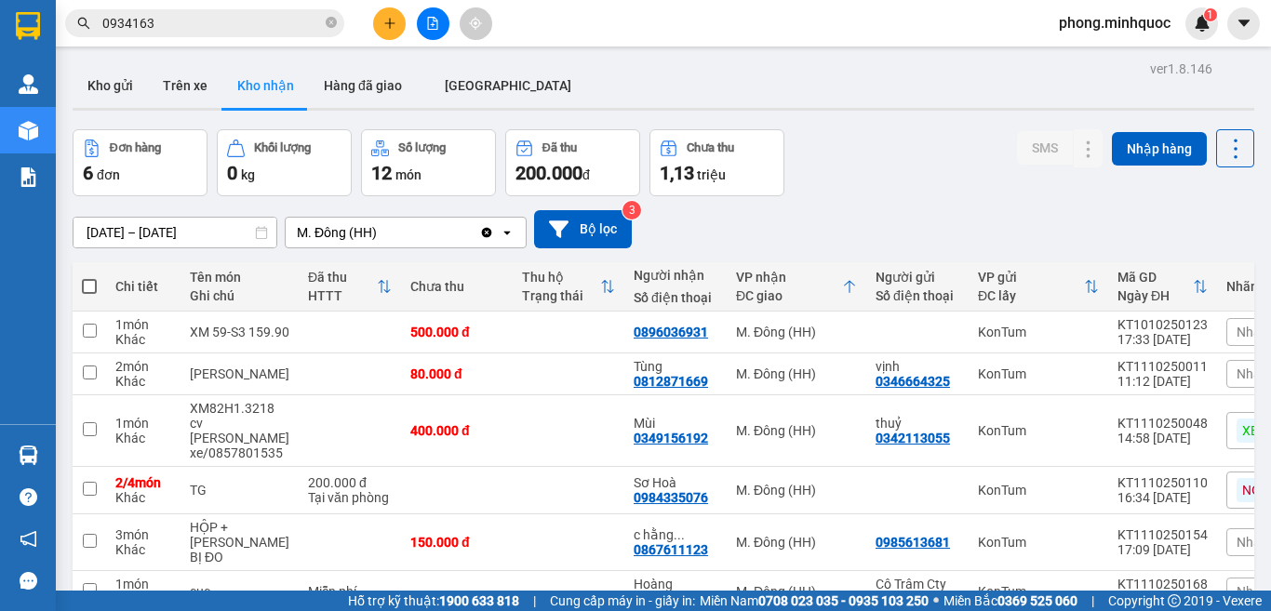
click at [178, 218] on input "[DATE] – [DATE]" at bounding box center [175, 233] width 203 height 30
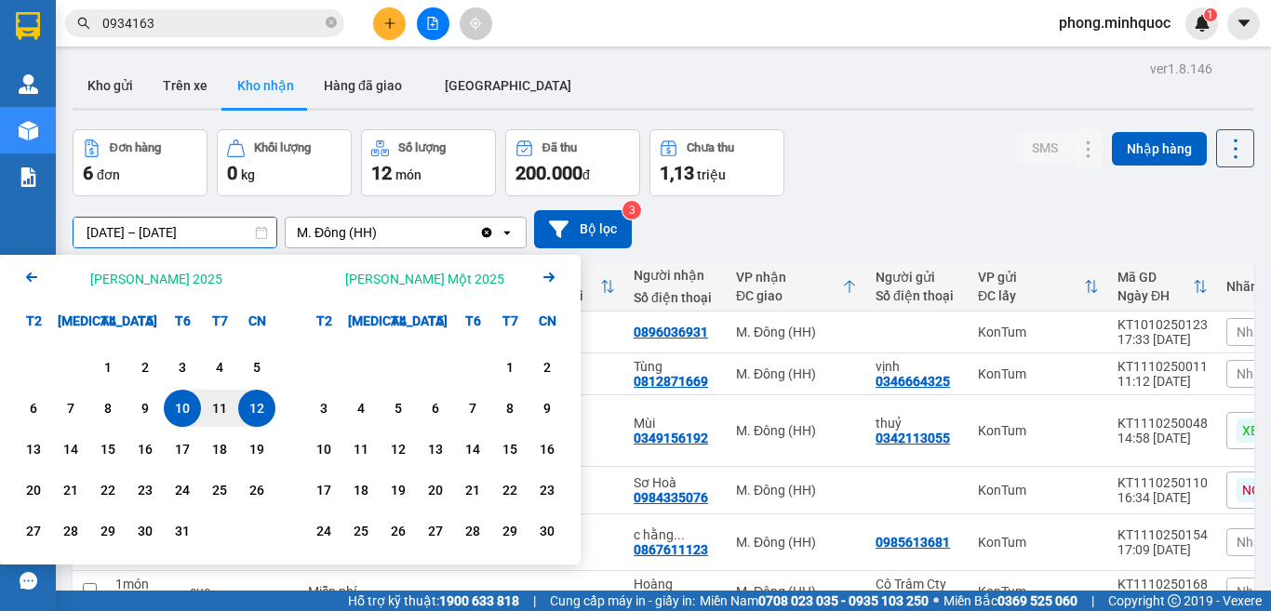
click at [551, 18] on div "Kết quả [PERSON_NAME] ( 74 ) Bộ lọc Mã ĐH Trạng thái Món hàng Thu hộ Tổng [PERS…" at bounding box center [635, 23] width 1271 height 47
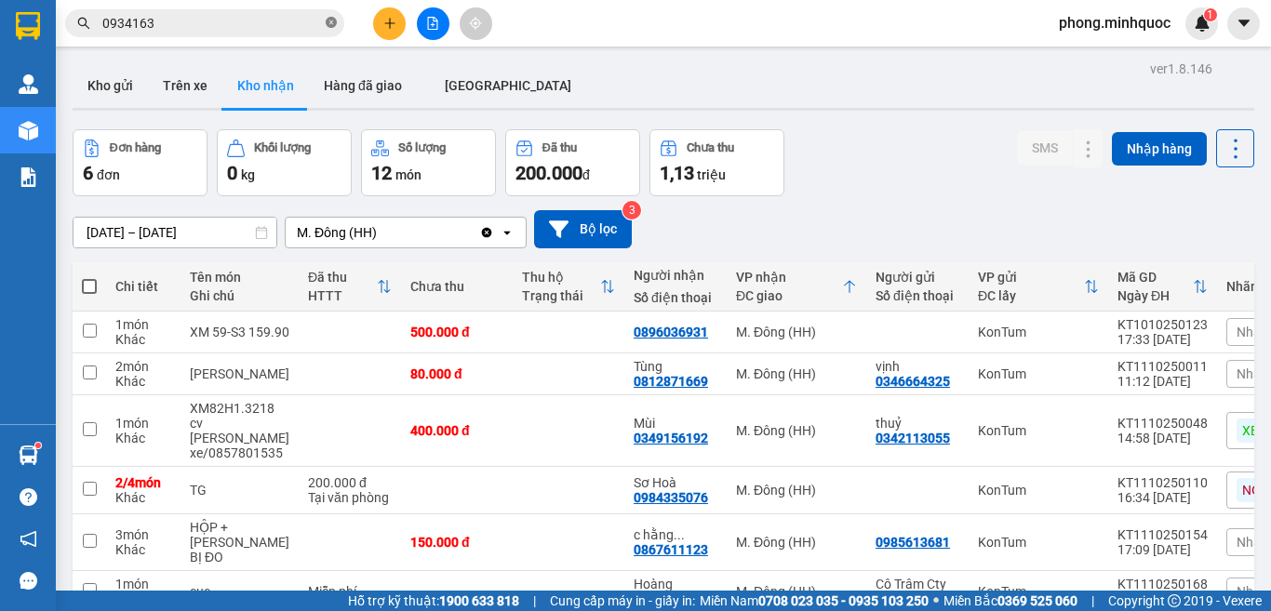
click at [328, 21] on icon "close-circle" at bounding box center [331, 22] width 11 height 11
click at [101, 86] on button "Kho gửi" at bounding box center [110, 85] width 75 height 45
